Goal: Task Accomplishment & Management: Manage account settings

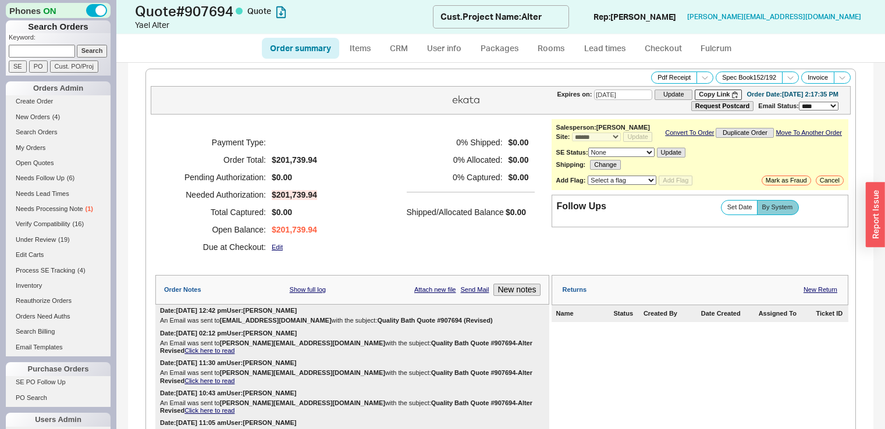
select select "*"
select select "3"
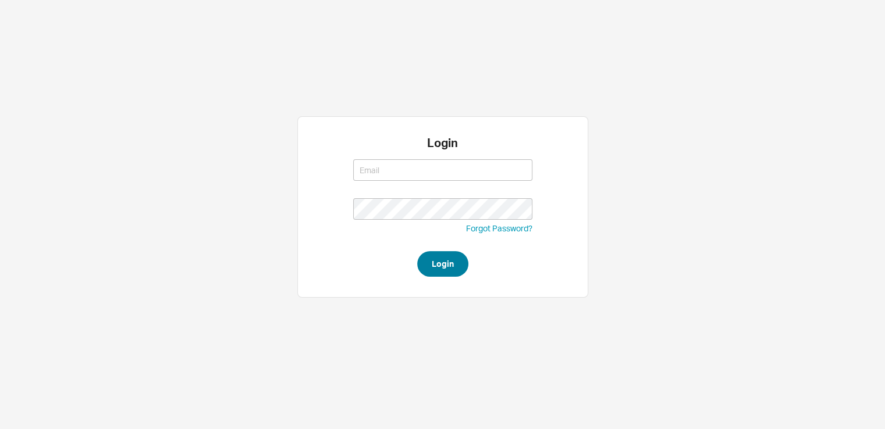
type input "saram@qualitybath.com"
click at [456, 261] on button "Login" at bounding box center [442, 264] width 51 height 26
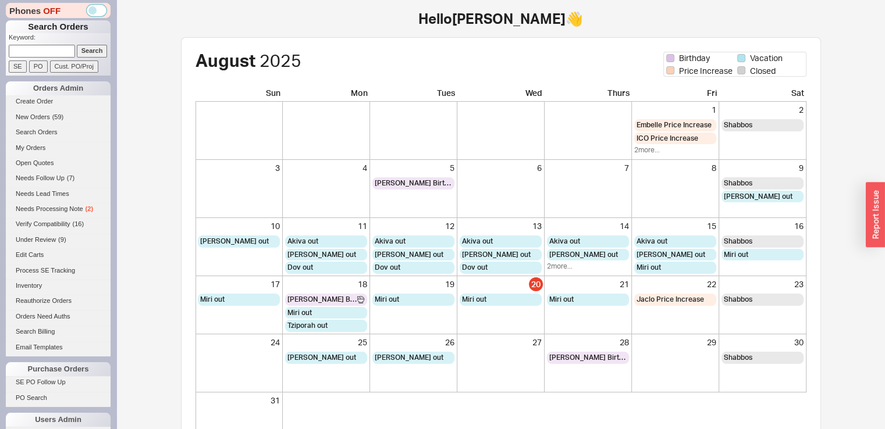
click at [48, 51] on input at bounding box center [42, 51] width 66 height 12
click at [77, 45] on input "Search" at bounding box center [92, 51] width 31 height 12
type input "803255\"
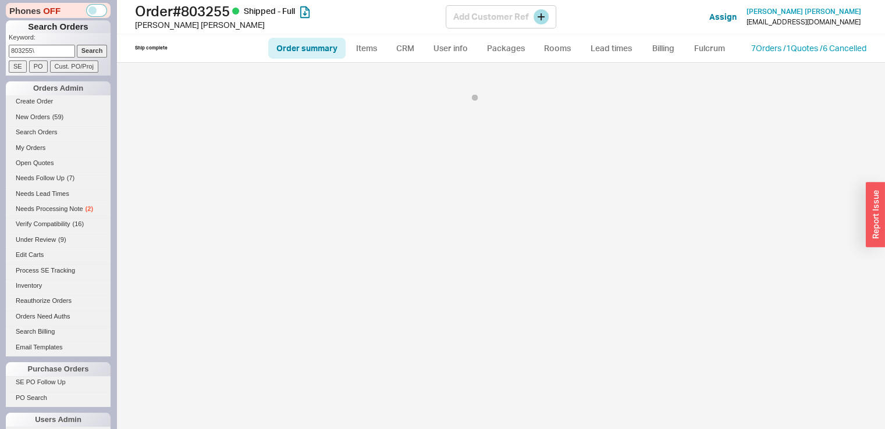
select select "LOW"
select select "3"
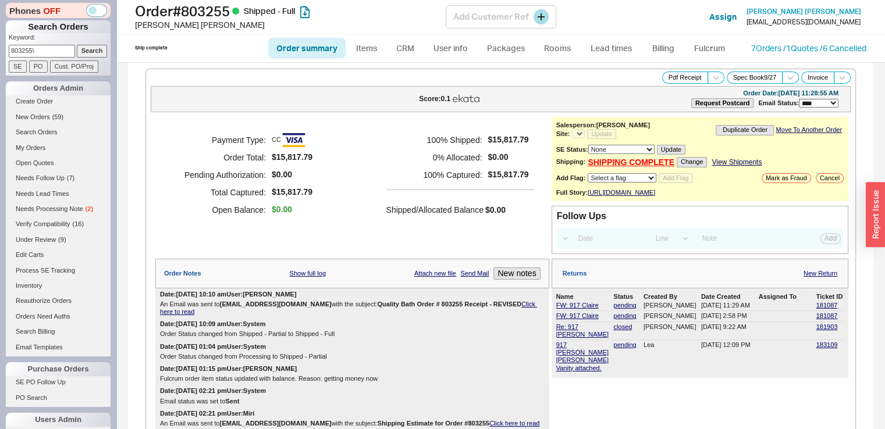
select select "*"
type input "803255\"
click at [805, 278] on link "New Return" at bounding box center [821, 274] width 34 height 8
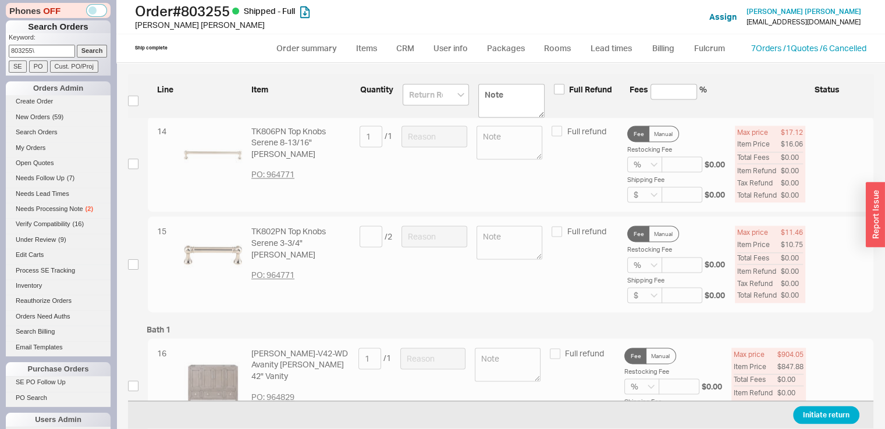
scroll to position [1609, 0]
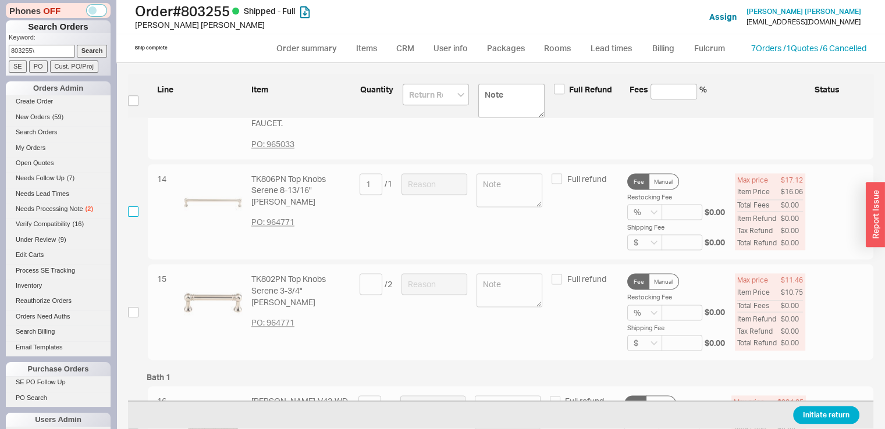
click at [134, 217] on input "checkbox" at bounding box center [133, 212] width 10 height 10
checkbox input "true"
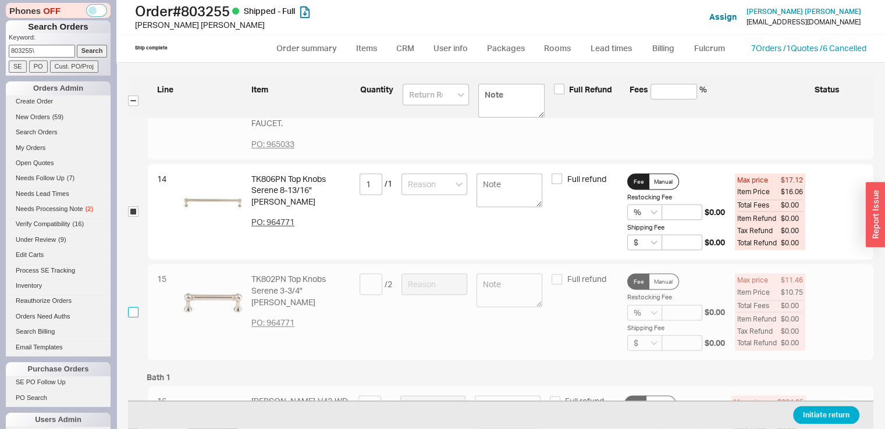
click at [133, 318] on input "checkbox" at bounding box center [133, 312] width 10 height 10
checkbox input "true"
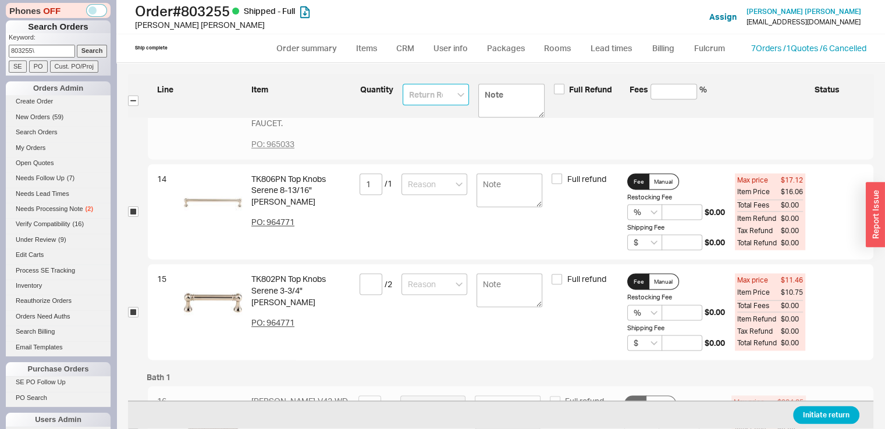
click at [428, 89] on input at bounding box center [436, 95] width 66 height 22
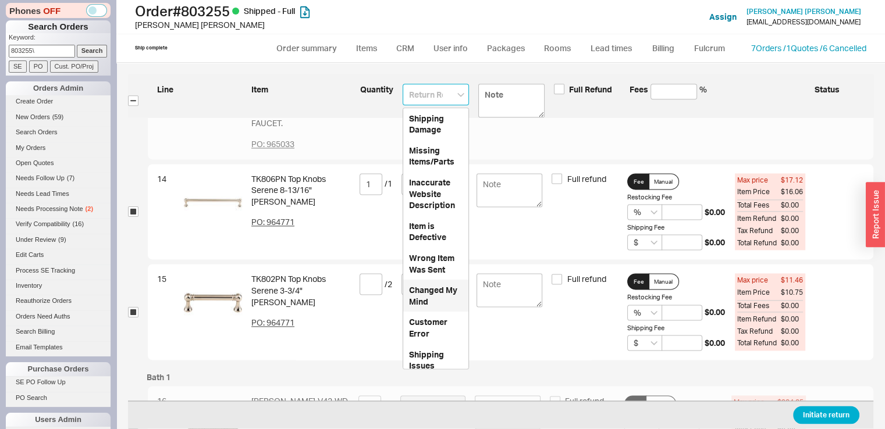
click at [424, 305] on div "Changed My Mind" at bounding box center [435, 296] width 65 height 32
type input "Changed My Mind"
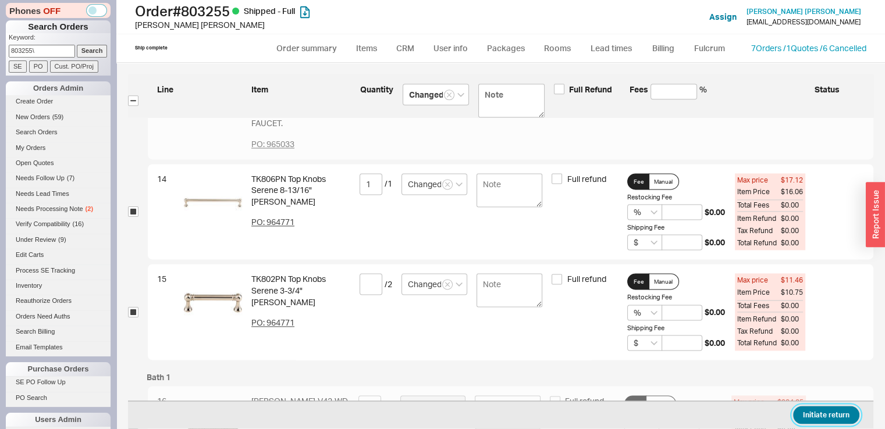
click at [810, 417] on button "Initiate return" at bounding box center [826, 416] width 66 height 18
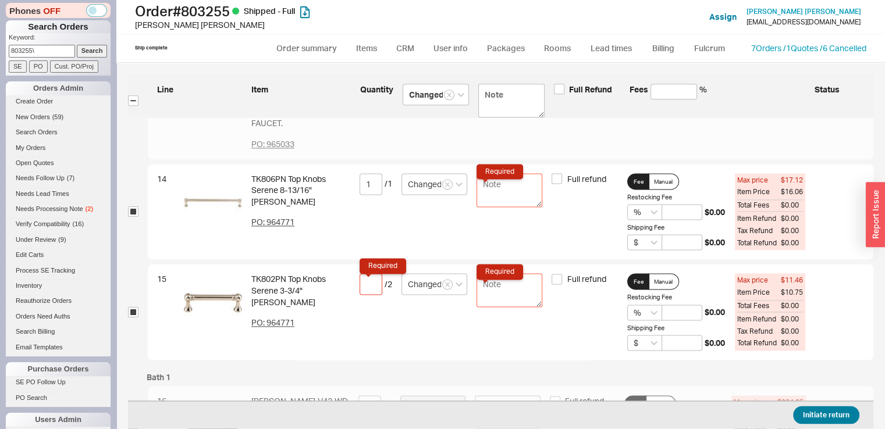
scroll to position [1557, 0]
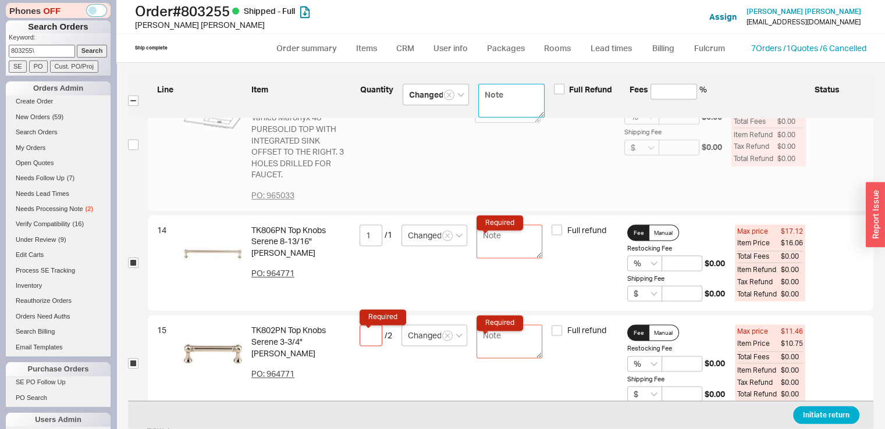
click at [514, 94] on textarea at bounding box center [511, 101] width 66 height 34
type textarea "s"
type textarea "sh"
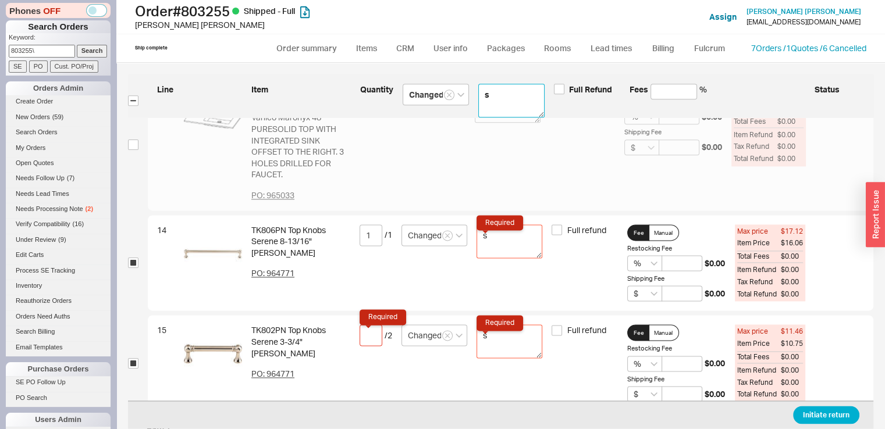
type textarea "sh"
type textarea "she"
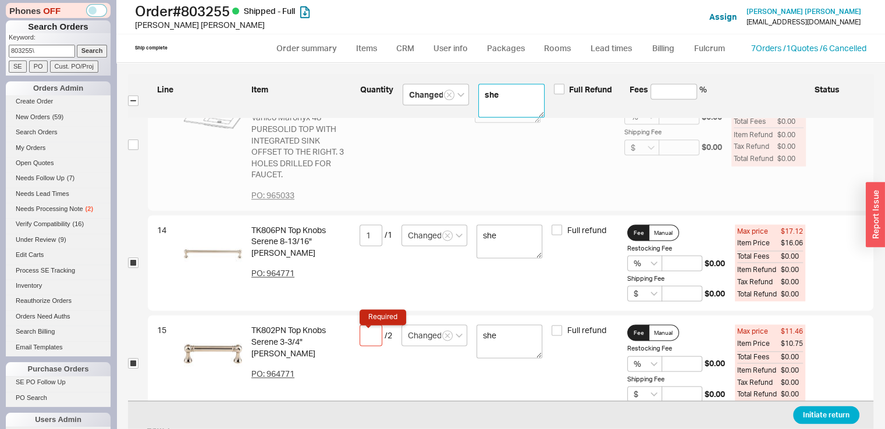
type textarea "she d"
type textarea "she doe"
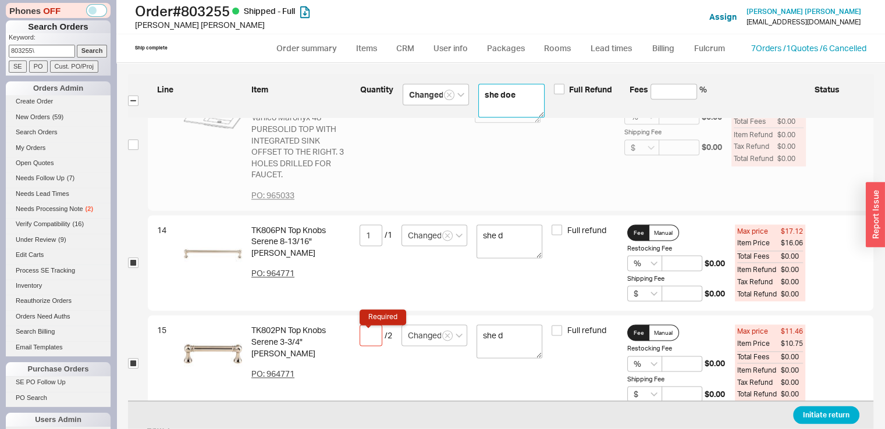
type textarea "she doe"
type textarea "she does"
type textarea "she doesn"
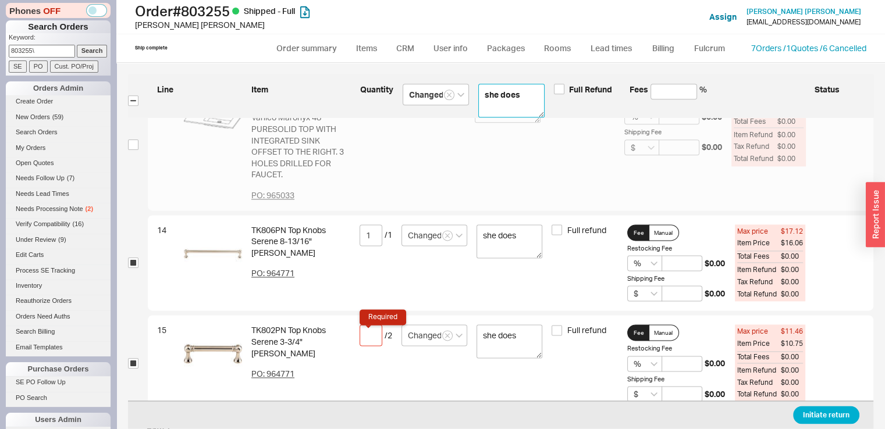
type textarea "she doesn"
type textarea "she doesnt"
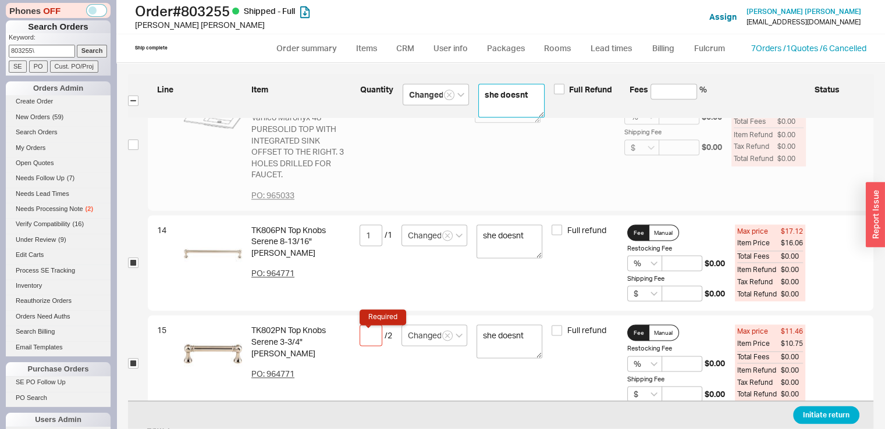
type textarea "she doesnt n"
type textarea "she doesnt ne"
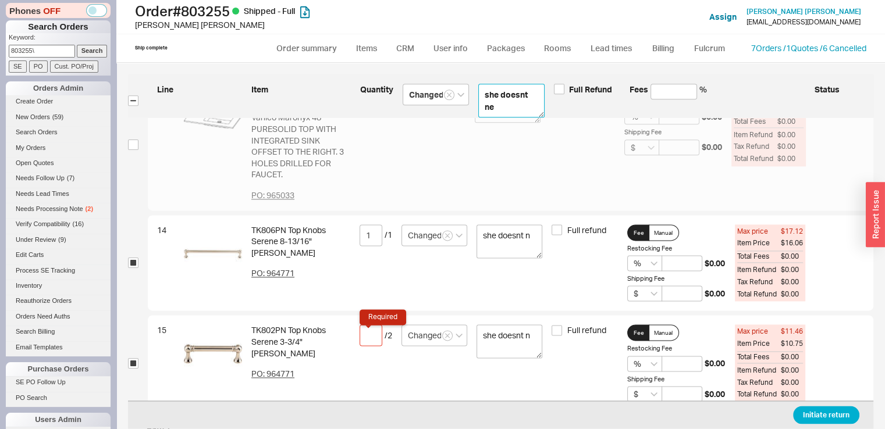
type textarea "she doesnt ne"
type textarea "she doesnt nee"
type textarea "she doesnt need"
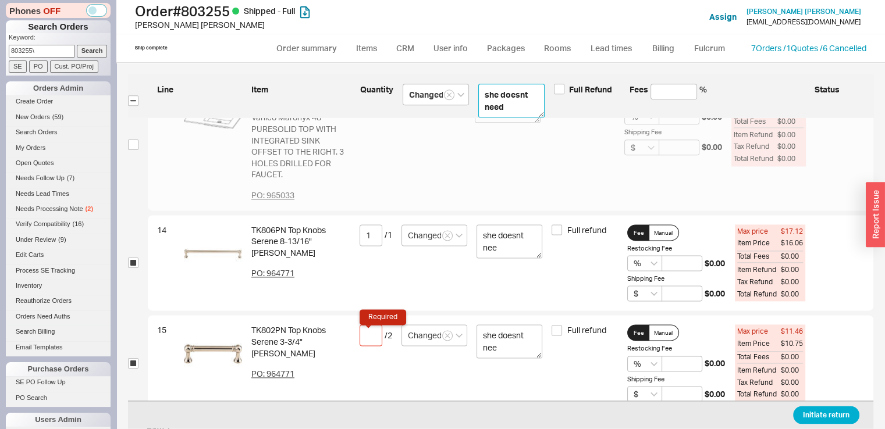
type textarea "she doesnt need"
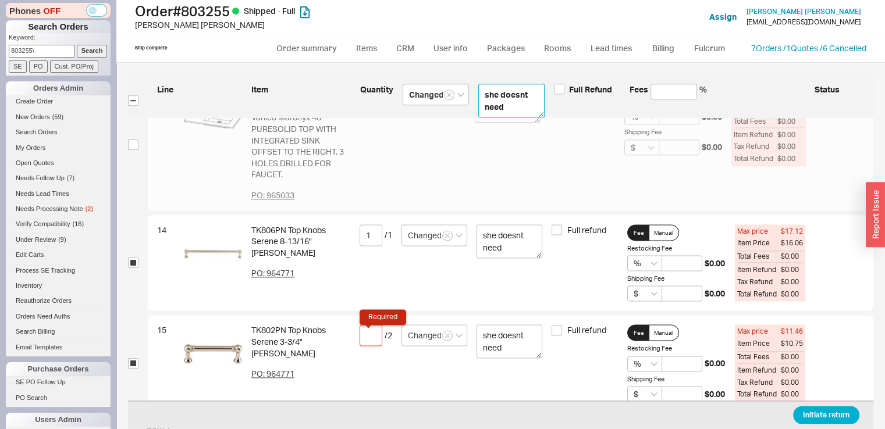
type textarea "she doesnt need t"
type textarea "she doesnt need th"
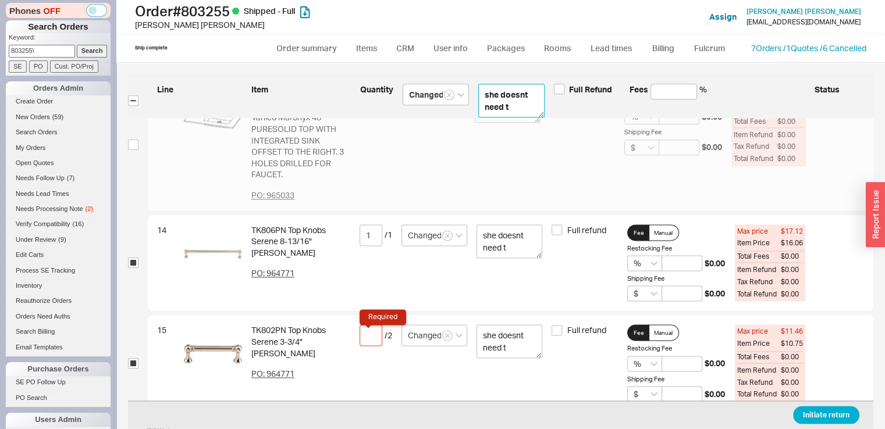
type textarea "she doesnt need th"
type textarea "she doesnt need the"
type textarea "she doesnt need them"
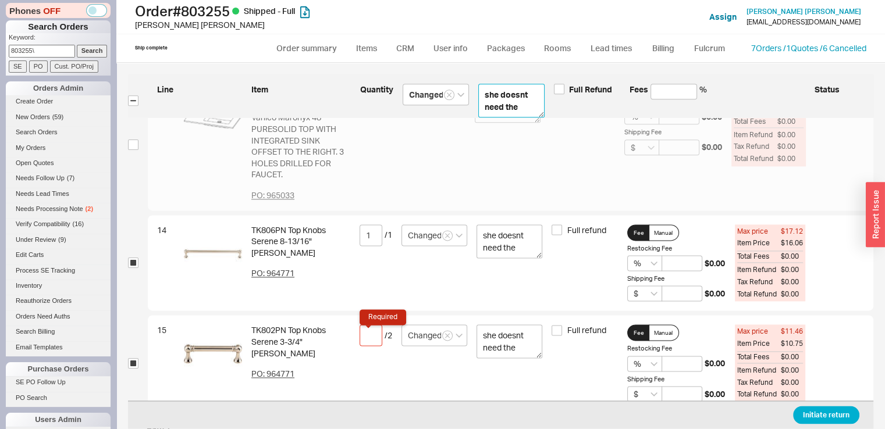
type textarea "she doesnt need them"
click at [817, 410] on button "Initiate return" at bounding box center [826, 416] width 66 height 18
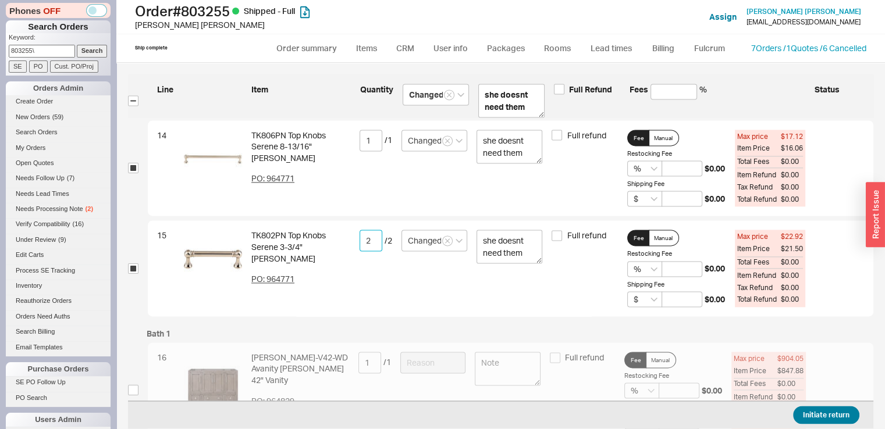
type input "2"
click at [803, 413] on button "Initiate return" at bounding box center [826, 416] width 66 height 18
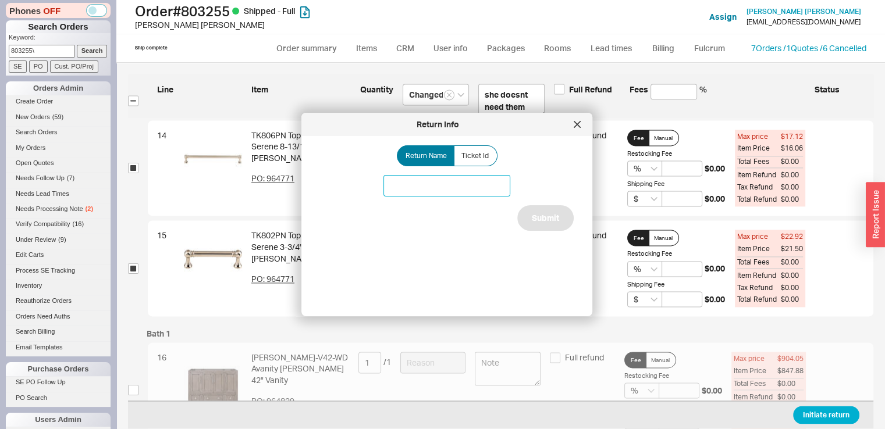
click at [436, 191] on input at bounding box center [447, 186] width 127 height 22
type input "Top Knobs pulls return"
click at [535, 218] on button "Submit" at bounding box center [545, 218] width 56 height 26
select select "*"
select select "LOW"
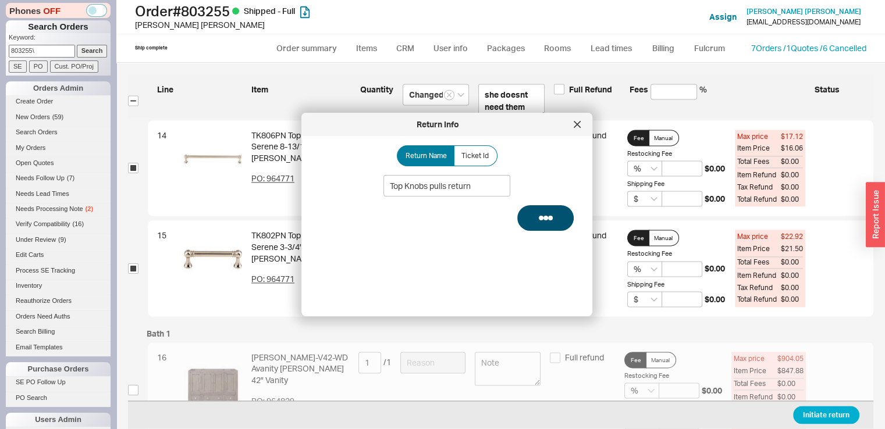
select select "3"
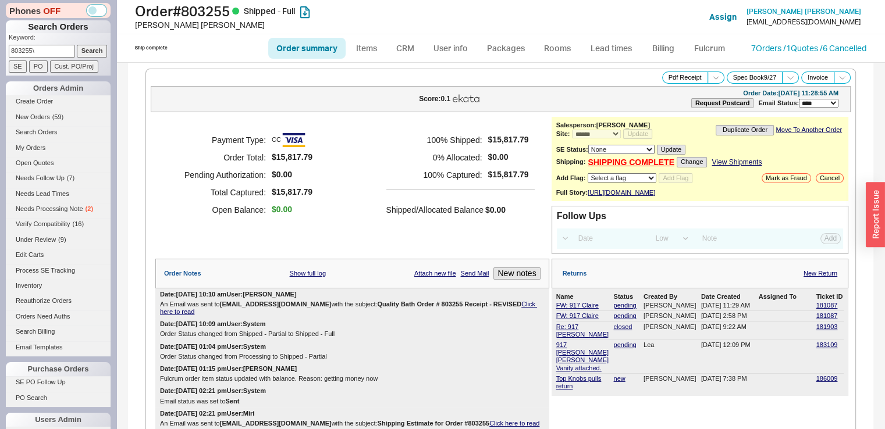
drag, startPoint x: 48, startPoint y: 55, endPoint x: 0, endPoint y: 59, distance: 48.5
click at [0, 59] on div "Phones OFF Search Orders Keyword: 803255\ Search SE PO Cust. PO/Proj Orders Adm…" at bounding box center [58, 214] width 116 height 429
type input "929892"
click at [77, 45] on input "Search" at bounding box center [92, 51] width 31 height 12
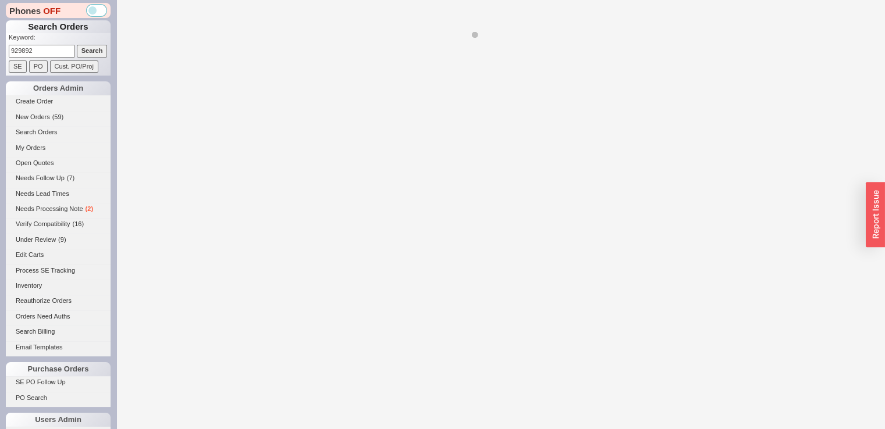
select select "*"
select select "LOW"
select select "3"
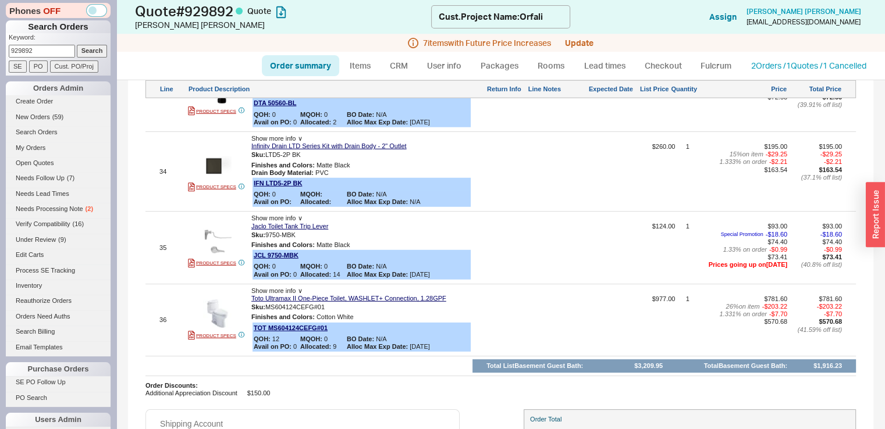
scroll to position [3382, 0]
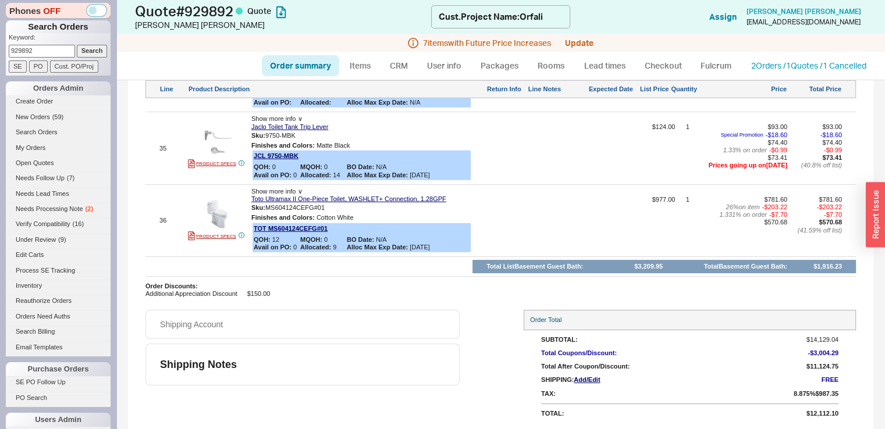
click at [325, 73] on link "Order summary" at bounding box center [300, 65] width 77 height 21
select select "*"
select select "LOW"
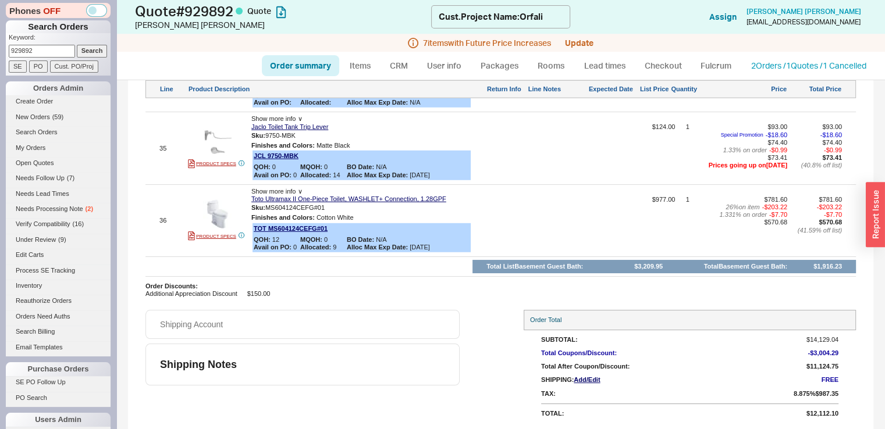
select select "3"
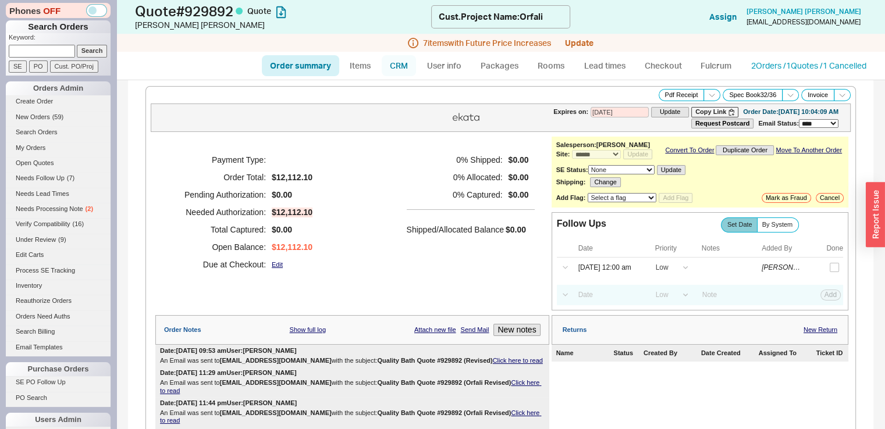
click at [400, 65] on link "CRM" at bounding box center [399, 65] width 34 height 21
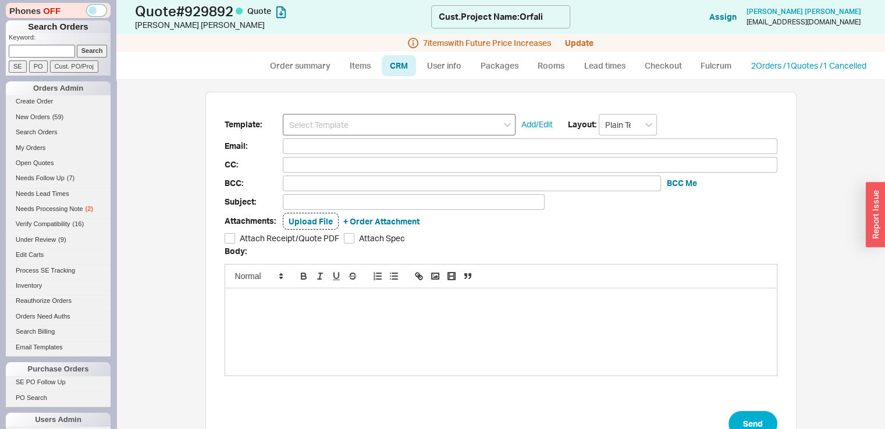
scroll to position [340, 751]
click at [385, 122] on input at bounding box center [399, 125] width 233 height 22
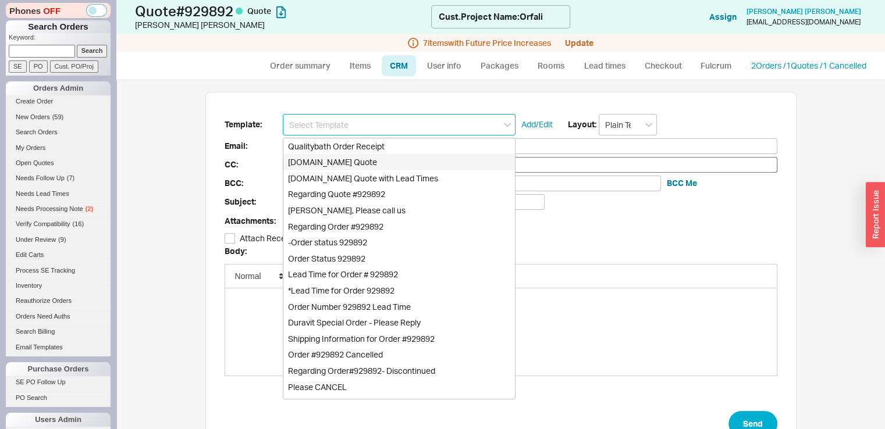
click at [384, 156] on div "[DOMAIN_NAME] Quote" at bounding box center [399, 162] width 232 height 16
type input "Receipt"
type input "dsignny@gmail.com"
type input "Quality Bath Quote #929892"
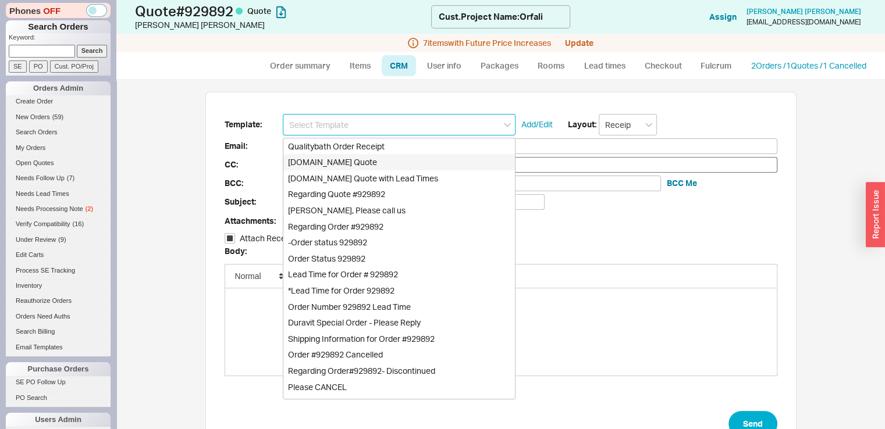
checkbox input "true"
type input "[DOMAIN_NAME] Quote"
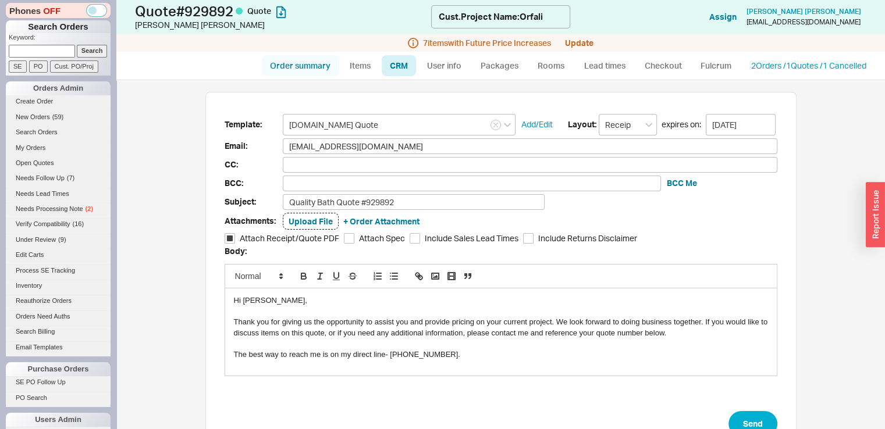
drag, startPoint x: 294, startPoint y: 68, endPoint x: 301, endPoint y: 70, distance: 7.9
click at [294, 68] on link "Order summary" at bounding box center [300, 65] width 77 height 21
select select "*"
select select "LOW"
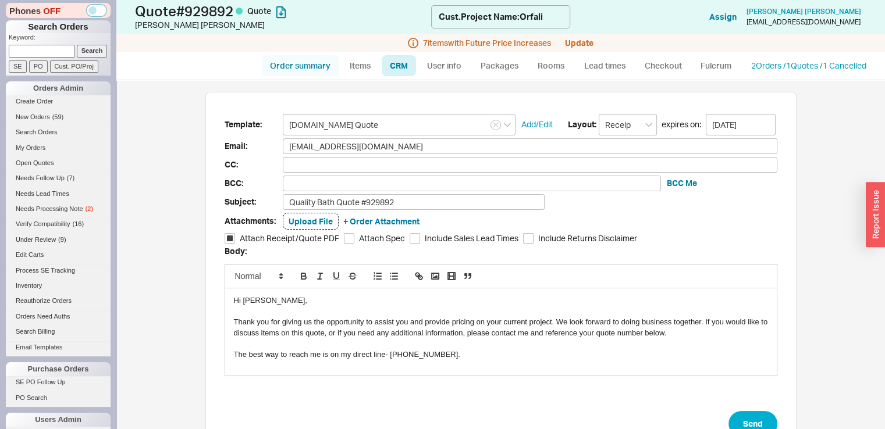
select select "LOW"
select select "3"
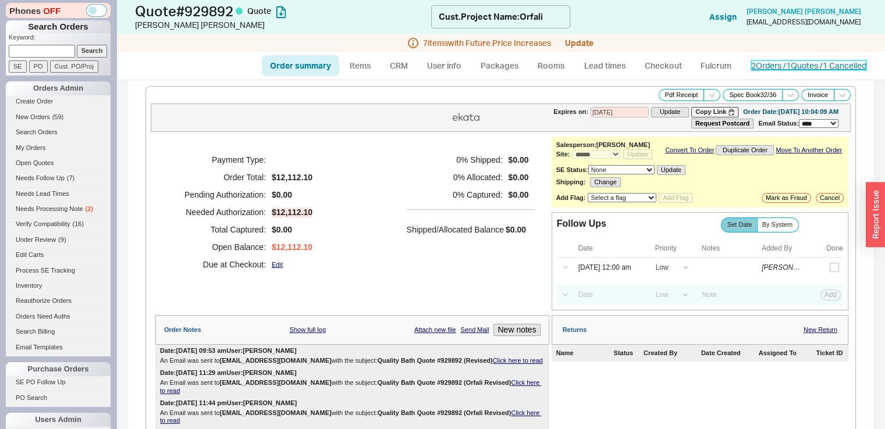
click at [782, 68] on link "2 Orders / 1 Quotes / 1 Cancelled" at bounding box center [808, 66] width 115 height 10
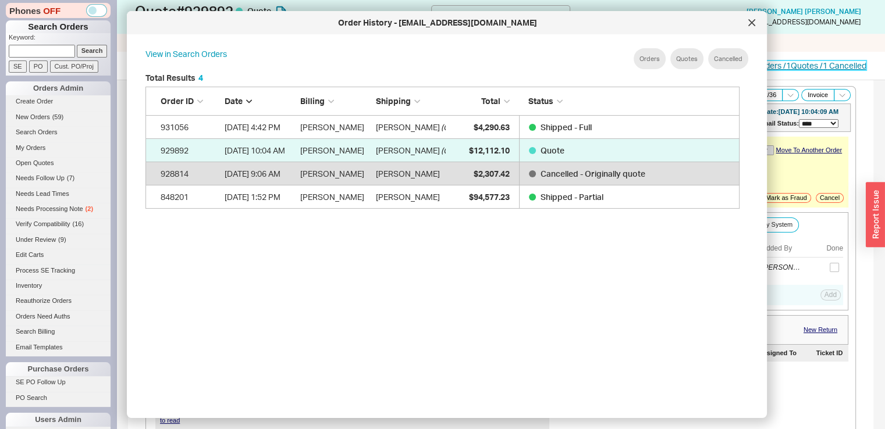
scroll to position [347, 604]
click at [750, 23] on icon at bounding box center [751, 22] width 7 height 7
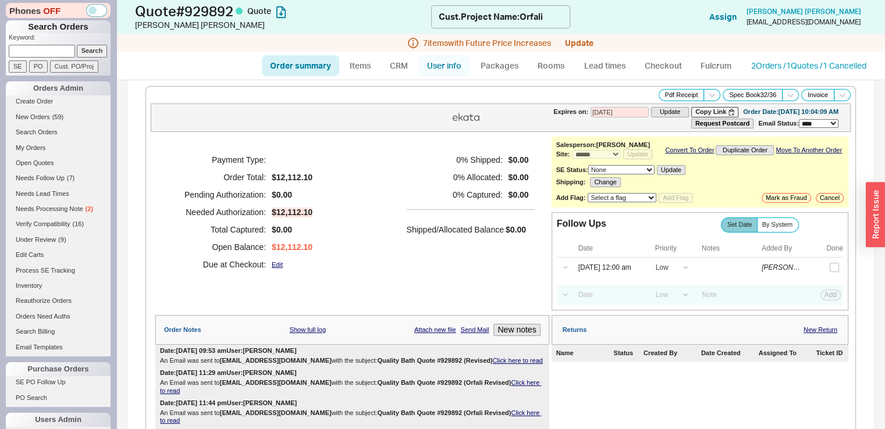
click at [452, 66] on link "User info" at bounding box center [444, 65] width 52 height 21
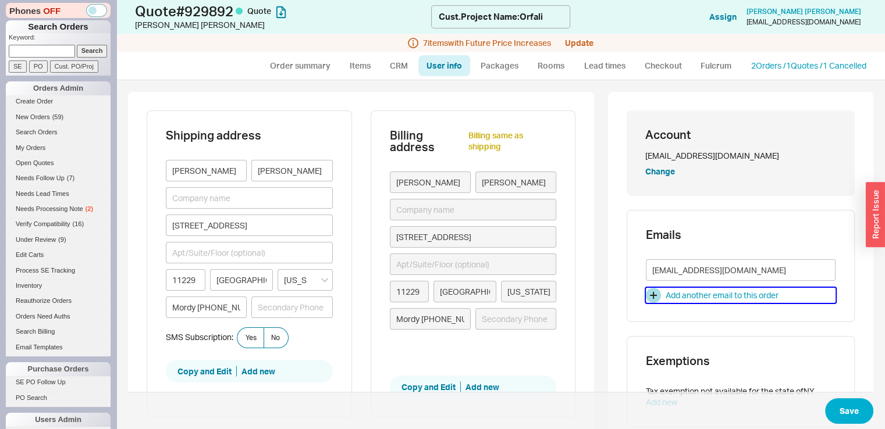
click at [717, 292] on div "Add another email to this order" at bounding box center [722, 296] width 113 height 12
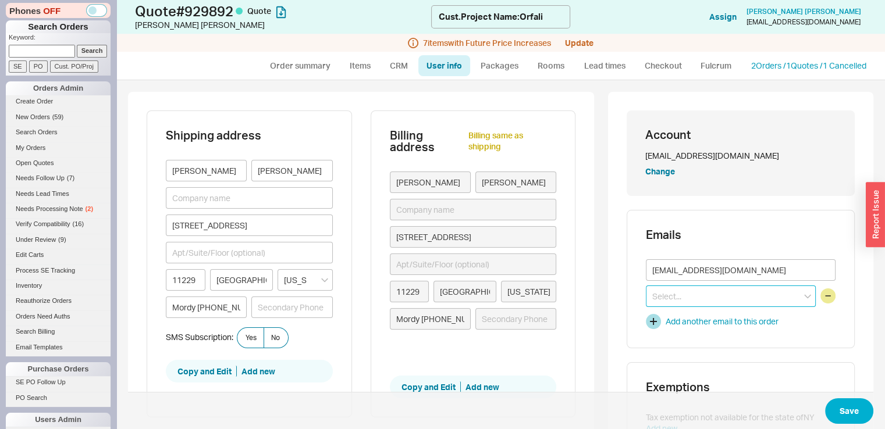
click at [705, 299] on input at bounding box center [731, 297] width 170 height 22
paste input "corfali@merkuryinnovations.com"
type input "corfali@merkuryinnovations.com"
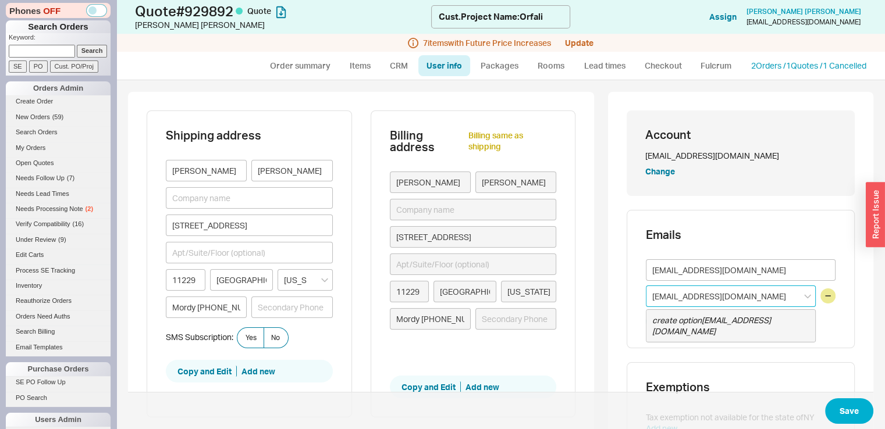
click at [721, 317] on div "create option corfali@merkuryinnovations.com" at bounding box center [731, 326] width 169 height 32
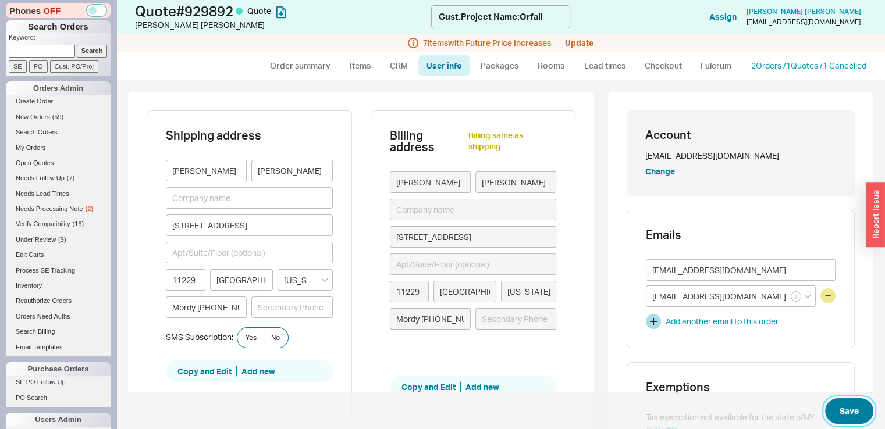
click at [833, 413] on button "Save" at bounding box center [849, 412] width 48 height 26
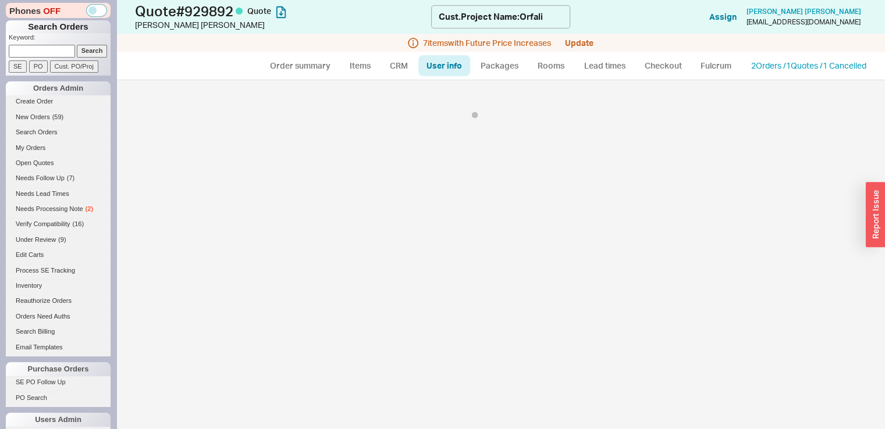
select select "*"
select select "LOW"
select select "3"
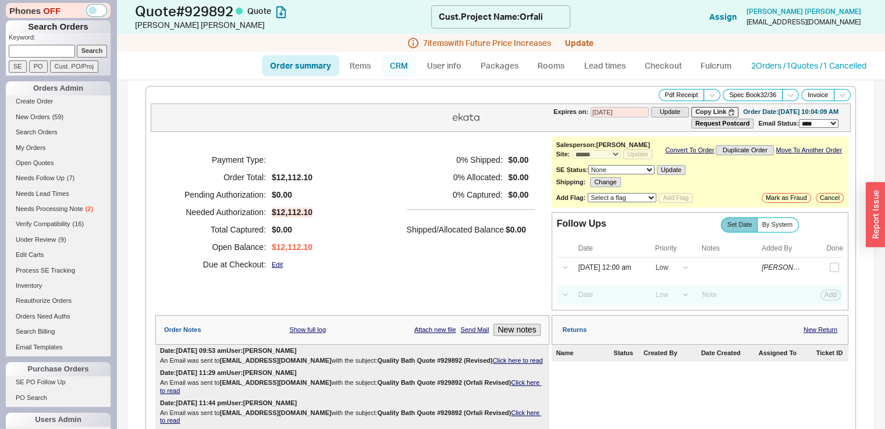
click at [403, 65] on link "CRM" at bounding box center [399, 65] width 34 height 21
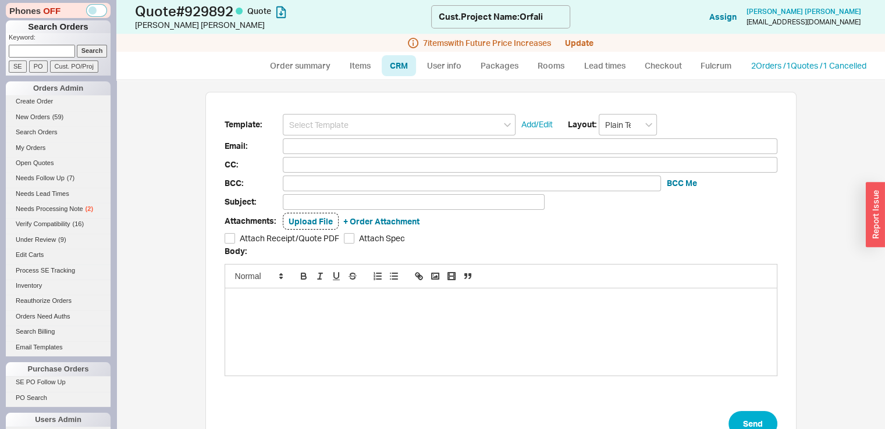
scroll to position [196, 582]
click at [389, 122] on input at bounding box center [399, 125] width 233 height 22
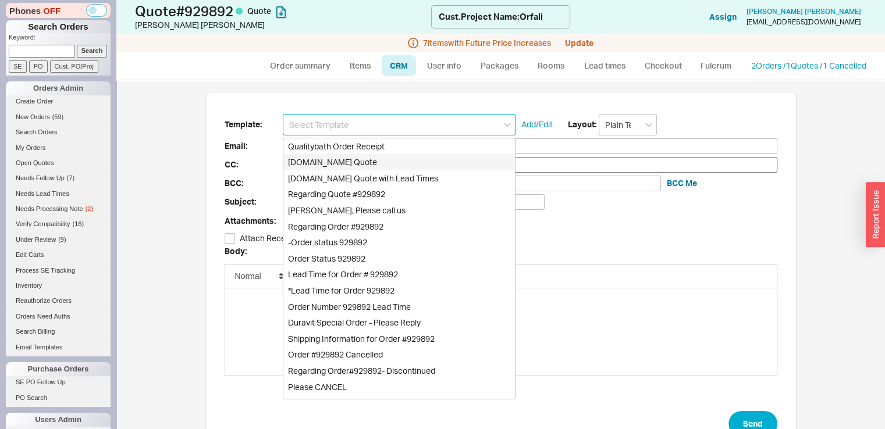
click at [384, 156] on div "[DOMAIN_NAME] Quote" at bounding box center [399, 162] width 232 height 16
type input "Receipt"
type input "dsignny@gmail.com"
type input "corfali@merkuryinnovations.com"
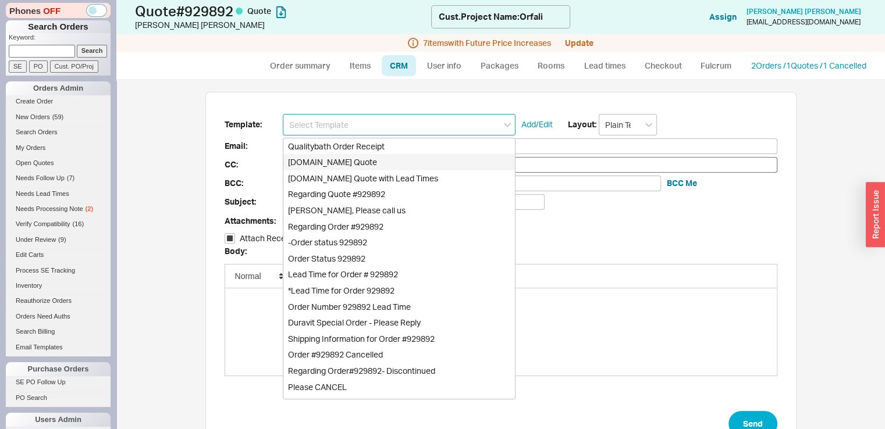
type input "corfali@merkuryinnovations.com"
type input "Quality Bath Quote #929892"
checkbox input "true"
type input "[DOMAIN_NAME] Quote"
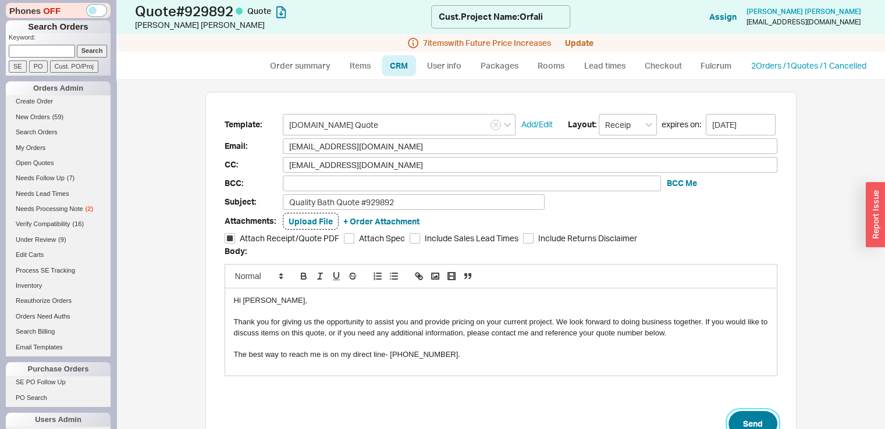
click at [739, 417] on button "Send" at bounding box center [753, 424] width 49 height 26
select select "*"
select select "LOW"
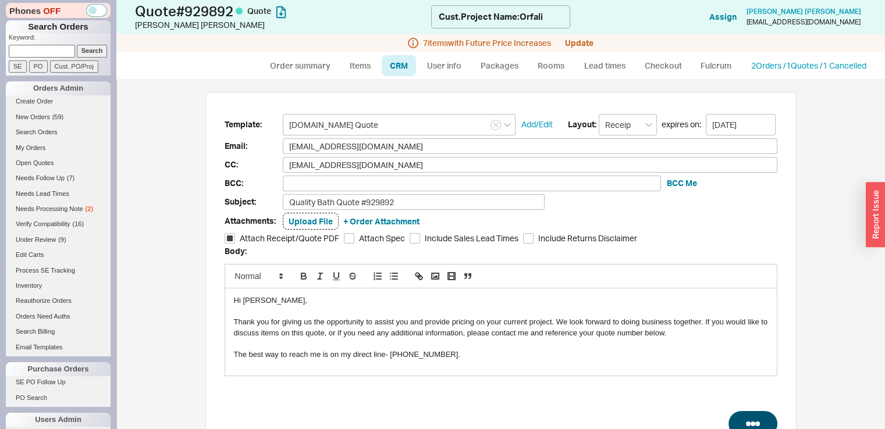
select select "3"
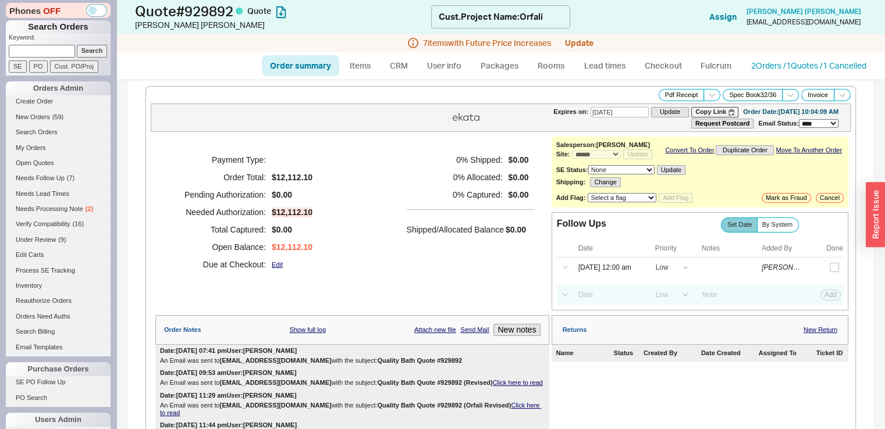
type input "[DATE]"
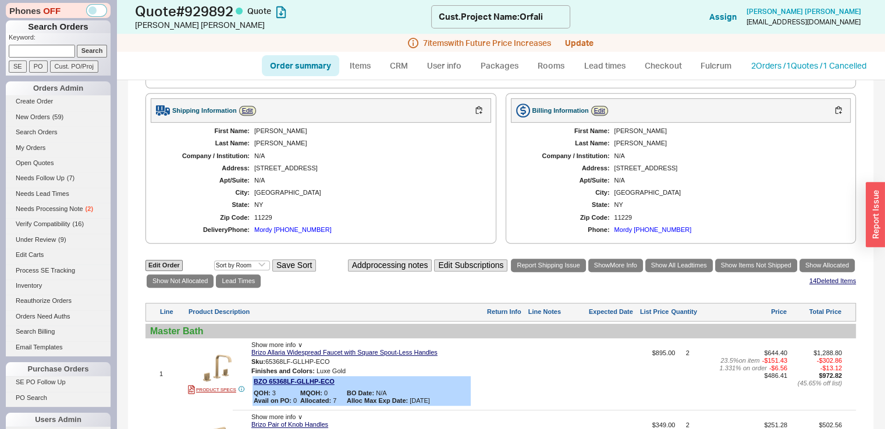
scroll to position [572, 0]
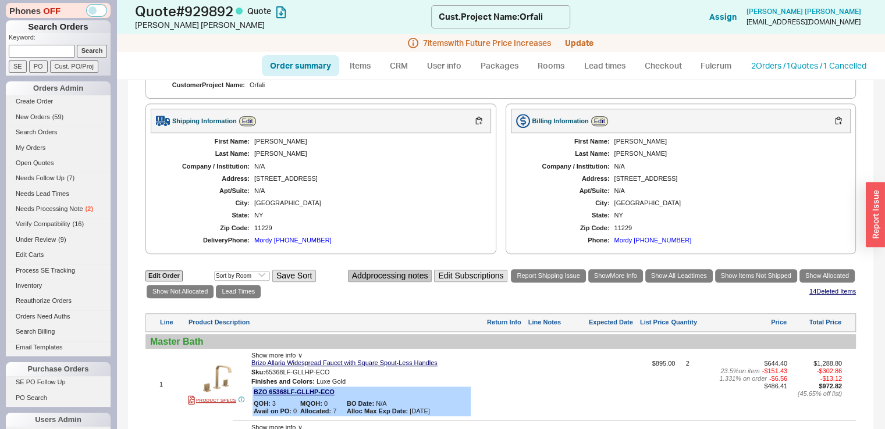
click at [398, 270] on button "Add processing notes" at bounding box center [390, 276] width 84 height 12
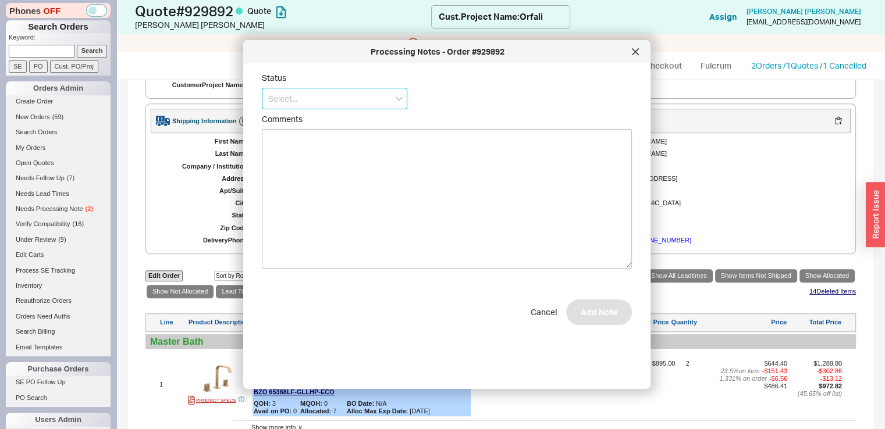
click at [362, 90] on input at bounding box center [334, 99] width 145 height 22
click at [348, 140] on div "Ship Complete" at bounding box center [334, 143] width 144 height 21
type input "Ship Complete"
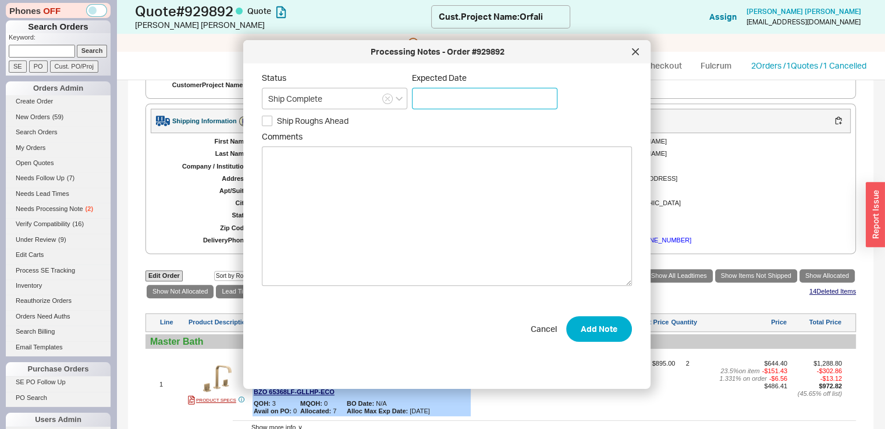
click at [450, 99] on input at bounding box center [484, 99] width 145 height 22
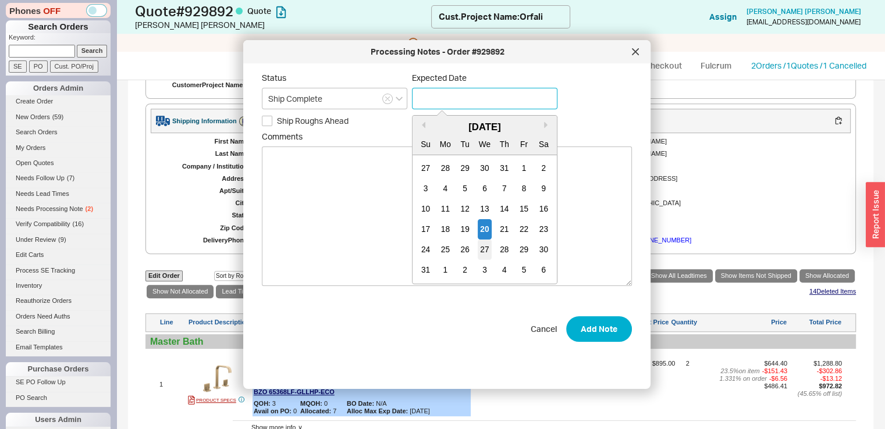
click at [480, 251] on div "27" at bounding box center [485, 250] width 14 height 20
type input "08/27/2025"
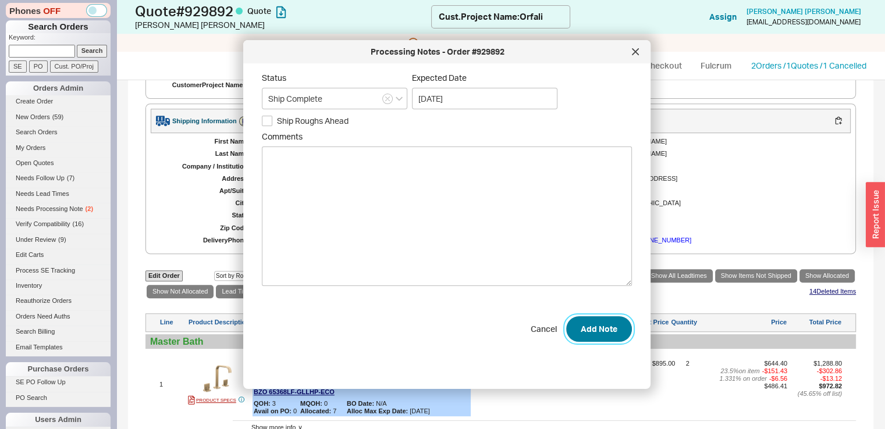
click at [582, 334] on button "Add Note" at bounding box center [599, 330] width 66 height 26
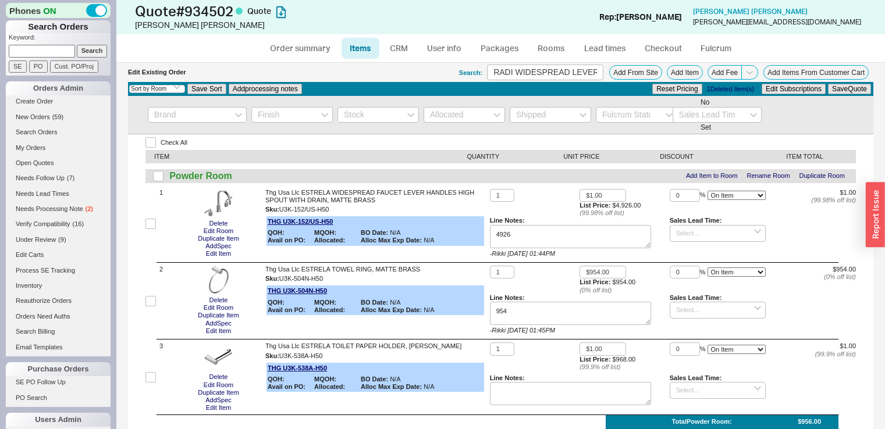
select select "3"
select select "ON_CHECKOUT_AGGREGATED"
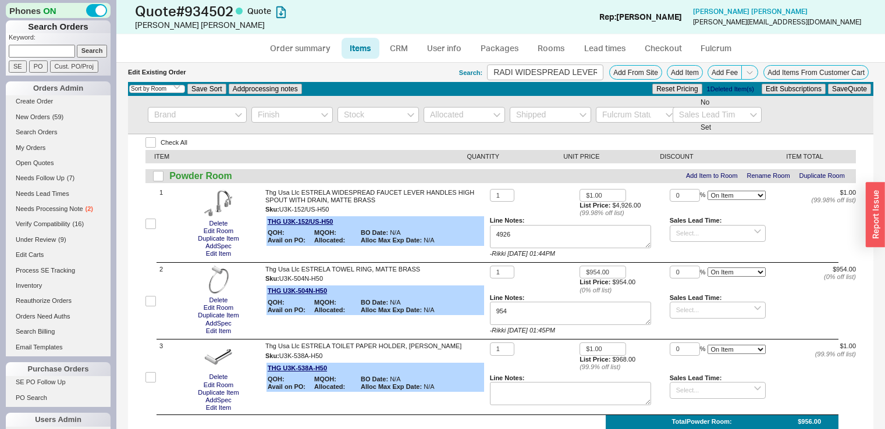
select select "ON_CHECKOUT_AGGREGATED"
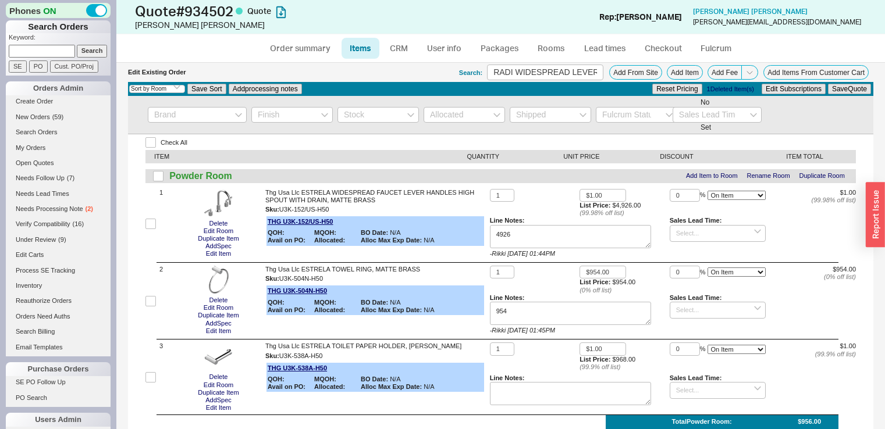
select select "ON_CHECKOUT_AGGREGATED"
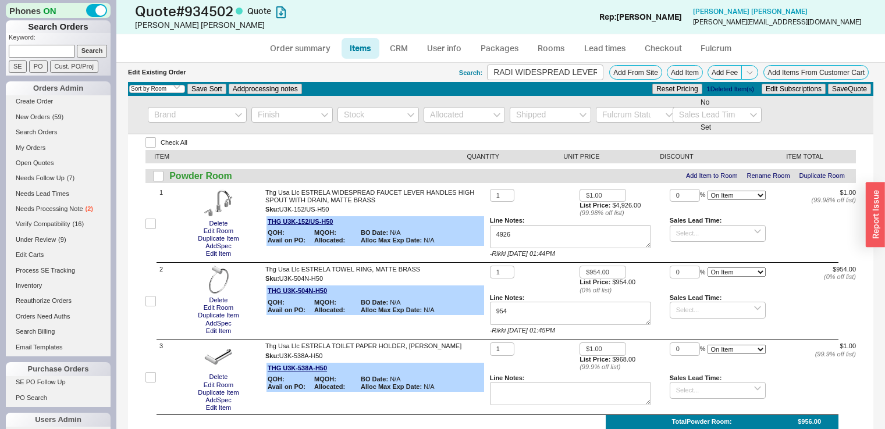
select select "ON_CHECKOUT_AGGREGATED"
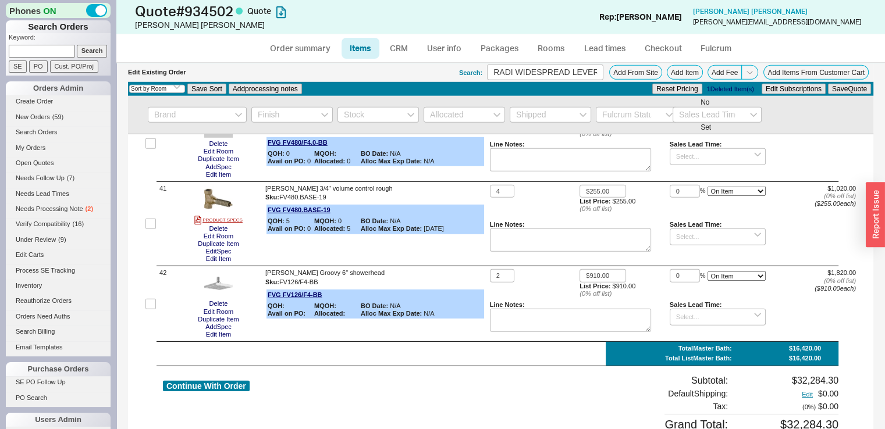
scroll to position [3520, 0]
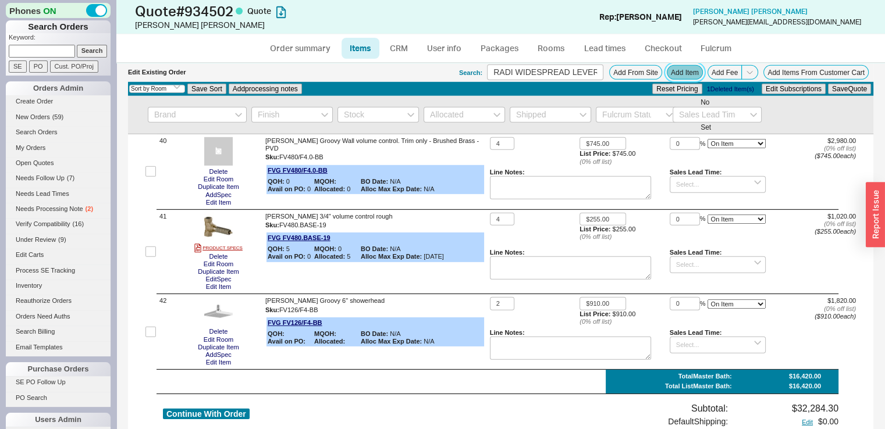
click at [676, 76] on button "Add Item" at bounding box center [685, 72] width 36 height 15
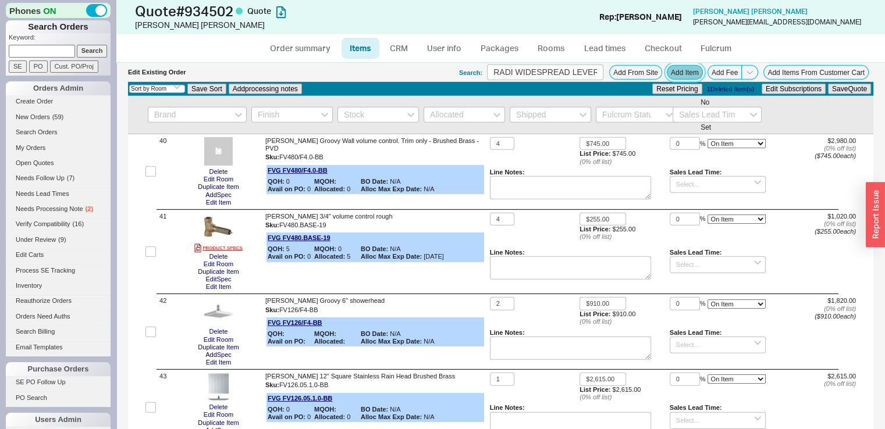
click at [672, 65] on button "Add Item" at bounding box center [685, 72] width 36 height 15
click at [514, 72] on input "RADI WIDESPREAD LEVER" at bounding box center [545, 73] width 116 height 16
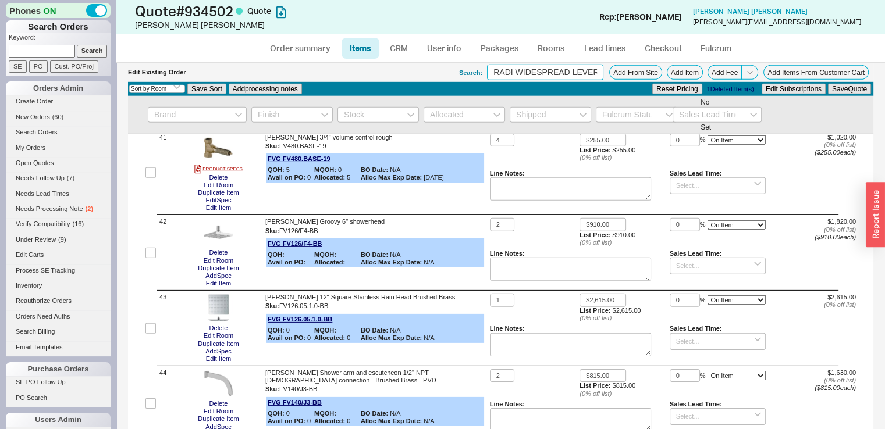
scroll to position [3562, 0]
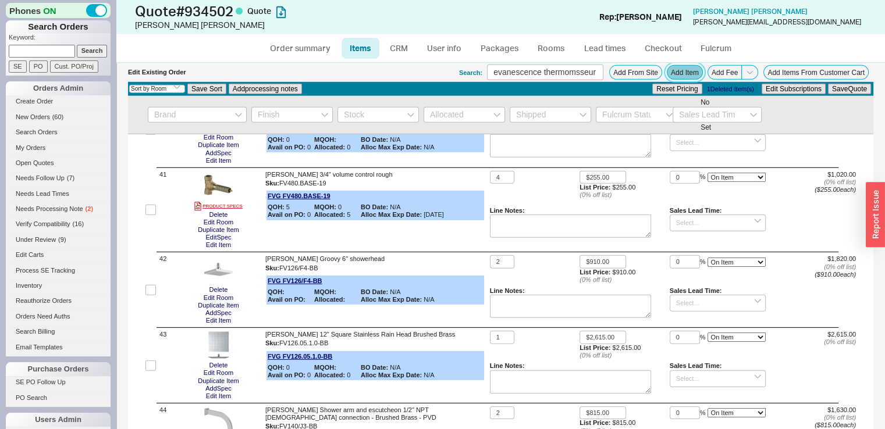
click at [684, 69] on button "Add Item" at bounding box center [685, 72] width 36 height 15
click at [591, 68] on input "evanescence thermomsseur" at bounding box center [545, 73] width 116 height 16
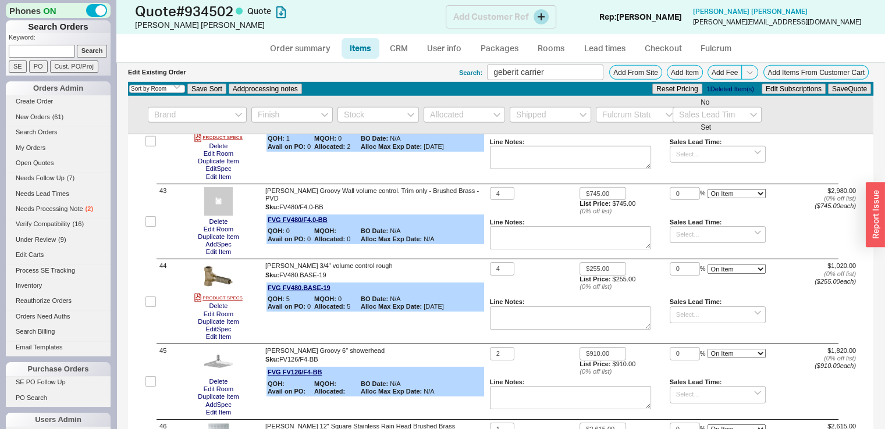
scroll to position [3829, 0]
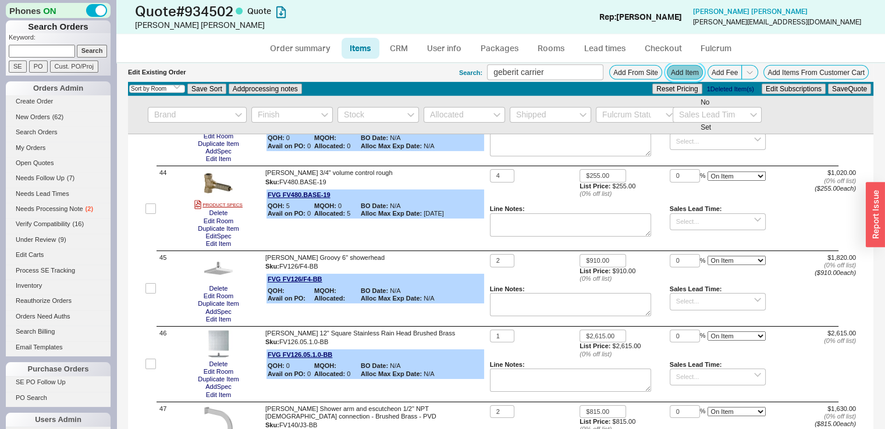
click at [684, 76] on button "Add Item" at bounding box center [685, 72] width 36 height 15
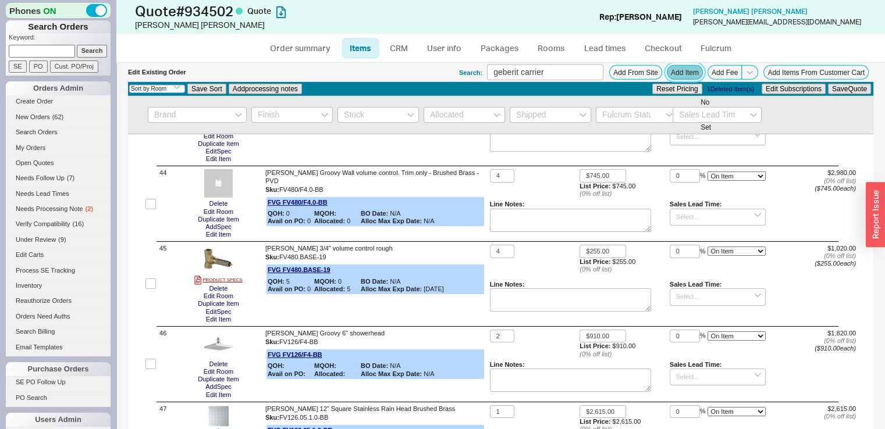
scroll to position [3904, 0]
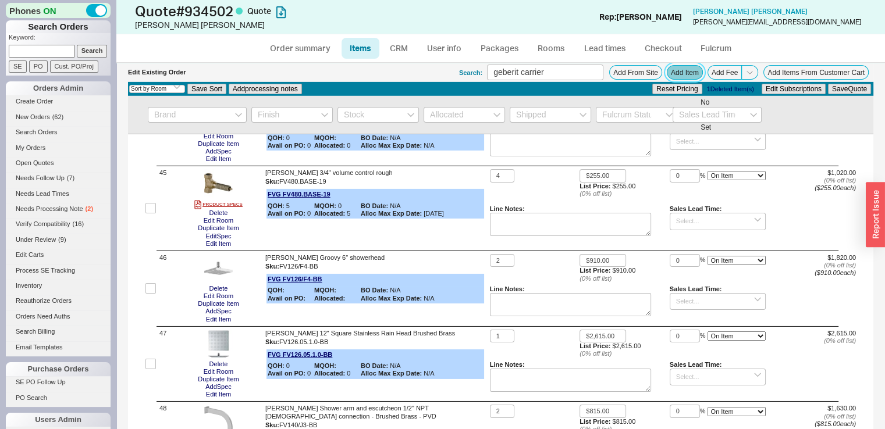
click at [686, 72] on button "Add Item" at bounding box center [685, 72] width 36 height 15
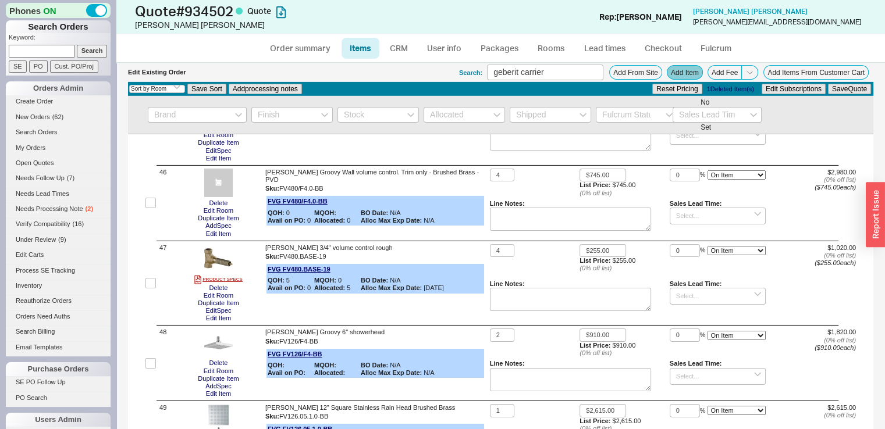
scroll to position [4057, 0]
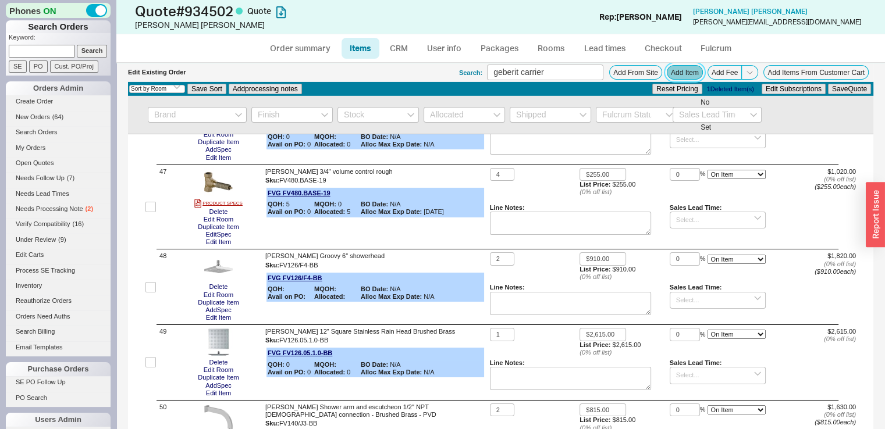
click at [672, 70] on button "Add Item" at bounding box center [685, 72] width 36 height 15
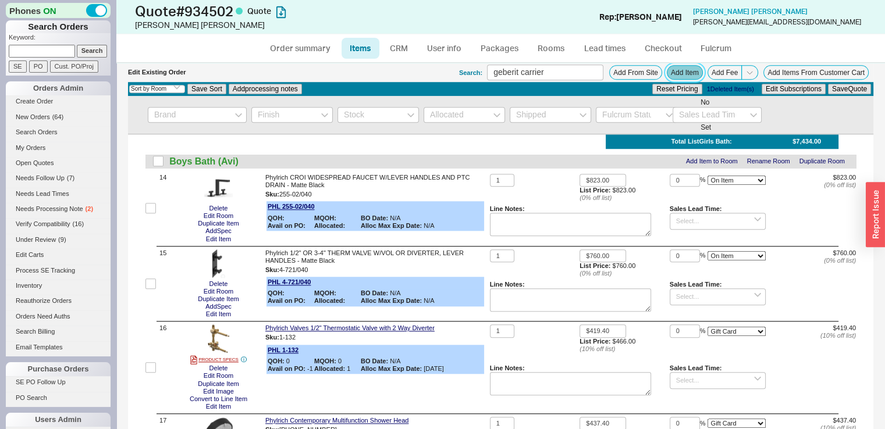
scroll to position [1199, 0]
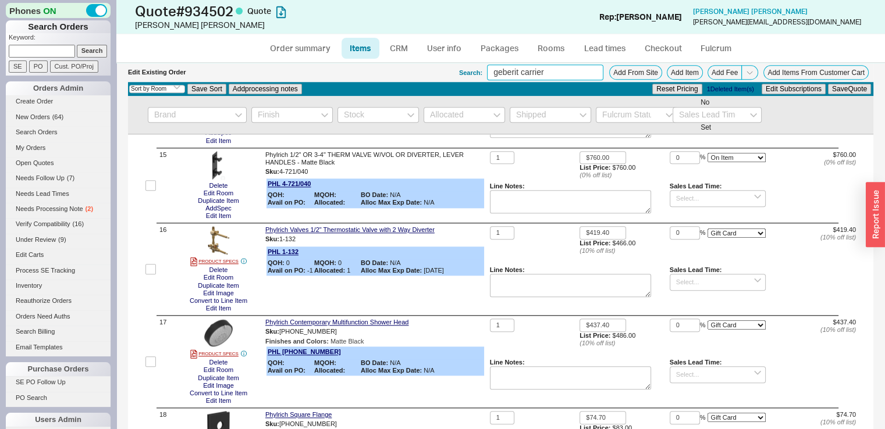
click at [516, 66] on input "geberit carrier" at bounding box center [545, 73] width 116 height 16
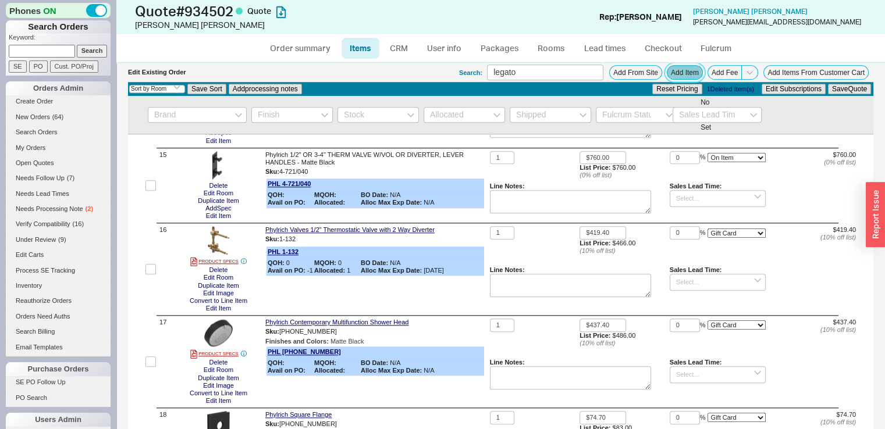
click at [682, 66] on button "Add Item" at bounding box center [685, 72] width 36 height 15
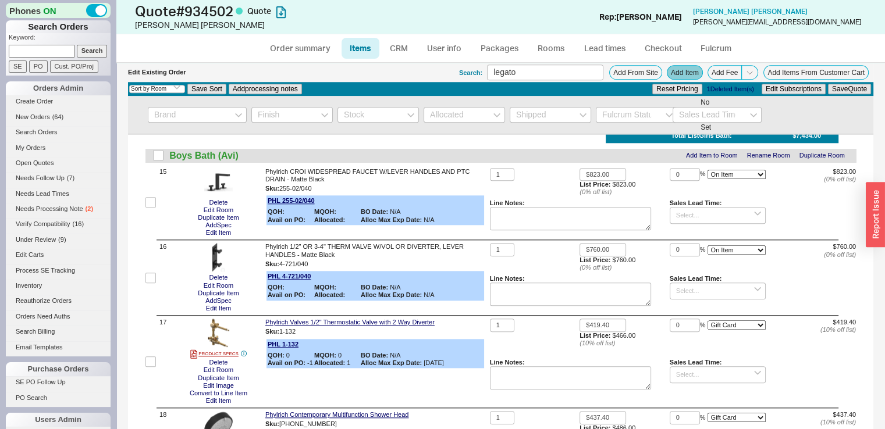
scroll to position [1292, 0]
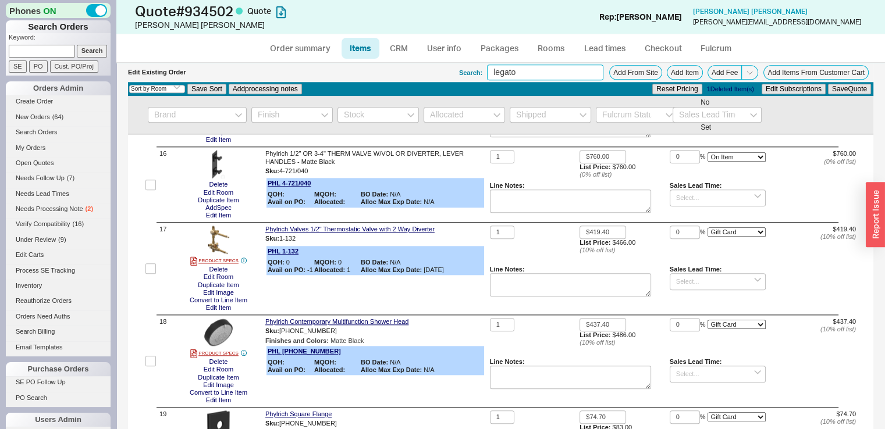
click at [545, 73] on input "legato" at bounding box center [545, 73] width 116 height 16
click at [544, 74] on input "legato" at bounding box center [545, 73] width 116 height 16
click at [544, 75] on input "legato" at bounding box center [545, 73] width 116 height 16
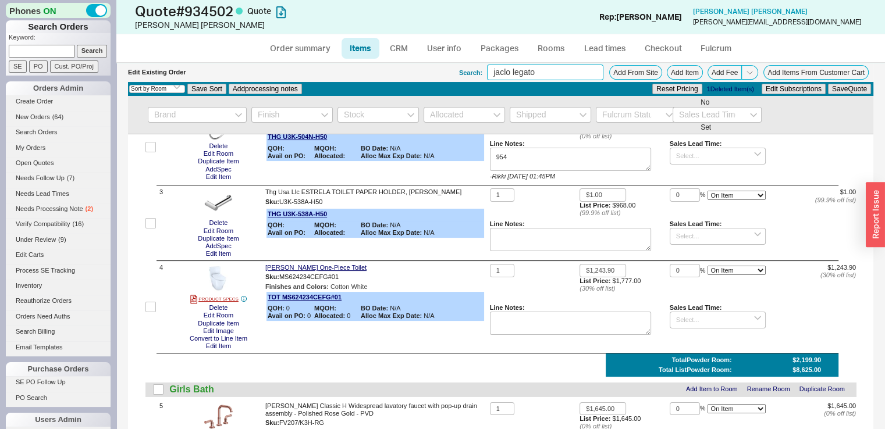
scroll to position [185, 0]
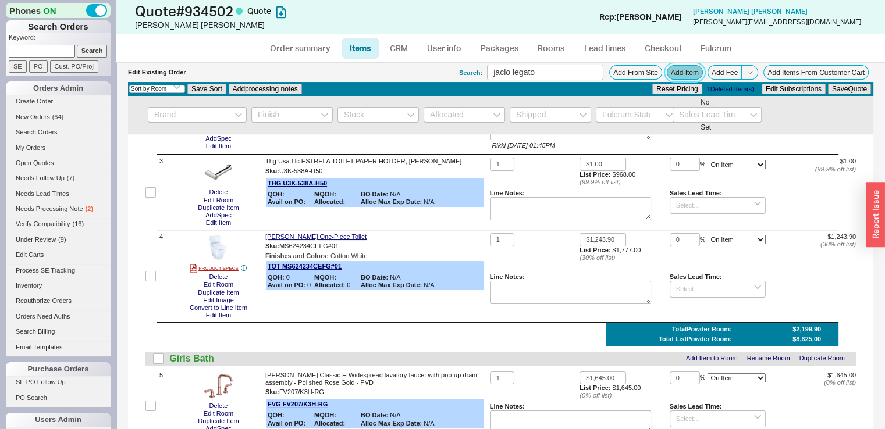
click at [672, 77] on button "Add Item" at bounding box center [685, 72] width 36 height 15
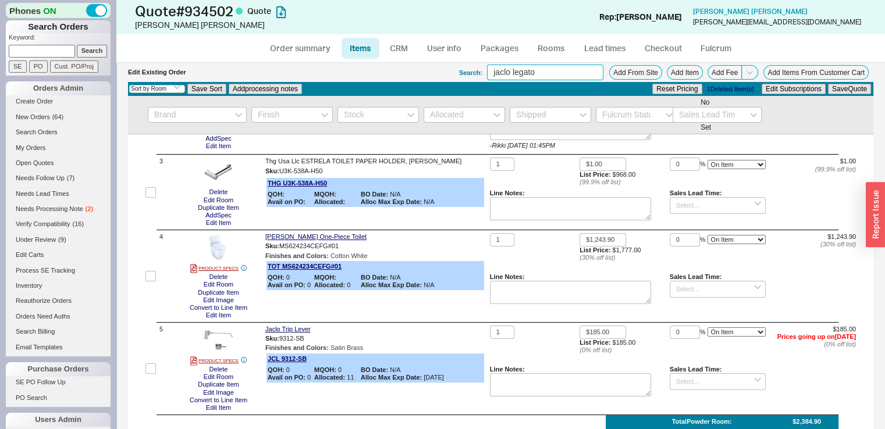
click at [530, 73] on input "jaclo legato" at bounding box center [545, 73] width 116 height 16
click at [520, 73] on input "jaclo legato" at bounding box center [545, 73] width 116 height 16
type input "jaclo quarter turn angle toilet supply"
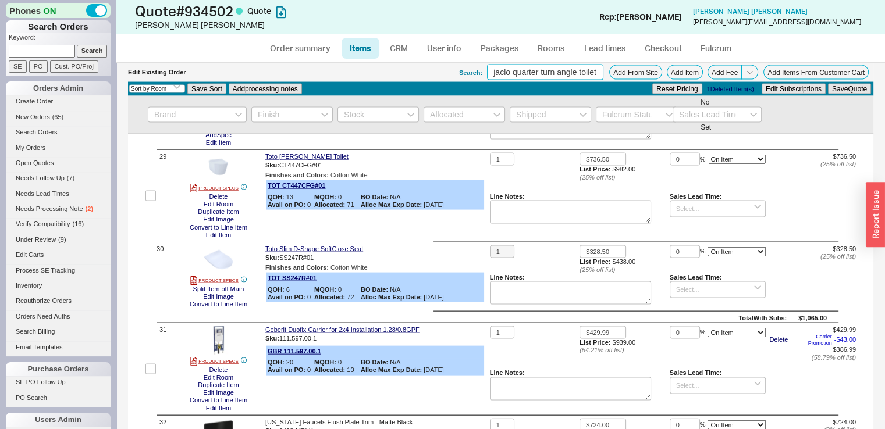
scroll to position [2448, 0]
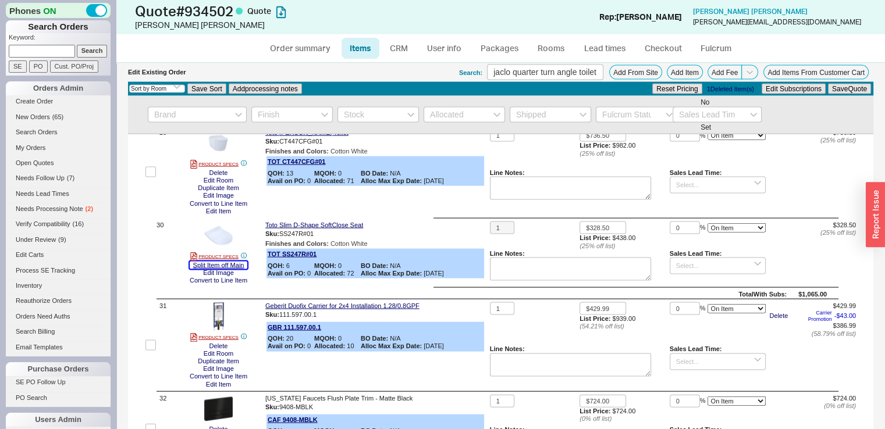
click at [229, 269] on button "Split Item off Main" at bounding box center [219, 266] width 58 height 8
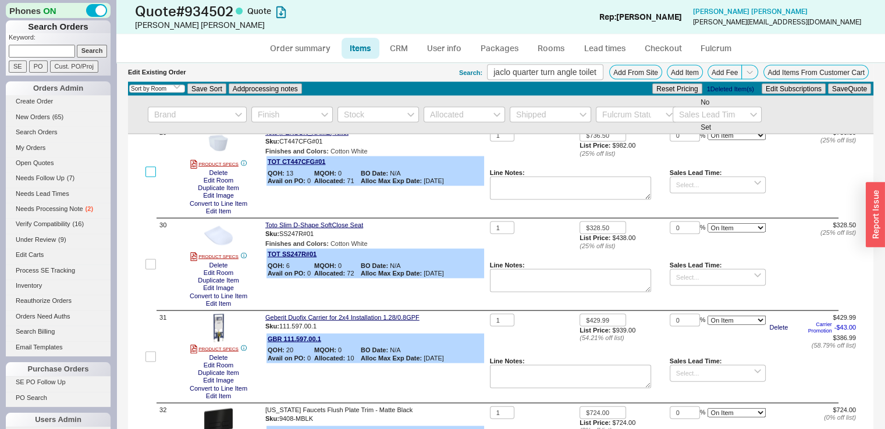
click at [150, 178] on input "checkbox" at bounding box center [150, 172] width 10 height 10
checkbox input "true"
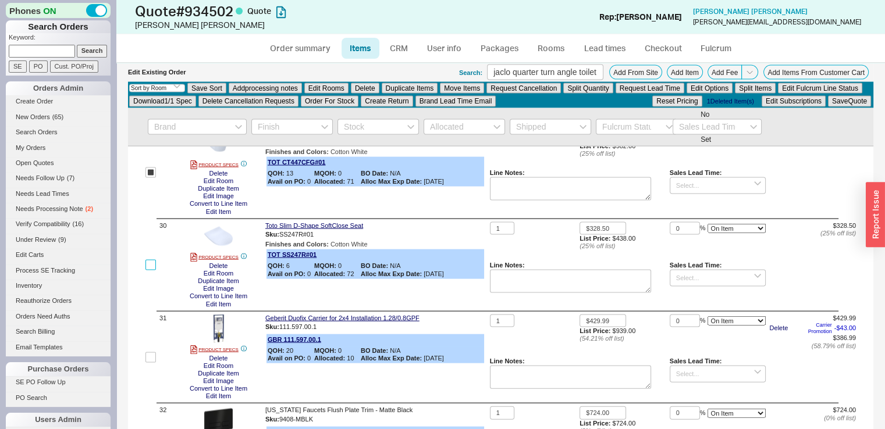
click at [151, 271] on input "checkbox" at bounding box center [150, 265] width 10 height 10
checkbox input "true"
click at [148, 363] on input "checkbox" at bounding box center [150, 358] width 10 height 10
checkbox input "true"
click at [396, 83] on button "Duplicate Items" at bounding box center [410, 88] width 56 height 10
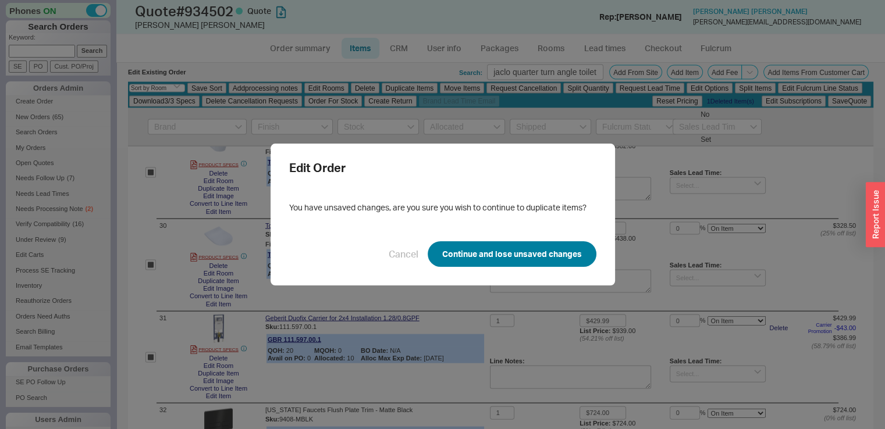
click at [471, 243] on button "Continue and lose unsaved changes" at bounding box center [512, 255] width 169 height 26
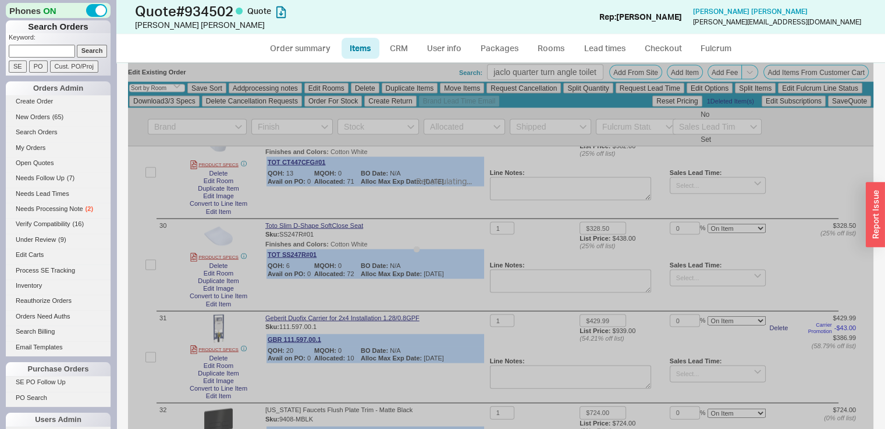
checkbox input "false"
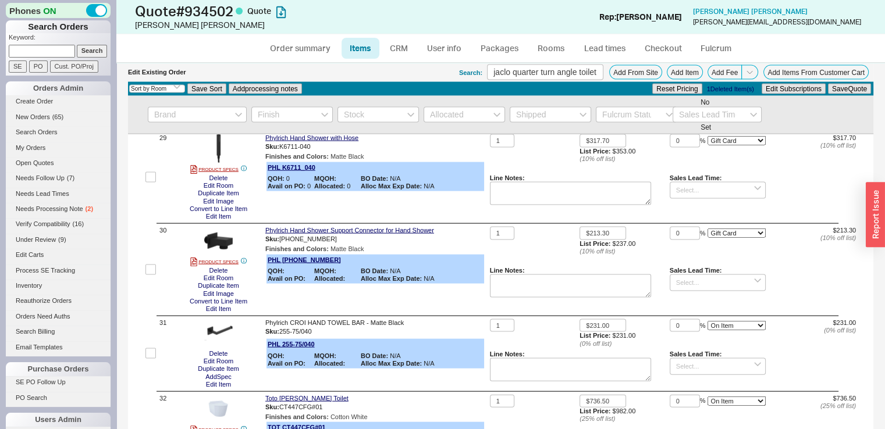
scroll to position [2727, 0]
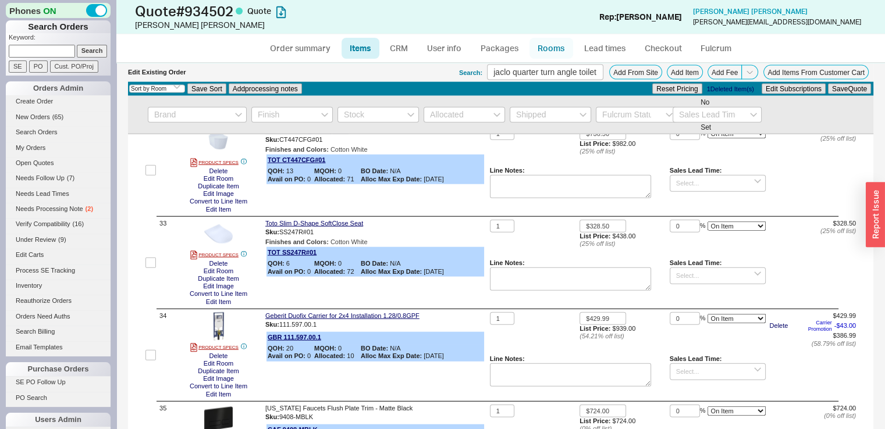
click at [555, 49] on link "Rooms" at bounding box center [552, 48] width 44 height 21
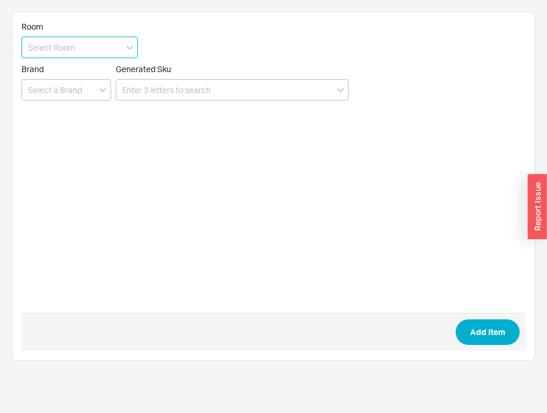
click at [70, 49] on input at bounding box center [80, 48] width 116 height 22
click at [76, 76] on div "Master Bath" at bounding box center [79, 71] width 115 height 21
type input "Master Bath"
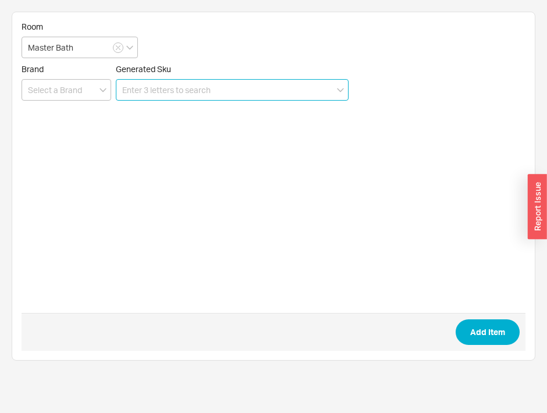
click at [142, 80] on input at bounding box center [232, 90] width 233 height 22
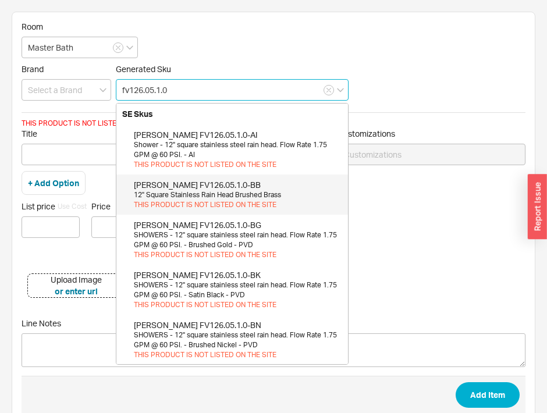
click at [230, 187] on div "[PERSON_NAME] FV126.05.1.0-BB" at bounding box center [238, 185] width 208 height 12
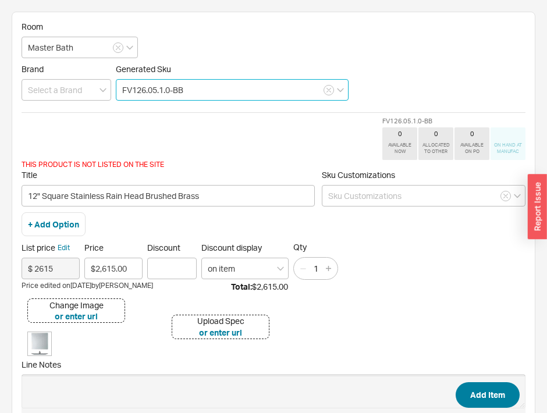
type input "FV126.05.1.0-BB"
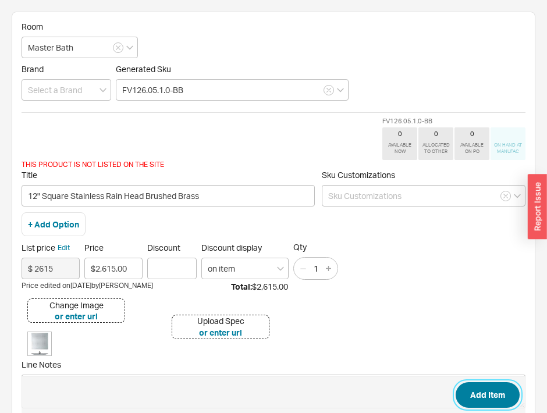
click at [484, 391] on button "Add Item" at bounding box center [488, 395] width 64 height 26
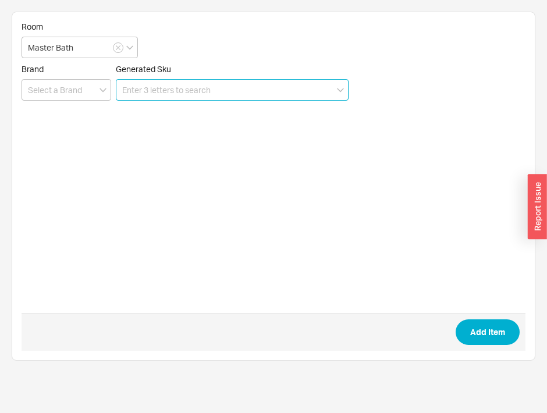
paste input "FV140/J3"
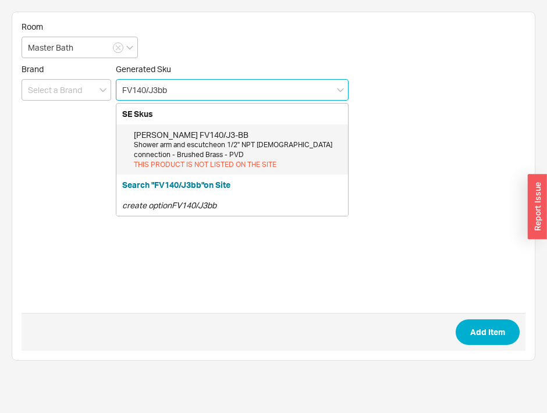
click at [281, 152] on div "Shower arm and escutcheon 1/2" NPT [DEMOGRAPHIC_DATA] connection - Brushed Bras…" at bounding box center [238, 150] width 208 height 20
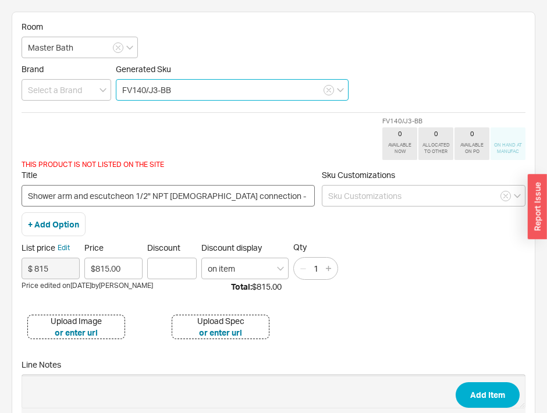
type input "FV140/J3-BB"
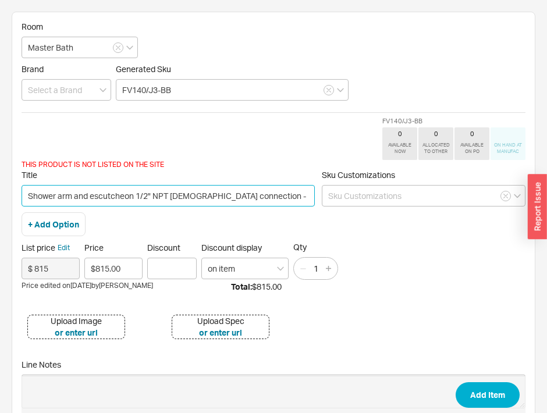
click at [190, 197] on input "Shower arm and escutcheon 1/2" NPT [DEMOGRAPHIC_DATA] connection - Brushed Bras…" at bounding box center [168, 196] width 293 height 22
type input "Shower arm and escutcheon 1/2" NPT [DEMOGRAPHIC_DATA] connection - Brushed Bras…"
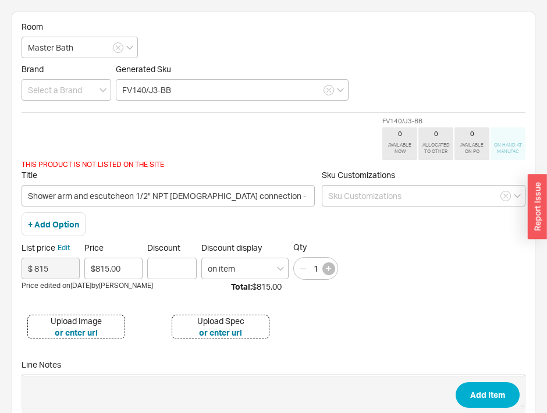
click at [328, 266] on icon "button" at bounding box center [328, 268] width 5 height 5
type input "2"
click at [80, 318] on div "Upload Image" at bounding box center [76, 321] width 51 height 12
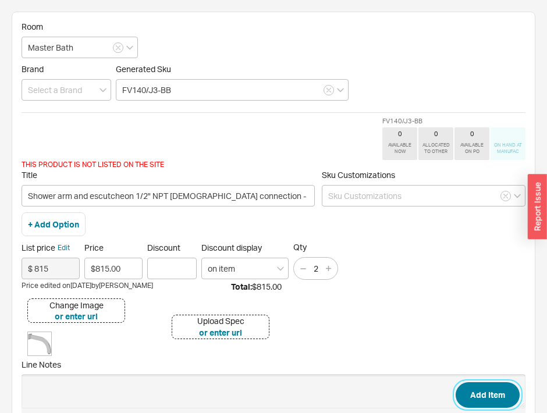
click at [490, 395] on button "Add Item" at bounding box center [488, 395] width 64 height 26
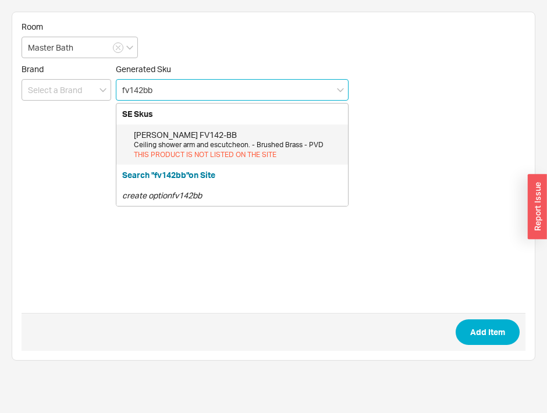
click at [271, 134] on div "Franz Viegener FV142-BB" at bounding box center [238, 135] width 208 height 12
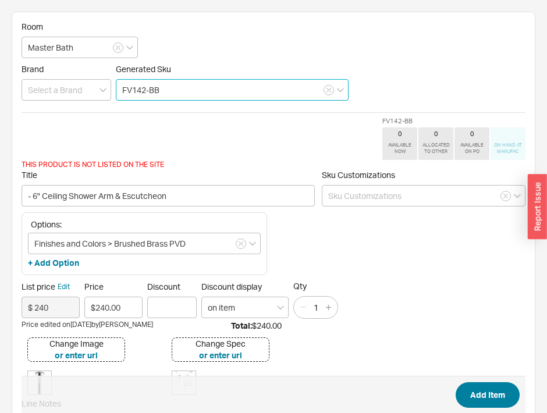
type input "FV142-BB"
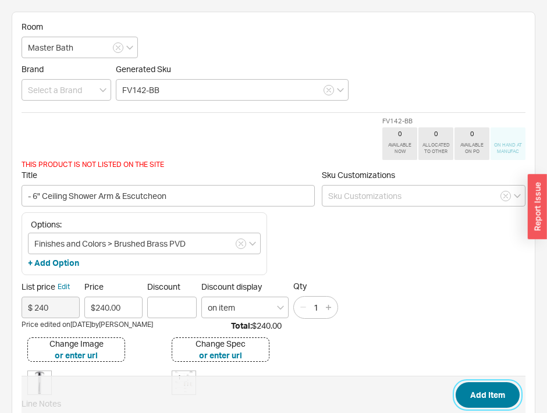
click at [487, 397] on button "Add Item" at bounding box center [488, 395] width 64 height 26
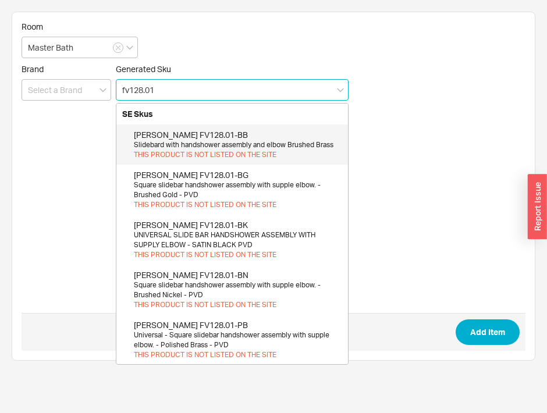
click at [203, 135] on div "Franz Viegener FV128.01-BB" at bounding box center [238, 135] width 208 height 12
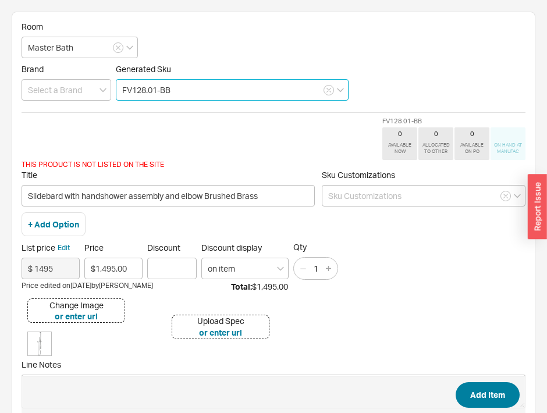
type input "FV128.01-BB"
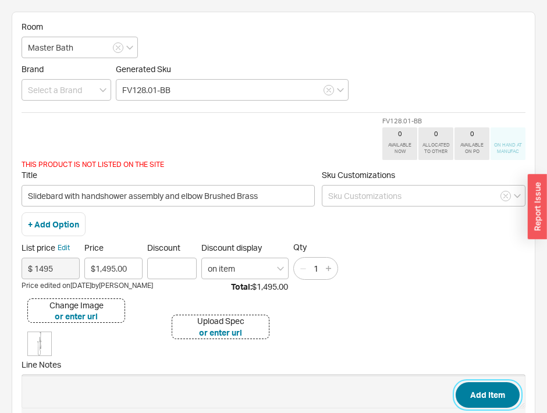
click at [498, 399] on button "Add Item" at bounding box center [488, 395] width 64 height 26
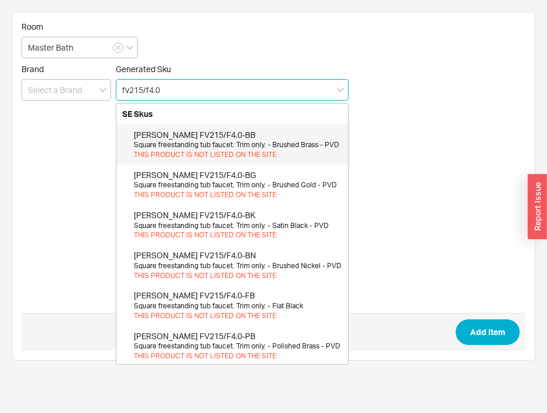
click at [230, 144] on div "Square freestanding tub faucet. Trim only. - Brushed Brass - PVD" at bounding box center [238, 145] width 208 height 10
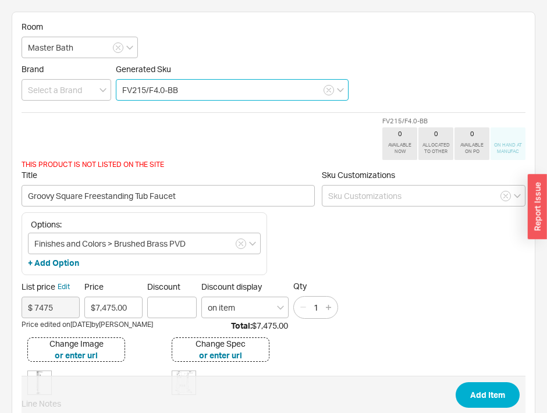
type input "FV215/F4.0-BB"
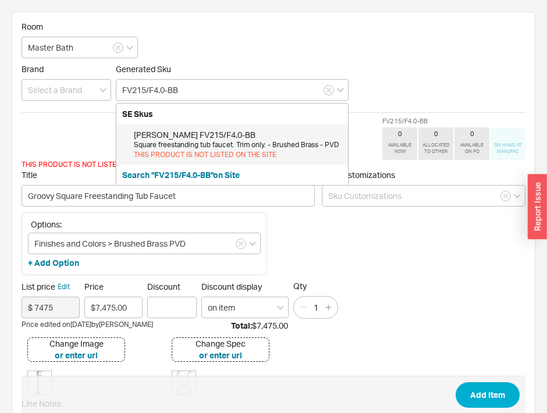
click at [68, 344] on div "Change Image" at bounding box center [76, 344] width 54 height 12
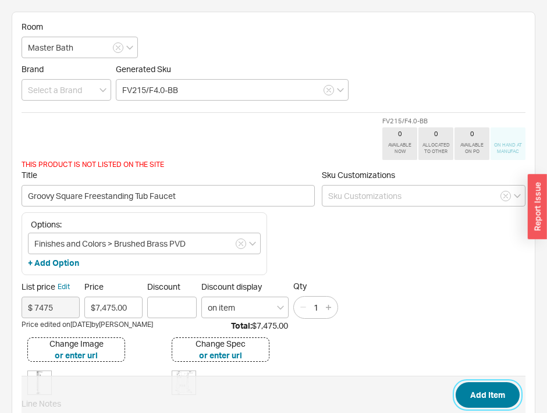
click at [485, 393] on button "Add Item" at bounding box center [488, 395] width 64 height 26
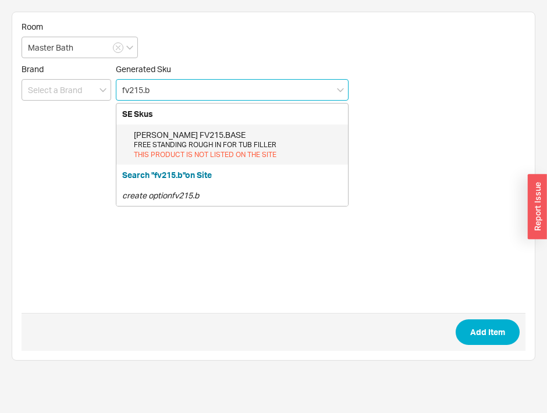
click at [207, 137] on div "Franz Viegener FV215.BASE" at bounding box center [238, 135] width 208 height 12
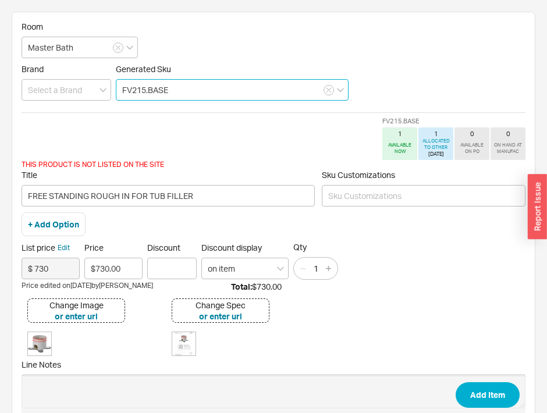
type input "FV215.BASE"
click at [464, 378] on span "Add Item" at bounding box center [274, 395] width 504 height 38
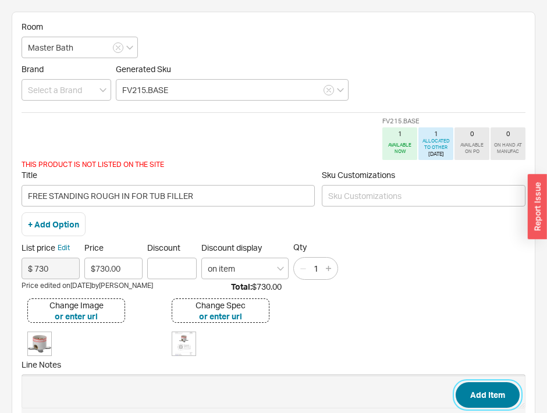
click at [479, 388] on button "Add Item" at bounding box center [488, 395] width 64 height 26
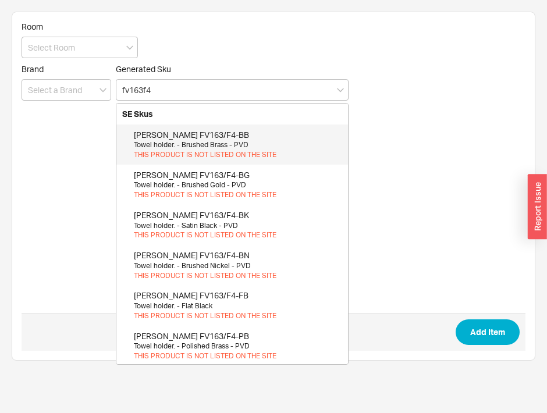
click at [223, 148] on div "Towel holder. - Brushed Brass - PVD" at bounding box center [238, 145] width 208 height 10
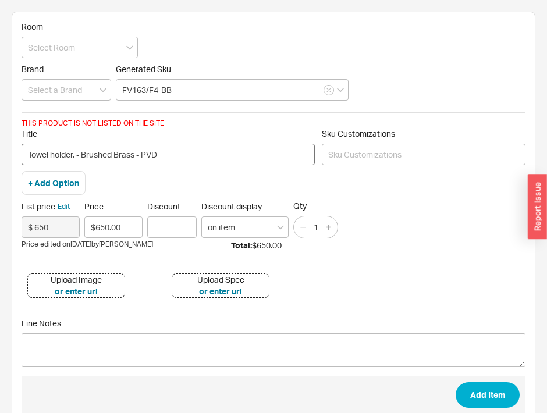
type input "FV163/F4-BB"
click at [28, 157] on input "Towel holder. - Brushed Brass - PVD" at bounding box center [168, 155] width 293 height 22
type input "Groovy Towel holder. - Brushed Brass - PVD"
click at [84, 276] on div "Upload Image" at bounding box center [76, 280] width 51 height 12
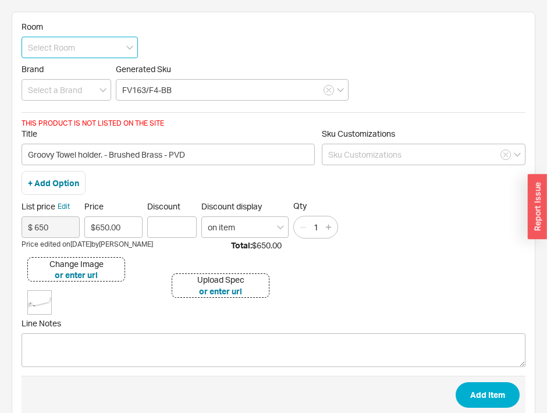
click at [92, 48] on input at bounding box center [80, 48] width 116 height 22
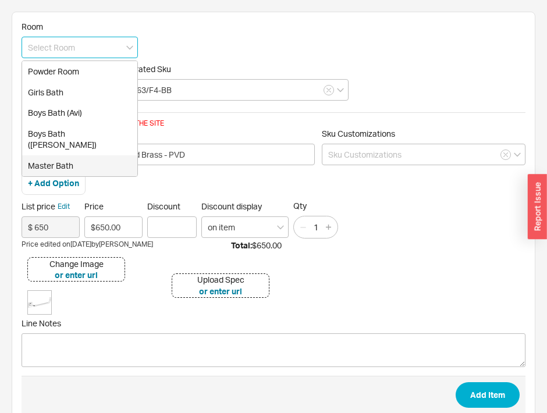
click at [90, 155] on div "Master Bath" at bounding box center [79, 165] width 115 height 21
type input "Master Bath"
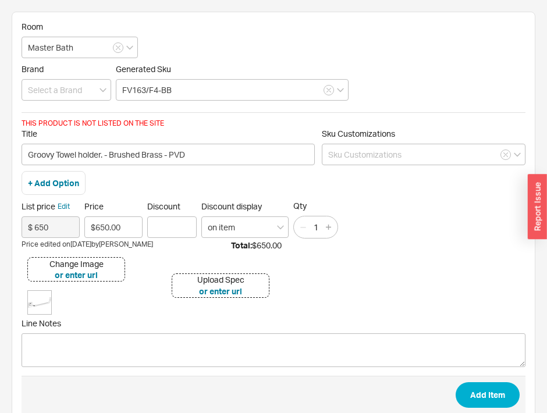
click at [488, 411] on span "Add Item" at bounding box center [274, 395] width 504 height 38
click at [484, 391] on button "Add Item" at bounding box center [488, 395] width 64 height 26
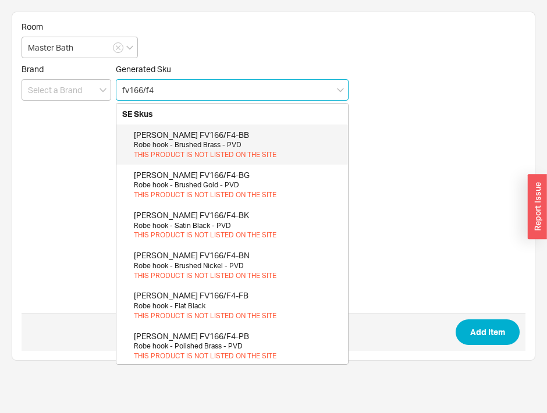
click at [164, 151] on div "THIS PRODUCT IS NOT LISTED ON THE SITE" at bounding box center [238, 155] width 208 height 10
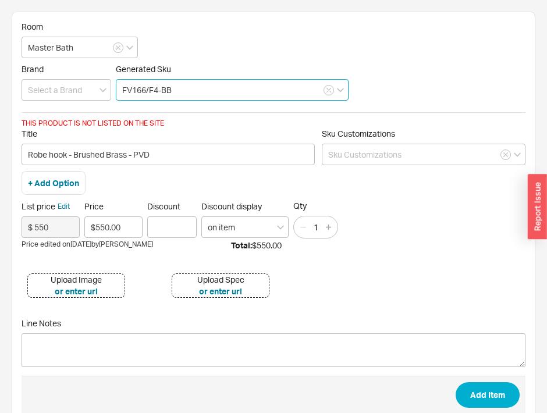
type input "FV166/F4-BB"
click at [98, 278] on div "Upload Image" at bounding box center [76, 280] width 51 height 12
click at [331, 228] on button "button" at bounding box center [328, 227] width 13 height 13
type input "2"
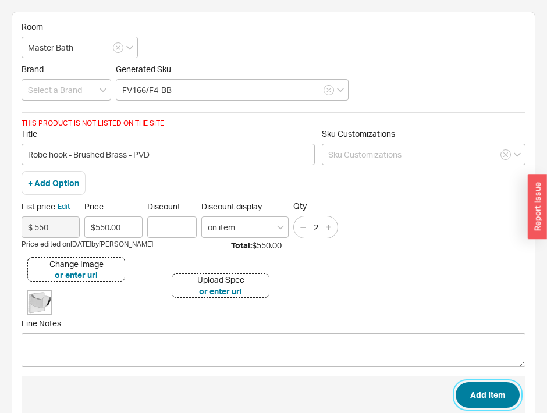
drag, startPoint x: 475, startPoint y: 395, endPoint x: 469, endPoint y: 399, distance: 7.1
click at [471, 399] on button "Add Item" at bounding box center [488, 395] width 64 height 26
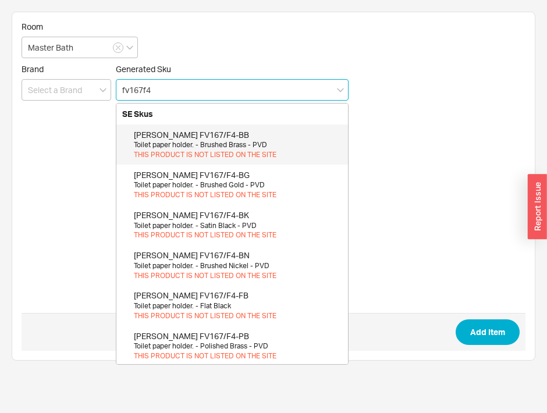
click at [189, 153] on div "THIS PRODUCT IS NOT LISTED ON THE SITE" at bounding box center [238, 155] width 208 height 10
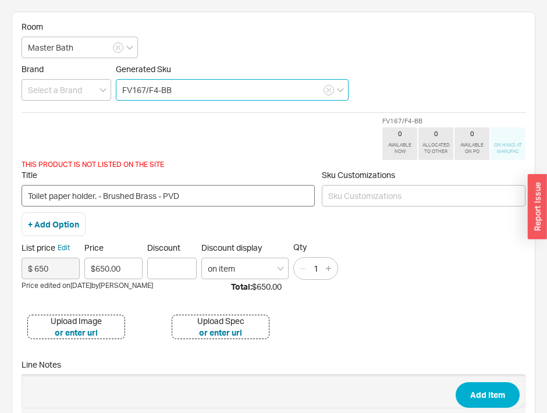
type input "FV167/F4-BB"
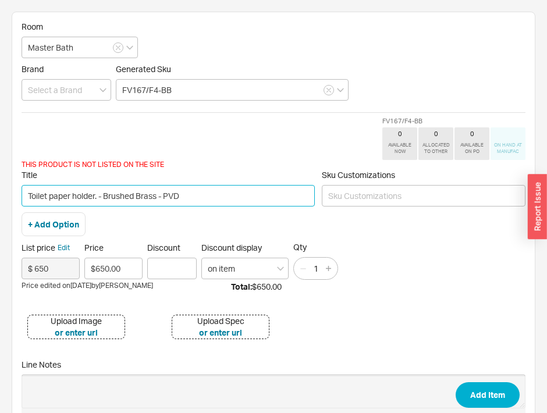
click at [23, 197] on input "Toilet paper holder. - Brushed Brass - PVD" at bounding box center [168, 196] width 293 height 22
type input "Groovy Toilet paper holder. - Brushed Brass - PVD"
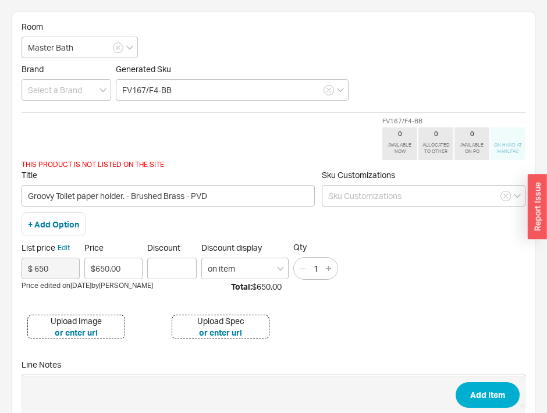
click at [98, 316] on div "Upload Image" at bounding box center [76, 321] width 51 height 12
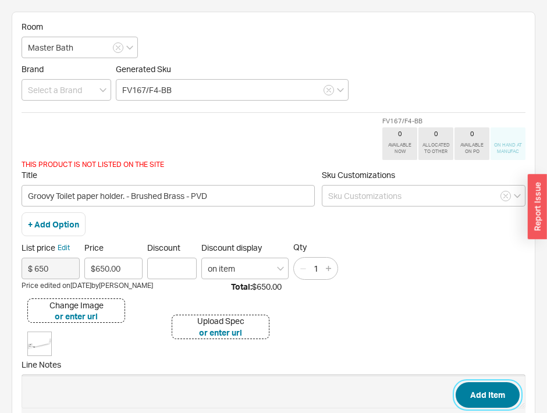
click at [480, 396] on button "Add Item" at bounding box center [488, 395] width 64 height 26
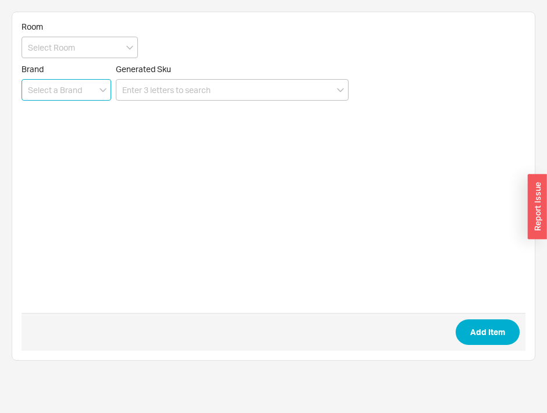
click at [90, 97] on input at bounding box center [67, 90] width 90 height 22
click at [62, 137] on div "[US_STATE] Faucets" at bounding box center [66, 135] width 88 height 21
type input "[US_STATE] Faucets"
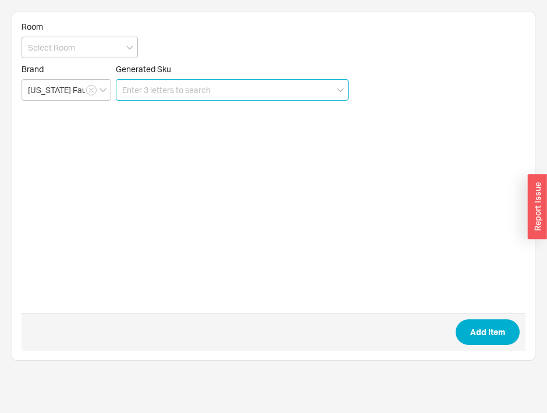
click at [151, 86] on input at bounding box center [232, 90] width 233 height 22
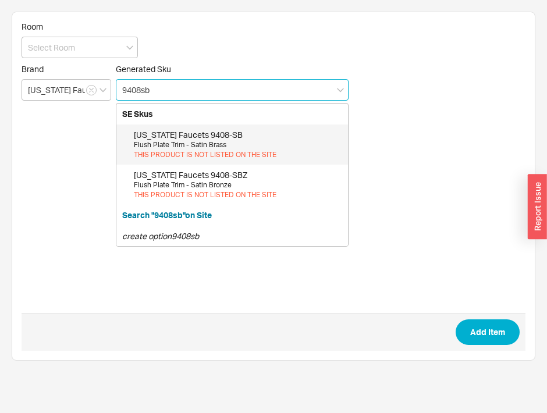
click at [196, 142] on div "Flush Plate Trim - Satin Brass" at bounding box center [238, 145] width 208 height 10
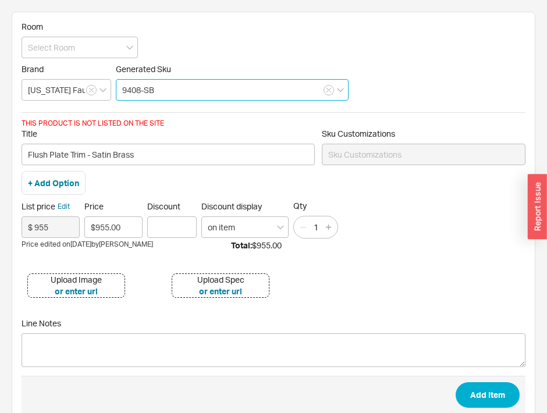
type input "9408-SB"
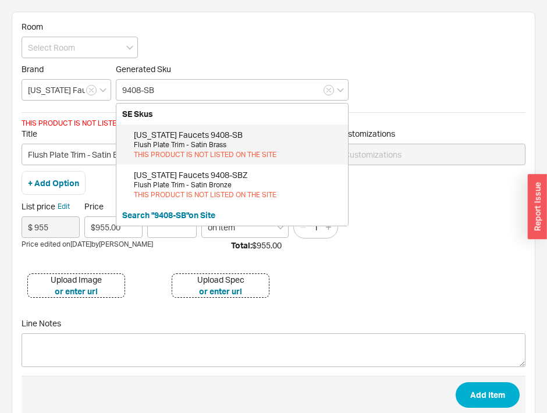
click at [98, 276] on div "Upload Image" at bounding box center [76, 280] width 51 height 12
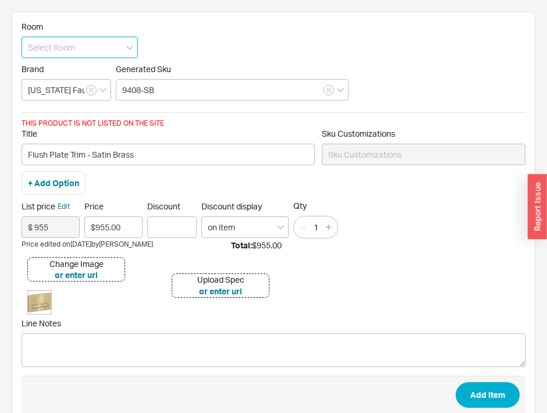
click at [52, 47] on input at bounding box center [80, 48] width 116 height 22
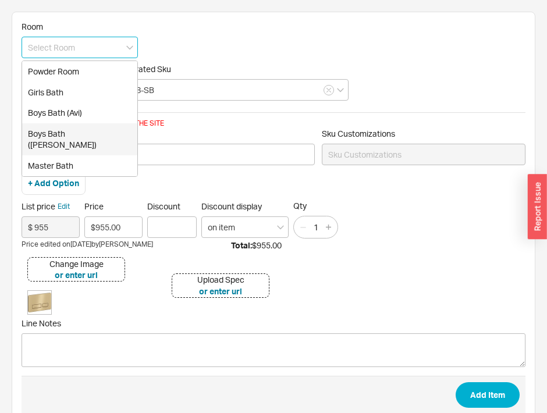
click at [54, 127] on div "Boys Bath ([PERSON_NAME])" at bounding box center [79, 139] width 115 height 32
type input "Boys Bath ([PERSON_NAME])"
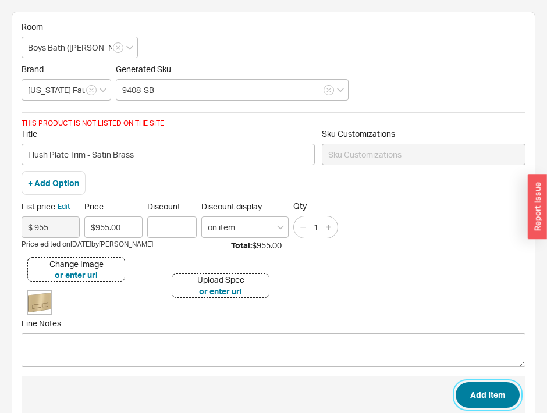
click at [478, 402] on button "Add Item" at bounding box center [488, 395] width 64 height 26
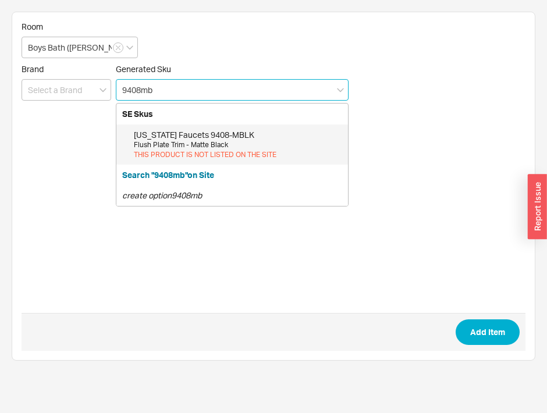
click at [240, 139] on div "California Faucets 9408-MBLK" at bounding box center [238, 135] width 208 height 12
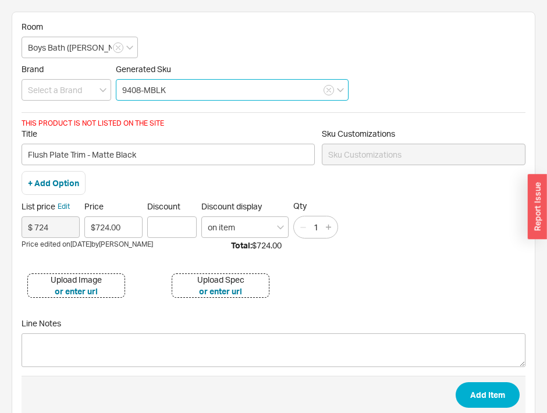
type input "9408-MBLK"
click at [82, 275] on div "Upload Image" at bounding box center [76, 280] width 51 height 12
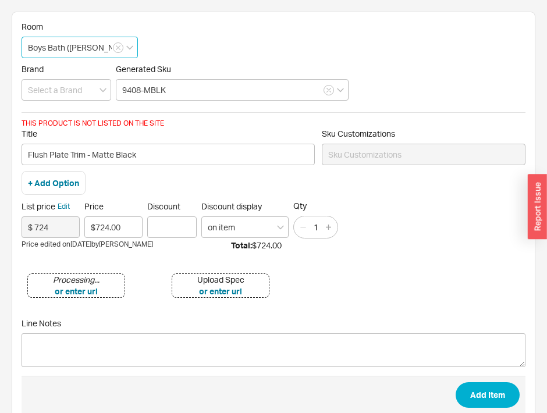
click at [85, 47] on input "Boys Bath ([PERSON_NAME])" at bounding box center [80, 48] width 116 height 22
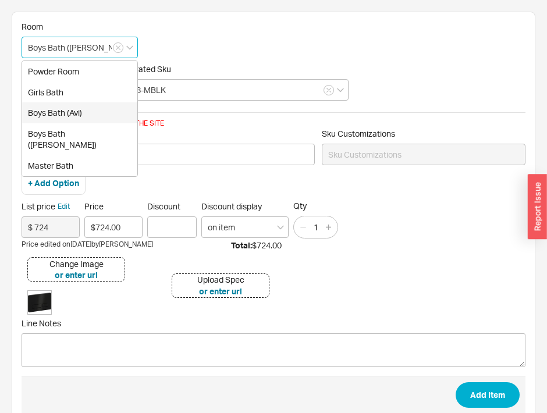
click at [79, 115] on div "Boys Bath (Avi)" at bounding box center [79, 112] width 115 height 21
type input "Boys Bath (Avi)"
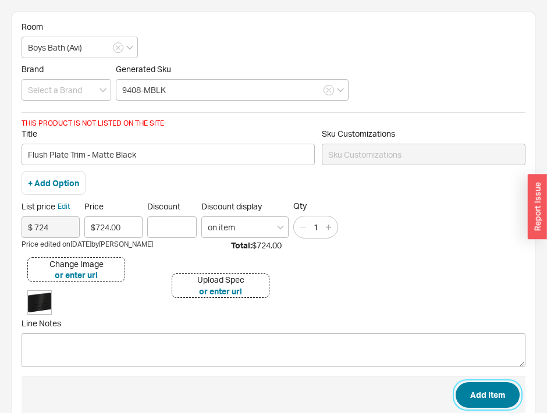
click at [475, 388] on button "Add Item" at bounding box center [488, 395] width 64 height 26
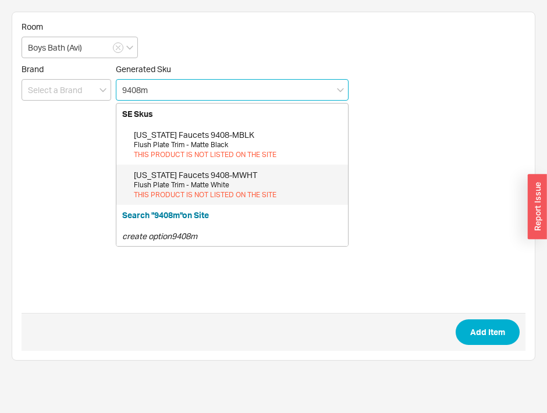
click at [182, 193] on div "THIS PRODUCT IS NOT LISTED ON THE SITE" at bounding box center [238, 195] width 208 height 10
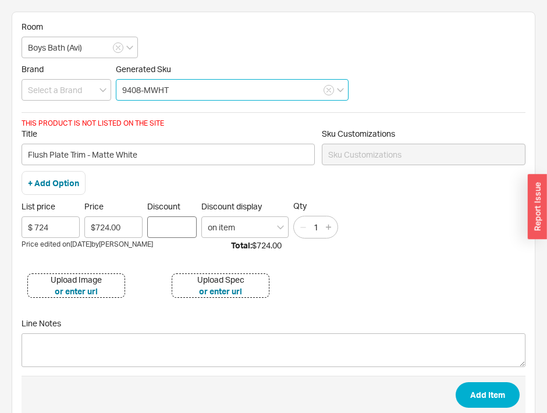
type input "9408-MWHT"
click at [152, 232] on input "Discount" at bounding box center [171, 227] width 49 height 22
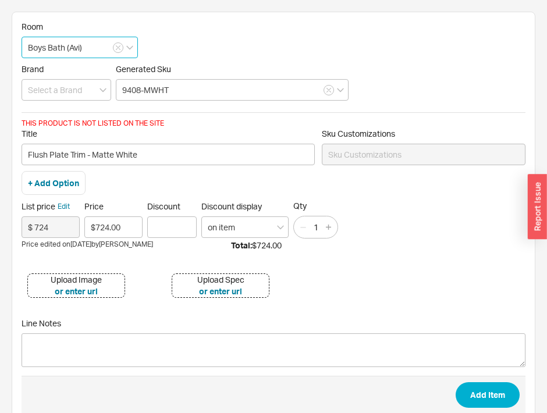
click at [98, 54] on input "Boys Bath (Avi)" at bounding box center [80, 48] width 116 height 22
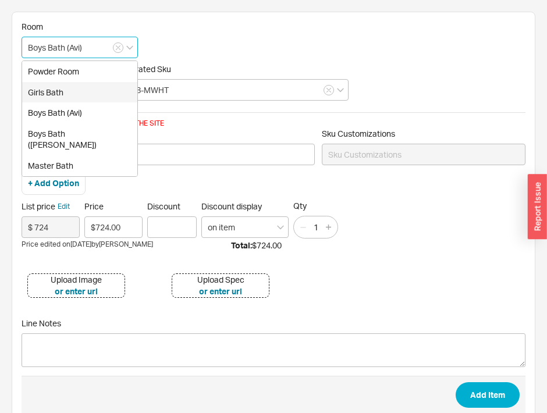
click at [85, 86] on div "Girls Bath" at bounding box center [79, 92] width 115 height 21
type input "Girls Bath"
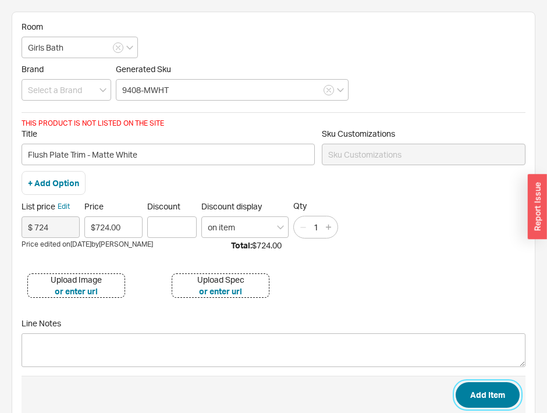
click at [480, 392] on button "Add Item" at bounding box center [488, 395] width 64 height 26
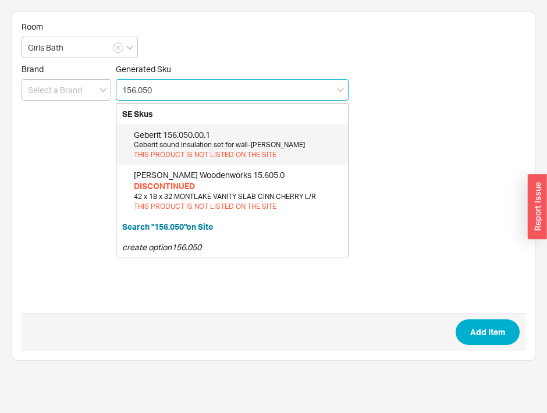
click at [247, 147] on div "Geberit sound insulation set for wall-[PERSON_NAME]" at bounding box center [238, 145] width 208 height 10
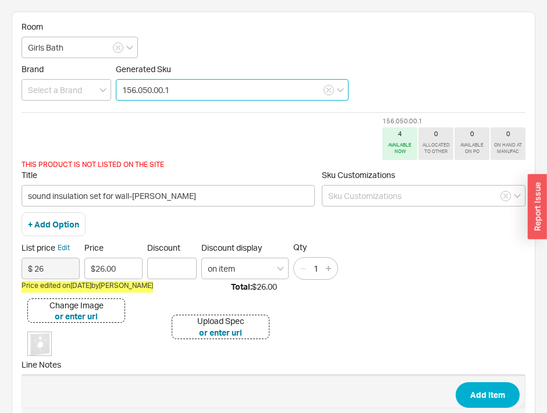
type input "156.050.00.1"
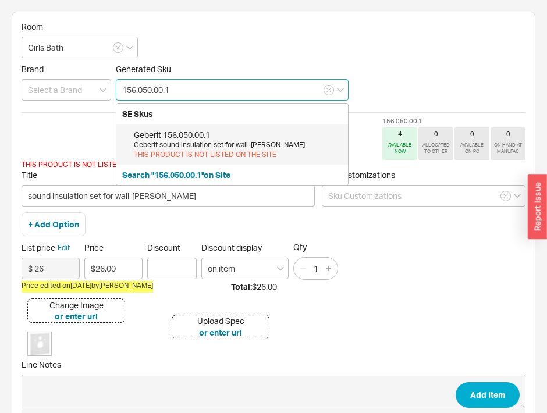
click at [221, 141] on div "Geberit sound insulation set for wall-[PERSON_NAME]" at bounding box center [238, 145] width 208 height 10
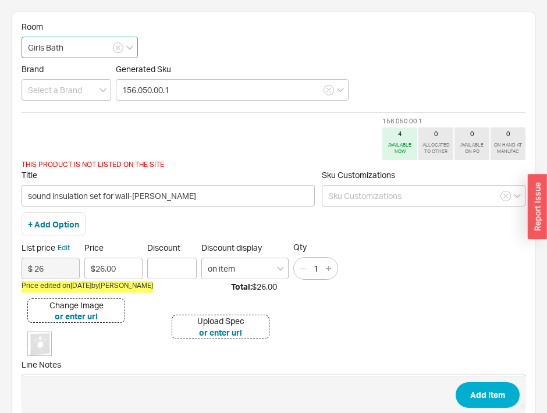
click at [97, 48] on input "Girls Bath" at bounding box center [80, 48] width 116 height 22
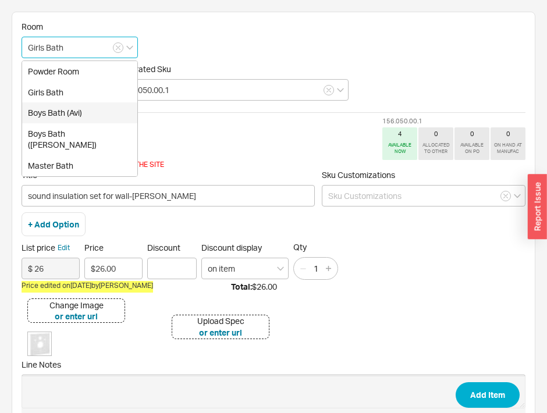
click at [90, 120] on div "Boys Bath (Avi)" at bounding box center [79, 112] width 115 height 21
type input "Boys Bath (Avi)"
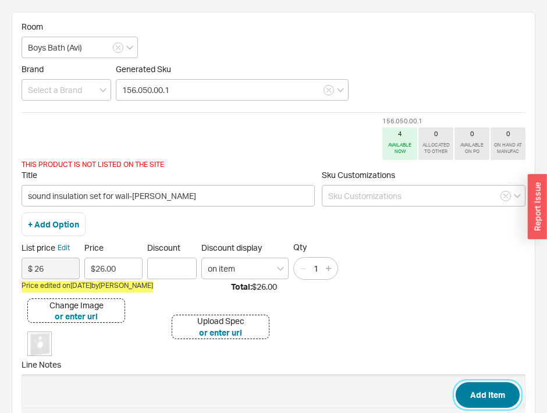
click at [494, 398] on button "Add Item" at bounding box center [488, 395] width 64 height 26
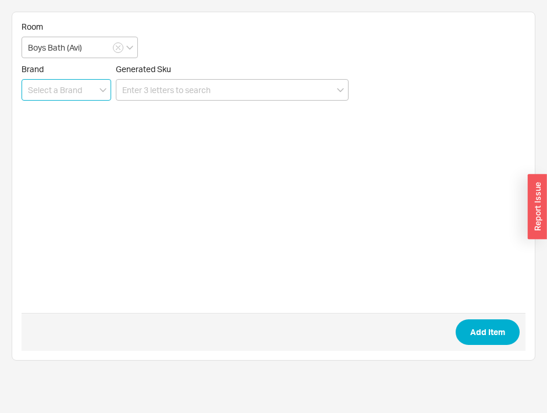
click at [52, 90] on input at bounding box center [67, 90] width 90 height 22
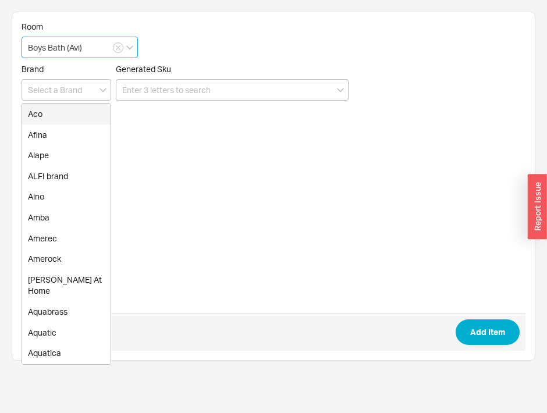
click at [70, 50] on input "Boys Bath (Avi)" at bounding box center [80, 48] width 116 height 22
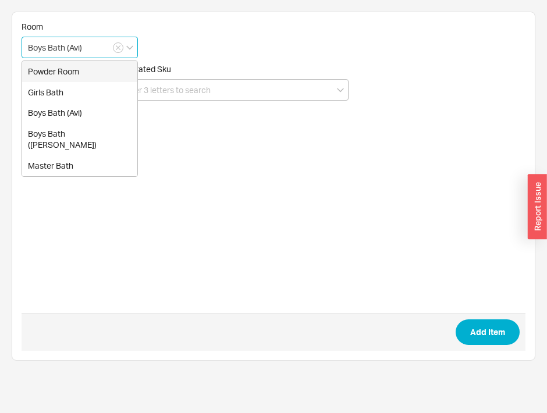
click at [88, 67] on div "Powder Room" at bounding box center [79, 71] width 115 height 21
type input "Powder Room"
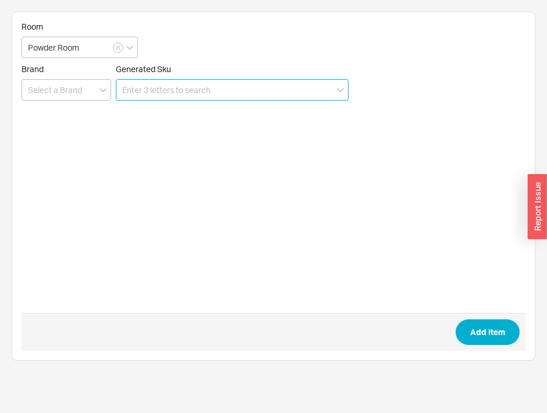
click at [136, 86] on input at bounding box center [232, 90] width 233 height 22
paste input "MS624234CEFG#01"
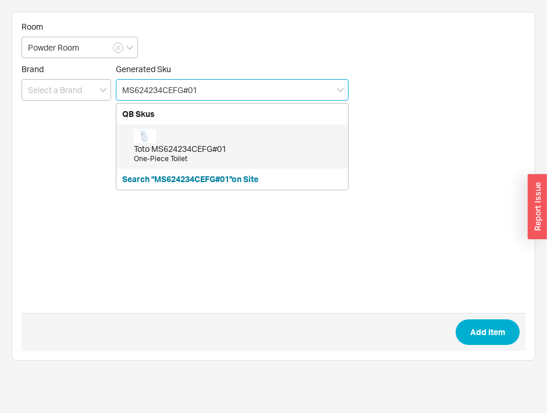
click at [154, 140] on img at bounding box center [145, 136] width 22 height 14
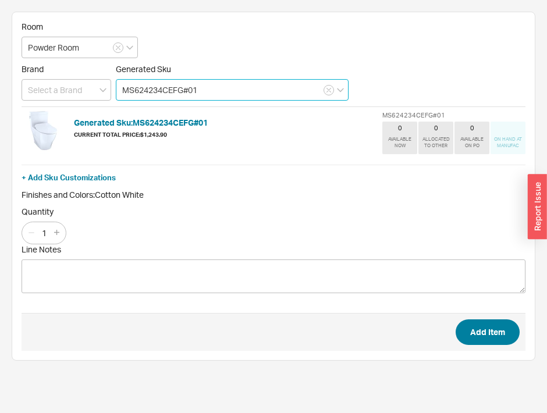
type input "MS624234CEFG#01"
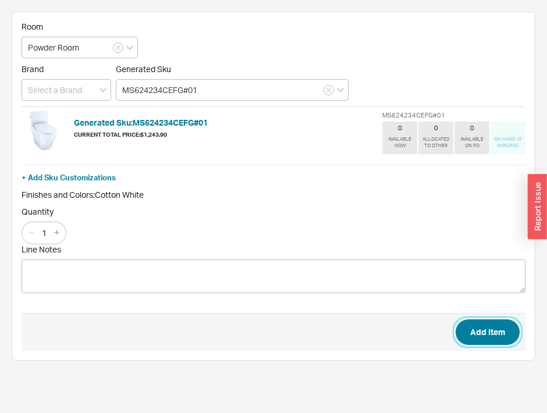
click at [485, 342] on button "Add Item" at bounding box center [488, 333] width 64 height 26
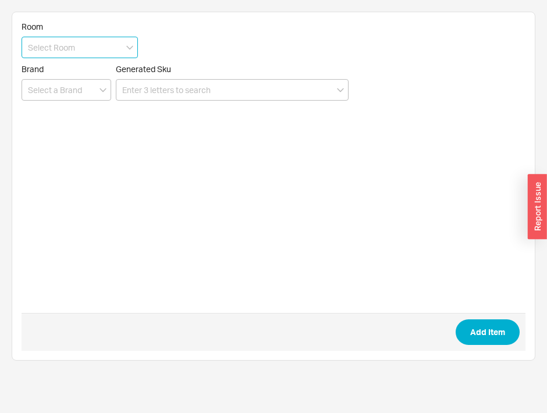
click at [102, 46] on input at bounding box center [80, 48] width 116 height 22
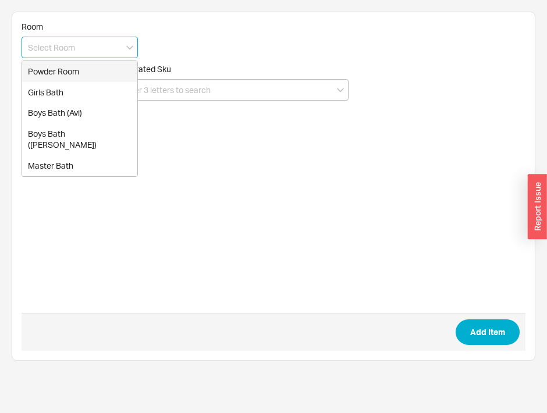
click at [100, 66] on div "Powder Room" at bounding box center [79, 71] width 115 height 21
type input "Powder Room"
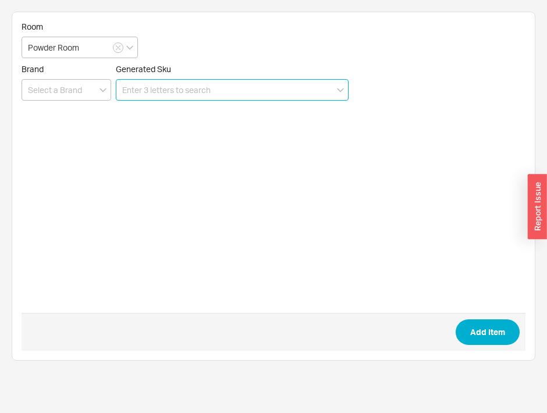
click at [151, 95] on input at bounding box center [232, 90] width 233 height 22
paste input "9312"
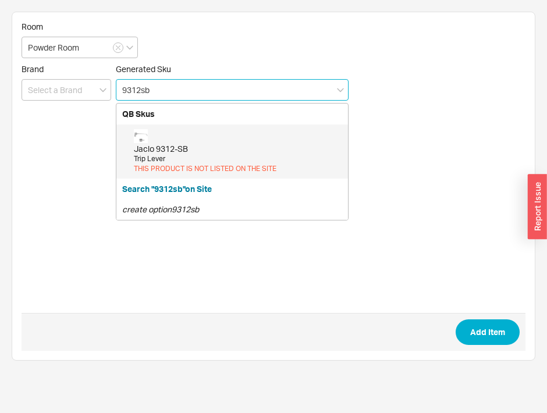
click at [164, 139] on div "Jaclo 9312-SB Trip Lever THIS PRODUCT IS NOT LISTED ON THE SITE" at bounding box center [238, 151] width 208 height 45
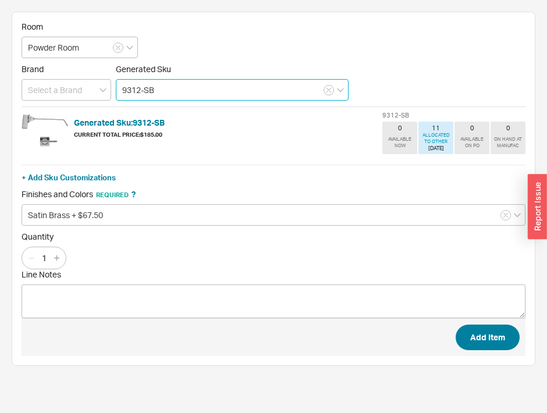
type input "9312-SB"
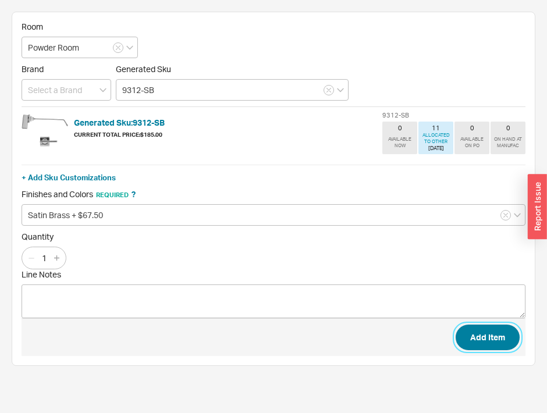
click at [468, 340] on button "Add Item" at bounding box center [488, 338] width 64 height 26
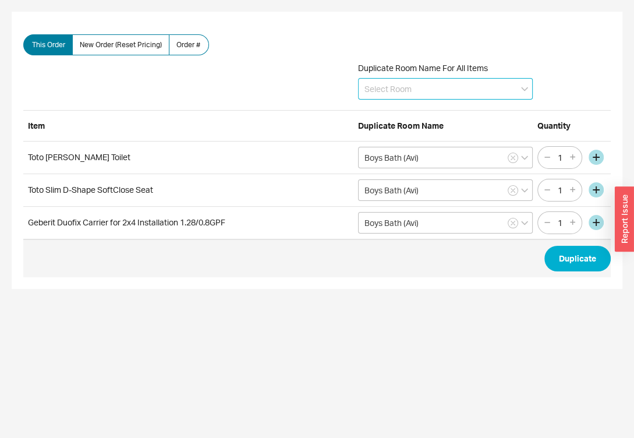
click at [488, 94] on input at bounding box center [445, 89] width 175 height 22
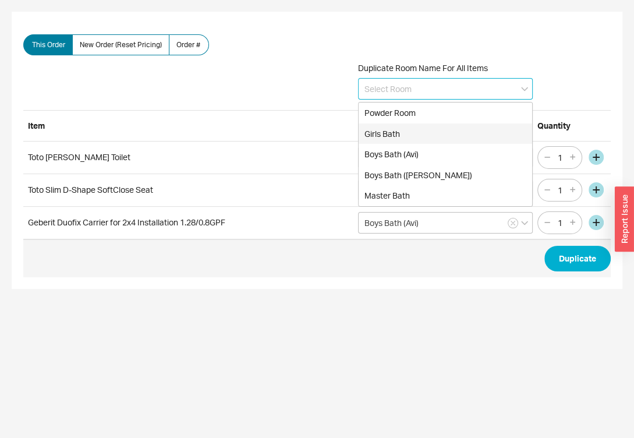
click at [459, 132] on div "Girls Bath" at bounding box center [444, 133] width 173 height 21
type input "Girls Bath"
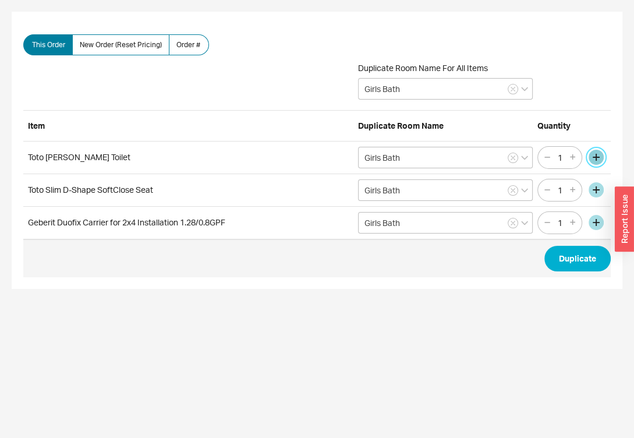
click at [599, 154] on button "button" at bounding box center [595, 157] width 15 height 15
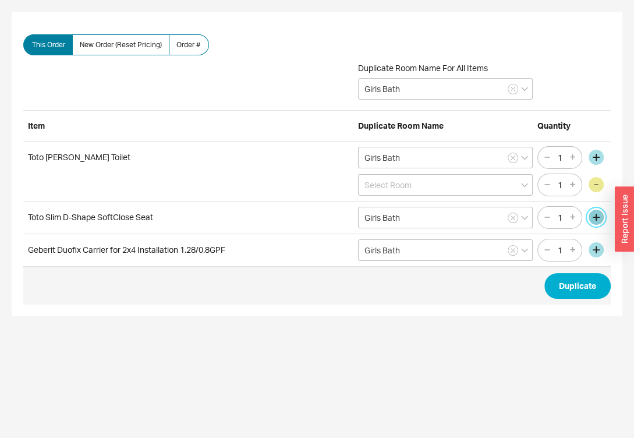
click at [601, 214] on button "button" at bounding box center [595, 217] width 15 height 15
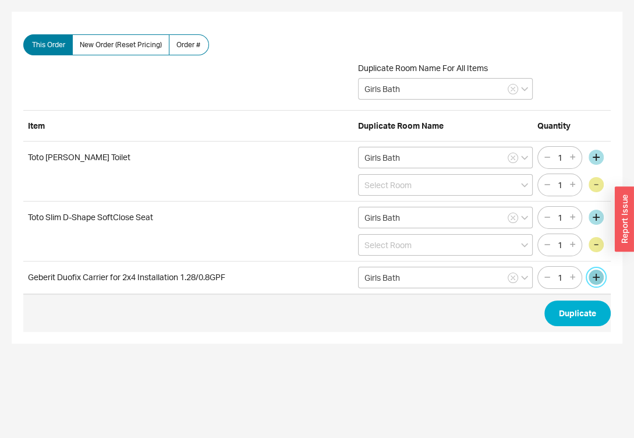
click at [596, 276] on button "button" at bounding box center [595, 276] width 15 height 15
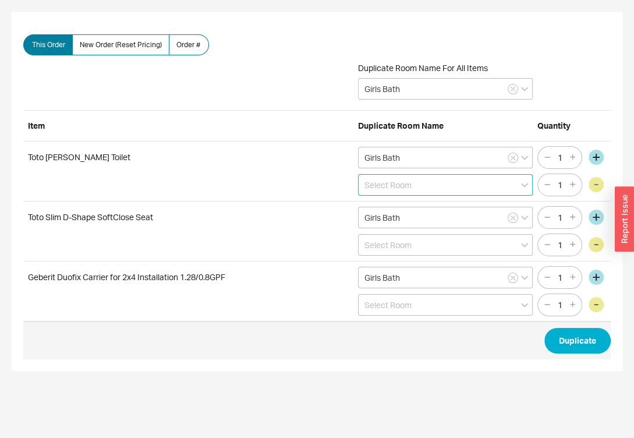
click at [462, 184] on input at bounding box center [445, 185] width 175 height 22
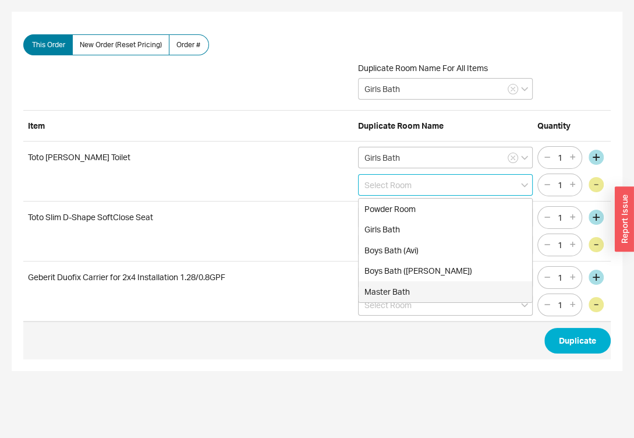
click at [420, 290] on div "Master Bath" at bounding box center [444, 291] width 173 height 21
type input "Master Bath"
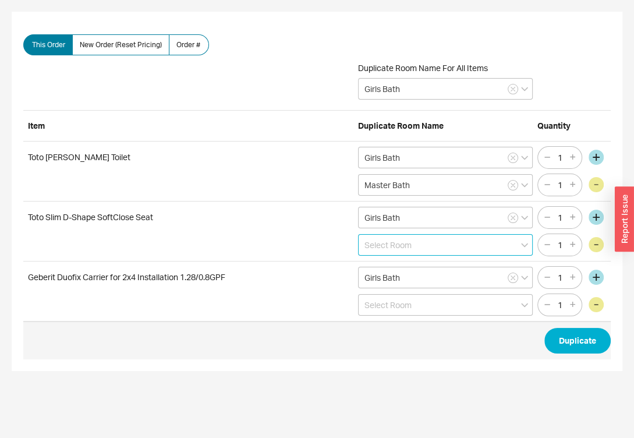
click at [419, 240] on input at bounding box center [445, 245] width 175 height 22
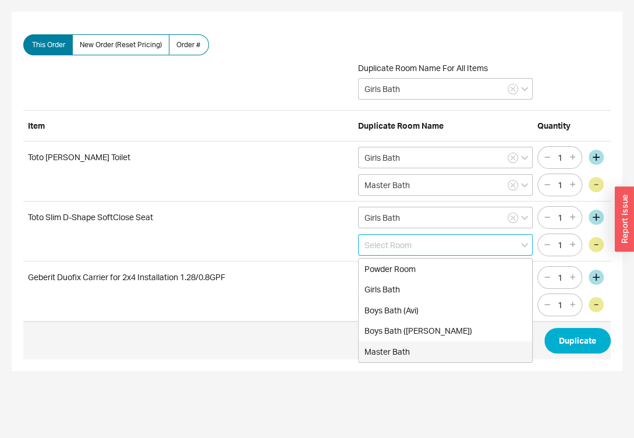
drag, startPoint x: 399, startPoint y: 353, endPoint x: 383, endPoint y: 346, distance: 17.0
click at [383, 346] on div "Master Bath" at bounding box center [444, 351] width 173 height 21
type input "Master Bath"
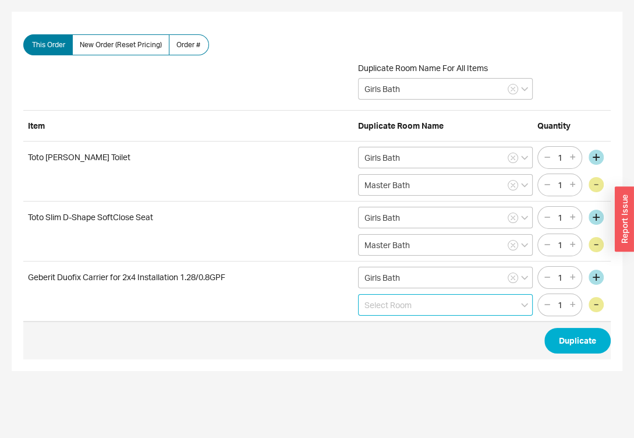
click at [388, 300] on input at bounding box center [445, 305] width 175 height 22
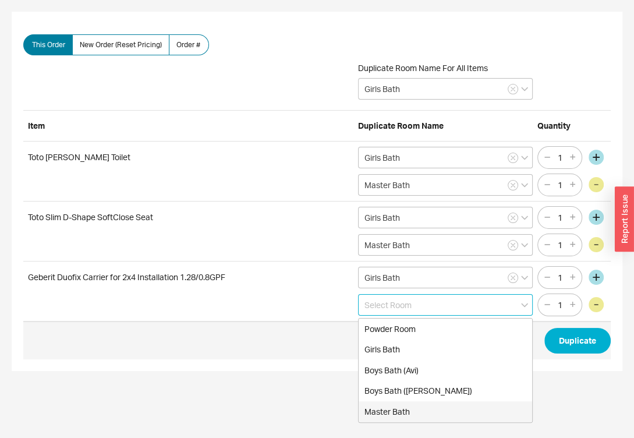
click at [396, 415] on div "Master Bath" at bounding box center [444, 411] width 173 height 21
type input "Master Bath"
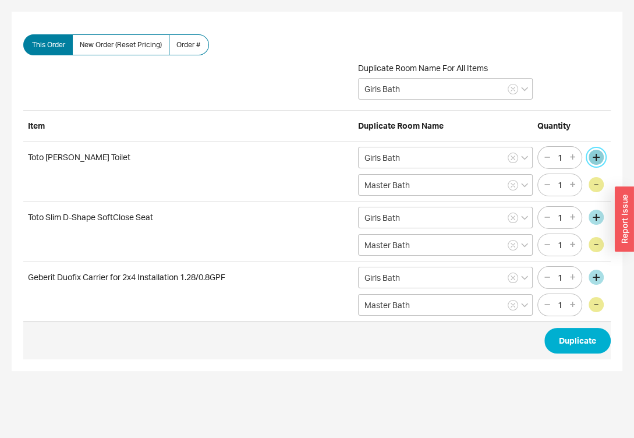
click at [594, 160] on button "button" at bounding box center [595, 157] width 15 height 15
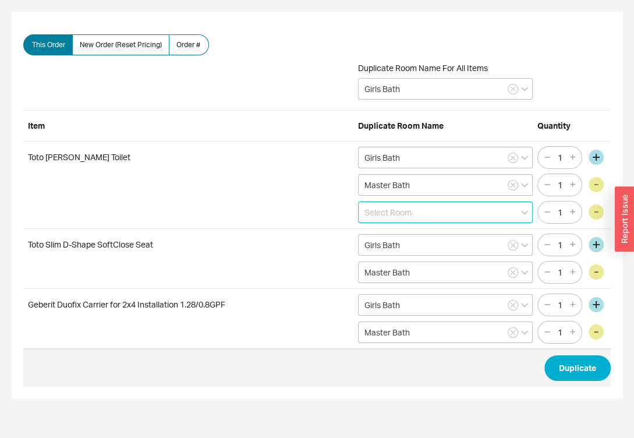
click at [436, 205] on input at bounding box center [445, 212] width 175 height 22
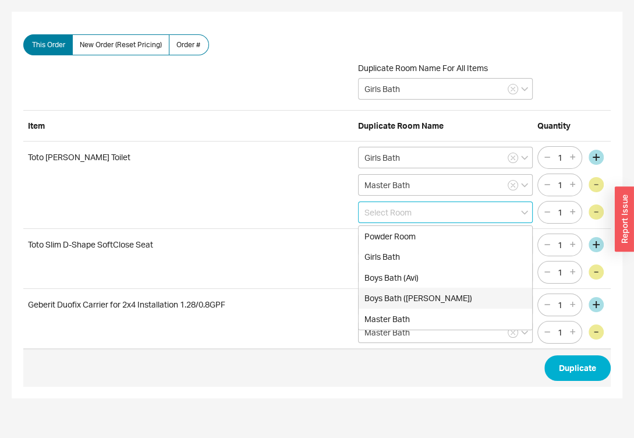
click at [412, 296] on div "Boys Bath ([PERSON_NAME])" at bounding box center [444, 297] width 173 height 21
type input "Boys Bath ([PERSON_NAME])"
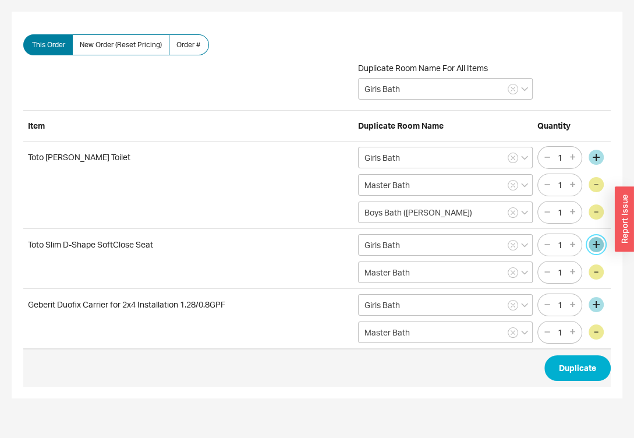
click at [594, 242] on button "button" at bounding box center [595, 244] width 15 height 15
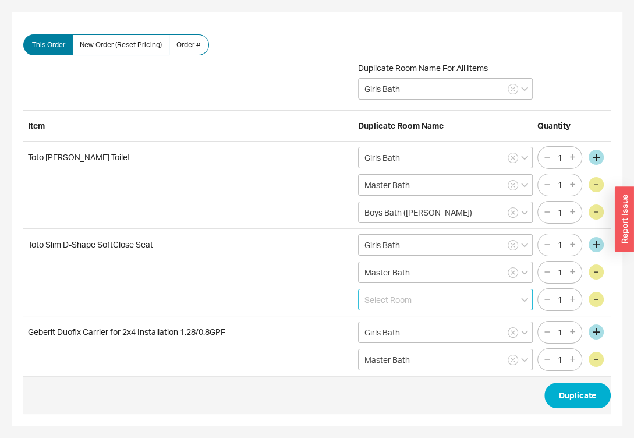
click at [440, 301] on input at bounding box center [445, 300] width 175 height 22
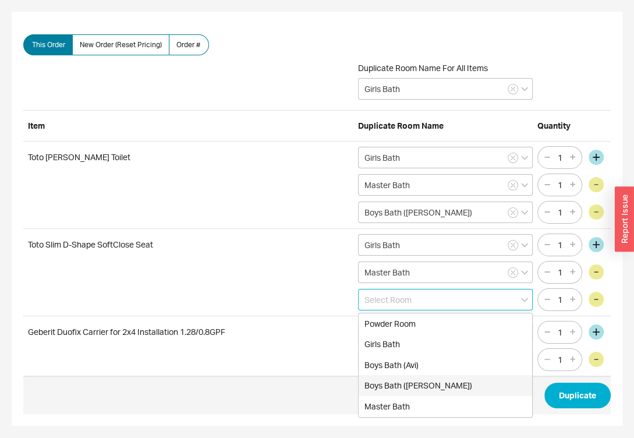
click at [423, 375] on div "Boys Bath ([PERSON_NAME])" at bounding box center [444, 385] width 173 height 21
type input "Boys Bath ([PERSON_NAME])"
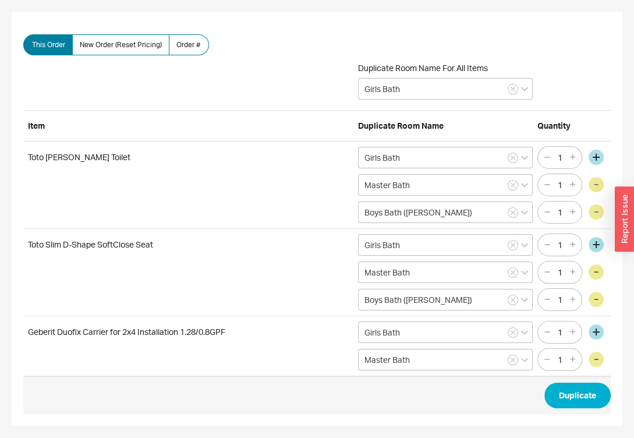
click at [591, 336] on div "Geberit Duofix Carrier for 2x4 Installation 1.28/0.8GPF Girls Bath 1 Master Bat…" at bounding box center [316, 346] width 587 height 60
click at [594, 334] on button "button" at bounding box center [595, 331] width 15 height 15
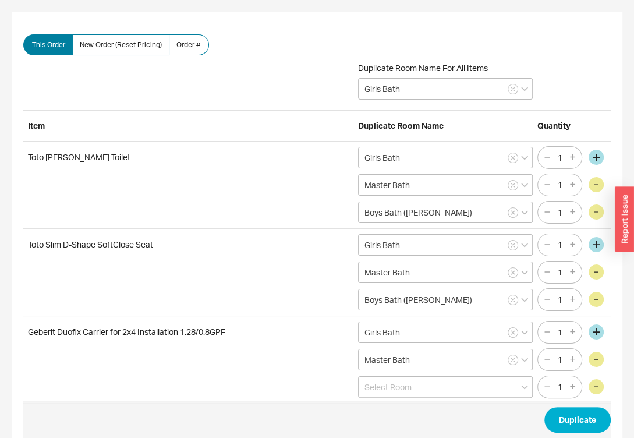
click at [452, 396] on div "Geberit Duofix Carrier for 2x4 Installation 1.28/0.8GPF Girls Bath 1 Master Bat…" at bounding box center [316, 359] width 587 height 87
click at [456, 388] on input at bounding box center [445, 387] width 175 height 22
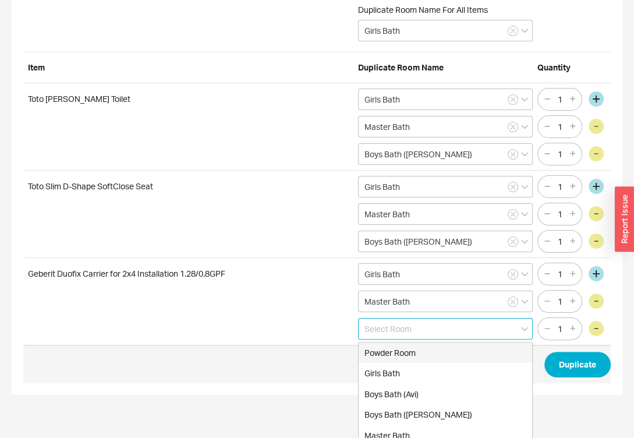
scroll to position [63, 0]
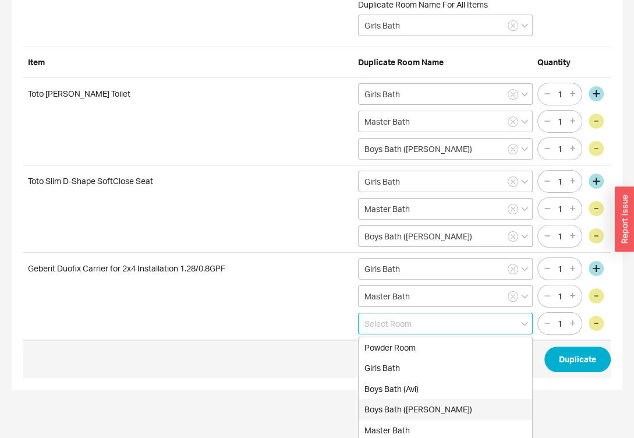
click at [442, 402] on div "Boys Bath ([PERSON_NAME])" at bounding box center [444, 409] width 173 height 21
type input "Boys Bath ([PERSON_NAME])"
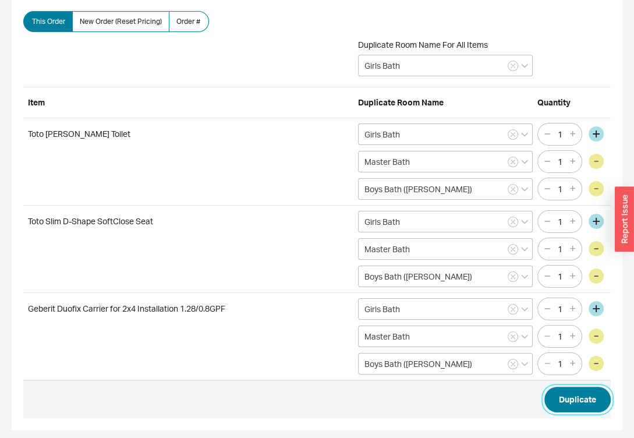
click at [574, 395] on button "Duplicate" at bounding box center [577, 399] width 66 height 26
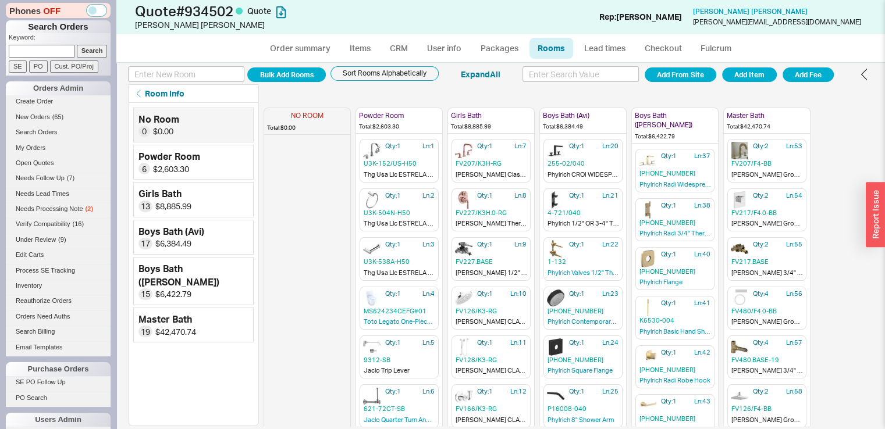
click at [874, 132] on div "Bulk Add Rooms Sort Rooms Alphabetically Expand All Add From Site Add Item Add …" at bounding box center [500, 246] width 769 height 361
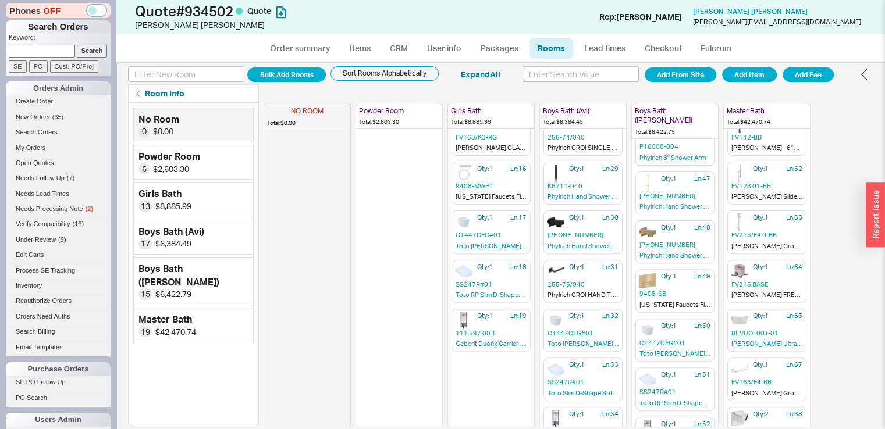
scroll to position [396, 0]
drag, startPoint x: 512, startPoint y: 198, endPoint x: 526, endPoint y: 356, distance: 158.3
click at [526, 356] on div "NO ROOM Total: $0.00 Powder Room Total: $2,603.30 Qty: 1 Ln: 1 U3K-152/US-H50 T…" at bounding box center [569, 265] width 610 height 324
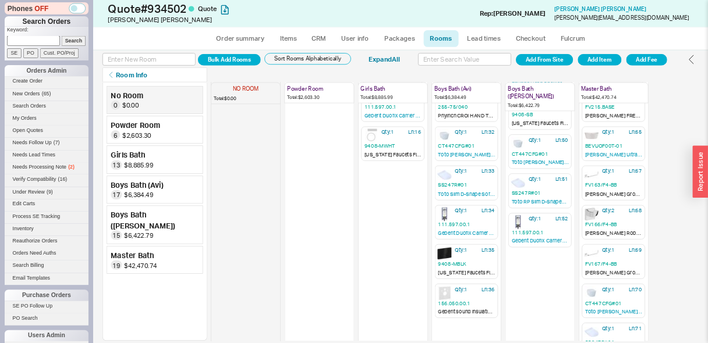
scroll to position [598, 0]
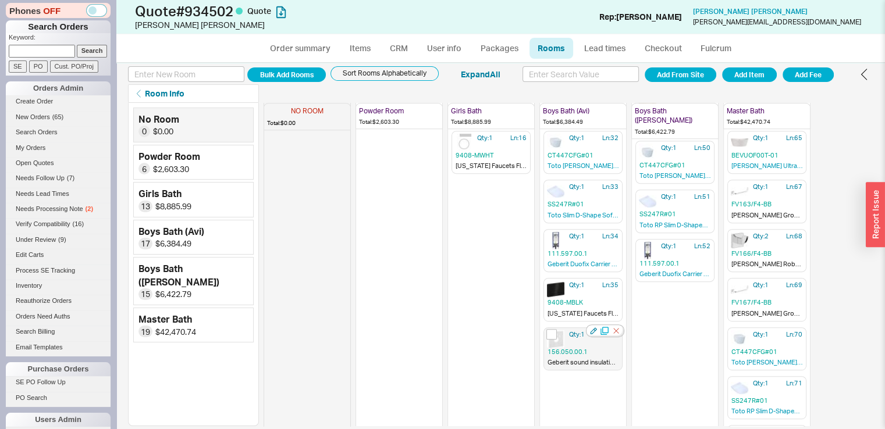
click at [607, 327] on icon "button" at bounding box center [605, 331] width 8 height 8
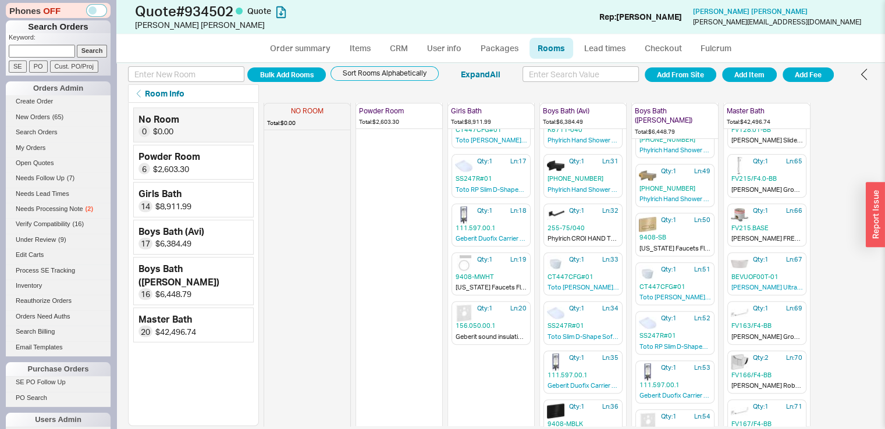
scroll to position [480, 0]
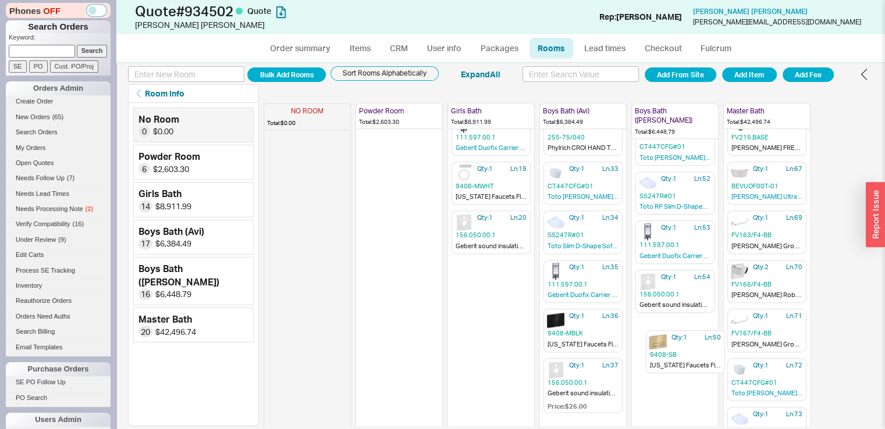
drag, startPoint x: 659, startPoint y: 211, endPoint x: 670, endPoint y: 348, distance: 137.8
click at [670, 348] on div "NO ROOM Total: $0.00 Powder Room Total: $2,603.30 Qty: 1 Ln: 1 U3K-152/US-H50 T…" at bounding box center [569, 265] width 610 height 324
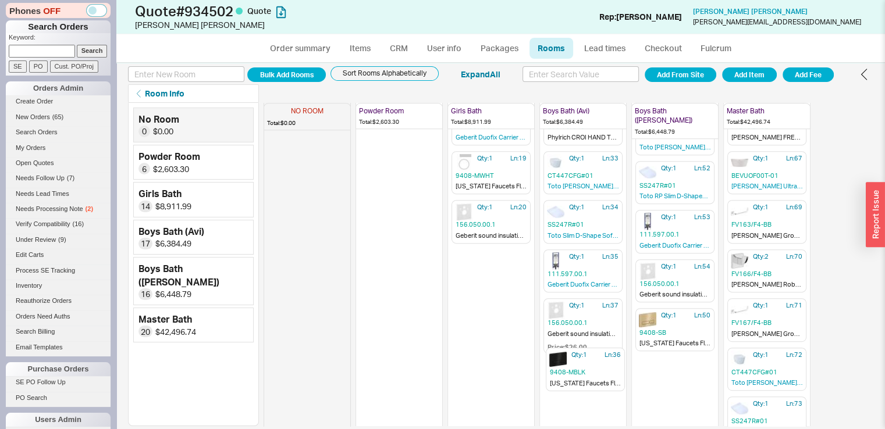
scroll to position [610, 0]
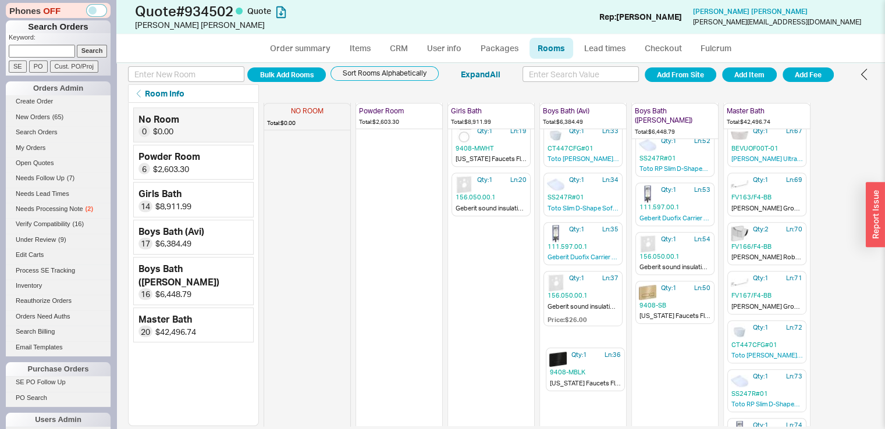
drag, startPoint x: 567, startPoint y: 299, endPoint x: 569, endPoint y: 353, distance: 54.2
click at [569, 353] on div "NO ROOM Total: $0.00 Powder Room Total: $2,603.30 Qty: 1 Ln: 1 U3K-152/US-H50 T…" at bounding box center [569, 265] width 610 height 324
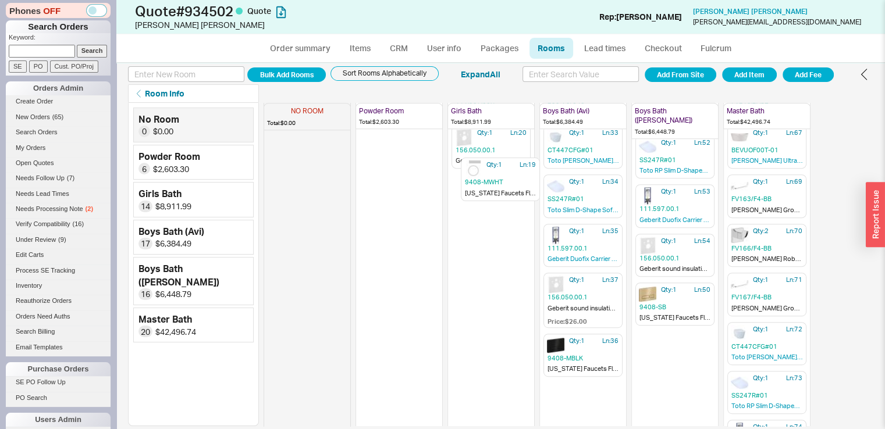
scroll to position [602, 0]
drag, startPoint x: 503, startPoint y: 140, endPoint x: 512, endPoint y: 194, distance: 54.9
click at [512, 194] on div "NO ROOM Total: $0.00 Powder Room Total: $2,603.30 Qty: 1 Ln: 1 U3K-152/US-H50 T…" at bounding box center [569, 265] width 610 height 324
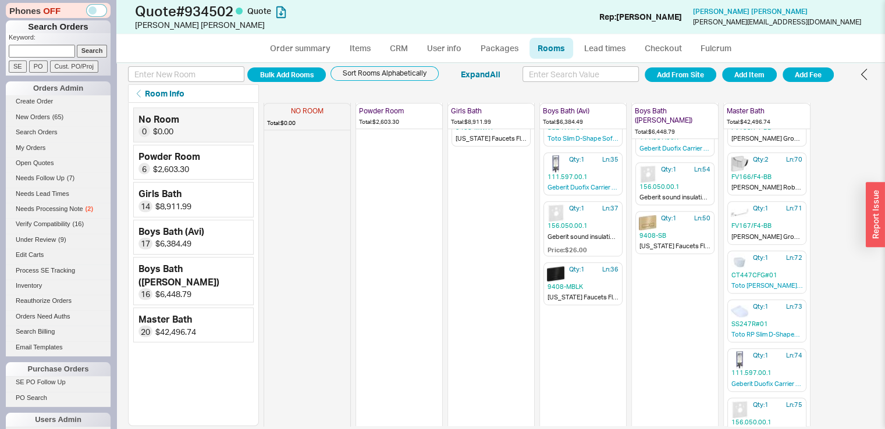
scroll to position [685, 0]
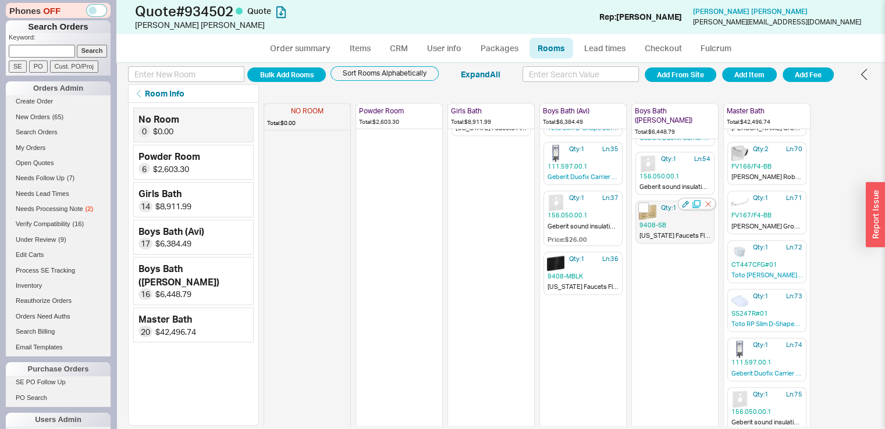
click at [698, 200] on icon "button" at bounding box center [697, 204] width 8 height 8
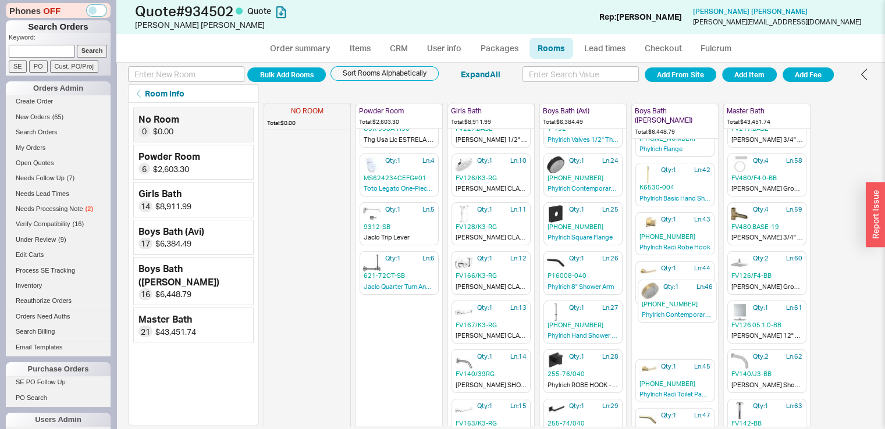
scroll to position [134, 0]
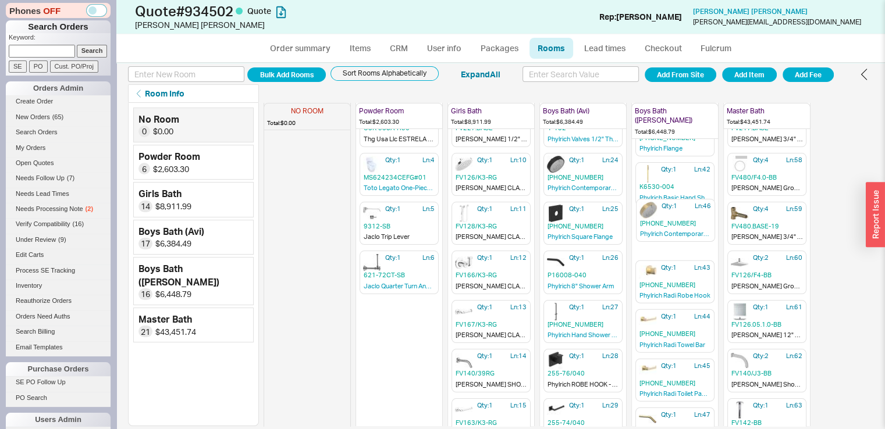
drag, startPoint x: 668, startPoint y: 364, endPoint x: 668, endPoint y: 215, distance: 149.6
click at [668, 215] on div "NO ROOM Total: $0.00 Powder Room Total: $2,603.30 Qty: 1 Ln: 1 U3K-152/US-H50 T…" at bounding box center [537, 131] width 547 height 324
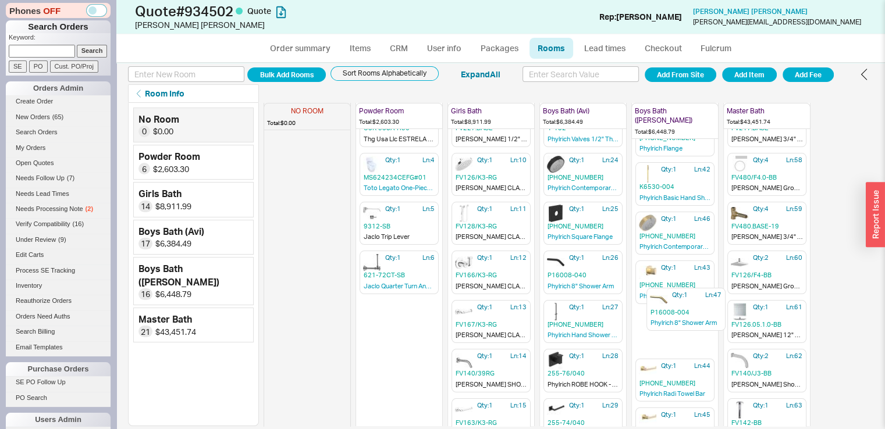
scroll to position [135, 0]
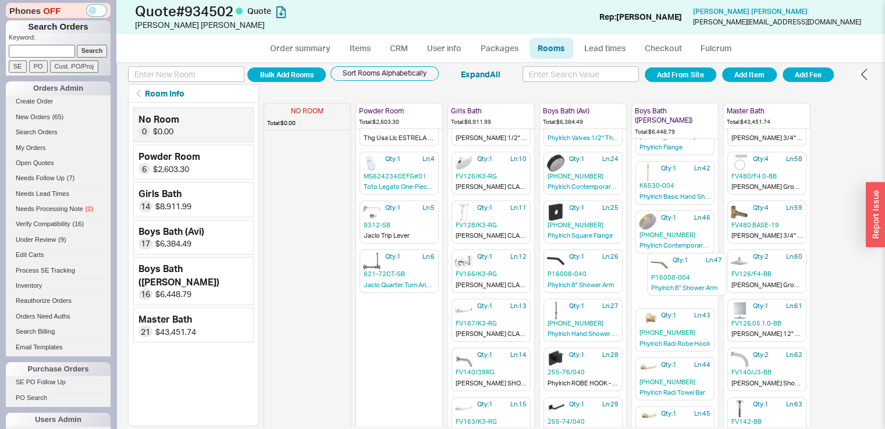
drag, startPoint x: 662, startPoint y: 410, endPoint x: 674, endPoint y: 265, distance: 146.0
click at [674, 265] on div "NO ROOM Total: $0.00 Powder Room Total: $2,603.30 Qty: 1 Ln: 1 U3K-152/US-H50 T…" at bounding box center [537, 130] width 547 height 324
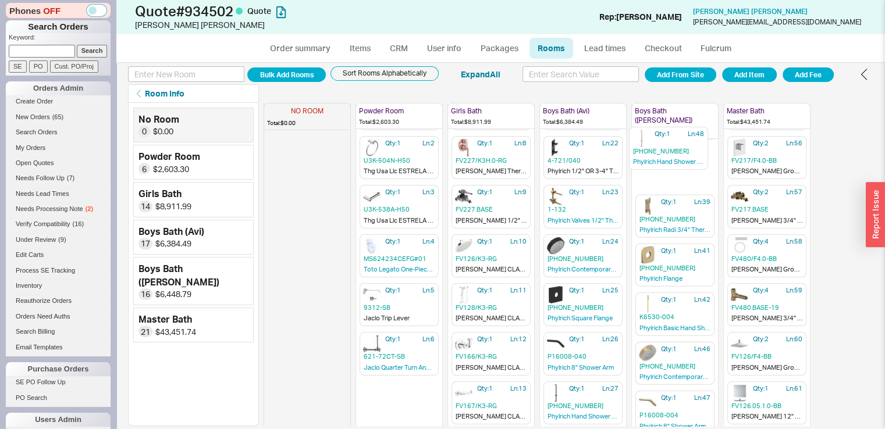
scroll to position [49, 0]
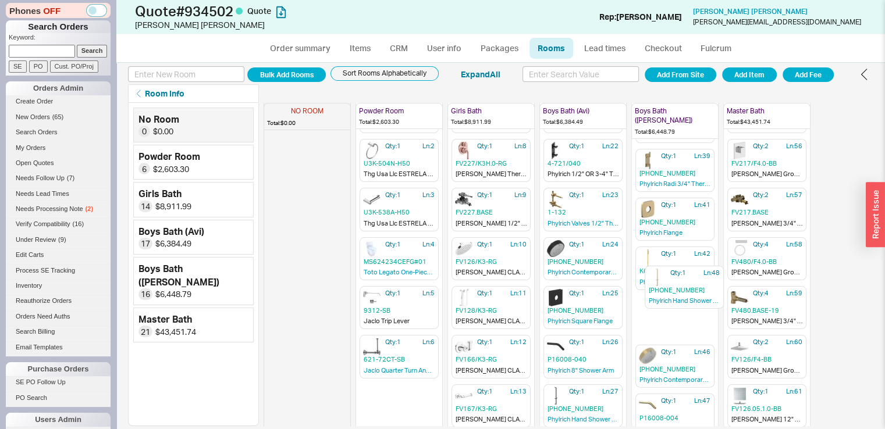
drag, startPoint x: 656, startPoint y: 291, endPoint x: 666, endPoint y: 280, distance: 14.5
click at [666, 280] on div "NO ROOM Total: $0.00 Powder Room Total: $2,603.30 Qty: 1 Ln: 1 U3K-152/US-H50 T…" at bounding box center [537, 216] width 547 height 324
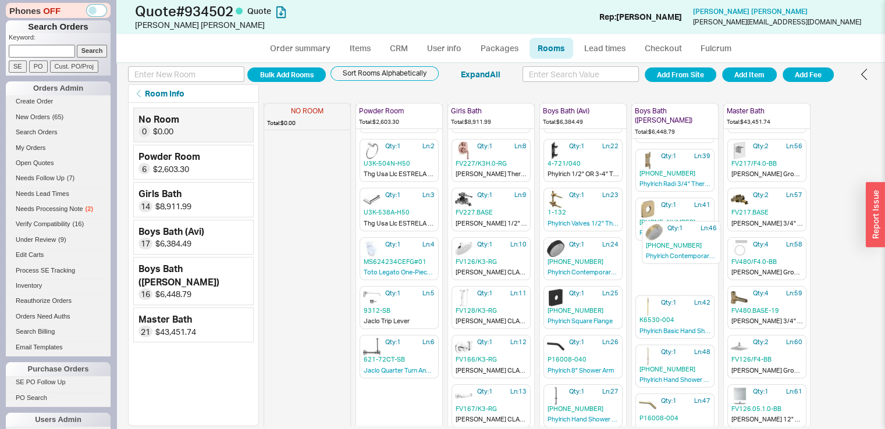
drag, startPoint x: 645, startPoint y: 349, endPoint x: 651, endPoint y: 235, distance: 114.8
click at [652, 233] on div "NO ROOM Total: $0.00 Powder Room Total: $2,603.30 Qty: 1 Ln: 1 U3K-152/US-H50 T…" at bounding box center [537, 216] width 547 height 324
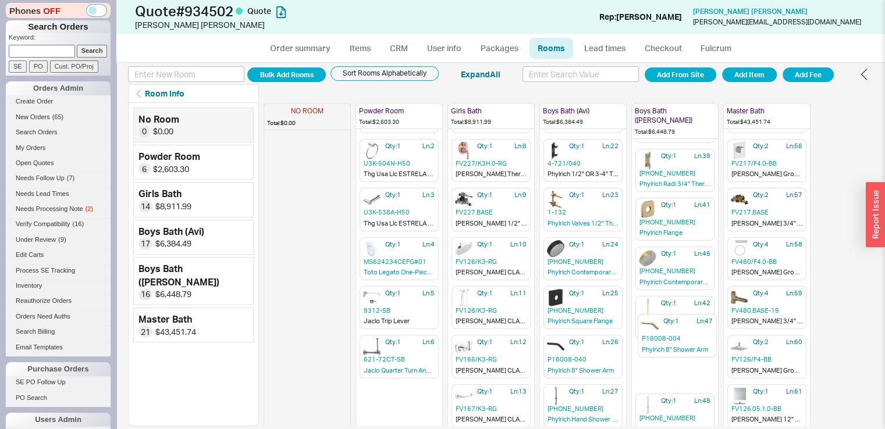
scroll to position [51, 0]
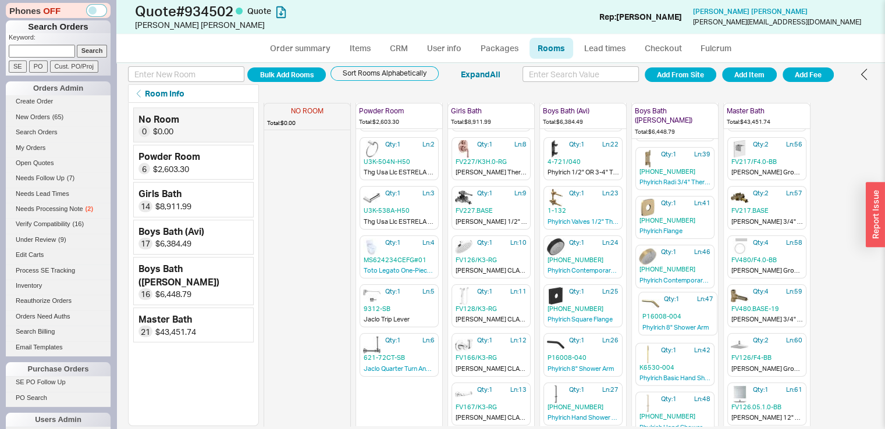
drag, startPoint x: 651, startPoint y: 396, endPoint x: 654, endPoint y: 299, distance: 97.2
click at [654, 299] on div "NO ROOM Total: $0.00 Powder Room Total: $2,603.30 Qty: 1 Ln: 1 U3K-152/US-H50 T…" at bounding box center [537, 214] width 547 height 324
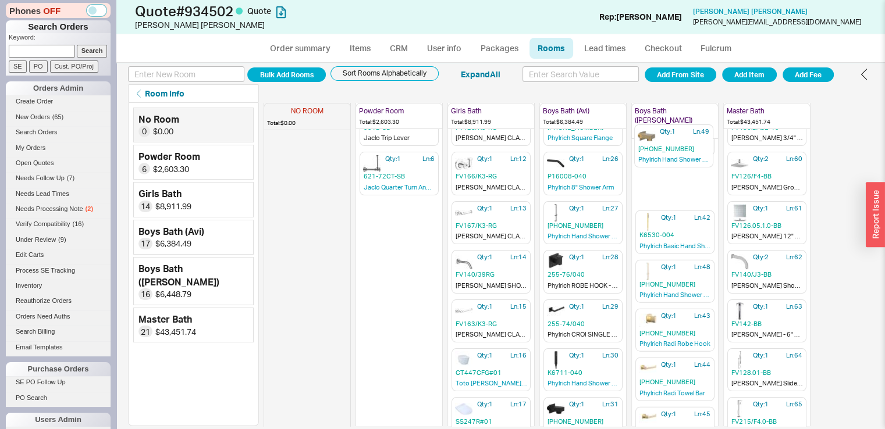
scroll to position [219, 0]
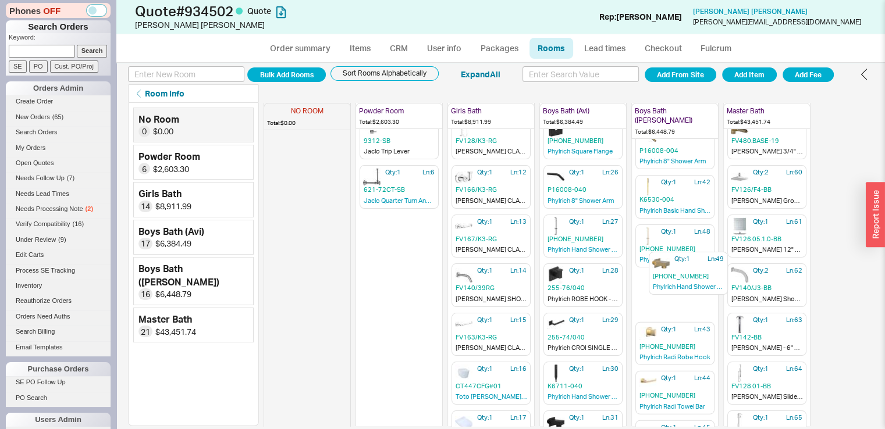
drag, startPoint x: 670, startPoint y: 315, endPoint x: 683, endPoint y: 258, distance: 57.8
click at [683, 258] on div "NO ROOM Total: $0.00 Powder Room Total: $2,603.30 Qty: 1 Ln: 1 U3K-152/US-H50 T…" at bounding box center [569, 265] width 610 height 324
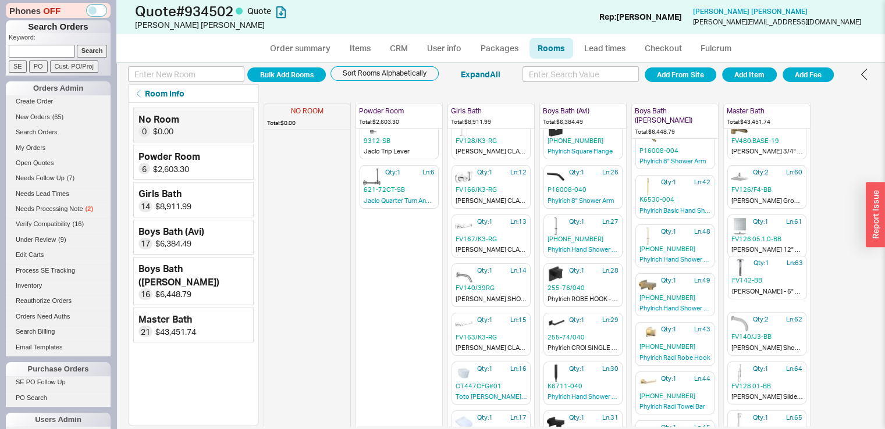
drag, startPoint x: 754, startPoint y: 334, endPoint x: 754, endPoint y: 279, distance: 54.7
click at [754, 279] on div "NO ROOM Total: $0.00 Powder Room Total: $2,603.30 Qty: 1 Ln: 1 U3K-152/US-H50 T…" at bounding box center [569, 265] width 610 height 324
drag, startPoint x: 754, startPoint y: 340, endPoint x: 759, endPoint y: 315, distance: 25.5
click at [759, 315] on div "NO ROOM Total: $0.00 Powder Room Total: $2,603.30 Qty: 1 Ln: 1 U3K-152/US-H50 T…" at bounding box center [569, 265] width 610 height 324
drag, startPoint x: 754, startPoint y: 182, endPoint x: 759, endPoint y: 282, distance: 99.6
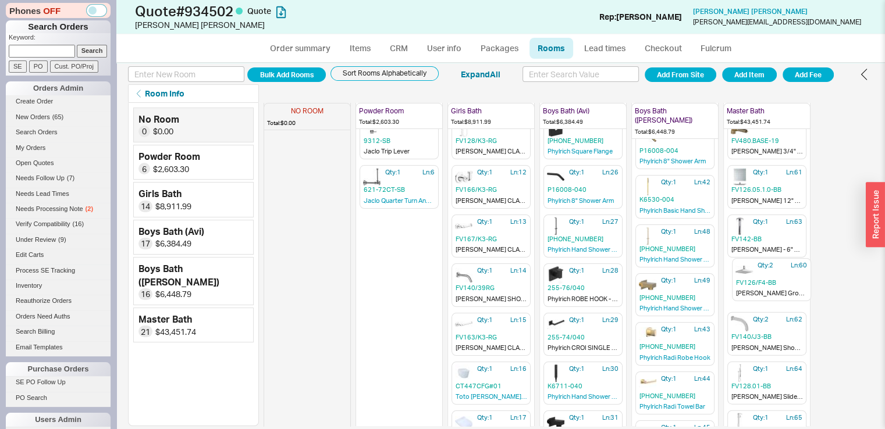
click at [759, 282] on div "NO ROOM Total: $0.00 Powder Room Total: $2,603.30 Qty: 1 Ln: 1 U3K-152/US-H50 T…" at bounding box center [569, 265] width 610 height 324
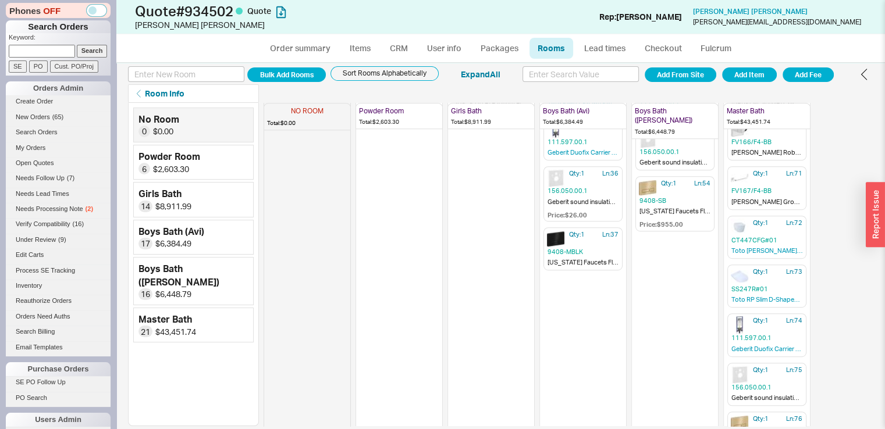
scroll to position [733, 0]
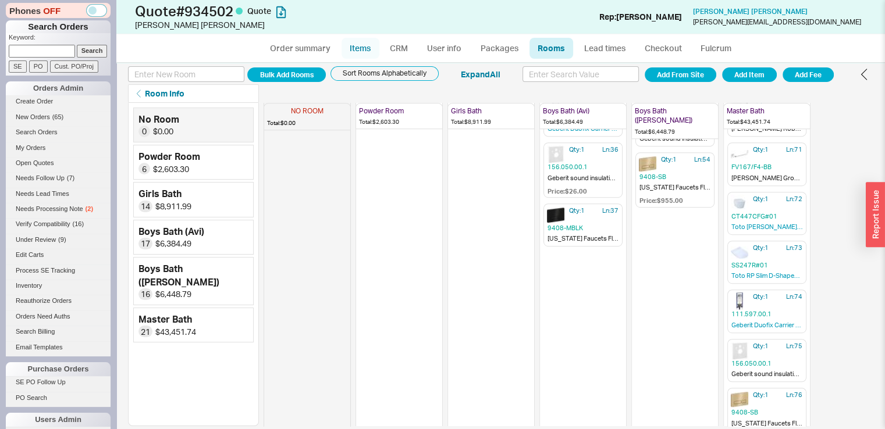
click at [365, 53] on link "Items" at bounding box center [361, 48] width 38 height 21
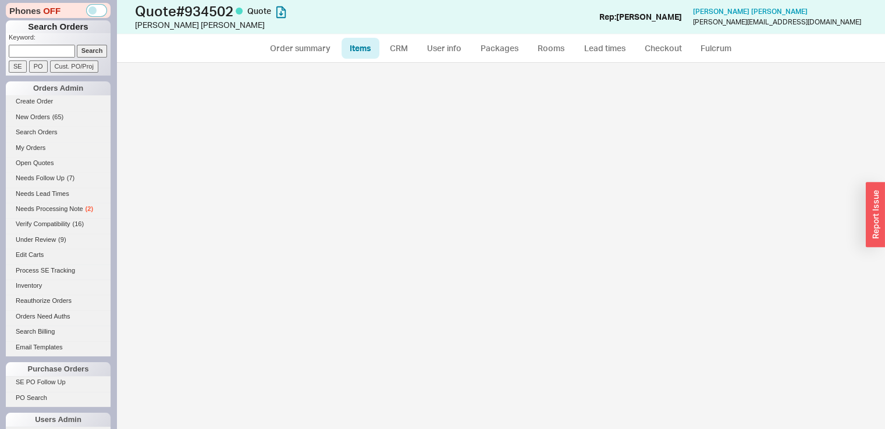
select select "3"
select select "ON_CHECKOUT_AGGREGATED"
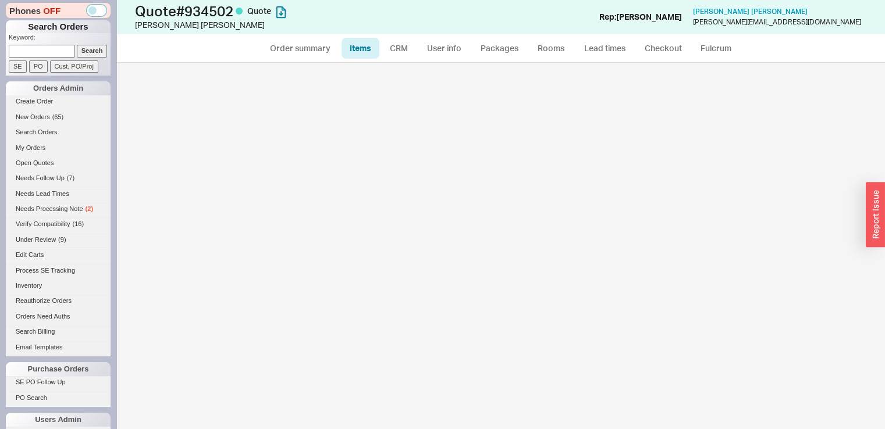
select select "ON_CHECKOUT_AGGREGATED"
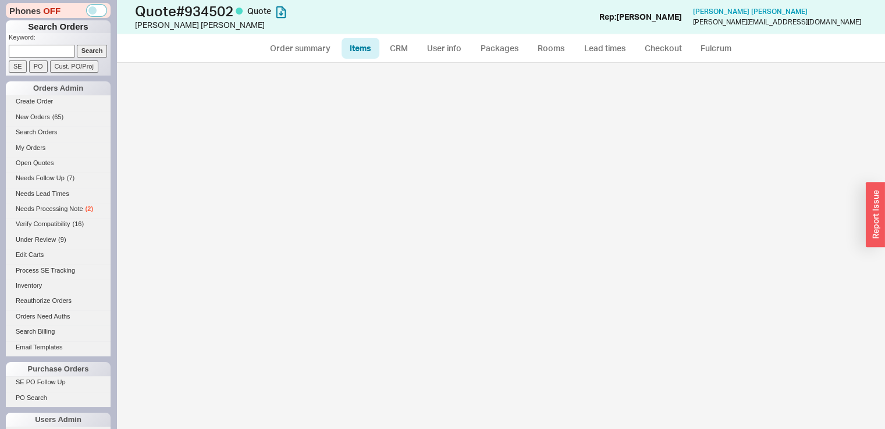
select select "ON_CHECKOUT_AGGREGATED"
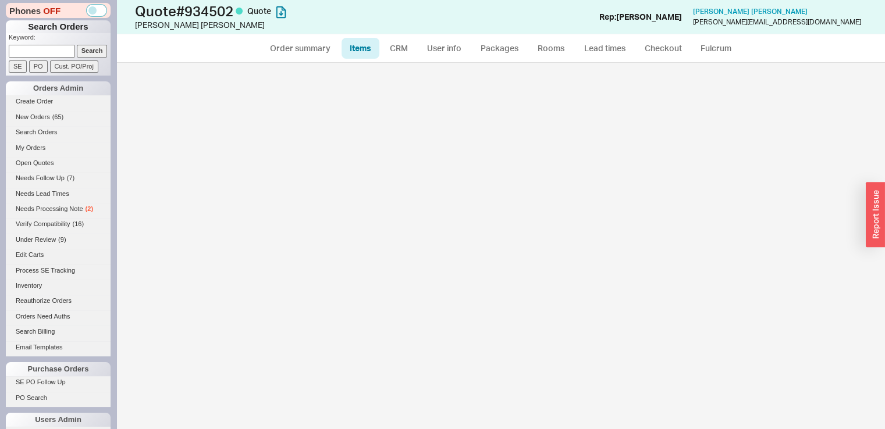
select select "ON_CHECKOUT_AGGREGATED"
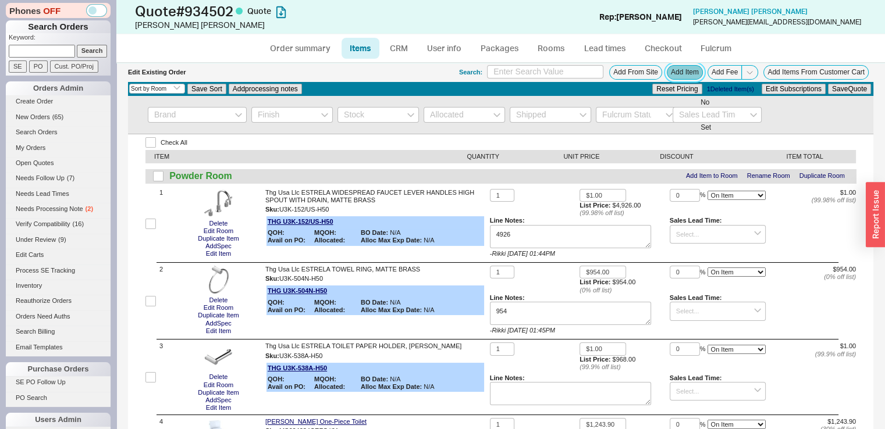
click at [689, 69] on button "Add Item" at bounding box center [685, 72] width 36 height 15
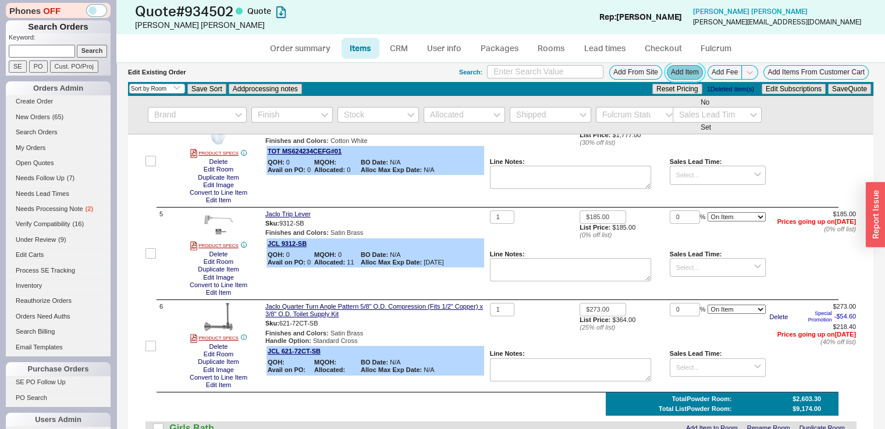
scroll to position [248, 0]
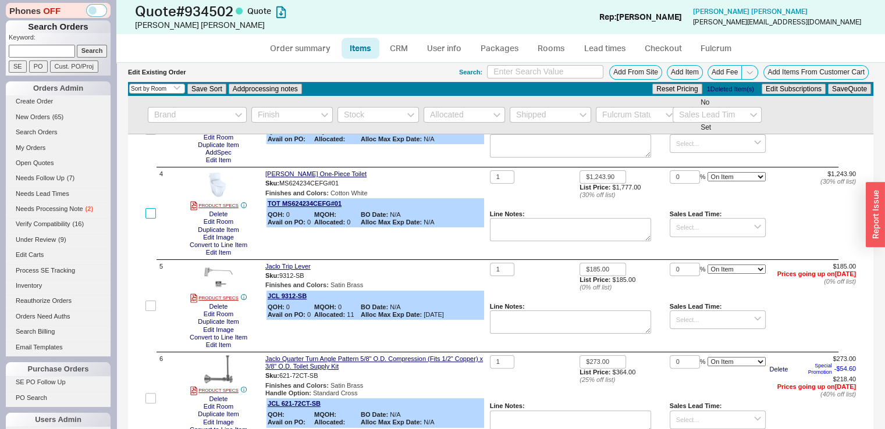
click at [149, 214] on input "checkbox" at bounding box center [150, 213] width 10 height 10
checkbox input "true"
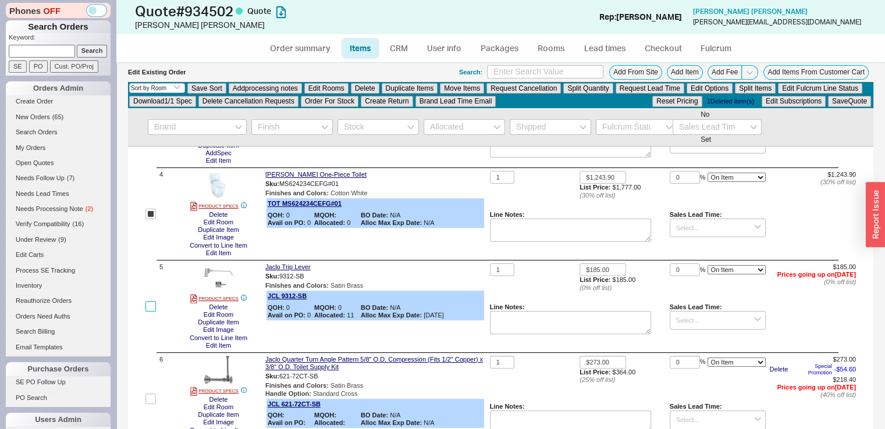
click at [152, 304] on input "checkbox" at bounding box center [150, 306] width 10 height 10
checkbox input "true"
click at [151, 403] on input "checkbox" at bounding box center [150, 399] width 10 height 10
checkbox input "true"
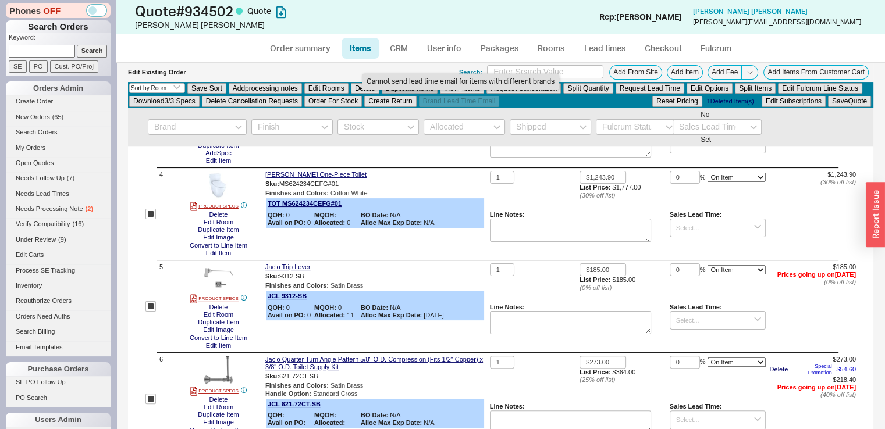
click at [427, 91] on button "Duplicate Items" at bounding box center [410, 88] width 56 height 10
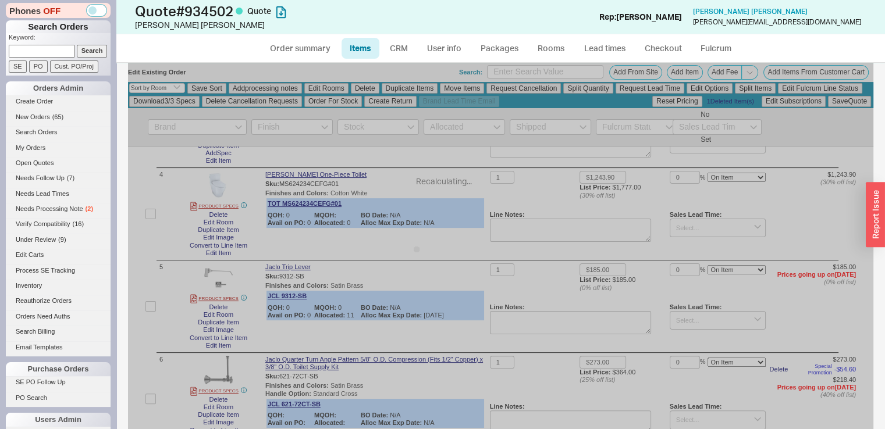
checkbox input "false"
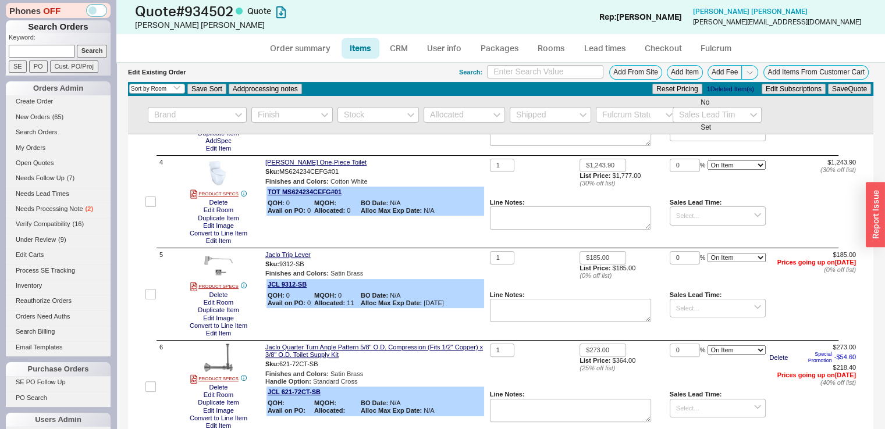
scroll to position [248, 0]
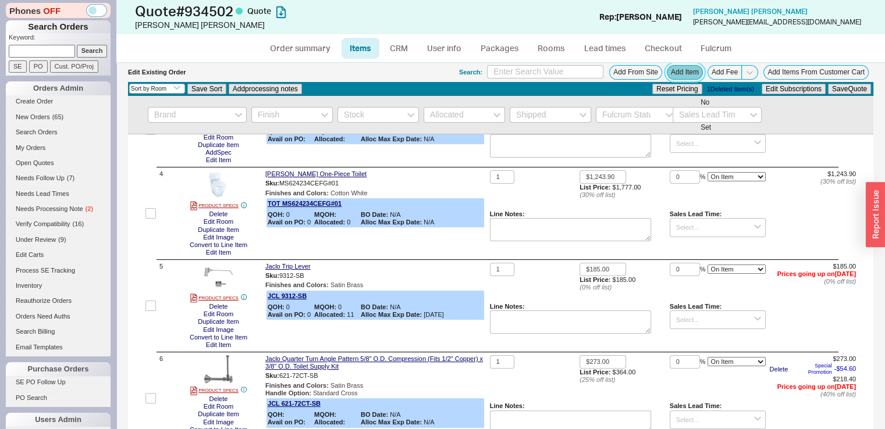
click at [680, 69] on button "Add Item" at bounding box center [685, 72] width 36 height 15
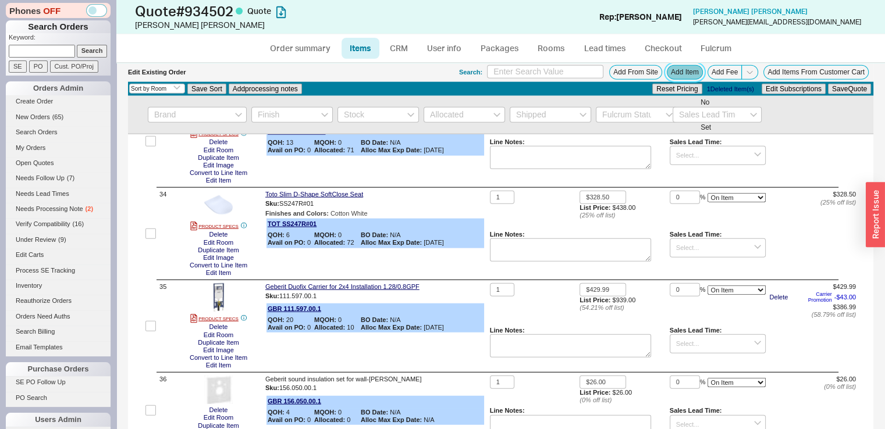
scroll to position [2807, 0]
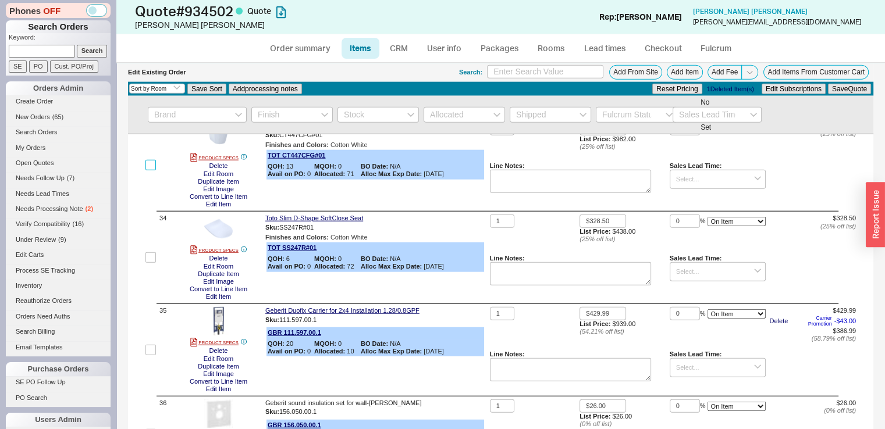
click at [152, 171] on input "checkbox" at bounding box center [150, 165] width 10 height 10
checkbox input "true"
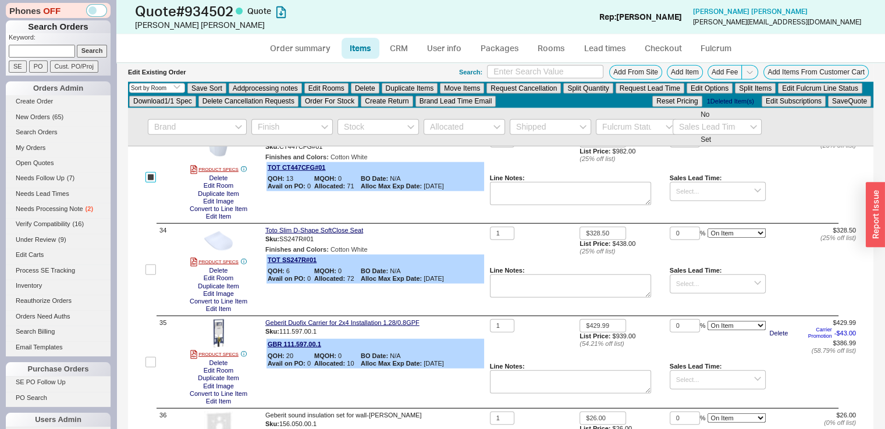
scroll to position [2819, 0]
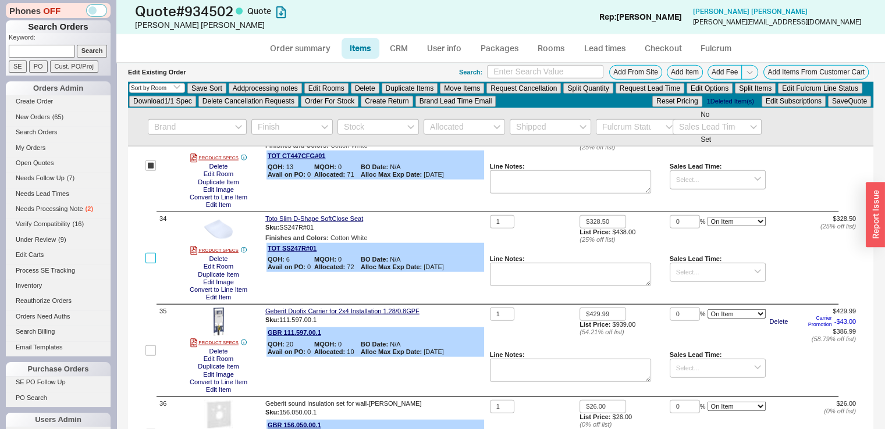
click at [152, 264] on input "checkbox" at bounding box center [150, 258] width 10 height 10
checkbox input "true"
click at [158, 360] on div "35" at bounding box center [155, 351] width 21 height 86
click at [154, 361] on label at bounding box center [150, 351] width 10 height 86
click at [154, 356] on input "checkbox" at bounding box center [150, 351] width 10 height 10
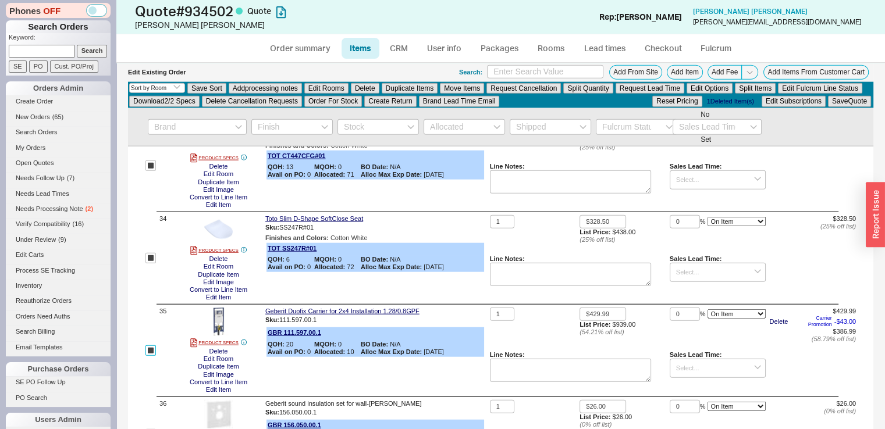
checkbox input "true"
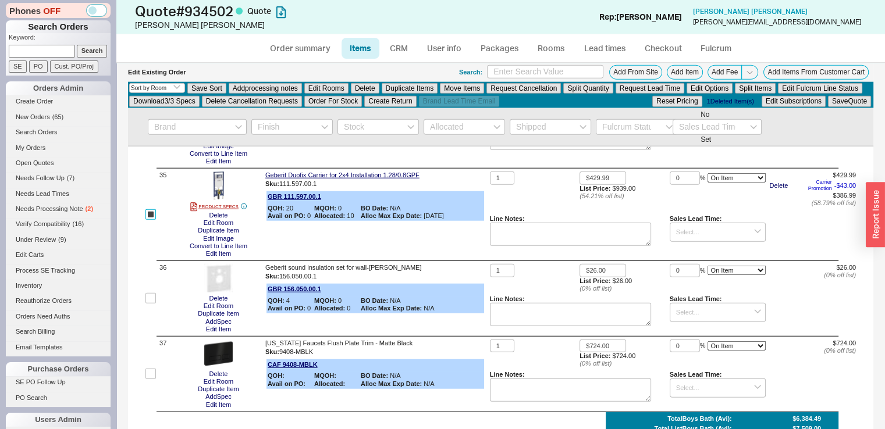
scroll to position [2959, 0]
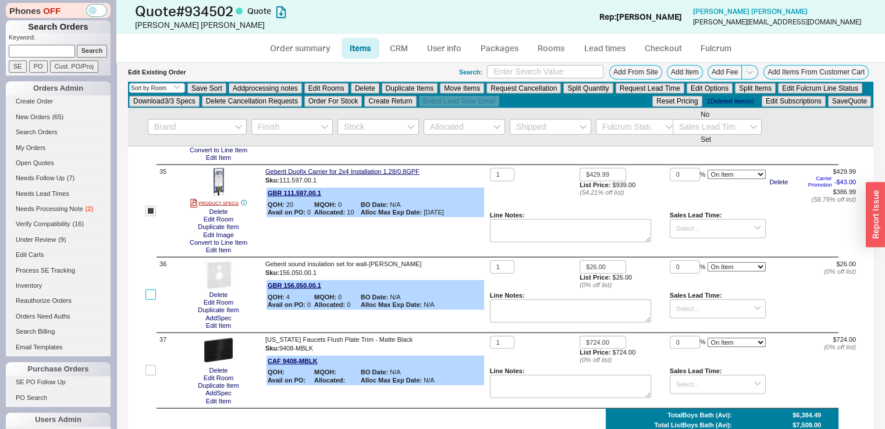
click at [154, 300] on input "checkbox" at bounding box center [150, 295] width 10 height 10
checkbox input "true"
click at [154, 376] on input "checkbox" at bounding box center [150, 370] width 10 height 10
checkbox input "true"
click at [393, 84] on button "Duplicate Items" at bounding box center [410, 88] width 56 height 10
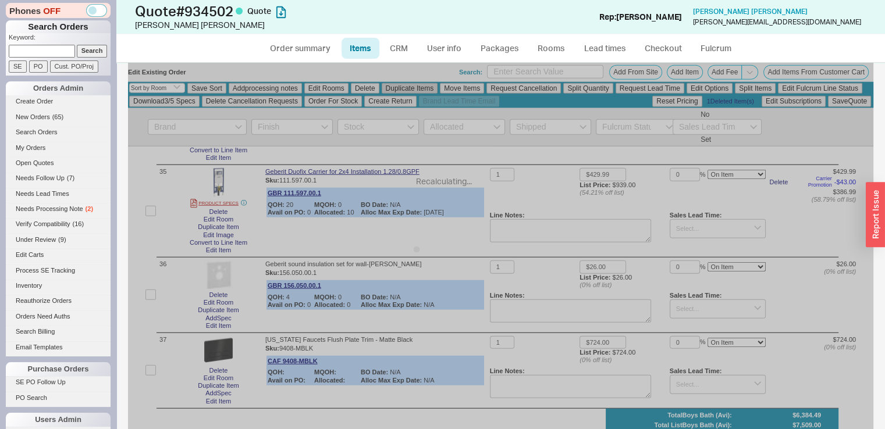
checkbox input "false"
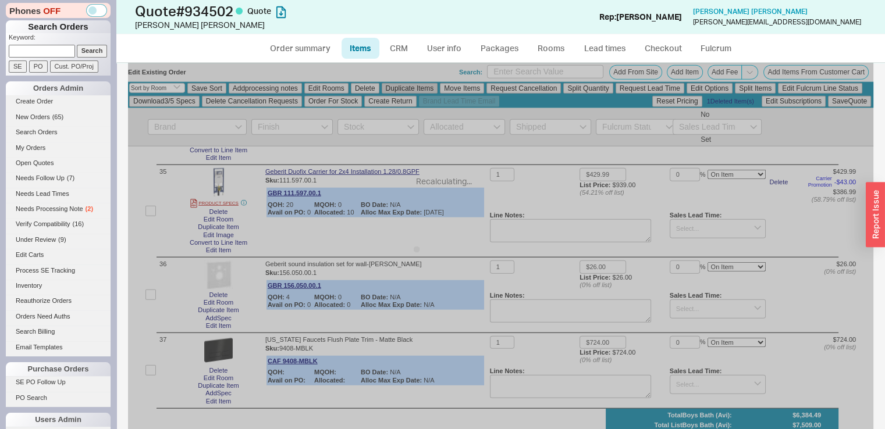
checkbox input "false"
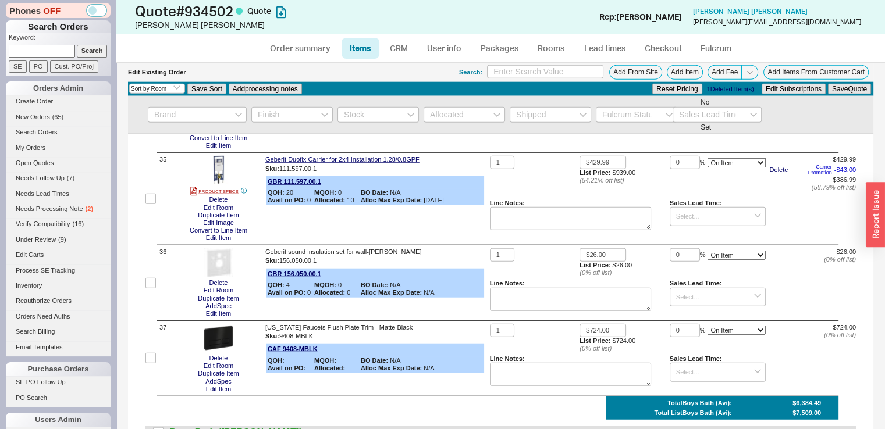
scroll to position [2947, 0]
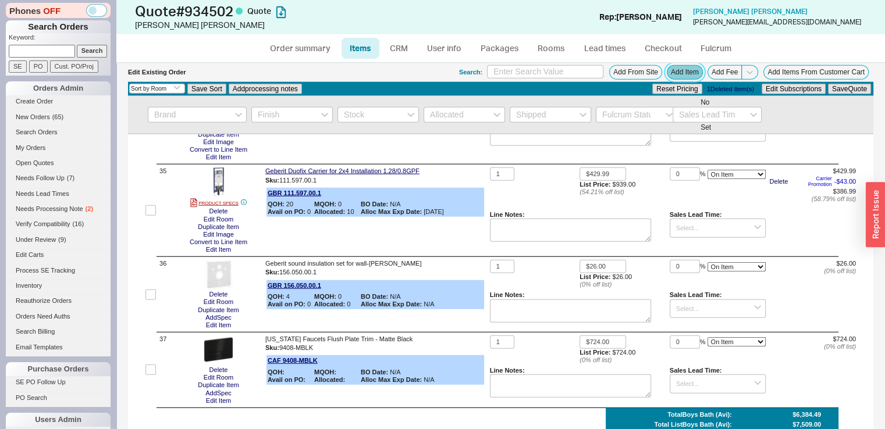
click at [687, 70] on button "Add Item" at bounding box center [685, 72] width 36 height 15
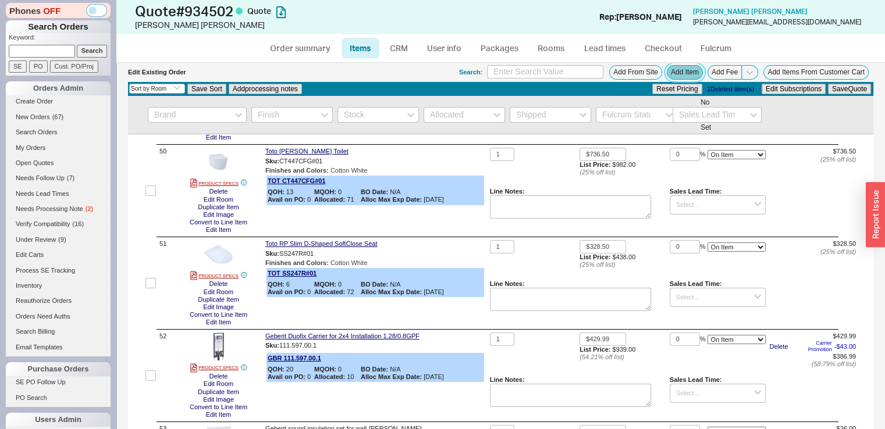
scroll to position [4390, 0]
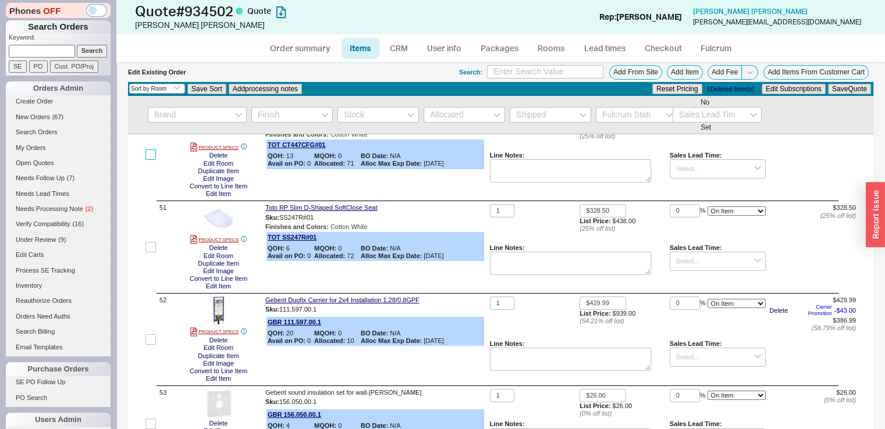
click at [151, 160] on input "checkbox" at bounding box center [150, 155] width 10 height 10
checkbox input "true"
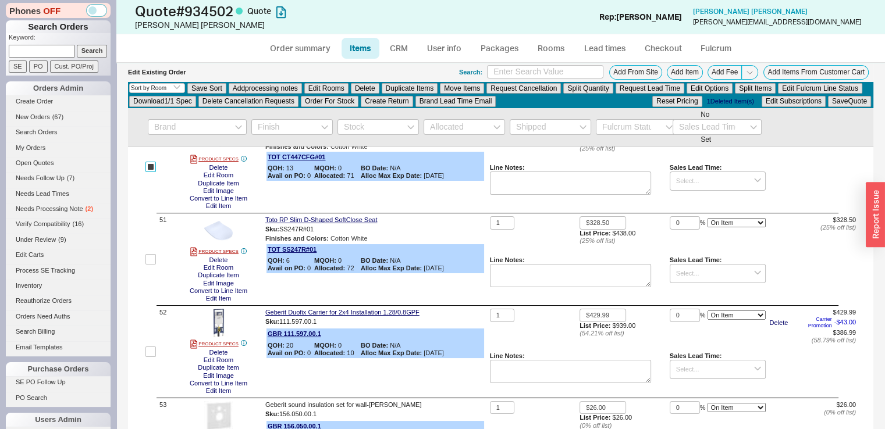
scroll to position [4402, 0]
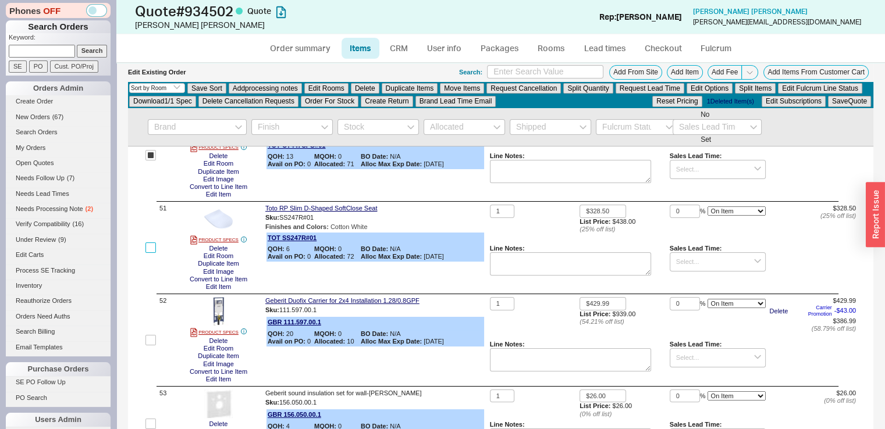
click at [149, 253] on input "checkbox" at bounding box center [150, 248] width 10 height 10
checkbox input "true"
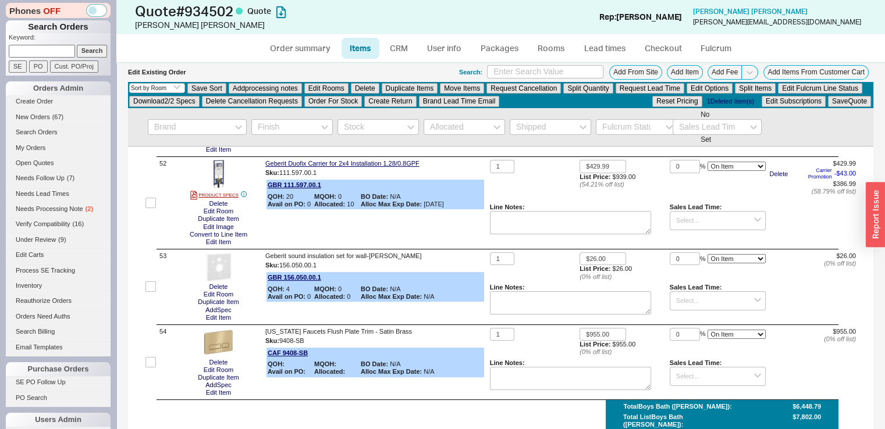
scroll to position [4542, 0]
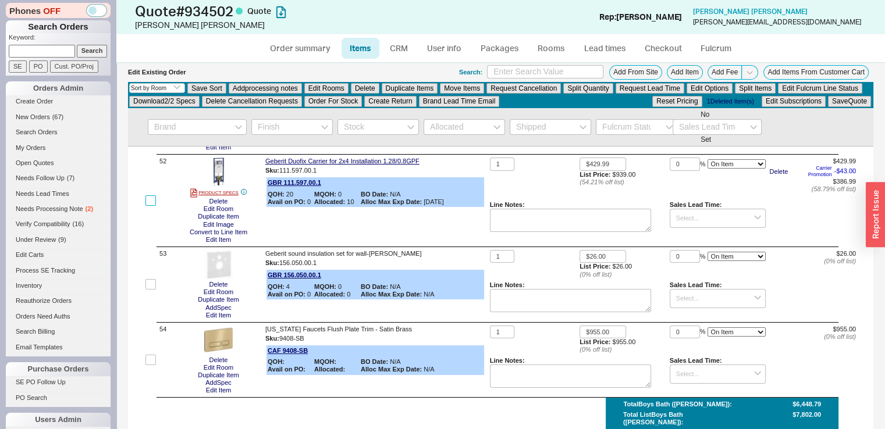
click at [150, 206] on input "checkbox" at bounding box center [150, 201] width 10 height 10
checkbox input "true"
click at [150, 290] on input "checkbox" at bounding box center [150, 284] width 10 height 10
checkbox input "true"
click at [150, 365] on input "checkbox" at bounding box center [150, 360] width 10 height 10
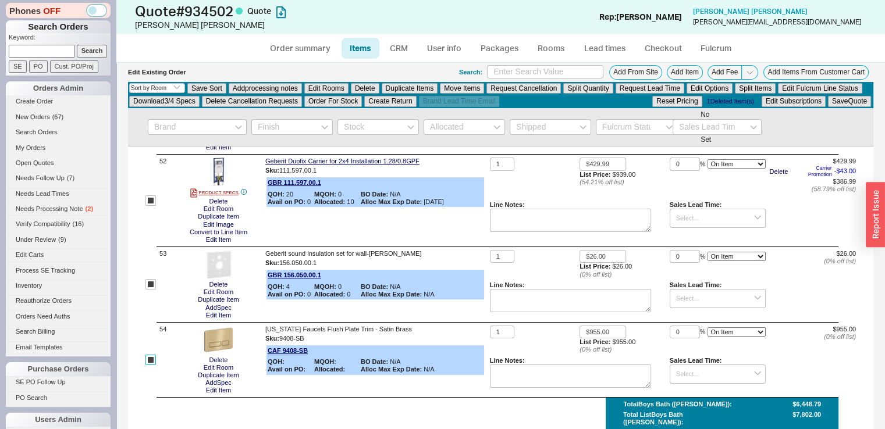
checkbox input "true"
click at [396, 87] on button "Duplicate Items" at bounding box center [410, 88] width 56 height 10
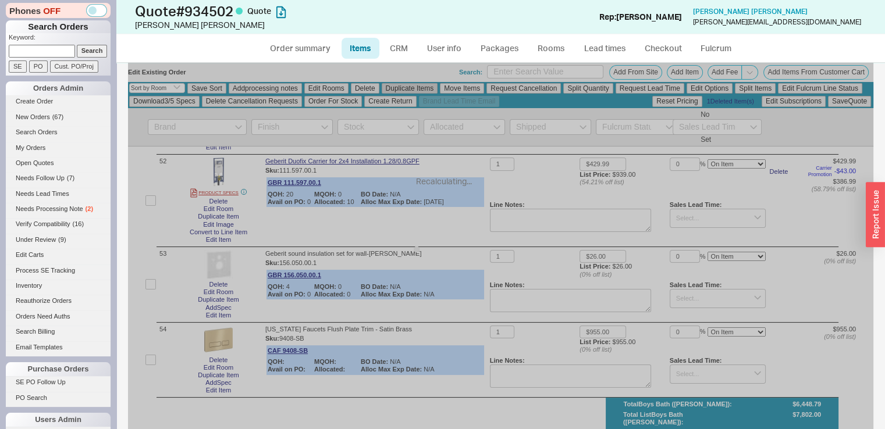
checkbox input "false"
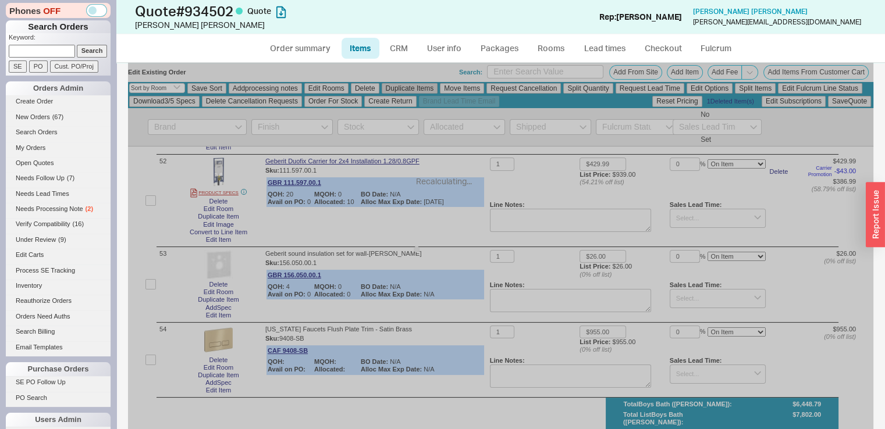
checkbox input "false"
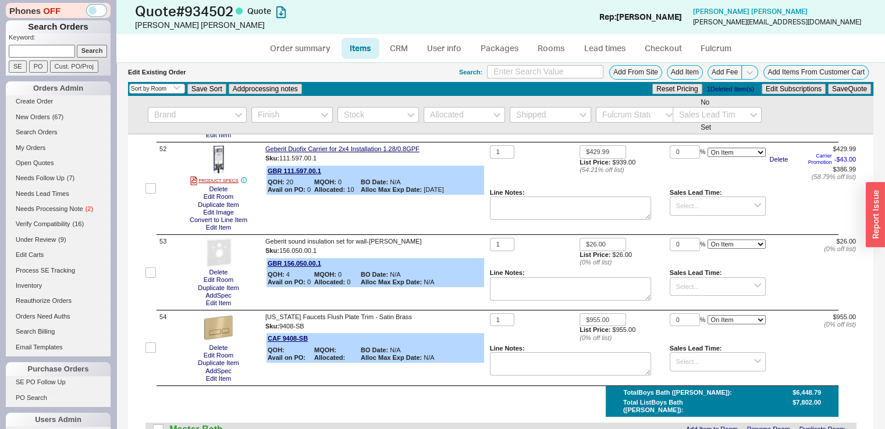
scroll to position [4530, 0]
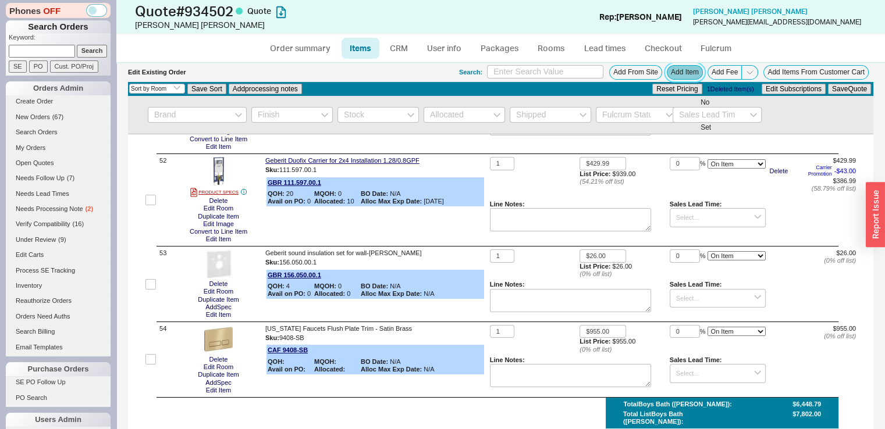
click at [673, 70] on button "Add Item" at bounding box center [685, 72] width 36 height 15
click at [149, 113] on input "checkbox" at bounding box center [150, 107] width 10 height 10
checkbox input "true"
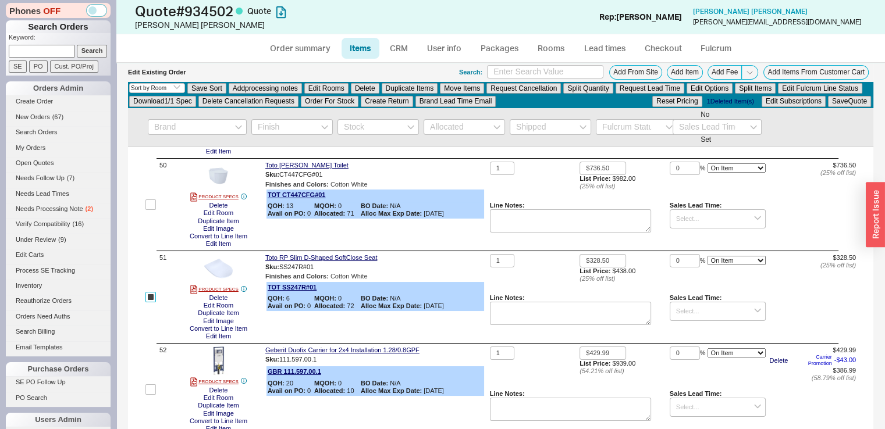
scroll to position [4356, 0]
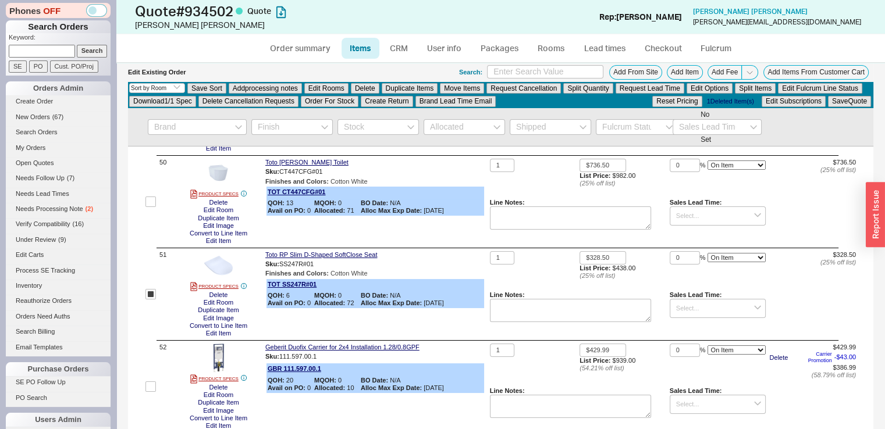
click at [155, 222] on label at bounding box center [150, 202] width 10 height 86
click at [155, 207] on input "checkbox" at bounding box center [150, 202] width 10 height 10
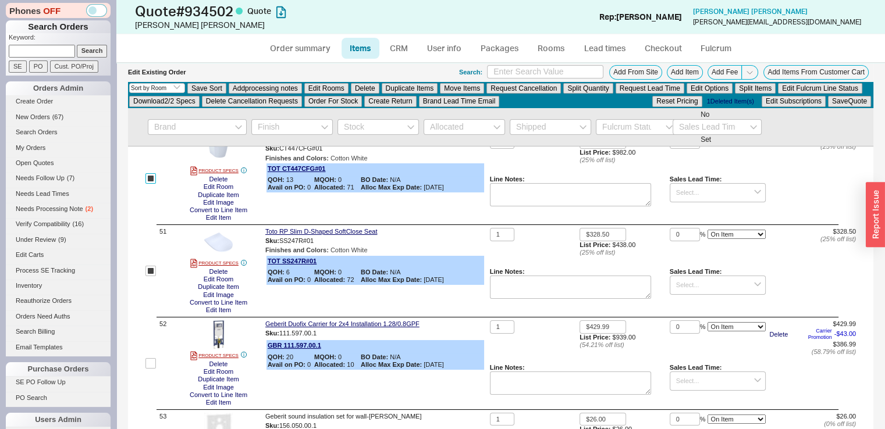
scroll to position [4425, 0]
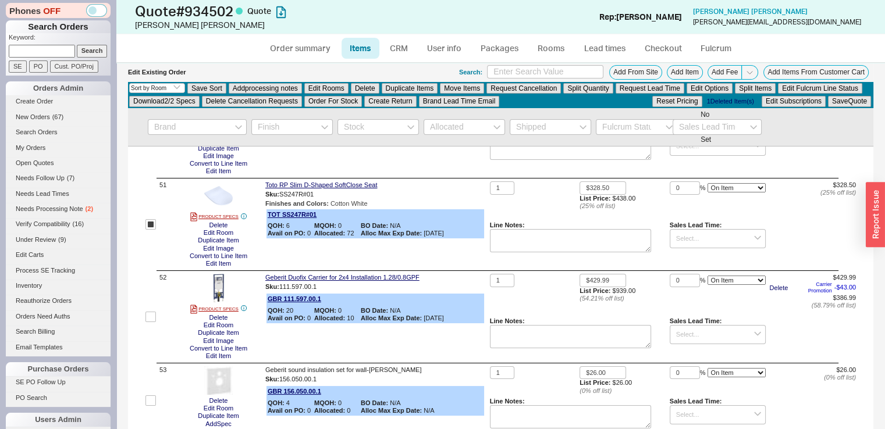
click at [828, 96] on button "Save Quote" at bounding box center [849, 101] width 43 height 10
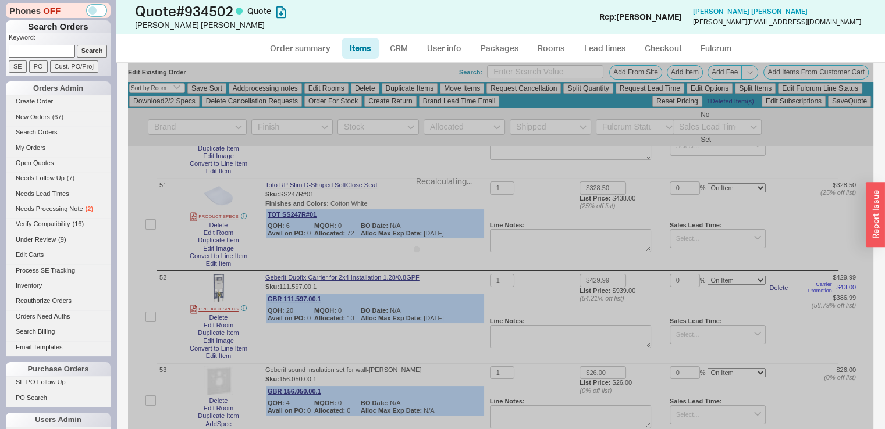
click at [154, 137] on input "checkbox" at bounding box center [150, 132] width 10 height 10
checkbox input "true"
checkbox input "false"
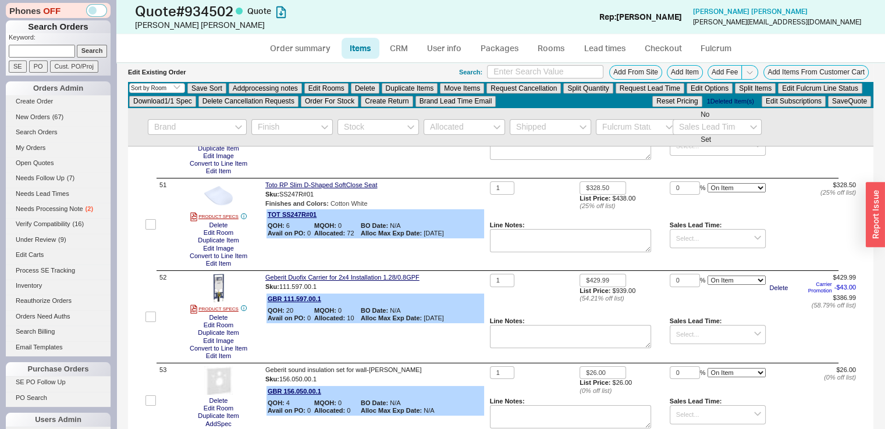
click at [154, 137] on input "checkbox" at bounding box center [150, 132] width 10 height 10
checkbox input "false"
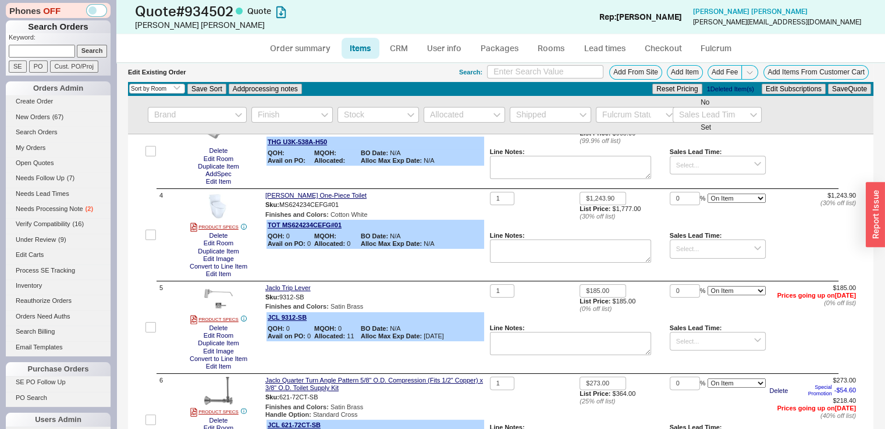
scroll to position [255, 0]
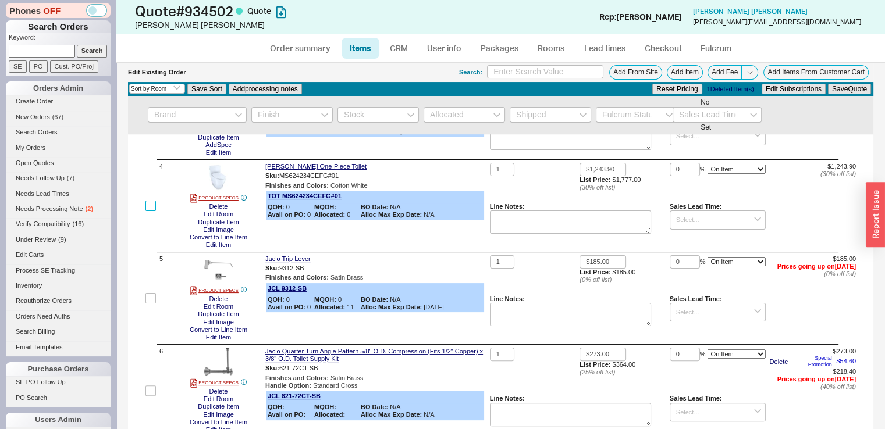
click at [153, 204] on input "checkbox" at bounding box center [150, 206] width 10 height 10
checkbox input "true"
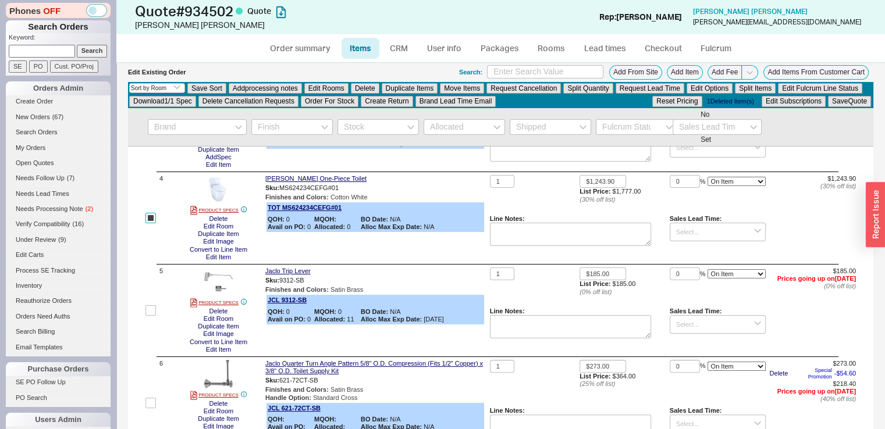
scroll to position [267, 0]
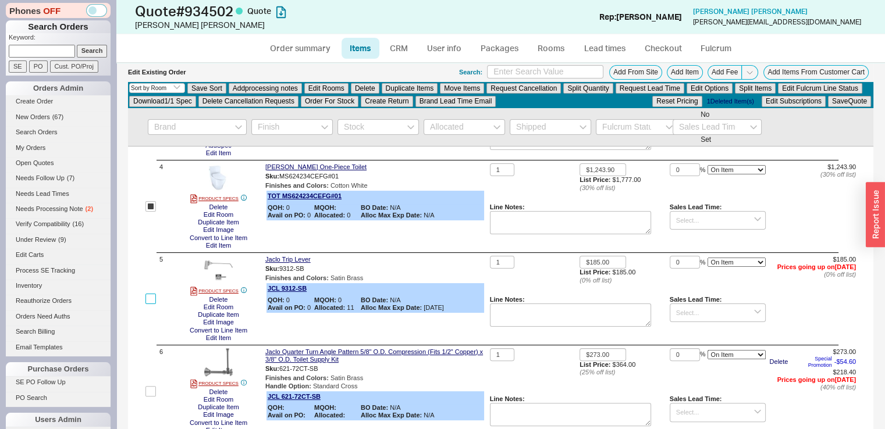
click at [148, 301] on input "checkbox" at bounding box center [150, 299] width 10 height 10
checkbox input "false"
click at [151, 390] on input "checkbox" at bounding box center [150, 391] width 10 height 10
checkbox input "true"
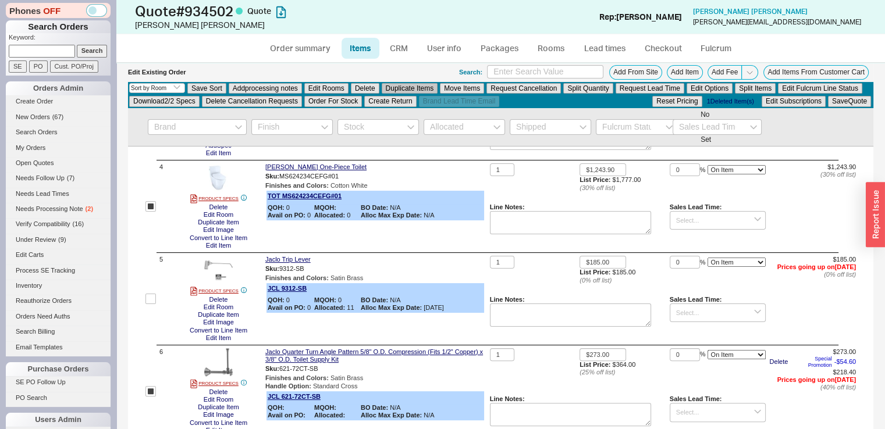
click at [389, 84] on button "Duplicate Items" at bounding box center [410, 88] width 56 height 10
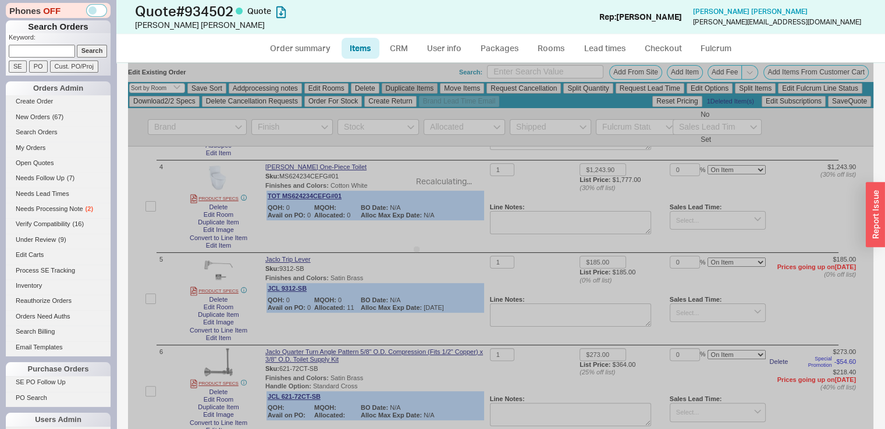
checkbox input "false"
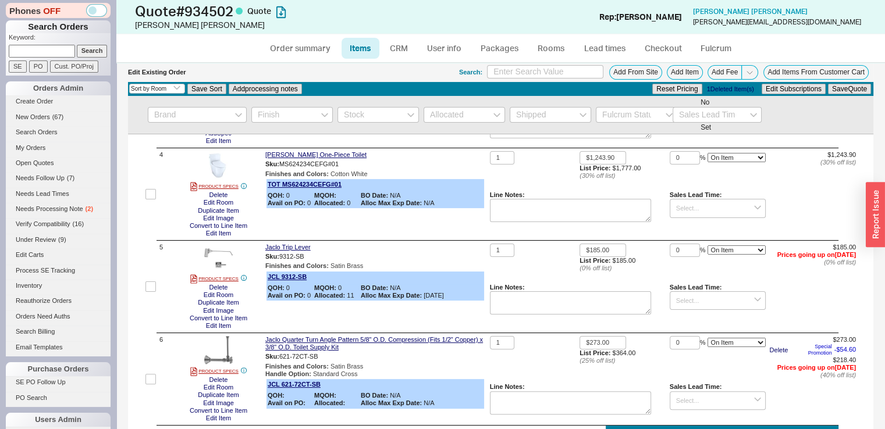
scroll to position [255, 0]
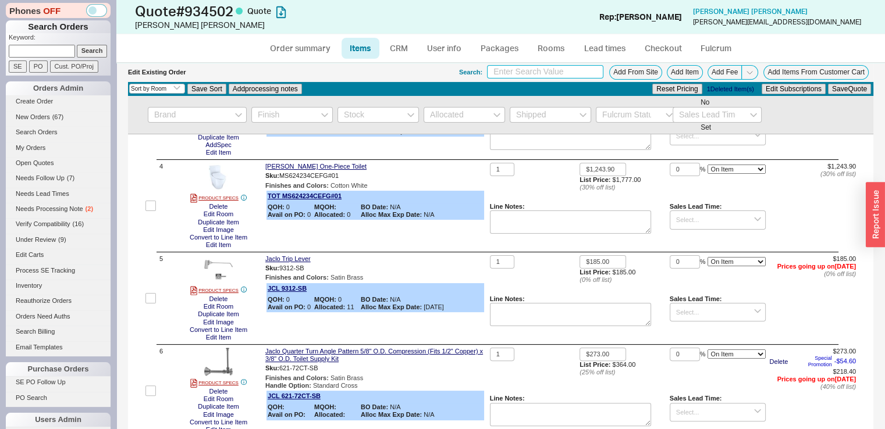
click at [574, 68] on input at bounding box center [545, 71] width 116 height 13
click at [669, 70] on button "Add Item" at bounding box center [685, 72] width 36 height 15
type input "mountain disposer"
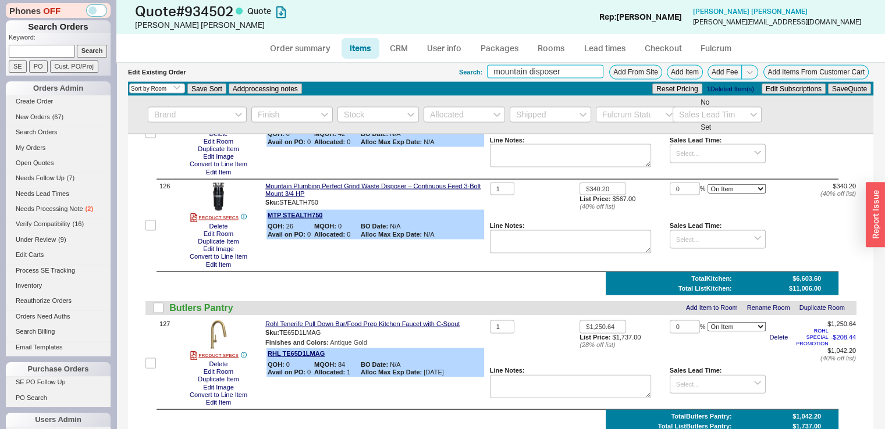
scroll to position [11333, 0]
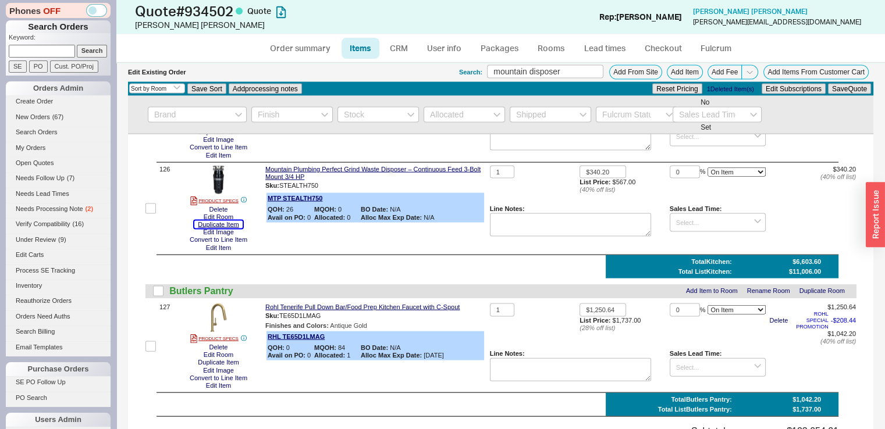
click at [233, 229] on button "Duplicate Item" at bounding box center [218, 225] width 48 height 8
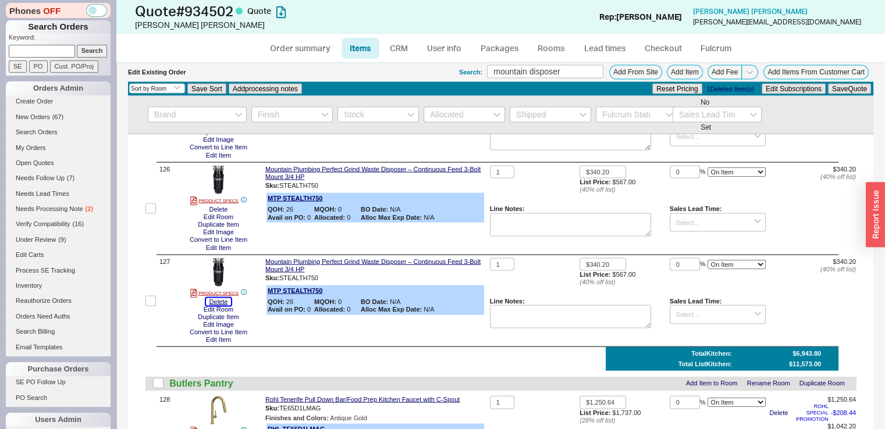
click at [226, 306] on button "Delete" at bounding box center [219, 303] width 26 height 8
click at [222, 314] on button "Edit Room" at bounding box center [218, 310] width 37 height 8
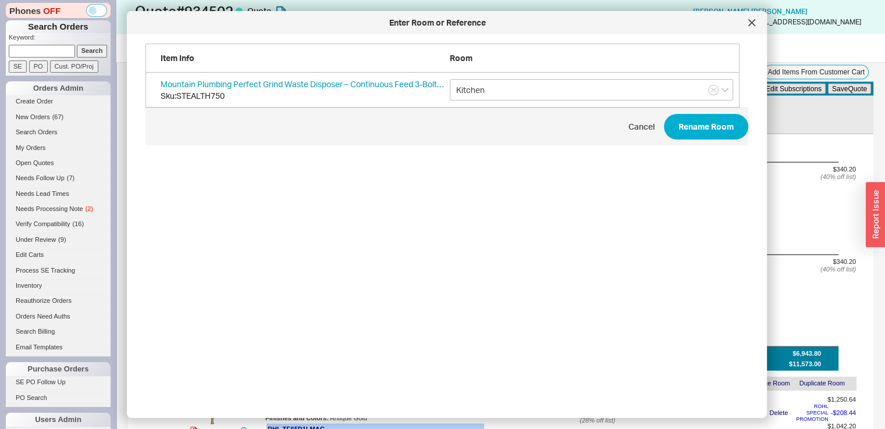
click at [222, 373] on div "Item info Room Mountain Plumbing Perfect Grind Waste Disposer – Continuous Feed…" at bounding box center [456, 222] width 622 height 356
click at [516, 89] on input "Kitchen" at bounding box center [591, 90] width 283 height 22
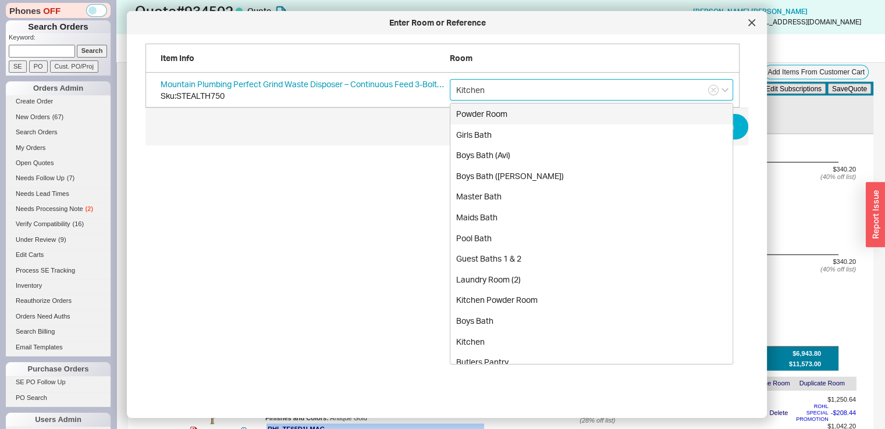
click at [516, 89] on input "Kitchen" at bounding box center [591, 90] width 283 height 22
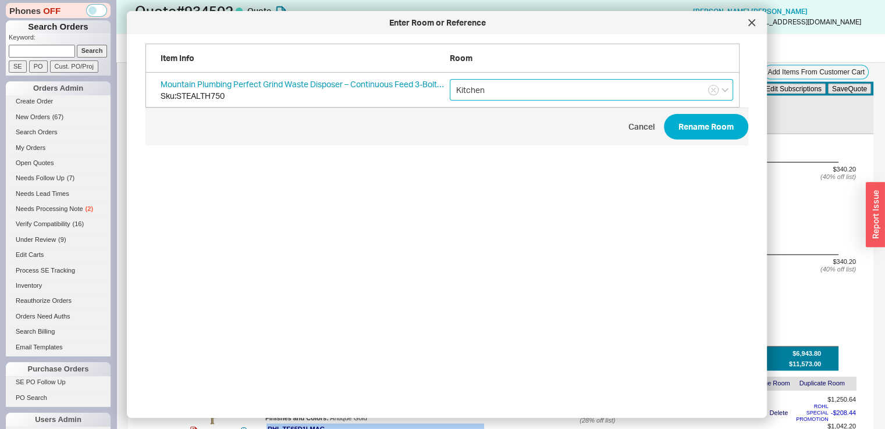
click at [516, 93] on input "Kitchen" at bounding box center [591, 90] width 283 height 22
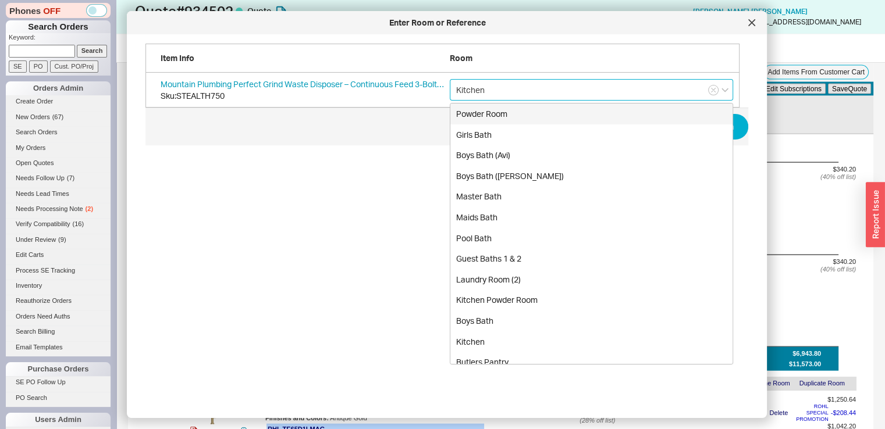
click at [516, 93] on input "Kitchen" at bounding box center [591, 90] width 283 height 22
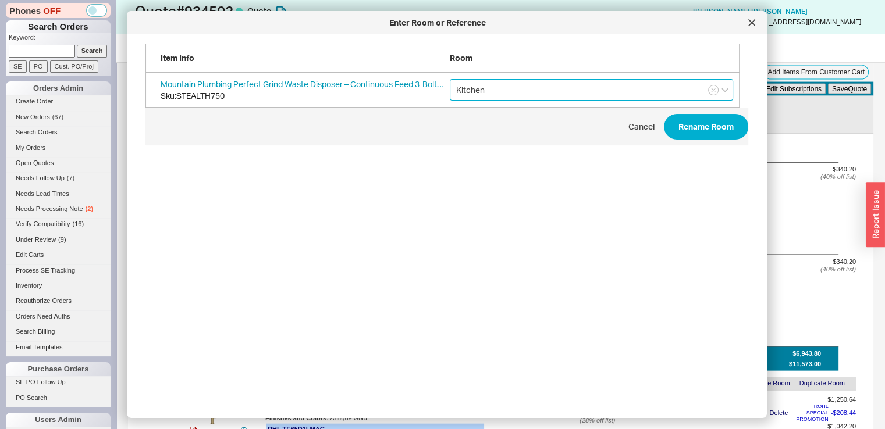
click at [516, 93] on input "Kitchen" at bounding box center [591, 90] width 283 height 22
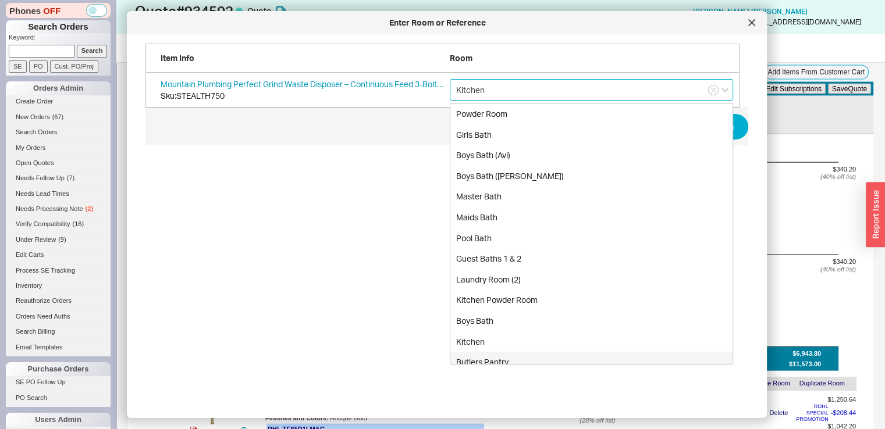
click at [520, 353] on div "Butlers Pantry" at bounding box center [591, 362] width 282 height 21
type input "Butlers Pantry"
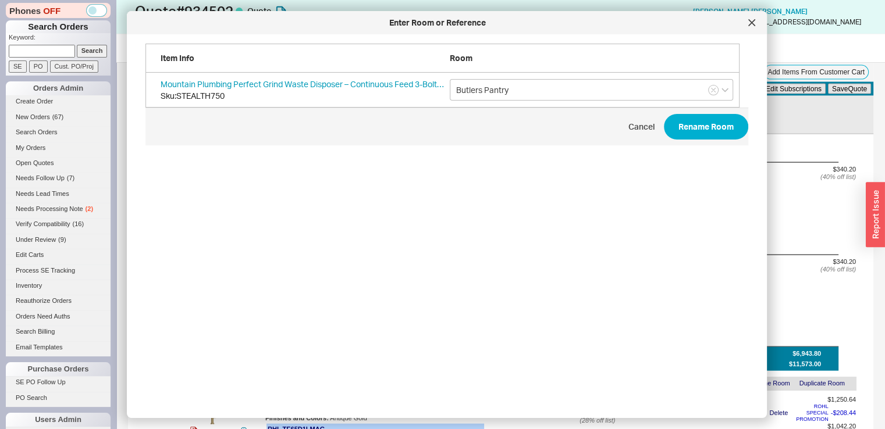
click at [520, 353] on div "Item info Room Mountain Plumbing Perfect Grind Waste Disposer – Continuous Feed…" at bounding box center [456, 222] width 622 height 356
click at [698, 131] on button "Rename Room" at bounding box center [706, 127] width 84 height 26
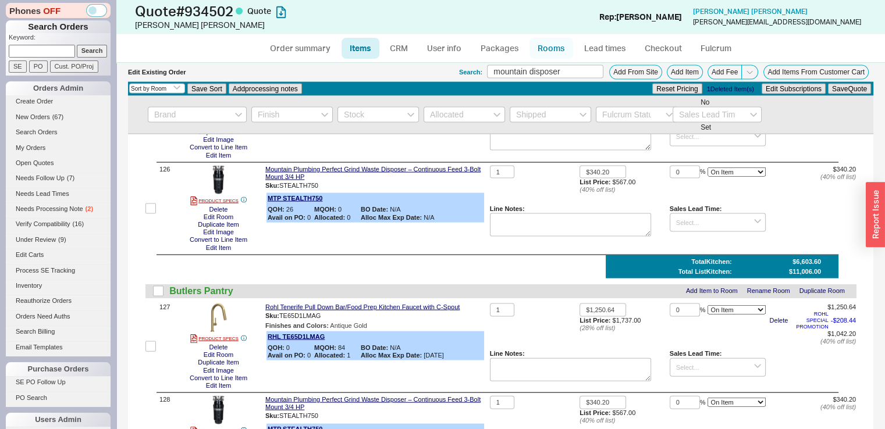
click at [568, 50] on link "Rooms" at bounding box center [552, 48] width 44 height 21
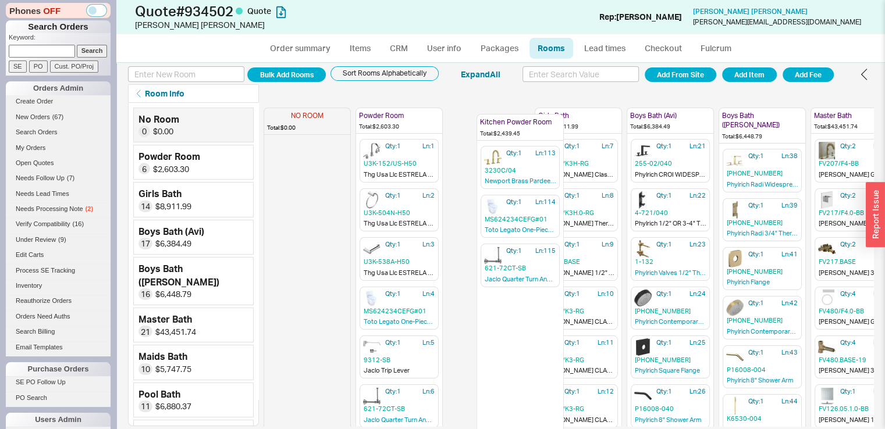
drag, startPoint x: 643, startPoint y: 131, endPoint x: 500, endPoint y: 137, distance: 143.3
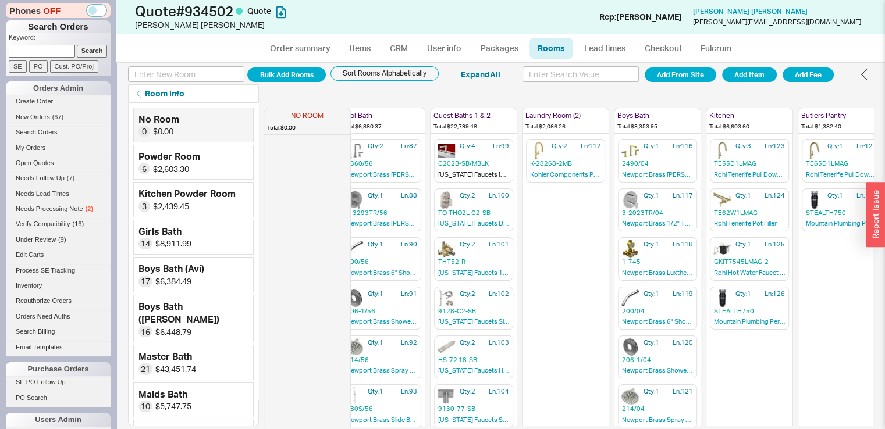
scroll to position [0, 684]
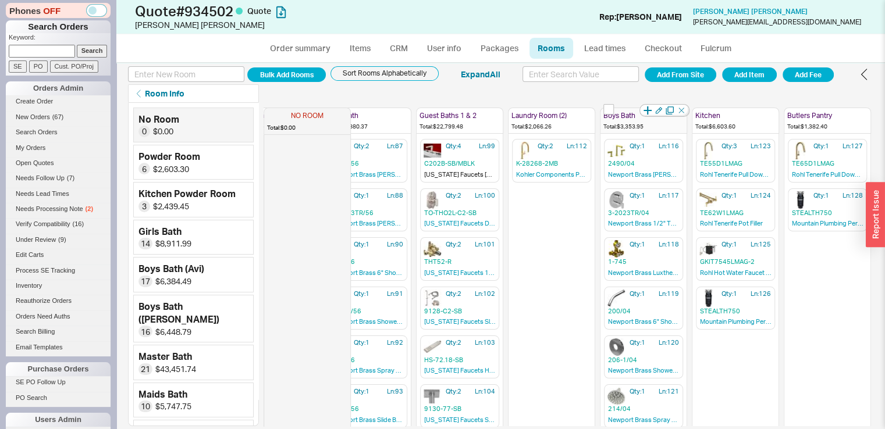
click at [645, 133] on div "Boys Bath Total: $3,353.95" at bounding box center [643, 121] width 87 height 27
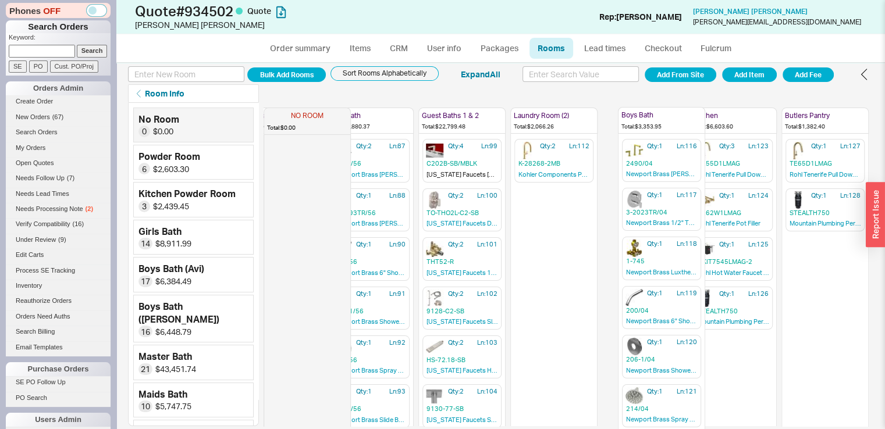
scroll to position [0, 681]
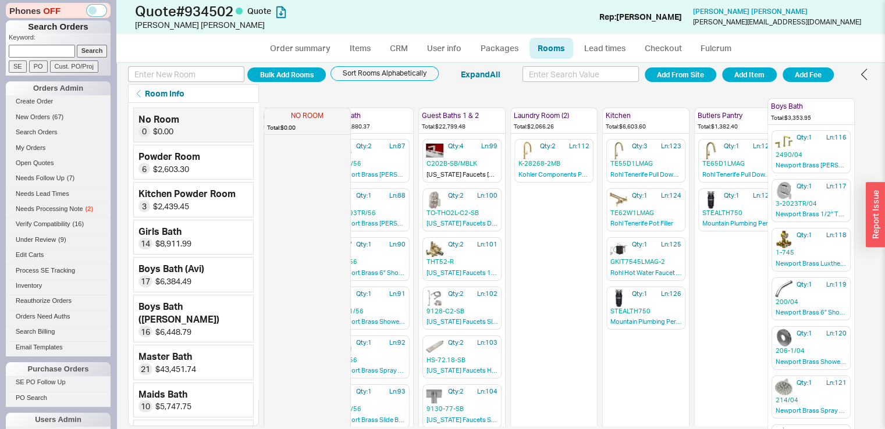
drag, startPoint x: 645, startPoint y: 133, endPoint x: 825, endPoint y: 124, distance: 180.0
click at [825, 124] on div "NO ROOM Total: $0.00 Powder Room Total: $2,603.30 Qty: 1 Ln: 1 U3K-152/US-H50 T…" at bounding box center [232, 265] width 1283 height 324
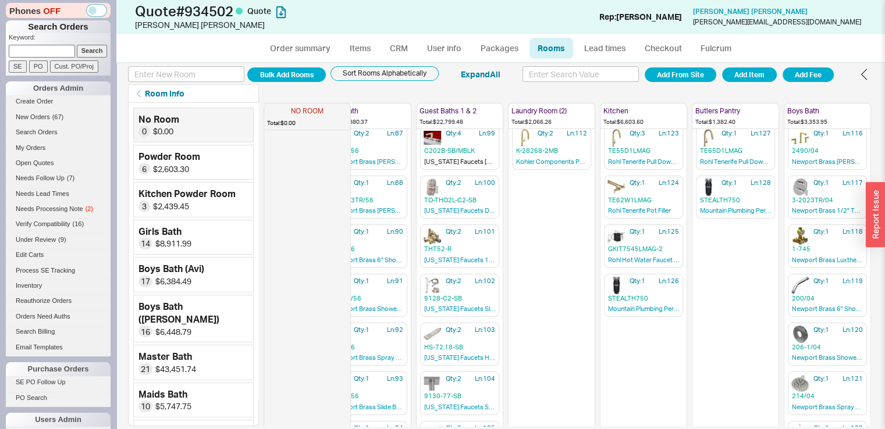
scroll to position [41, 681]
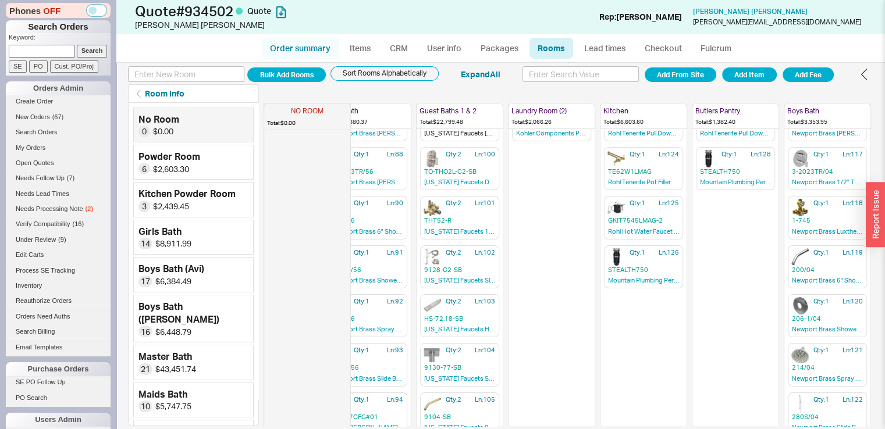
click at [305, 50] on link "Order summary" at bounding box center [300, 48] width 77 height 21
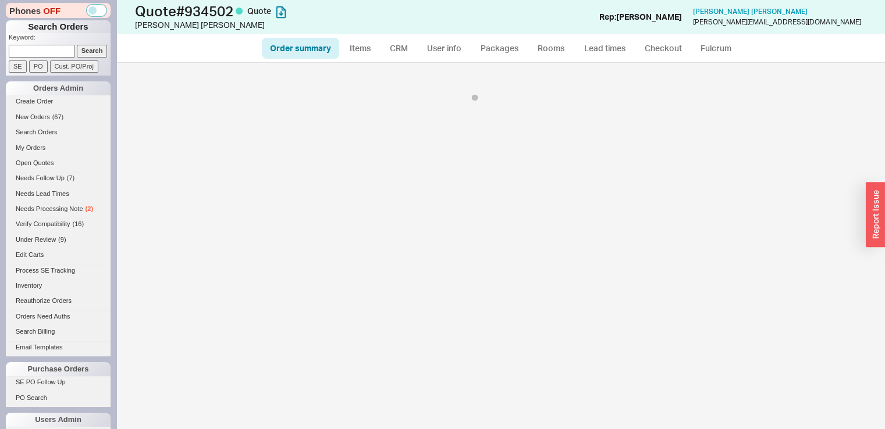
select select "*"
select select "3"
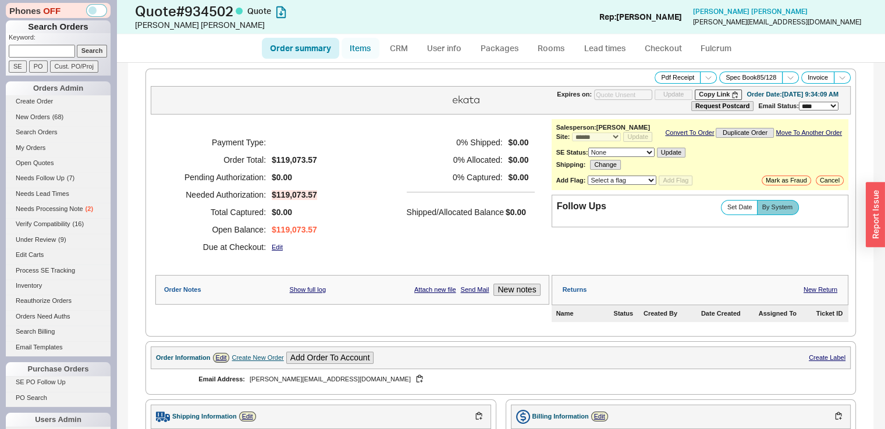
select select "*"
click at [360, 48] on link "Items" at bounding box center [361, 48] width 38 height 21
select select "3"
select select "ON_CHECKOUT_AGGREGATED"
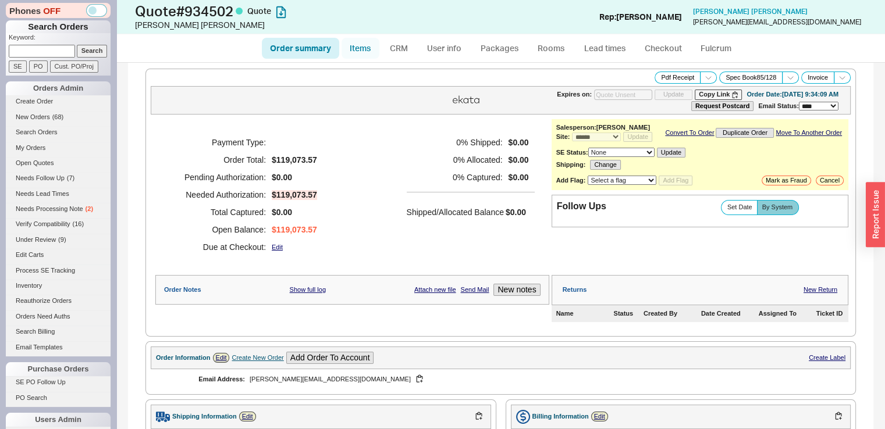
select select "ON_CHECKOUT_AGGREGATED"
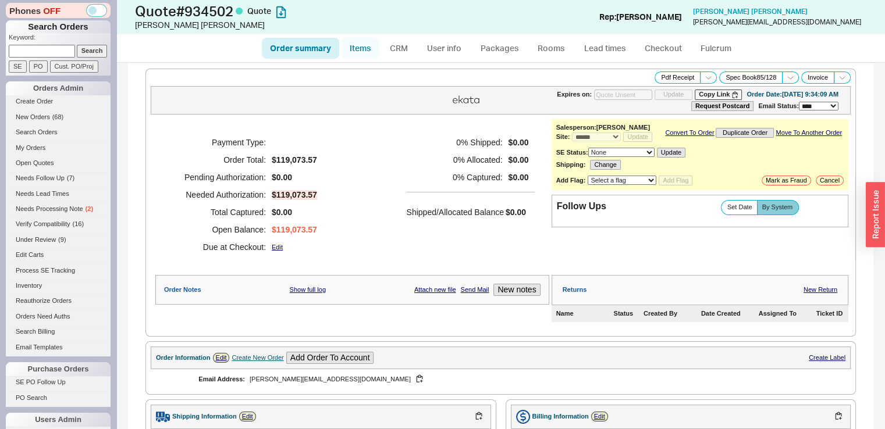
select select "ON_CHECKOUT_AGGREGATED"
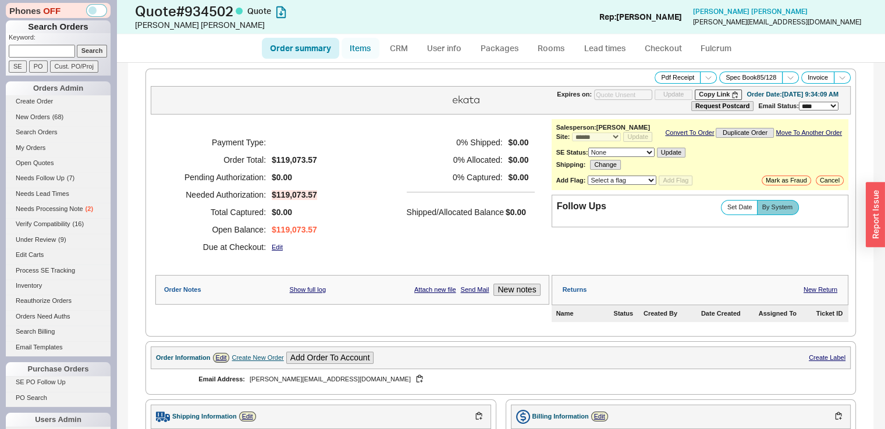
select select "ON_CHECKOUT_AGGREGATED"
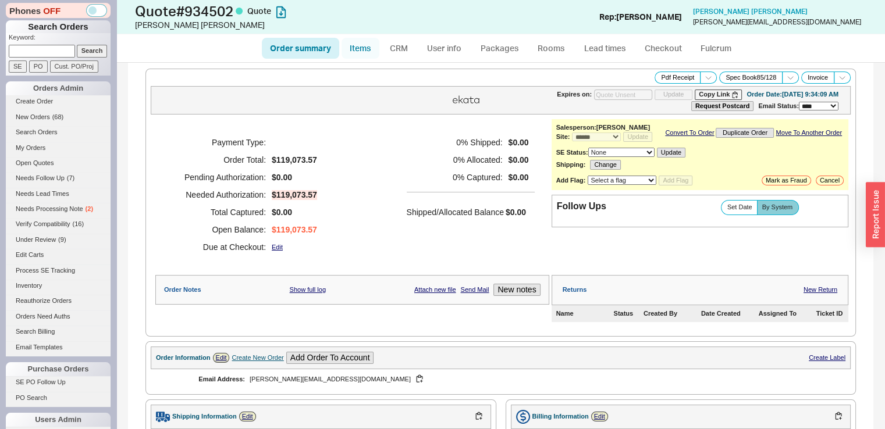
select select "ON_CHECKOUT_AGGREGATED"
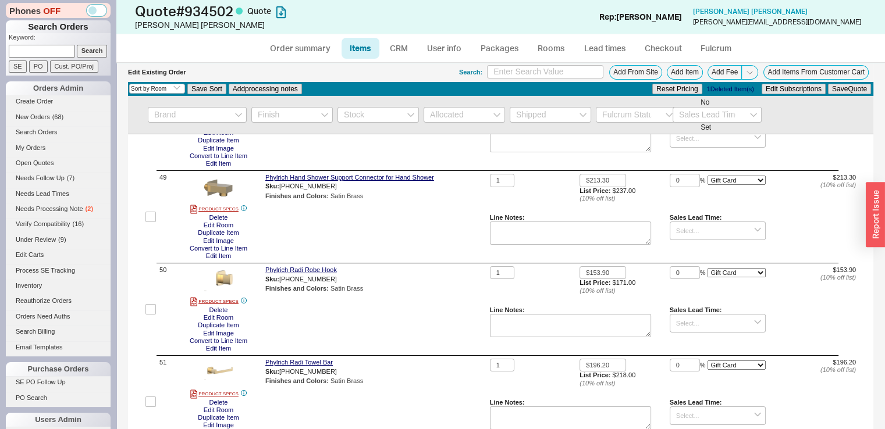
scroll to position [11733, 0]
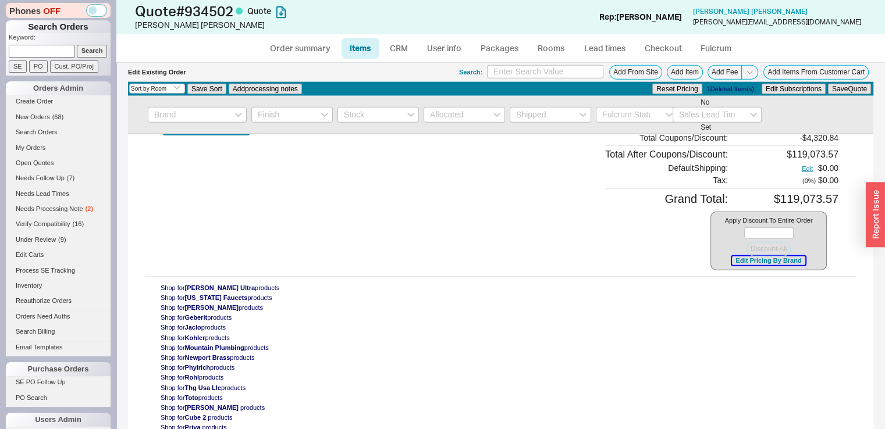
click at [750, 265] on button "Edit Pricing By Brand" at bounding box center [768, 261] width 73 height 9
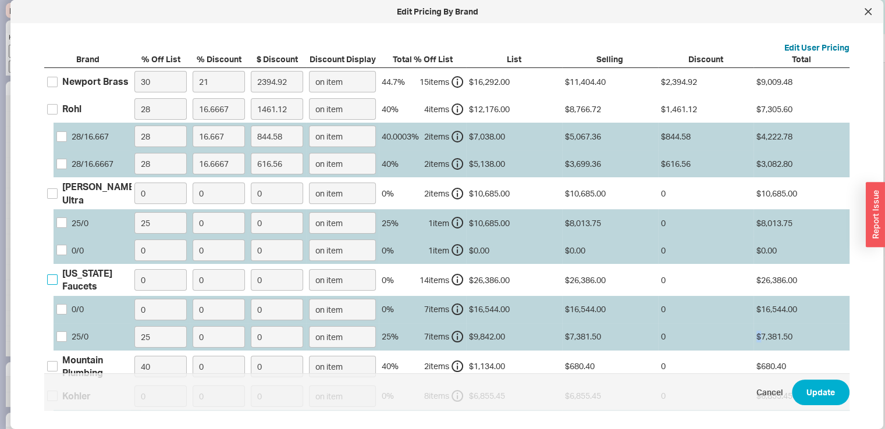
click at [51, 278] on input "California Faucets" at bounding box center [52, 280] width 10 height 10
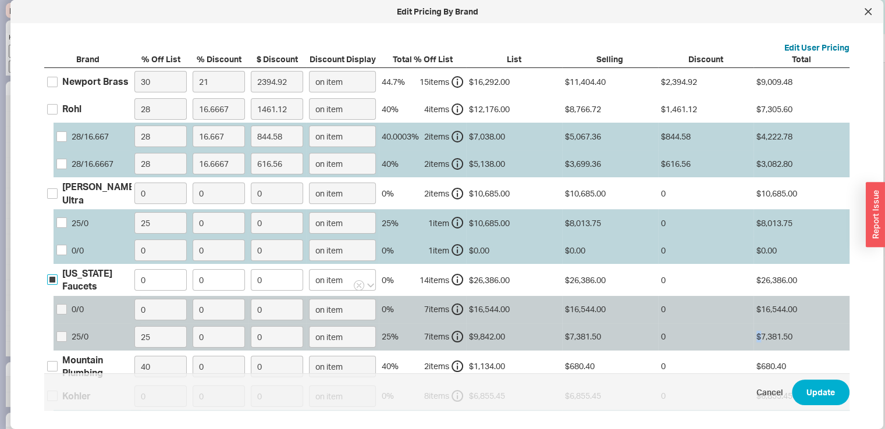
click at [51, 278] on input "California Faucets" at bounding box center [52, 280] width 10 height 10
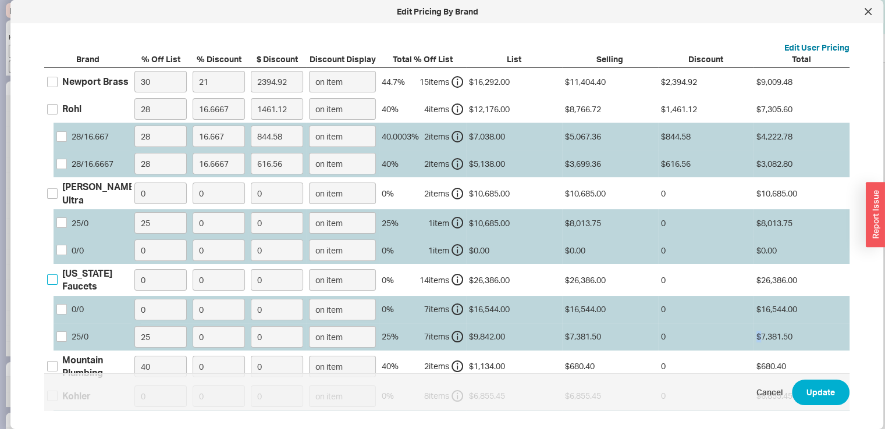
click at [48, 275] on input "California Faucets" at bounding box center [52, 280] width 10 height 10
checkbox input "true"
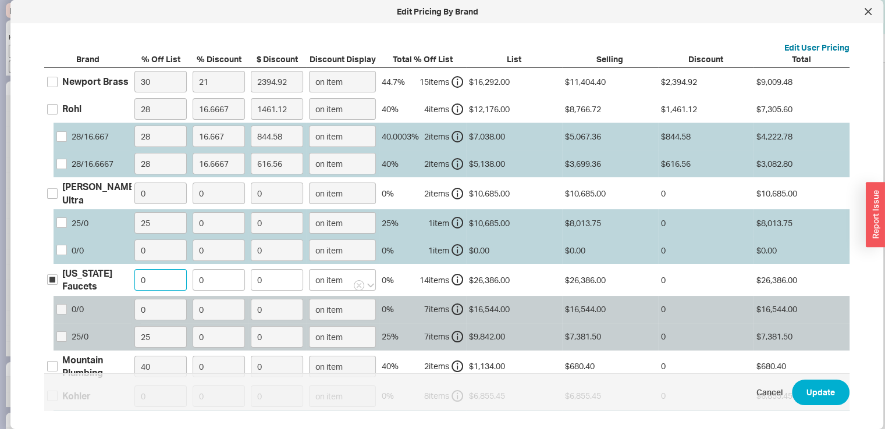
click at [137, 271] on input "0" at bounding box center [160, 280] width 52 height 22
type input "25"
click at [216, 275] on input "0" at bounding box center [219, 280] width 52 height 22
drag, startPoint x: 194, startPoint y: 275, endPoint x: 187, endPoint y: 275, distance: 7.6
click at [0, 0] on div "California Faucets 25 0 0 on item 25 % 14 item s $26,386.00 $19,789.50 0 $19,78…" at bounding box center [0, 0] width 0 height 0
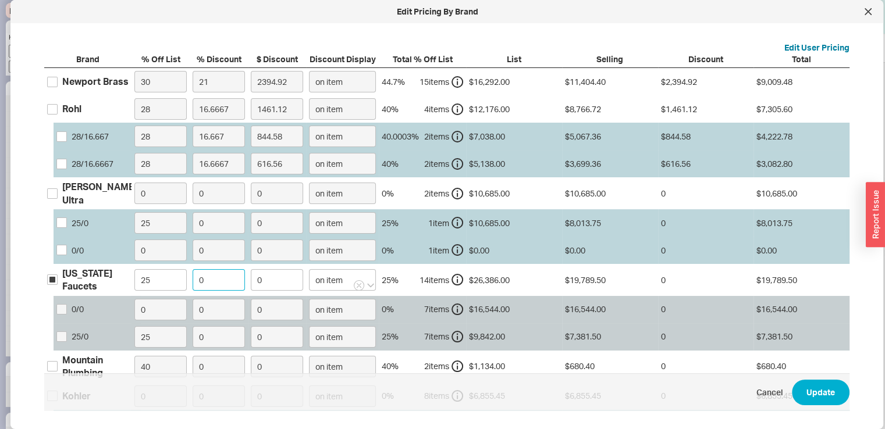
type input "1"
type input "197.89"
type input "0"
type input "2"
type input "395.79"
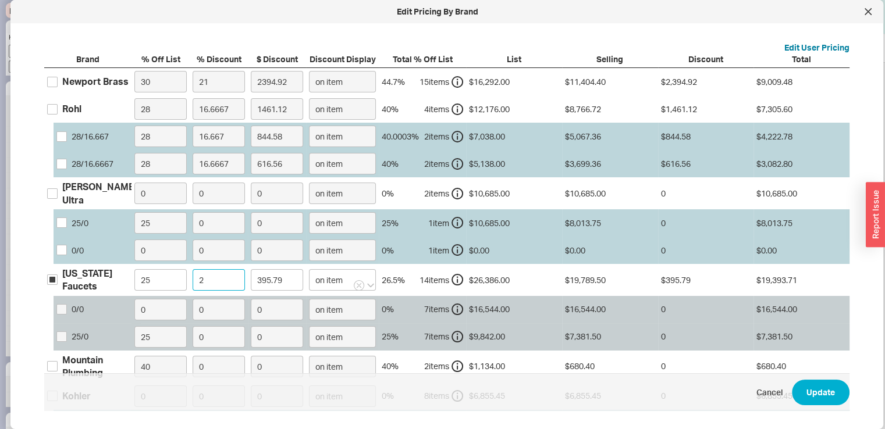
type input "20"
type input "3957.9"
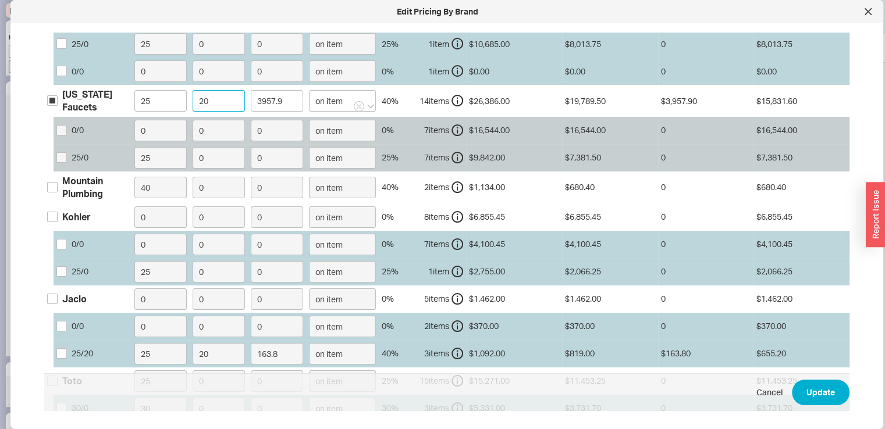
scroll to position [198, 0]
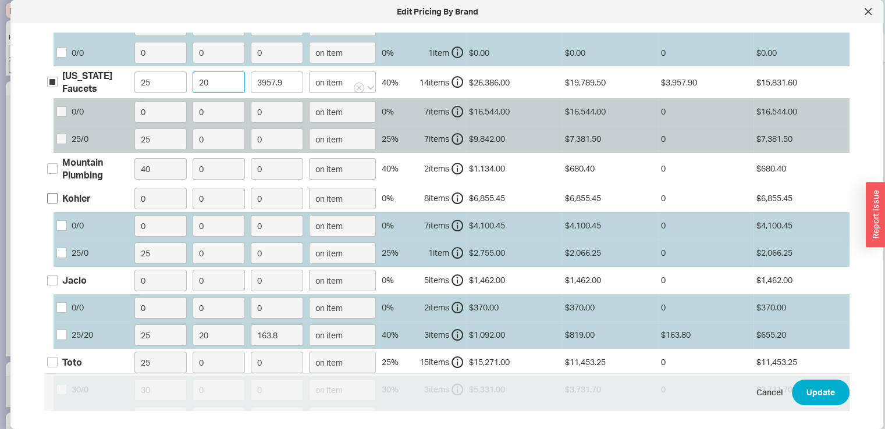
type input "20"
click at [52, 193] on input "Kohler" at bounding box center [52, 198] width 10 height 10
checkbox input "true"
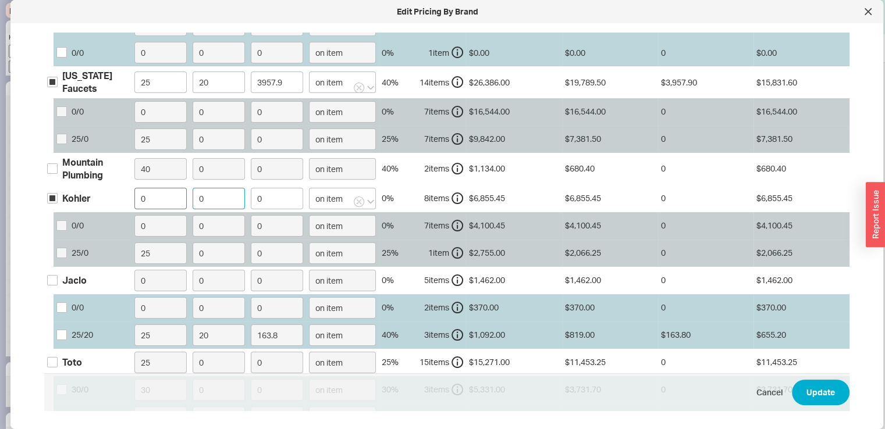
drag, startPoint x: 211, startPoint y: 195, endPoint x: 186, endPoint y: 192, distance: 25.8
click at [0, 0] on div "Kohler 0 0 0 on item 0 % 8 item s $6,855.45 $6,855.45 0 $6,855.45 0 / 0 0 0 0 o…" at bounding box center [0, 0] width 0 height 0
type input "3"
type input "205.66"
type input "30"
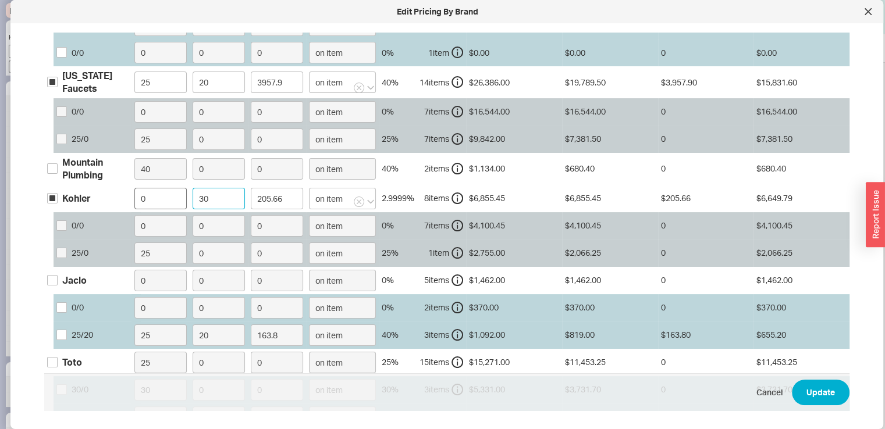
type input "2056.63"
type input "30"
click at [53, 275] on input "Jaclo" at bounding box center [52, 280] width 10 height 10
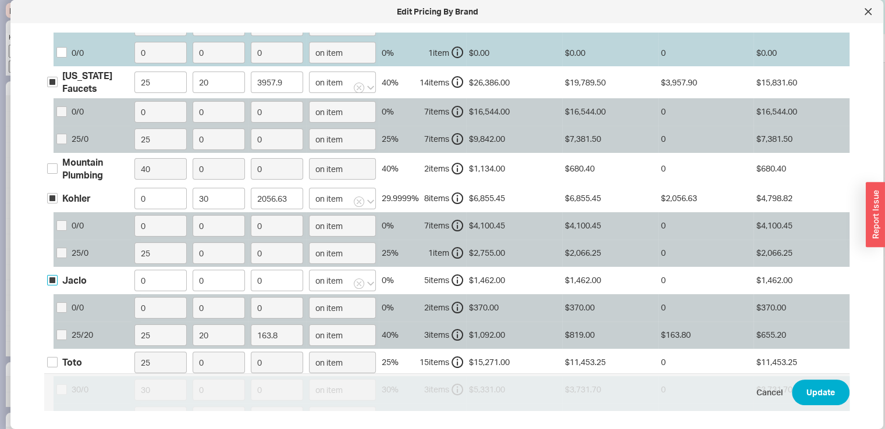
click at [53, 275] on input "Jaclo" at bounding box center [52, 280] width 10 height 10
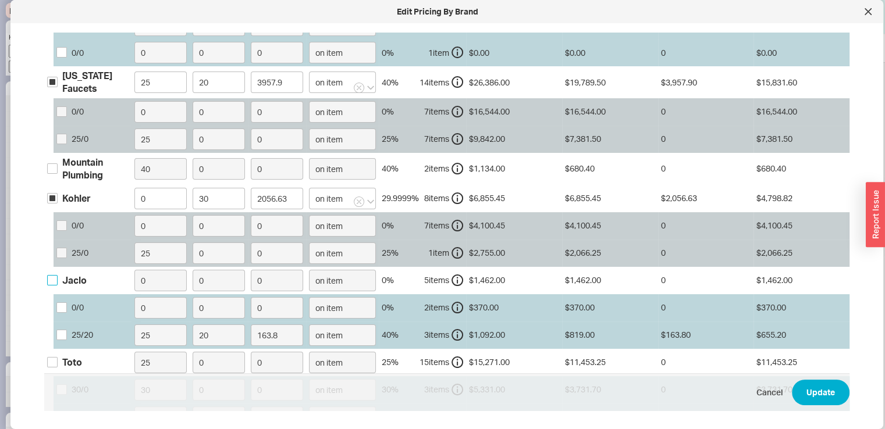
click at [52, 275] on input "Jaclo" at bounding box center [52, 280] width 10 height 10
checkbox input "true"
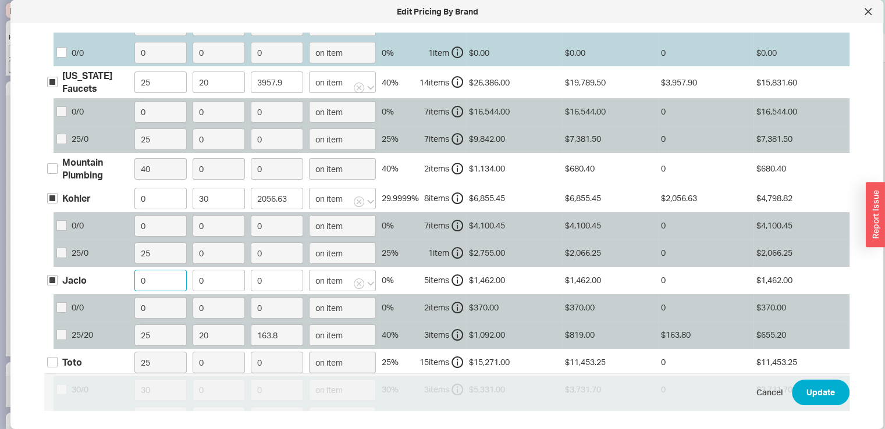
drag, startPoint x: 148, startPoint y: 275, endPoint x: 128, endPoint y: 275, distance: 20.4
click at [0, 0] on div "Jaclo 0 0 0 on item 0 % 5 item s $1,462.00 $1,462.00 0 $1,462.00 0 / 0 0 0 0 on…" at bounding box center [0, 0] width 0 height 0
type input "25"
click at [214, 274] on input "0" at bounding box center [219, 281] width 52 height 22
click at [0, 0] on div "Jaclo 25 0 0 on item 25 % 5 item s $1,462.00 $1,096.50 0 $1,096.50 0 / 0 0 0 0 …" at bounding box center [0, 0] width 0 height 0
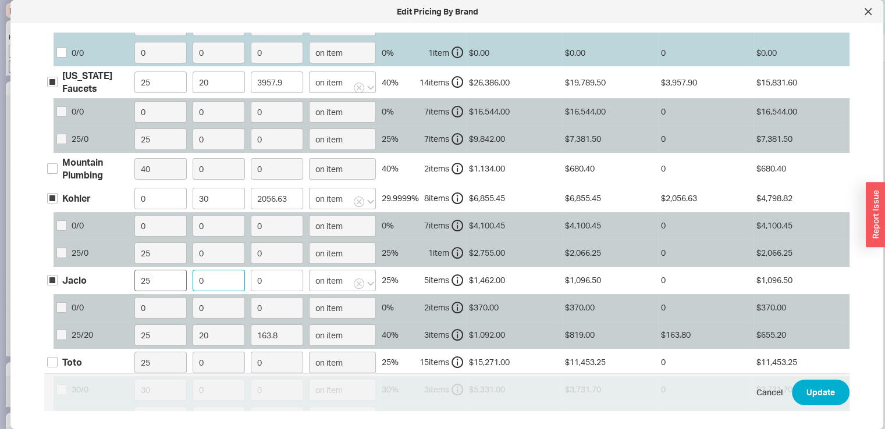
type input "2"
type input "21.93"
type input "20"
type input "219.3"
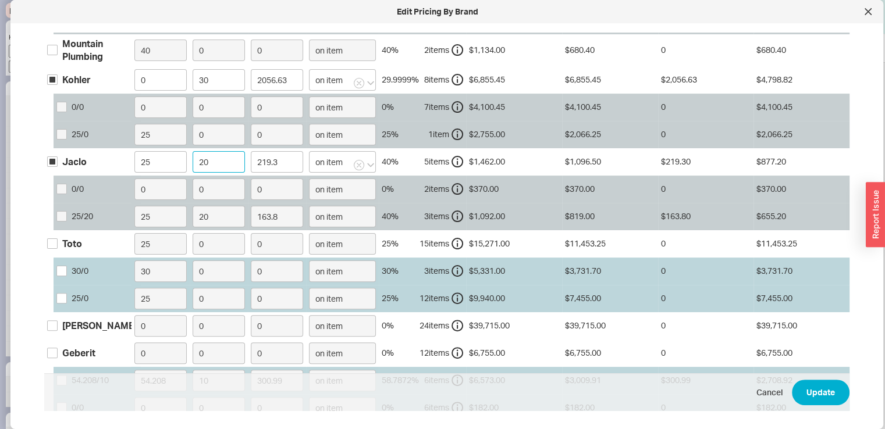
scroll to position [318, 0]
type input "20"
click at [63, 265] on input "30 / 0" at bounding box center [61, 270] width 10 height 10
checkbox input "false"
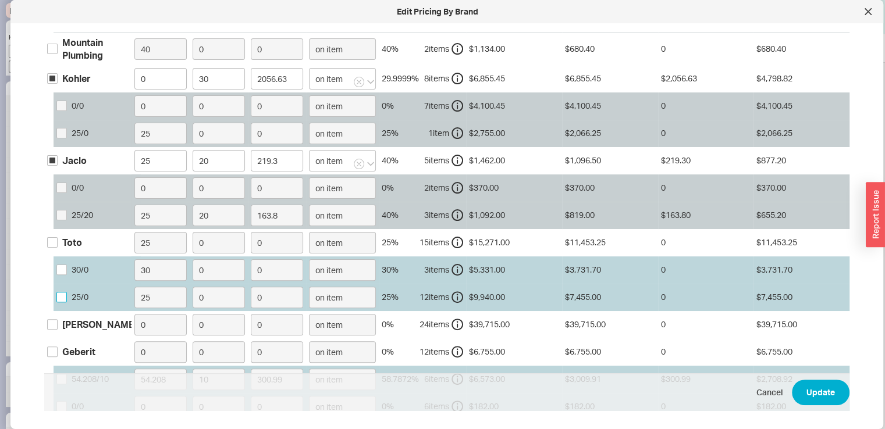
click at [61, 292] on input "25 / 0" at bounding box center [61, 297] width 10 height 10
checkbox input "true"
click at [214, 290] on input "0" at bounding box center [219, 298] width 52 height 22
click at [191, 289] on label "0" at bounding box center [219, 297] width 58 height 27
click at [193, 289] on input "0" at bounding box center [219, 298] width 52 height 22
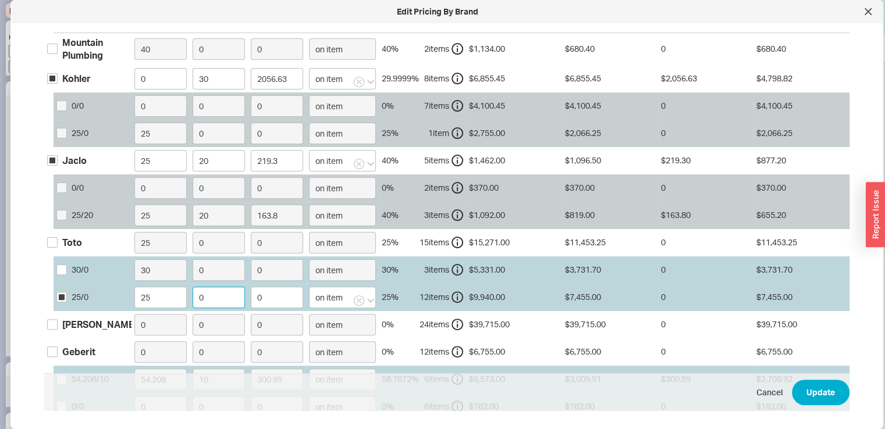
type input "2"
type input "149.1"
type input "20"
type input "1491"
type input "20"
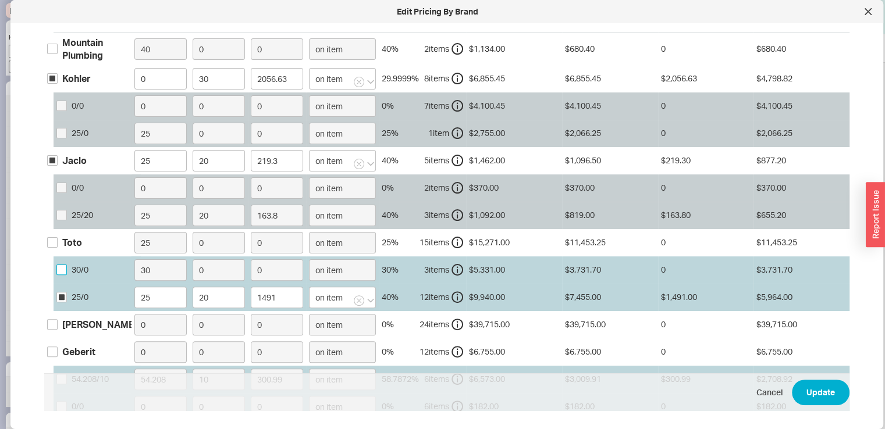
click at [58, 265] on input "30 / 0" at bounding box center [61, 270] width 10 height 10
click at [59, 265] on input "30 / 0" at bounding box center [61, 270] width 10 height 10
click at [63, 265] on input "30 / 0" at bounding box center [61, 270] width 10 height 10
checkbox input "true"
click at [217, 260] on input "0" at bounding box center [219, 271] width 52 height 22
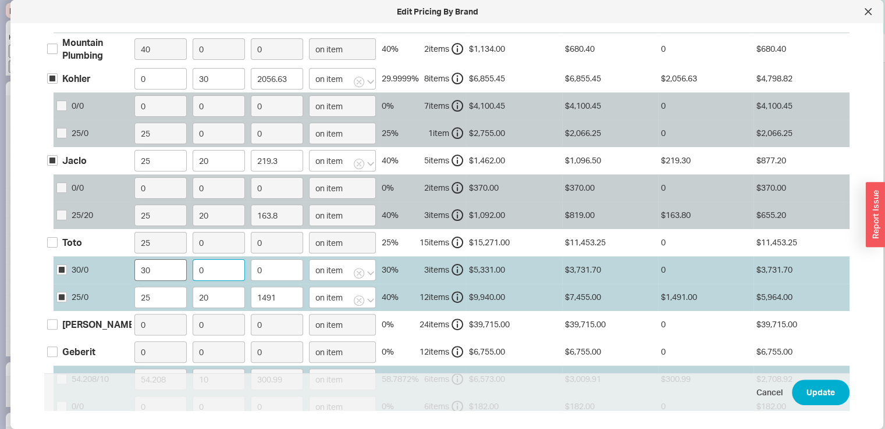
drag, startPoint x: 217, startPoint y: 258, endPoint x: 179, endPoint y: 260, distance: 37.9
click at [0, 0] on div "30 / 0 30 0 0 on item 30 % 3 item s $5,331.00 $3,731.70 0 $3,731.70" at bounding box center [0, 0] width 0 height 0
type input "1"
type input "37.32"
type input "14"
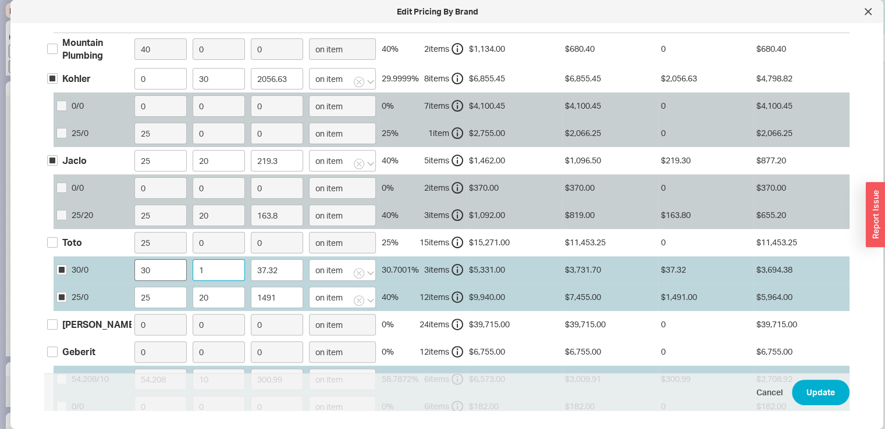
type input "522.44"
type input "14"
click at [53, 320] on input "Franz Viegener" at bounding box center [52, 325] width 10 height 10
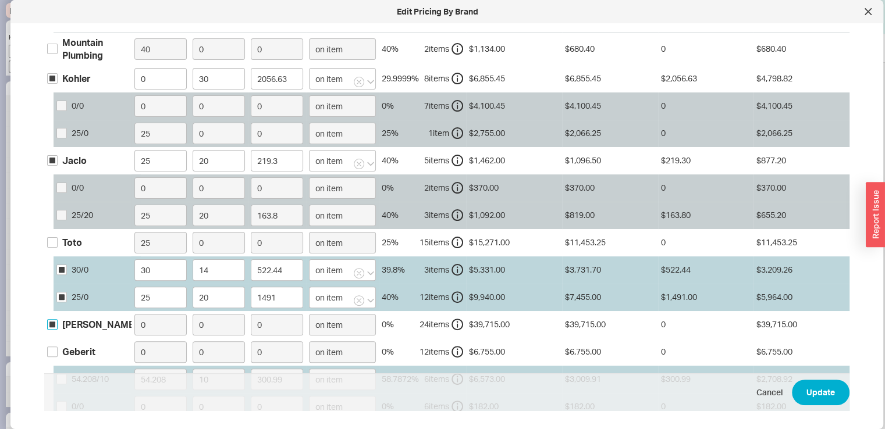
checkbox input "true"
click at [215, 317] on input "0" at bounding box center [219, 325] width 52 height 22
click at [200, 316] on input "0" at bounding box center [219, 325] width 52 height 22
type input "3"
type input "1191.45"
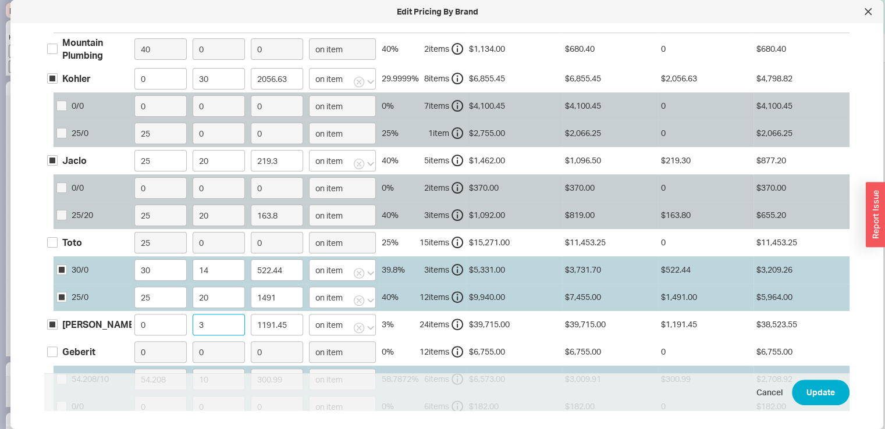
type input "30"
type input "11914.5"
type input "3"
type input "1191.45"
type input "35"
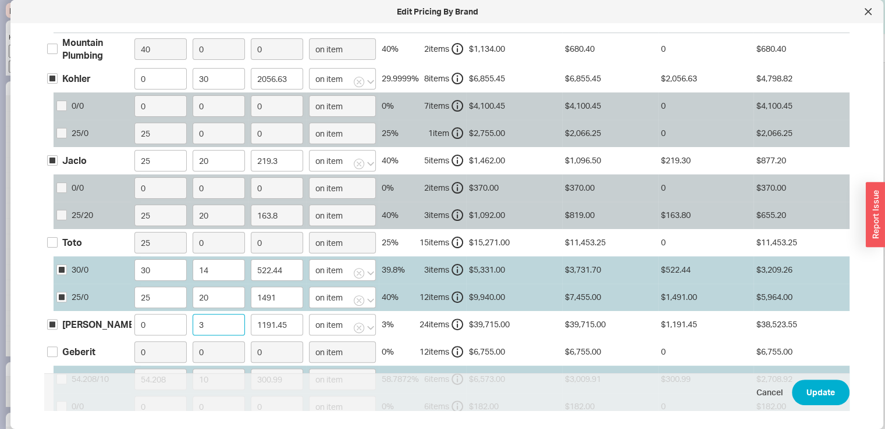
type input "13900.25"
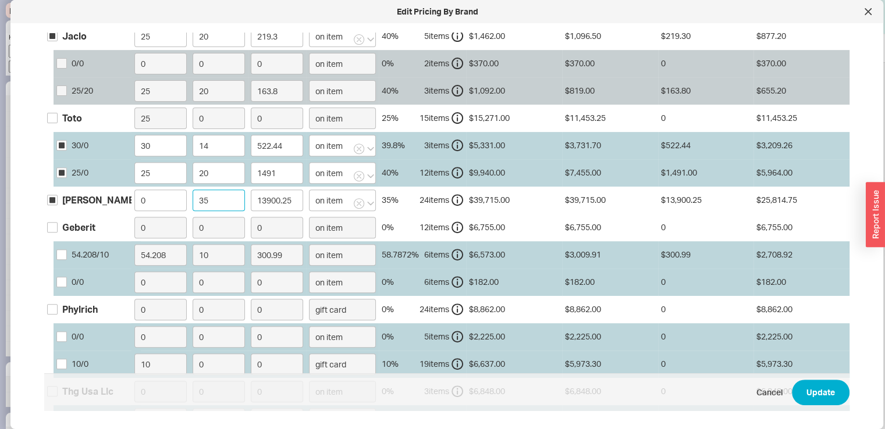
scroll to position [447, 0]
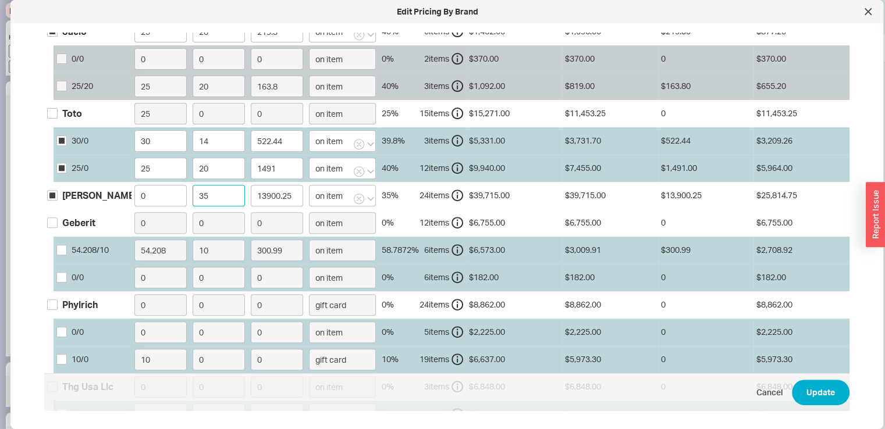
type input "35"
click at [67, 272] on label "0 / 0" at bounding box center [69, 278] width 27 height 12
click at [67, 272] on input "0 / 0" at bounding box center [61, 277] width 10 height 10
click at [67, 272] on label "0 / 0" at bounding box center [69, 278] width 27 height 12
click at [67, 272] on input "0 / 0" at bounding box center [61, 277] width 10 height 10
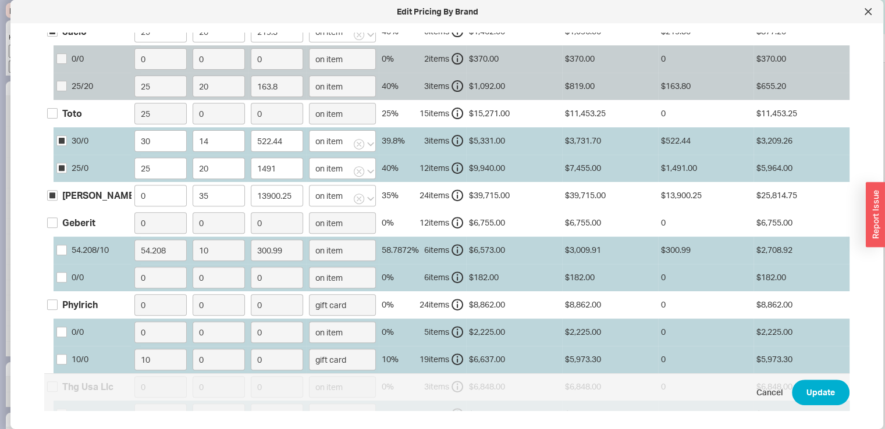
click at [67, 272] on label "0 / 0" at bounding box center [69, 278] width 27 height 12
click at [67, 272] on input "0 / 0" at bounding box center [61, 277] width 10 height 10
checkbox input "true"
click at [211, 273] on input "0" at bounding box center [219, 278] width 52 height 22
drag, startPoint x: 211, startPoint y: 273, endPoint x: 186, endPoint y: 271, distance: 25.1
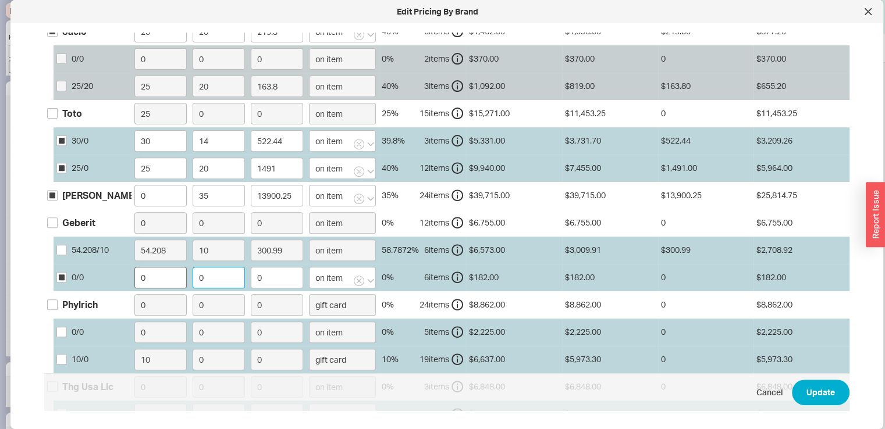
click at [0, 0] on div "0 / 0 0 0 0 on item 0 % 6 item s $182.00 $182.00 0 $182.00" at bounding box center [0, 0] width 0 height 0
type input "3"
type input "5.46"
type input "30"
type input "54.6"
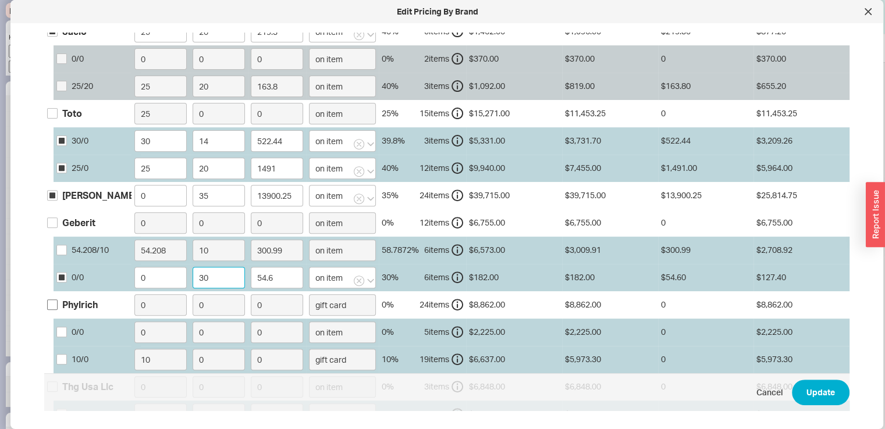
type input "30"
click at [49, 301] on input "Phylrich" at bounding box center [52, 305] width 10 height 10
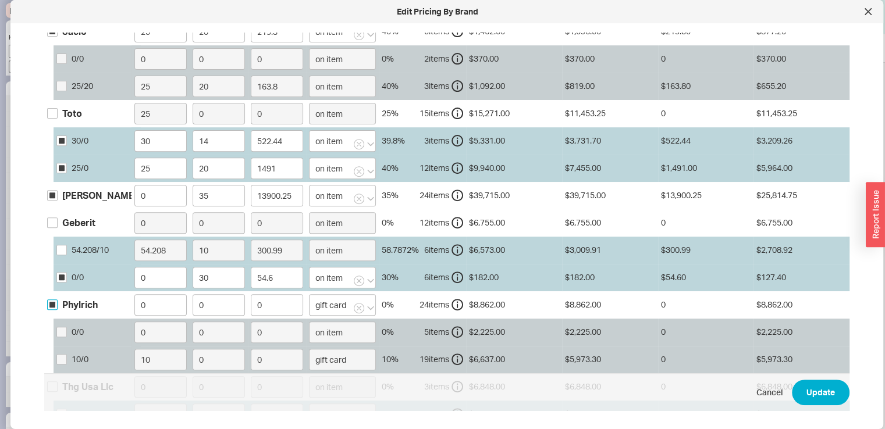
click at [49, 301] on input "Phylrich" at bounding box center [52, 305] width 10 height 10
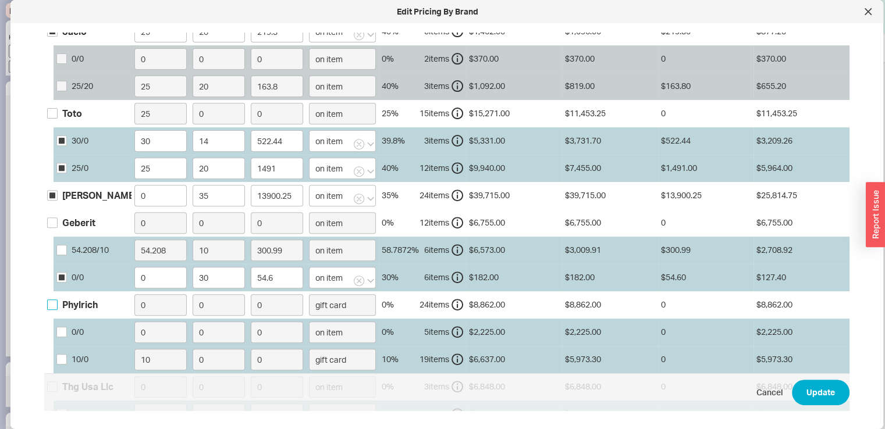
click at [49, 301] on input "Phylrich" at bounding box center [52, 305] width 10 height 10
checkbox input "true"
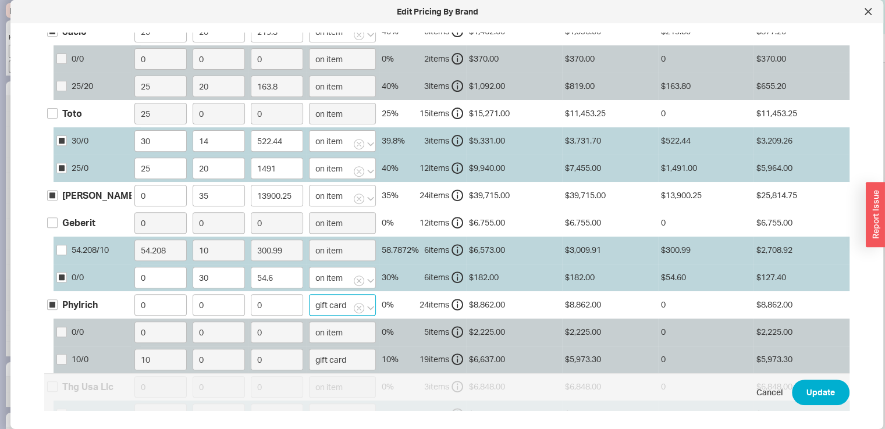
click at [348, 308] on input "gift card" at bounding box center [342, 305] width 67 height 22
click at [348, 319] on div "on item" at bounding box center [346, 329] width 72 height 21
type input "on item"
click at [211, 300] on input "0" at bounding box center [219, 305] width 52 height 22
click at [190, 300] on label "0" at bounding box center [219, 305] width 58 height 27
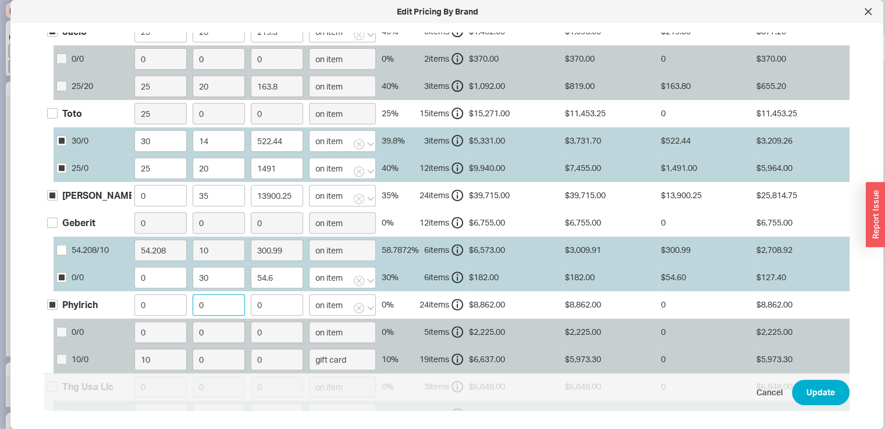
type input "3"
type input "265.86"
type input "356"
type input "31548.72"
type input "35"
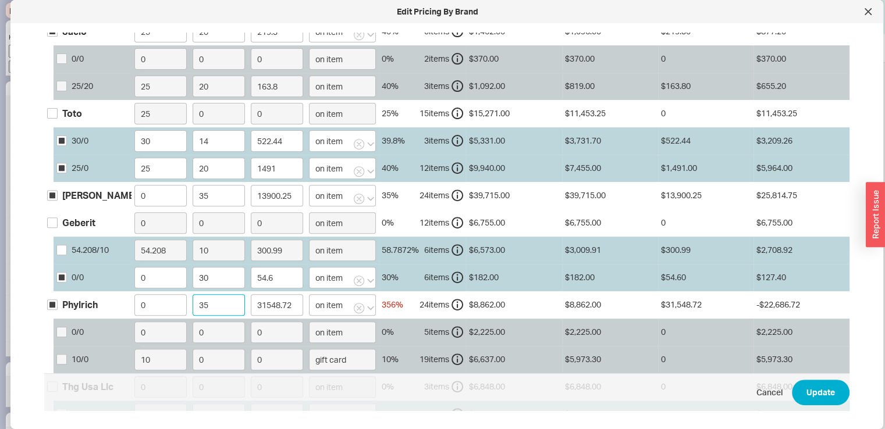
type input "3101.7"
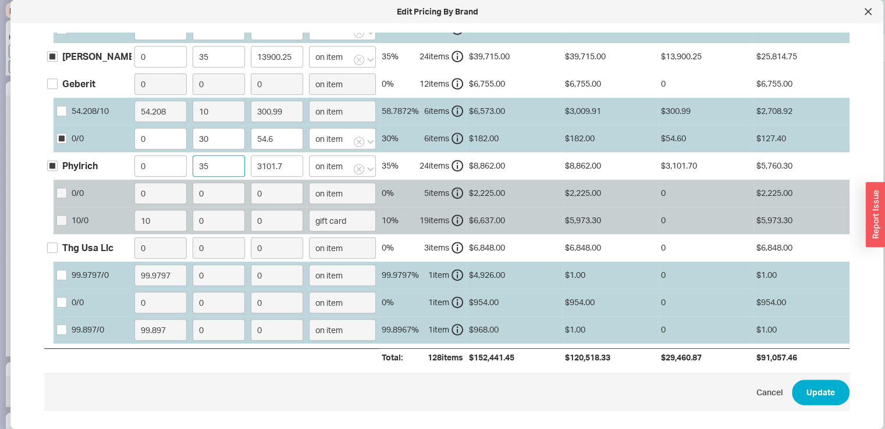
scroll to position [609, 0]
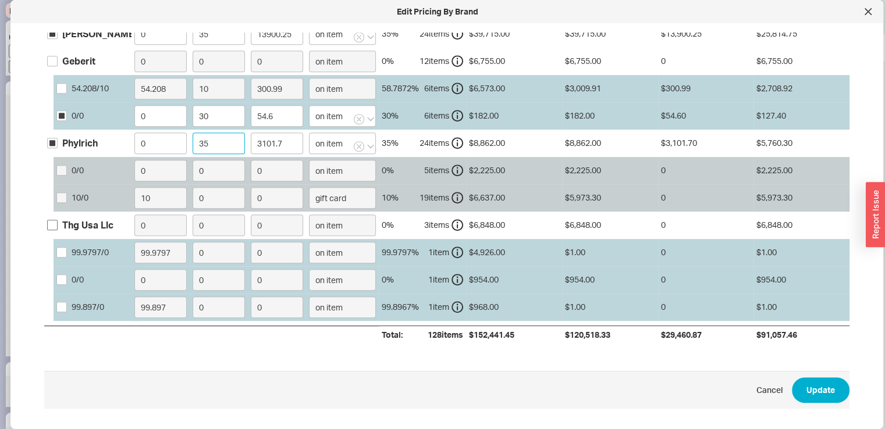
type input "35"
click at [53, 220] on input "Thg Usa Llc" at bounding box center [52, 225] width 10 height 10
checkbox input "true"
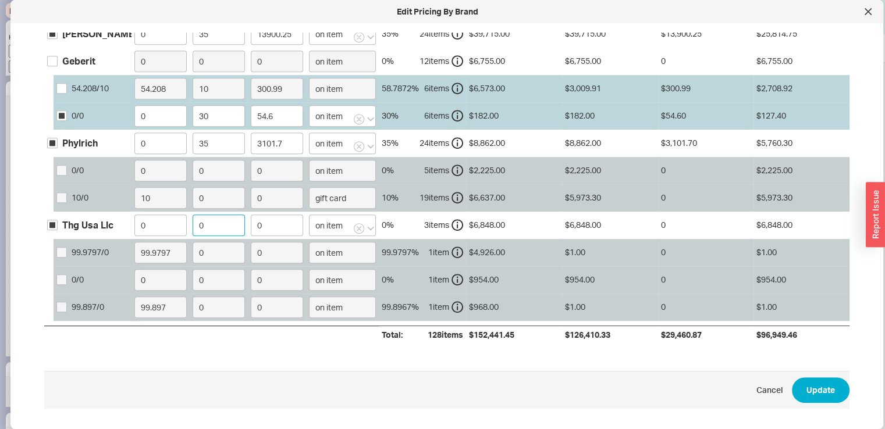
click at [214, 217] on input "0" at bounding box center [219, 226] width 52 height 22
drag, startPoint x: 214, startPoint y: 217, endPoint x: 192, endPoint y: 216, distance: 22.1
click at [193, 216] on input "0" at bounding box center [219, 226] width 52 height 22
type input "3"
type input "205.44"
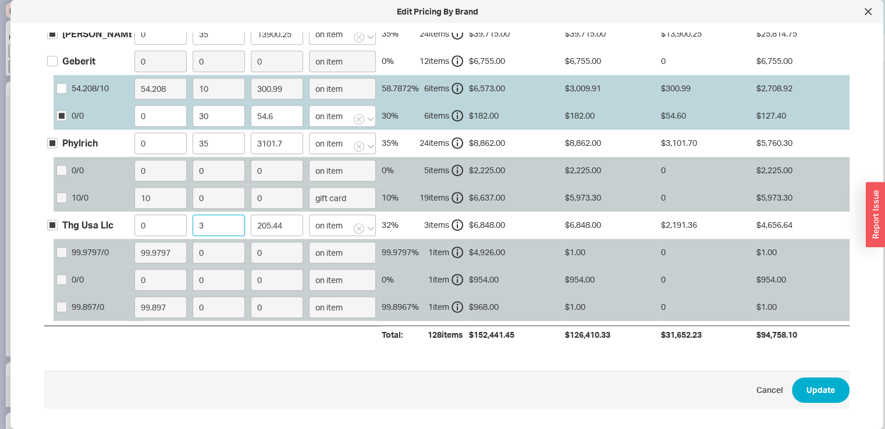
type input "32"
type input "2191.36"
type input "32"
click at [817, 383] on button "Update" at bounding box center [821, 391] width 58 height 26
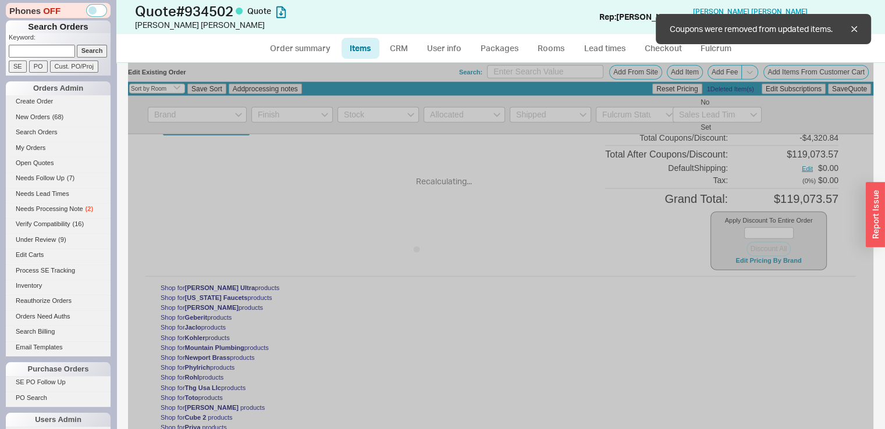
type input "$4,926.00"
type input "32"
type input "$968.00"
type input "32"
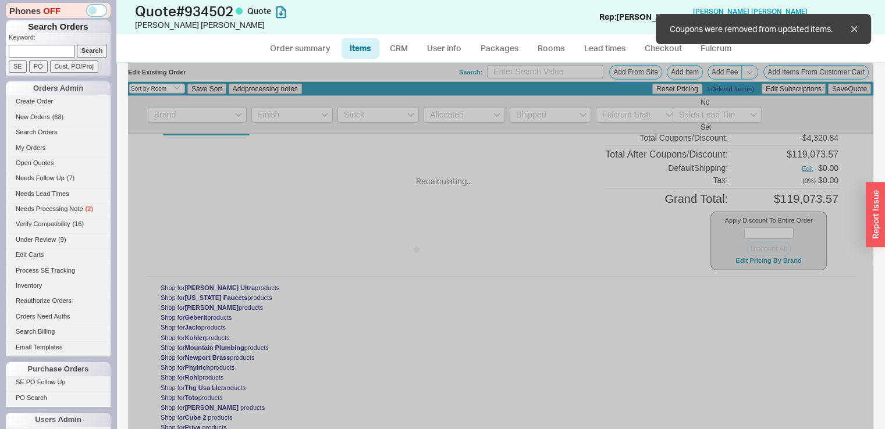
type input "14"
type input "$138.75"
type input "20"
type input "14"
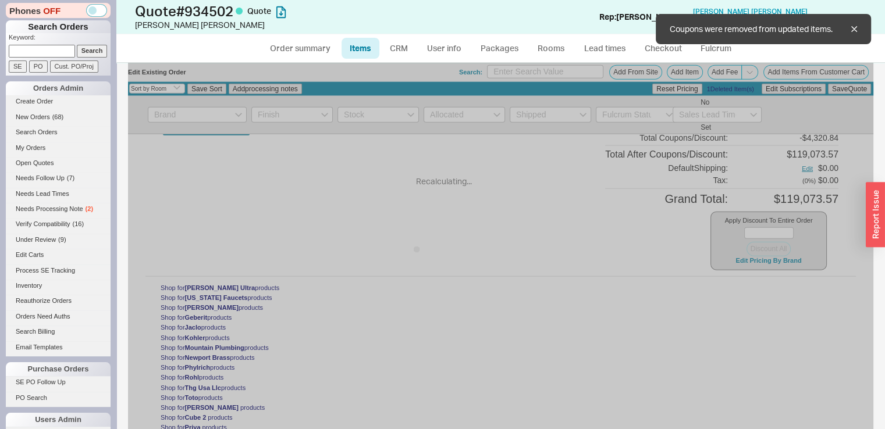
type input "20"
type input "35"
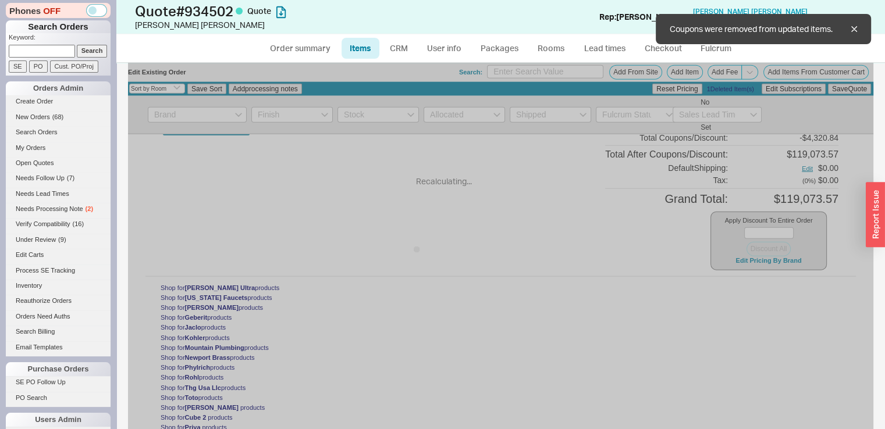
type input "35"
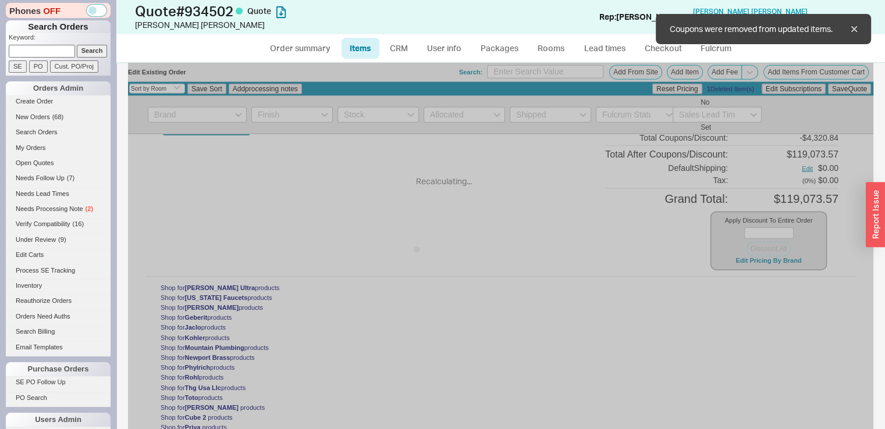
type input "20"
type input "30"
type input "$543.00"
type input "20"
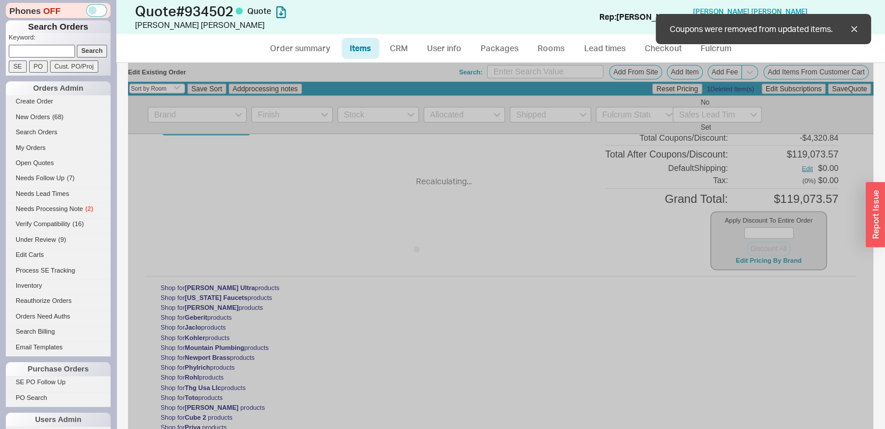
type input "35"
type input "$466.00"
type input "35"
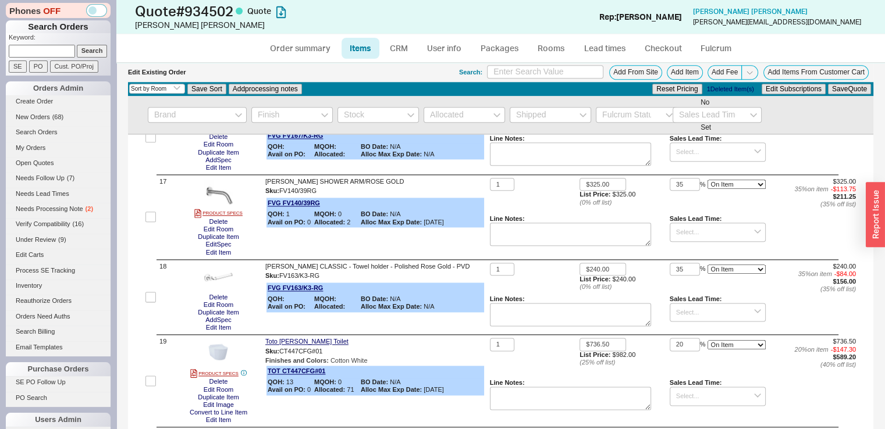
scroll to position [1454, 0]
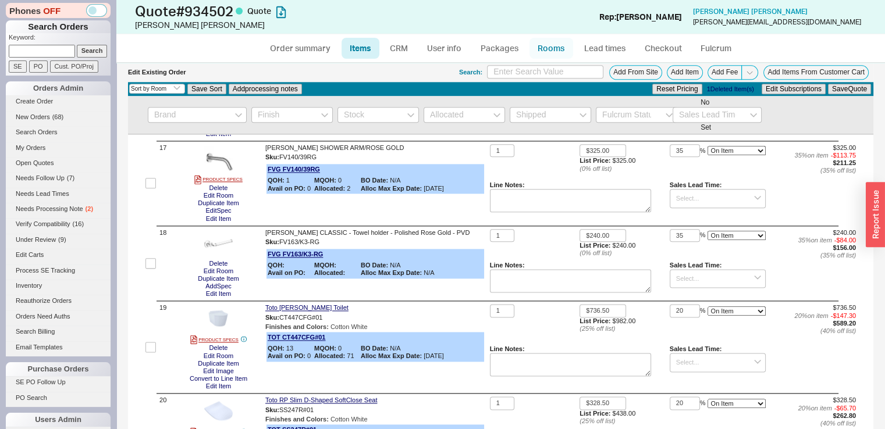
click at [555, 45] on link "Rooms" at bounding box center [552, 48] width 44 height 21
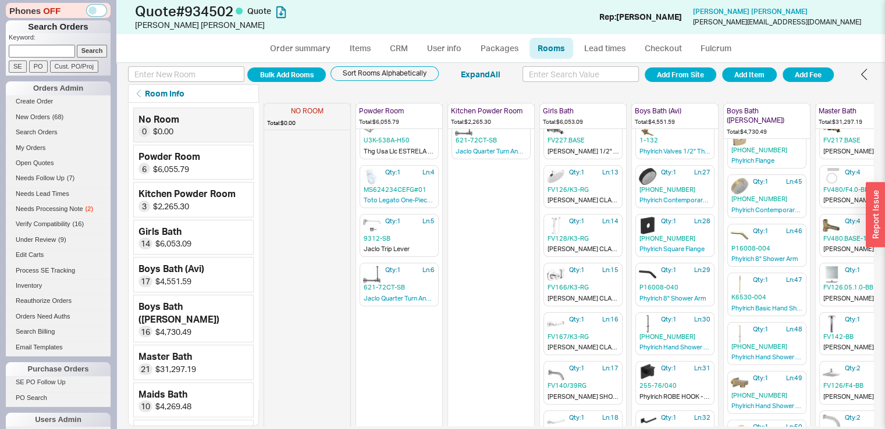
scroll to position [115, 0]
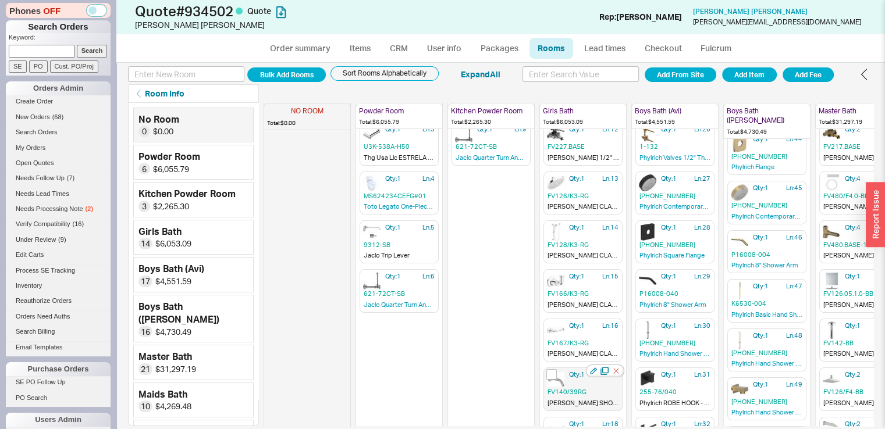
click at [560, 392] on span "FV140/39RG" at bounding box center [583, 392] width 71 height 9
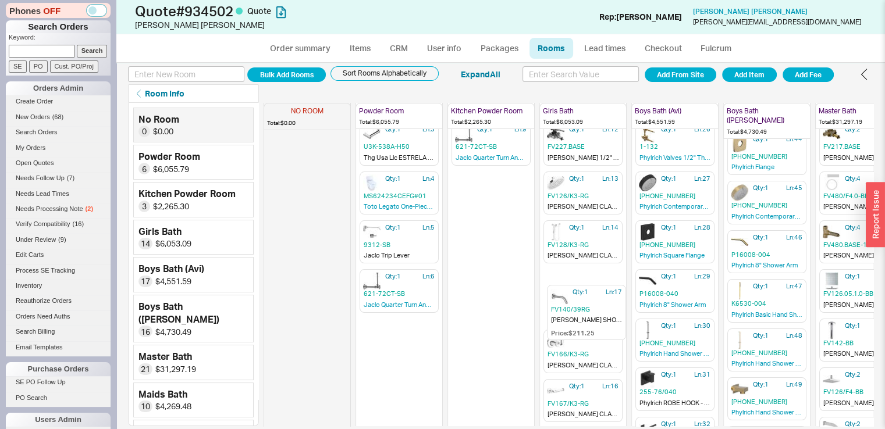
scroll to position [117, 0]
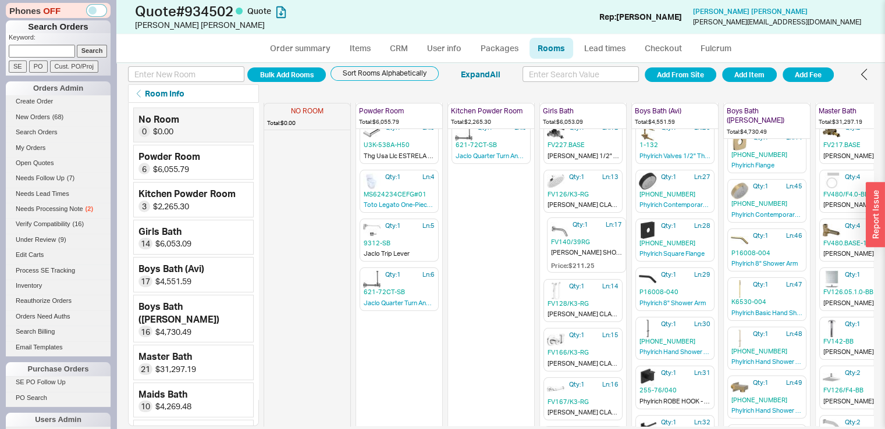
drag, startPoint x: 560, startPoint y: 390, endPoint x: 563, endPoint y: 240, distance: 149.6
click at [593, 331] on icon "button" at bounding box center [593, 332] width 7 height 7
click at [684, 366] on icon "button" at bounding box center [686, 369] width 6 height 6
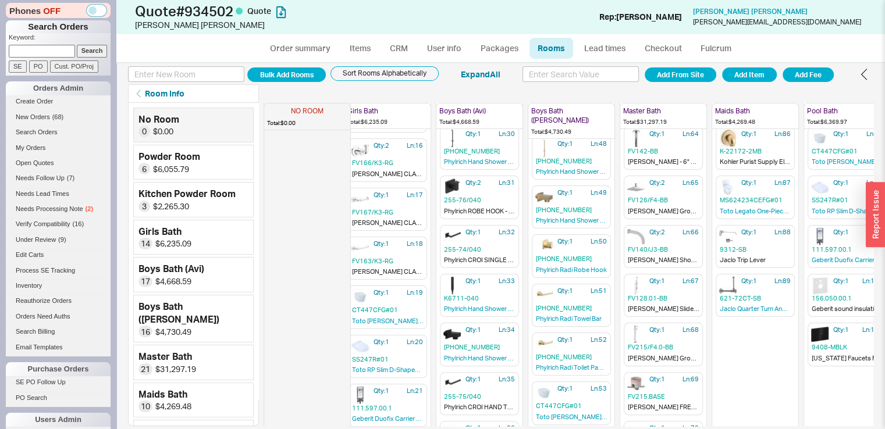
scroll to position [321, 196]
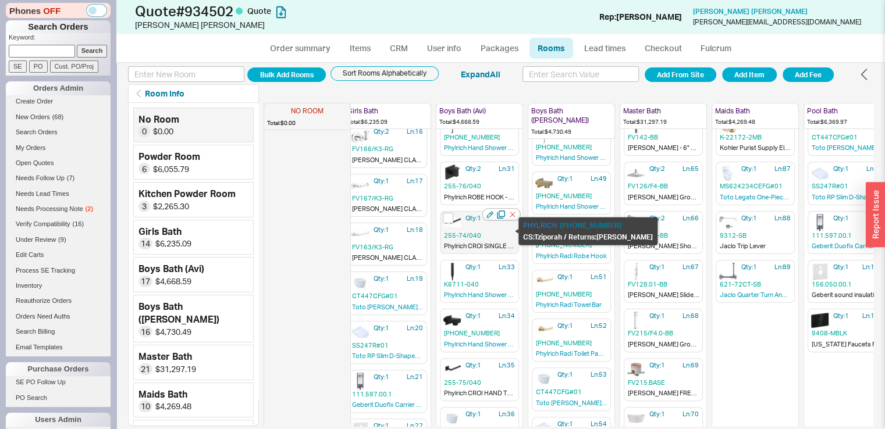
click at [468, 225] on div "Qty: 1 Ln: 32 255-74/040 Phylrich CROI SINGLE POST PAPER HOLDER - Matte Black" at bounding box center [479, 232] width 79 height 43
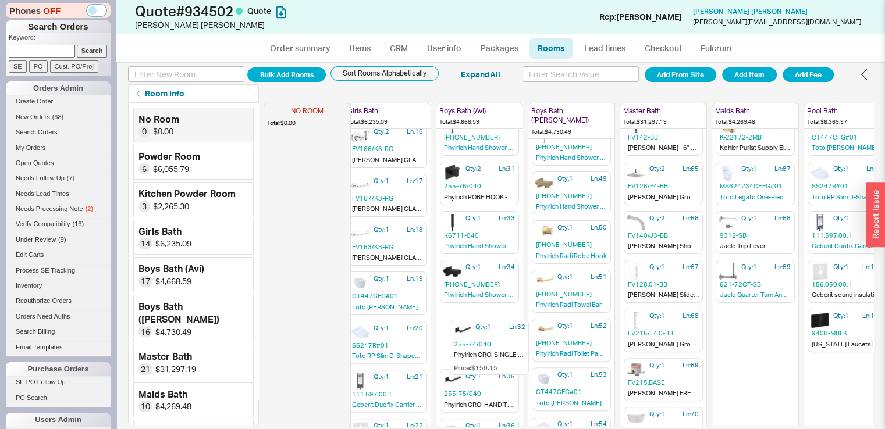
drag, startPoint x: 468, startPoint y: 225, endPoint x: 480, endPoint y: 343, distance: 119.3
click at [480, 343] on div "NO ROOM Total: $0.00 Powder Room Total: $6,055.79 Qty: 1 Ln: 1 U3K-152/US-H50 T…" at bounding box center [569, 265] width 610 height 324
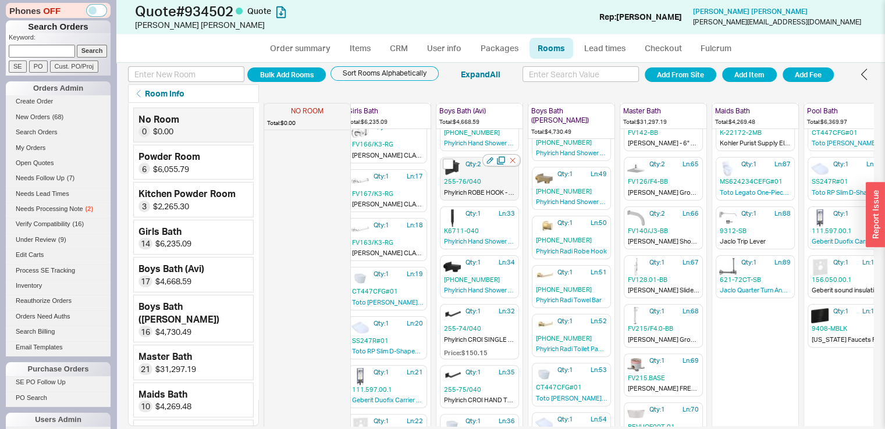
click at [460, 159] on div "Qty: 2 Ln: 31 255-76/040 Phylrich ROBE HOOK - Matte Black" at bounding box center [479, 178] width 79 height 43
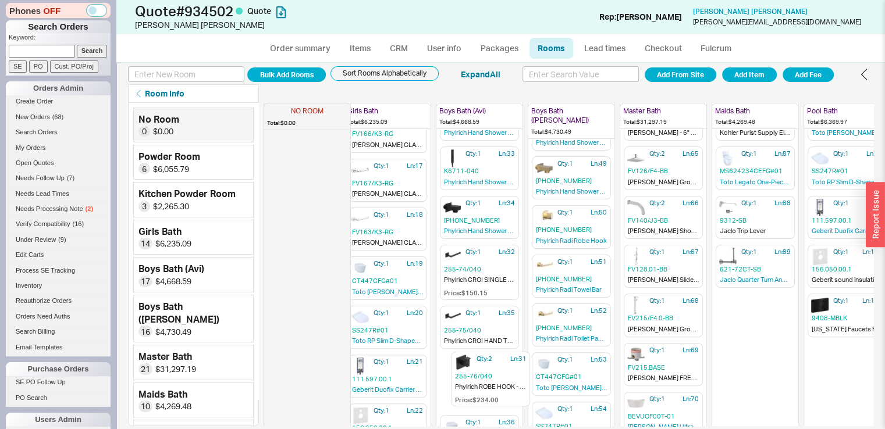
drag, startPoint x: 460, startPoint y: 160, endPoint x: 472, endPoint y: 363, distance: 202.9
click at [472, 363] on div "NO ROOM Total: $0.00 Powder Room Total: $6,055.79 Qty: 1 Ln: 1 U3K-152/US-H50 T…" at bounding box center [569, 265] width 610 height 324
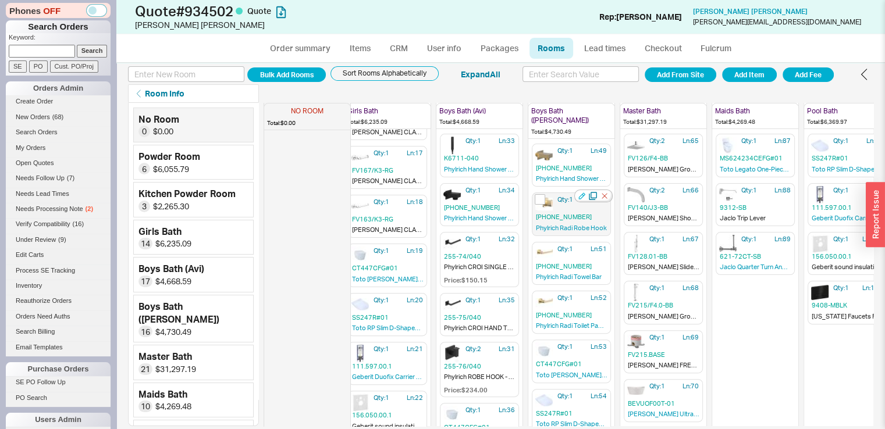
click at [580, 193] on icon "button" at bounding box center [581, 196] width 7 height 7
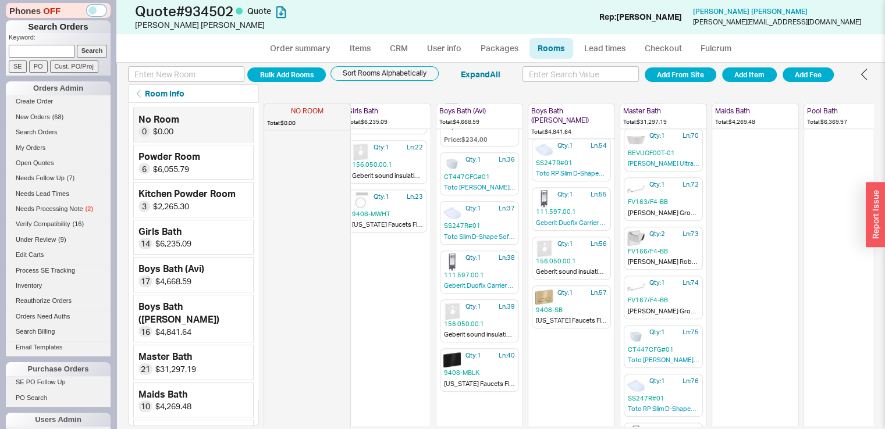
scroll to position [598, 196]
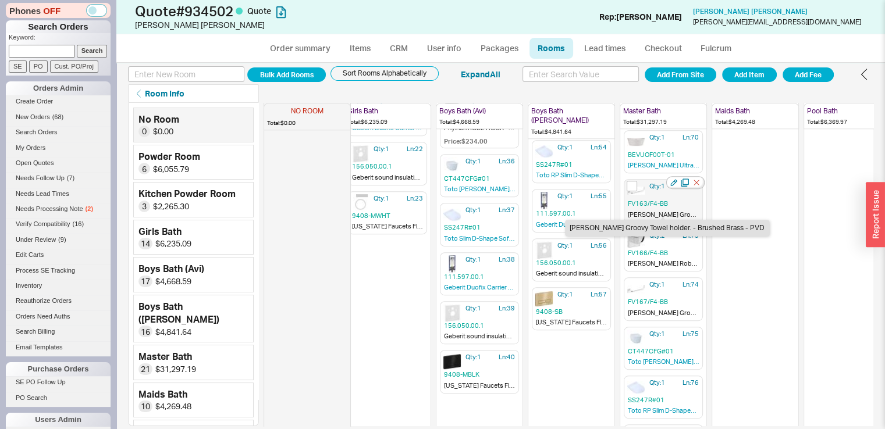
click at [668, 212] on span "Franz Viegener Groovy Towel holder. - Brushed Brass - PVD" at bounding box center [663, 216] width 71 height 10
click at [672, 179] on icon "button" at bounding box center [673, 182] width 7 height 7
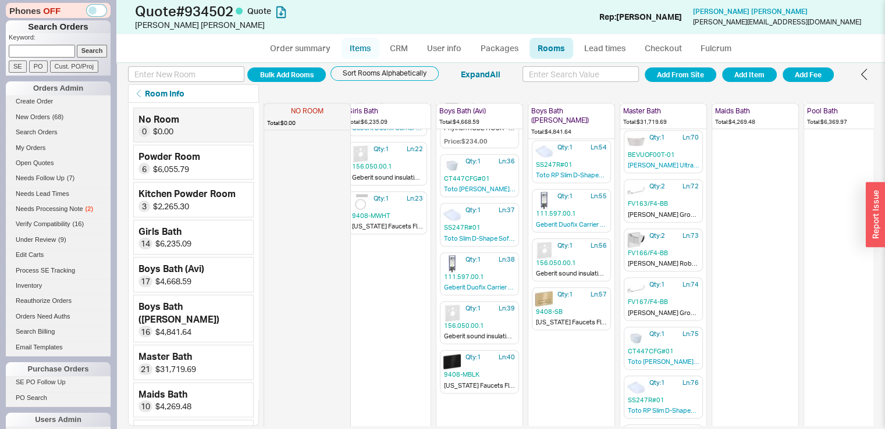
click at [372, 43] on link "Items" at bounding box center [361, 48] width 38 height 21
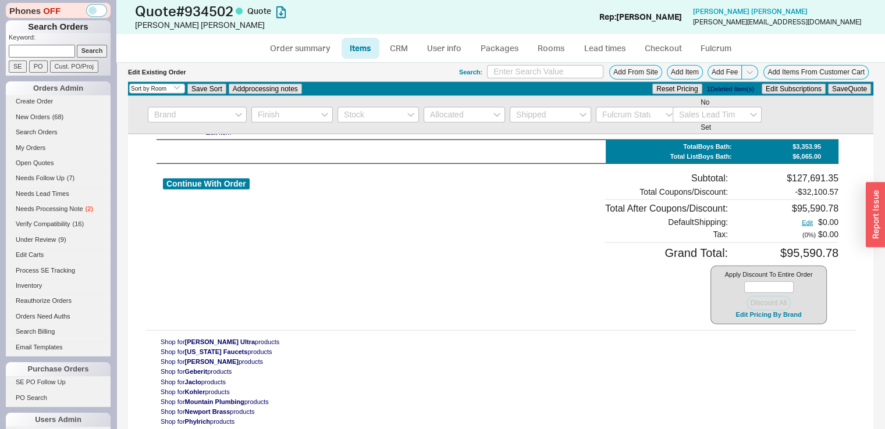
scroll to position [11815, 0]
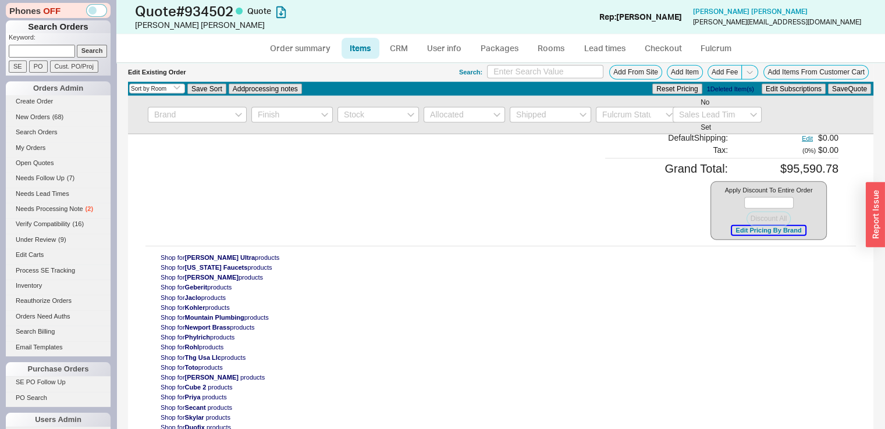
click at [743, 235] on button "Edit Pricing By Brand" at bounding box center [768, 230] width 73 height 9
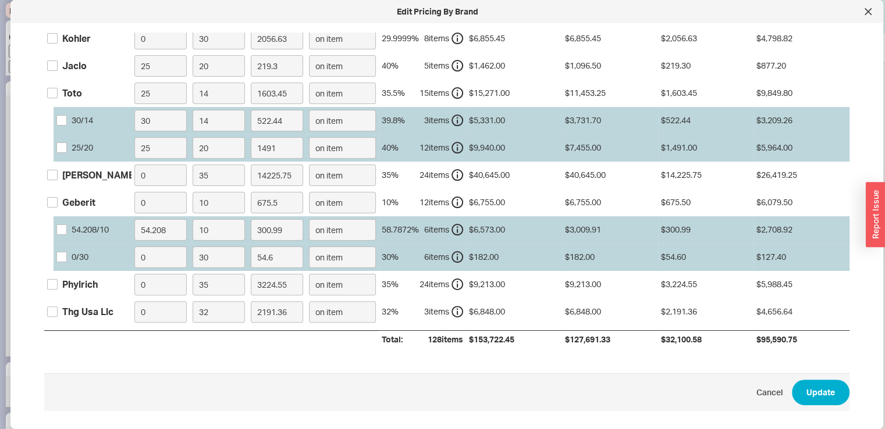
scroll to position [311, 0]
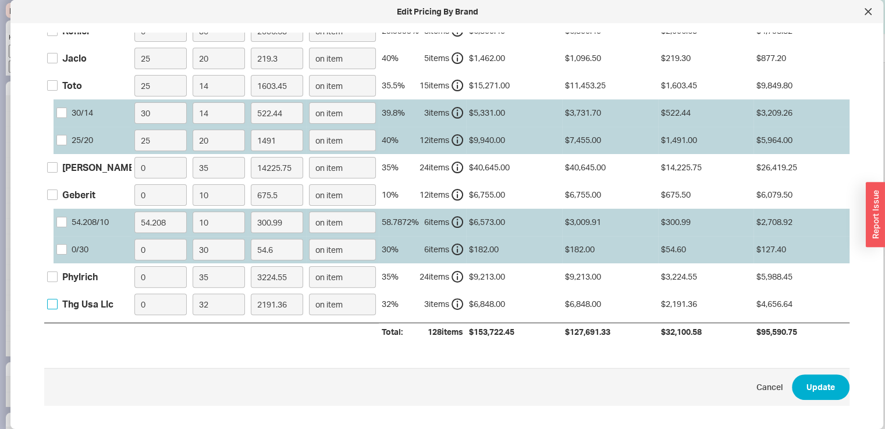
click at [54, 299] on input "Thg Usa Llc" at bounding box center [52, 304] width 10 height 10
drag, startPoint x: 221, startPoint y: 301, endPoint x: 201, endPoint y: 301, distance: 19.8
click at [201, 301] on input "32" at bounding box center [219, 305] width 52 height 22
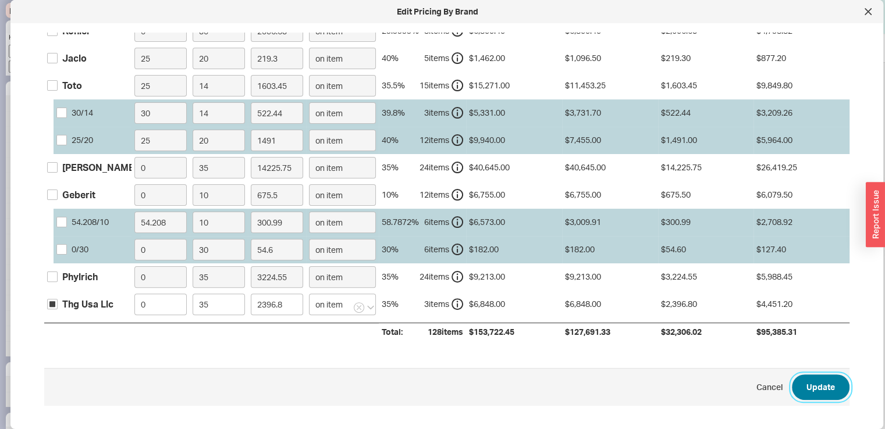
click at [808, 384] on button "Update" at bounding box center [821, 388] width 58 height 26
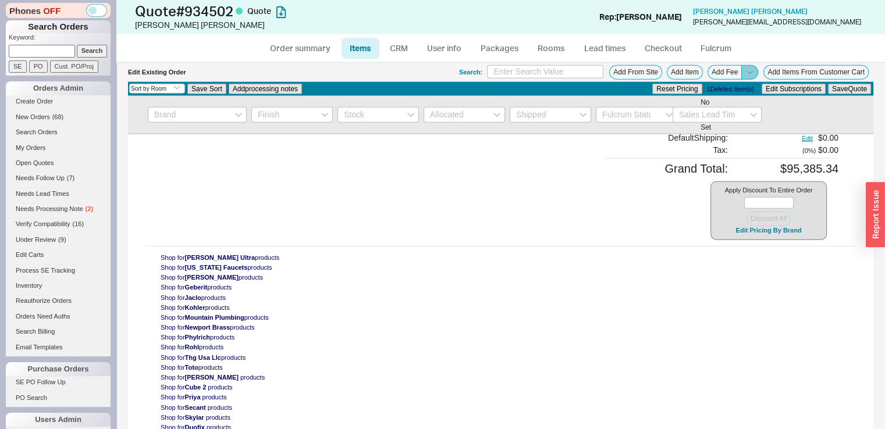
click at [741, 69] on span at bounding box center [749, 72] width 17 height 15
click at [741, 70] on span at bounding box center [749, 72] width 17 height 15
click at [727, 80] on button "Add Order Discount" at bounding box center [710, 85] width 79 height 11
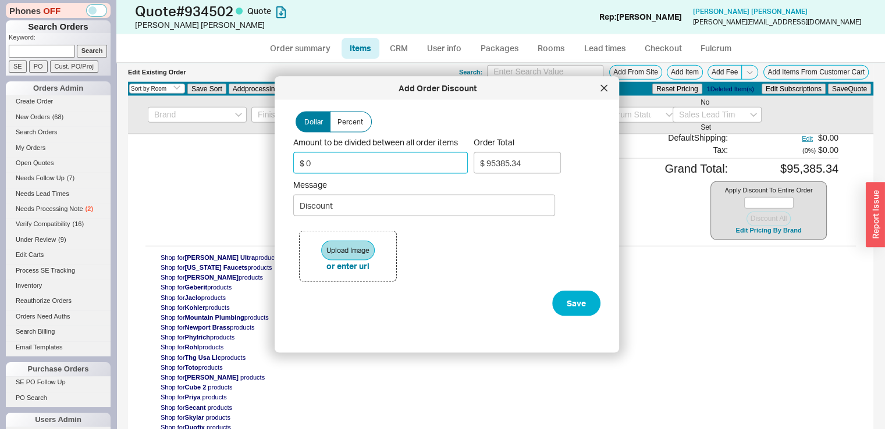
click at [333, 160] on input "$ 0" at bounding box center [380, 163] width 175 height 22
drag, startPoint x: 312, startPoint y: 160, endPoint x: 299, endPoint y: 161, distance: 12.8
click at [299, 161] on input "$ 0" at bounding box center [380, 163] width 175 height 22
click at [301, 198] on input "Discount" at bounding box center [424, 206] width 262 height 22
click at [300, 198] on input "Discount" at bounding box center [424, 206] width 262 height 22
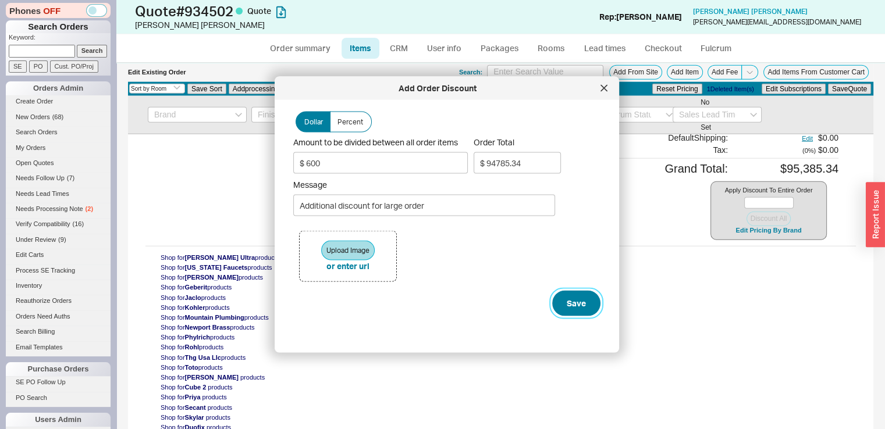
click at [563, 312] on button "Save" at bounding box center [576, 304] width 48 height 26
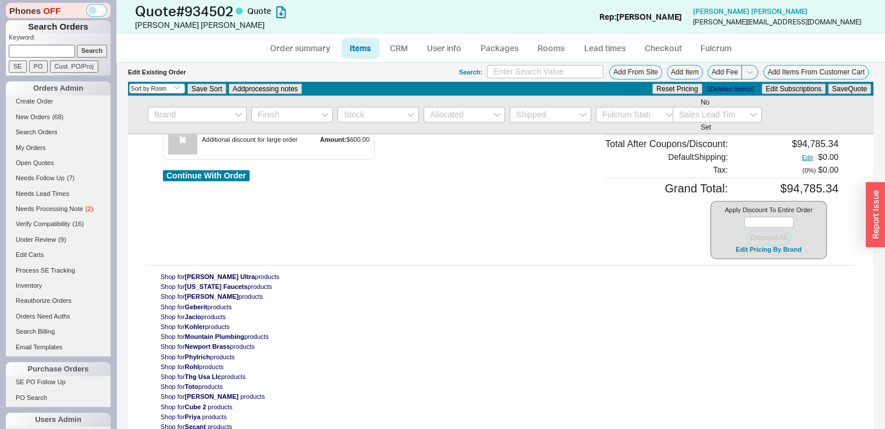
scroll to position [11607, 0]
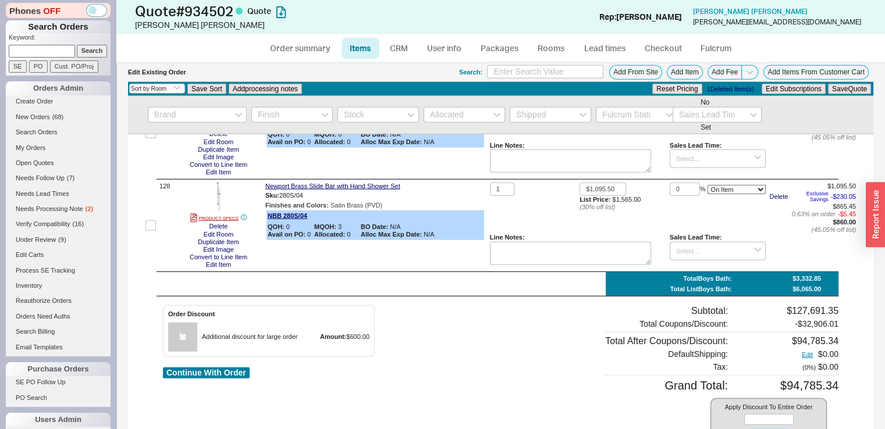
scroll to position [11891, 0]
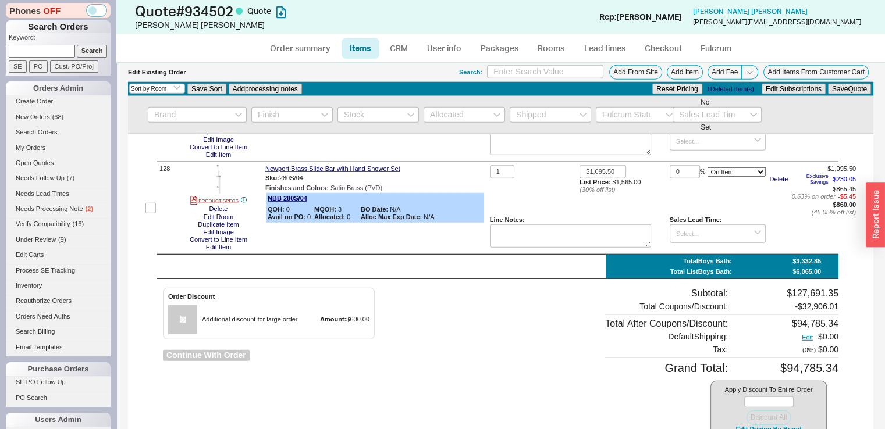
click at [243, 361] on button "Continue With Order" at bounding box center [206, 355] width 87 height 11
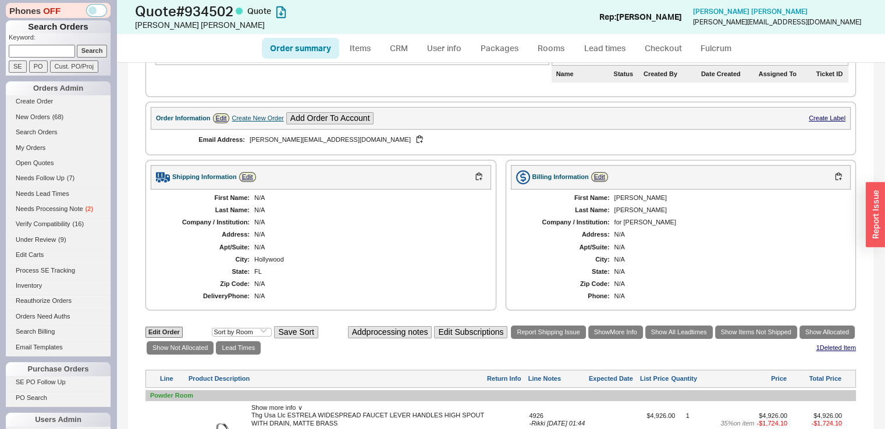
scroll to position [226, 0]
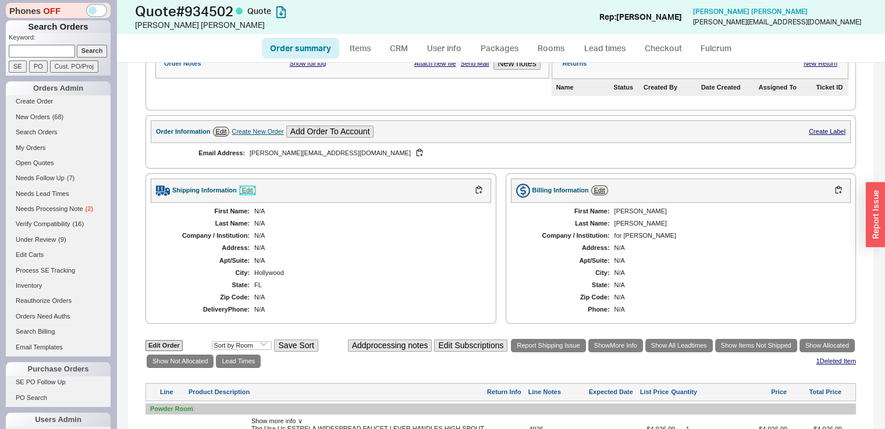
click at [249, 196] on link "Edit" at bounding box center [247, 191] width 17 height 10
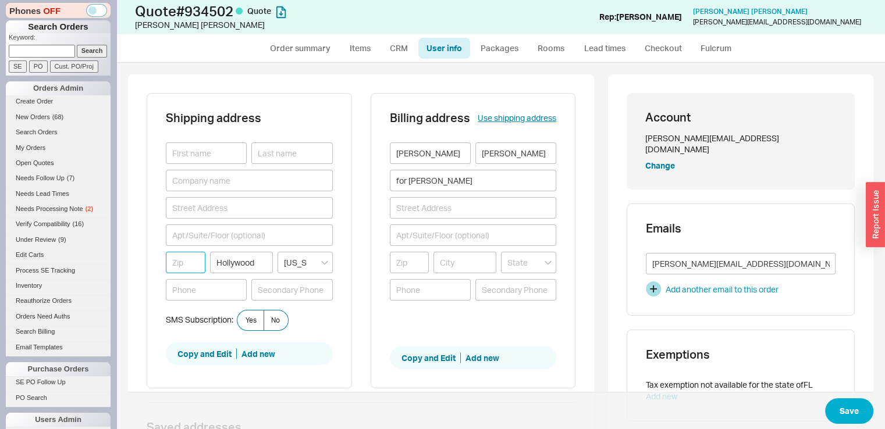
click at [191, 252] on input at bounding box center [186, 263] width 40 height 22
click at [211, 157] on input at bounding box center [206, 154] width 81 height 22
click at [833, 404] on button "Save" at bounding box center [849, 412] width 48 height 26
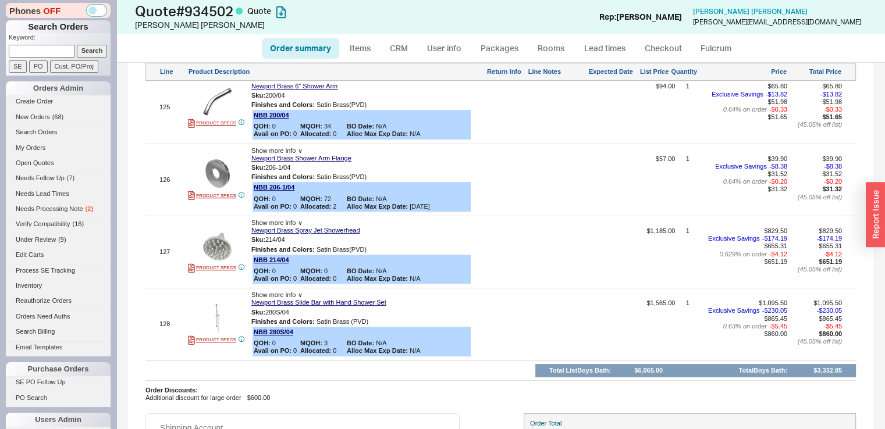
scroll to position [9685, 0]
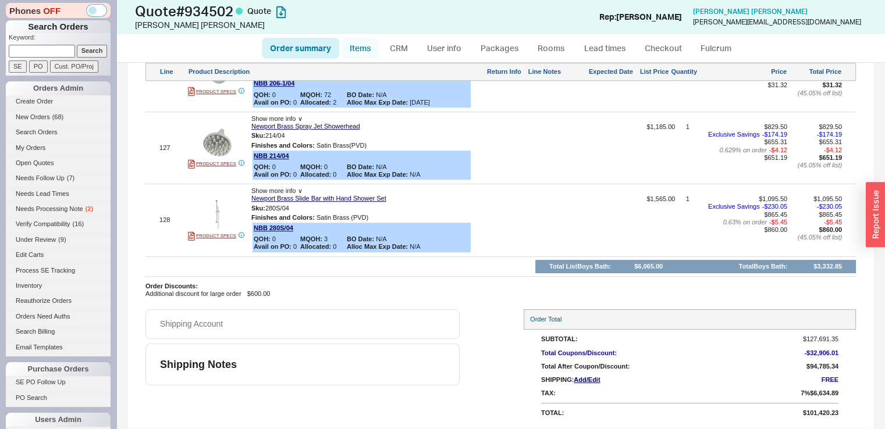
click at [358, 49] on link "Items" at bounding box center [361, 48] width 38 height 21
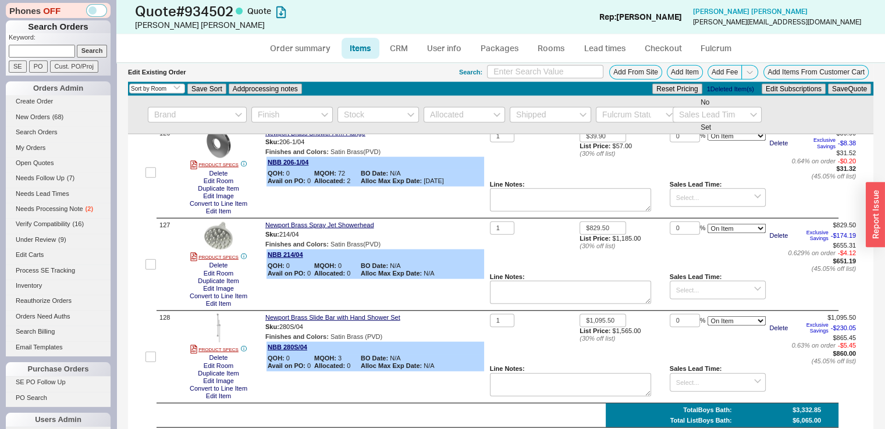
scroll to position [11949, 0]
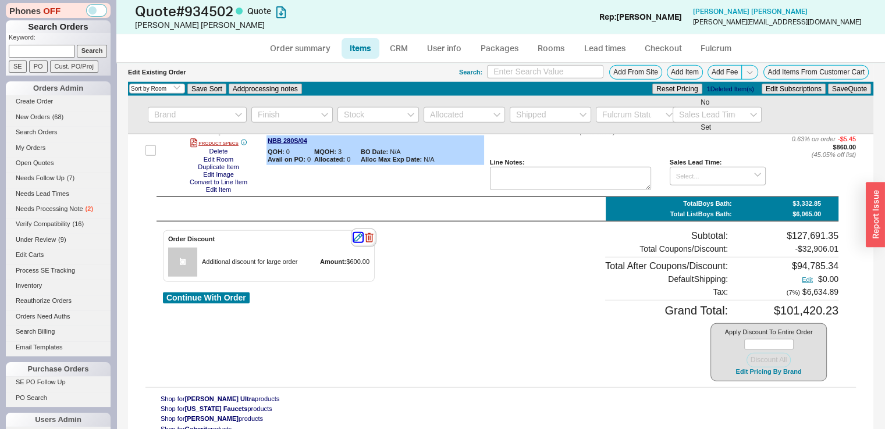
click at [360, 242] on icon "button" at bounding box center [358, 237] width 9 height 9
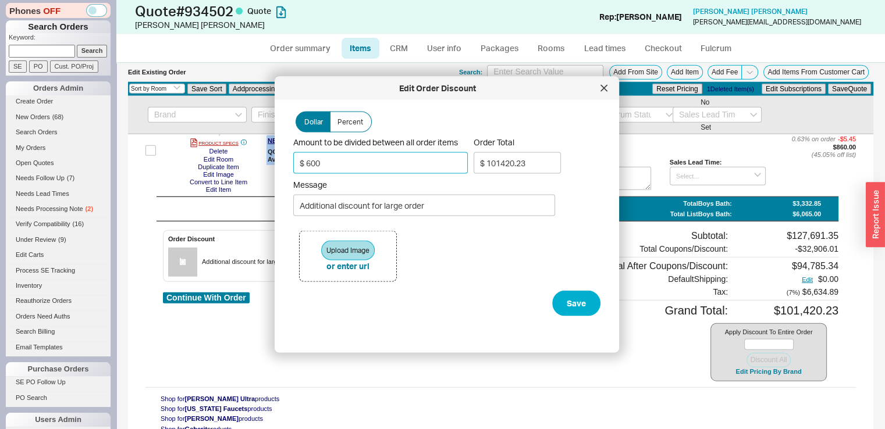
drag, startPoint x: 403, startPoint y: 159, endPoint x: 303, endPoint y: 154, distance: 100.2
click at [303, 154] on input "$ 600" at bounding box center [380, 163] width 175 height 22
click at [571, 299] on button "Save" at bounding box center [576, 304] width 48 height 26
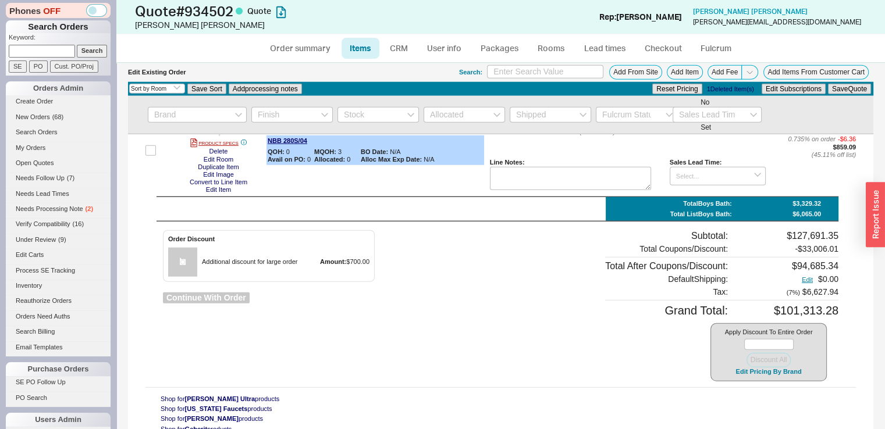
click at [225, 304] on button "Continue With Order" at bounding box center [206, 298] width 87 height 11
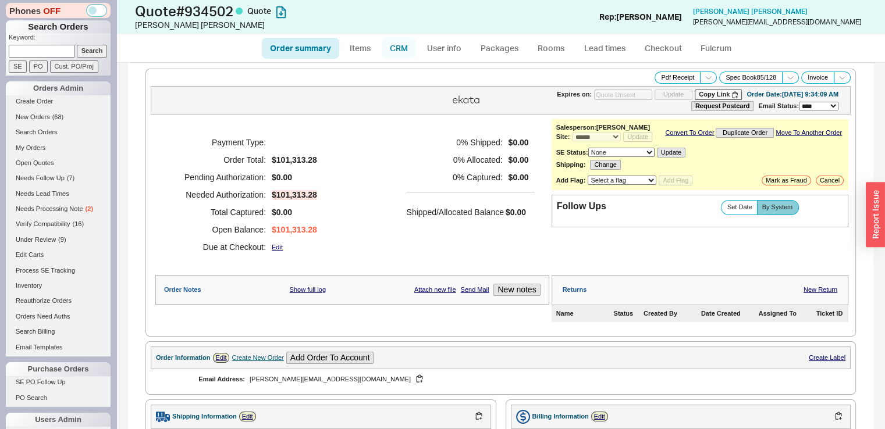
click at [400, 46] on link "CRM" at bounding box center [399, 48] width 34 height 21
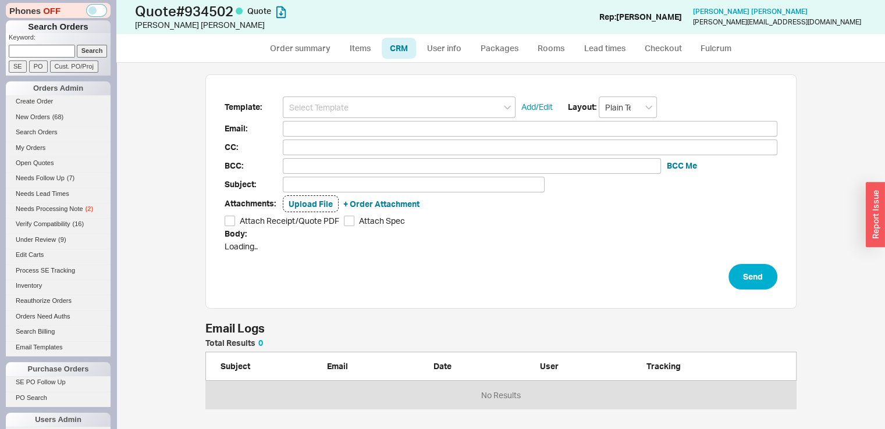
scroll to position [9, 9]
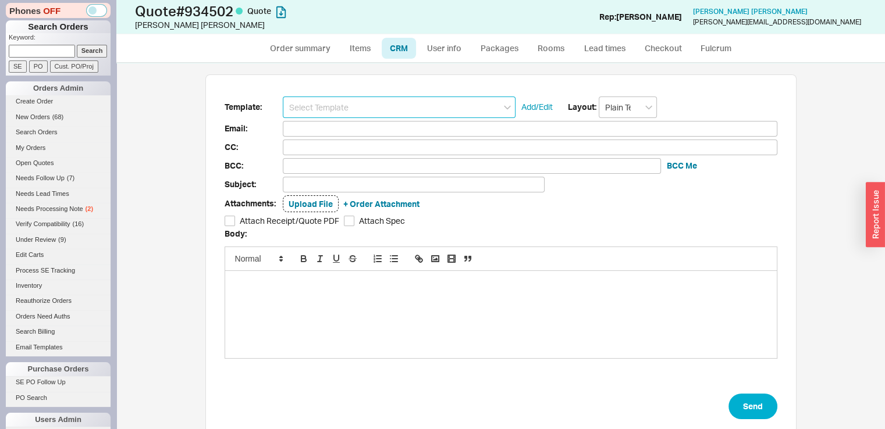
click at [368, 107] on input at bounding box center [399, 108] width 233 height 22
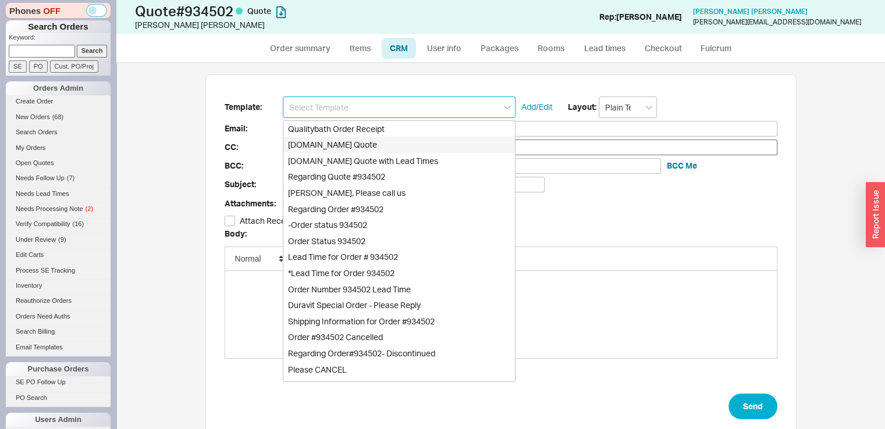
click at [355, 142] on div "[DOMAIN_NAME] Quote" at bounding box center [399, 145] width 232 height 16
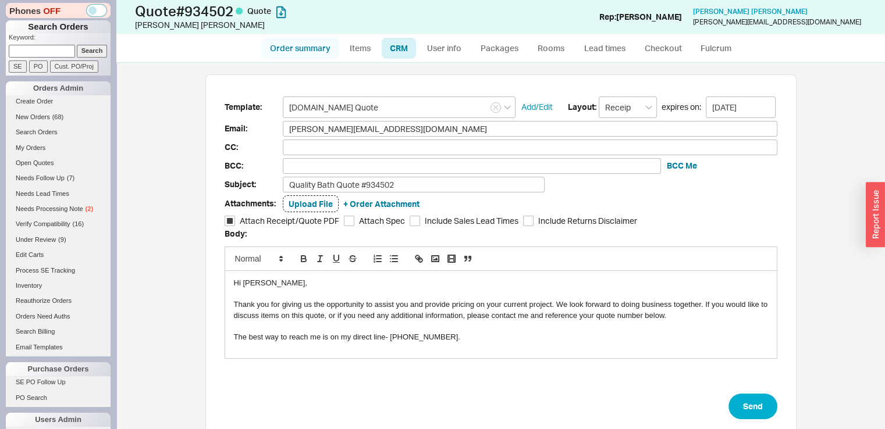
click at [324, 46] on link "Order summary" at bounding box center [300, 48] width 77 height 21
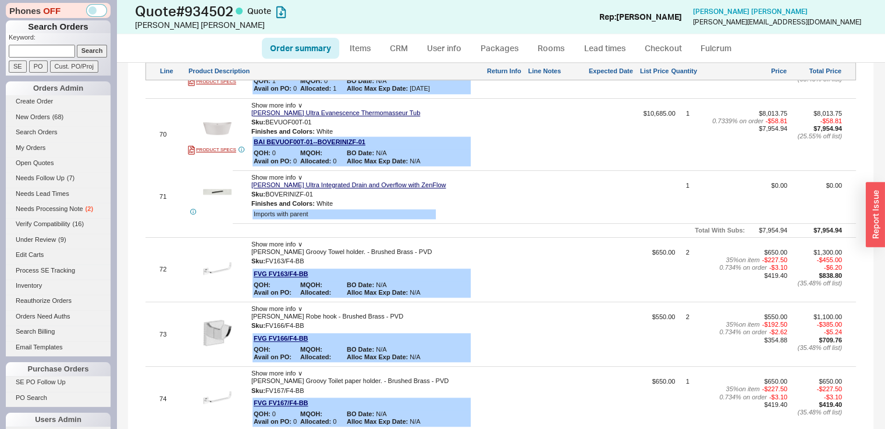
scroll to position [5429, 0]
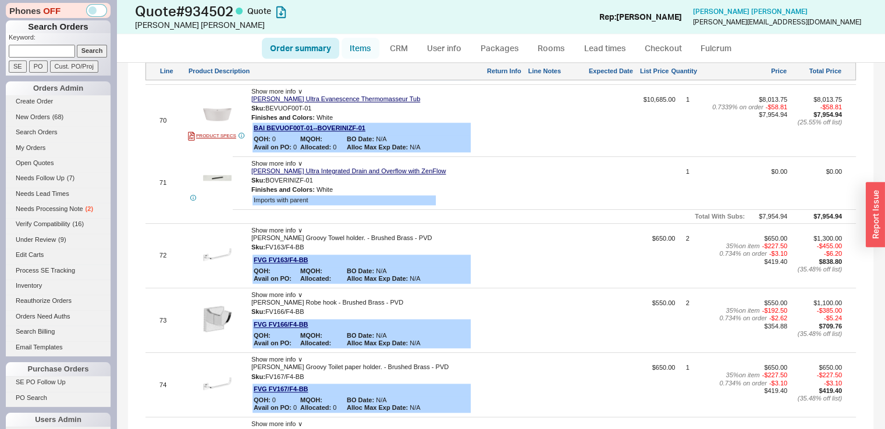
click at [361, 53] on link "Items" at bounding box center [361, 48] width 38 height 21
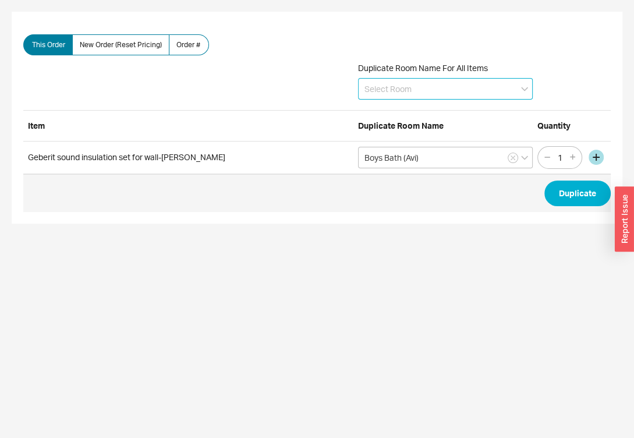
click input
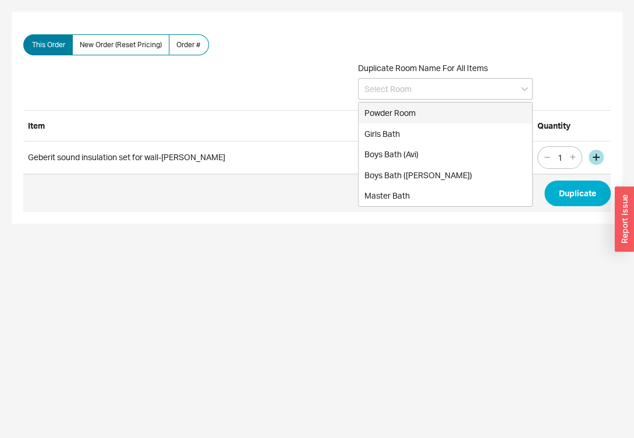
click div "This Order New Order (Reset Pricing) Order # Duplicate Room Name For All Items …"
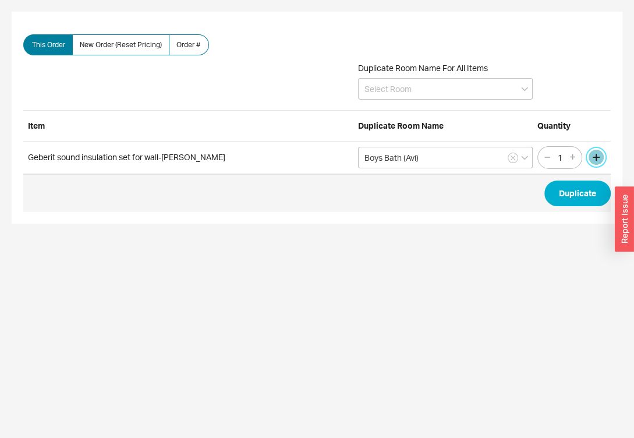
click button "button"
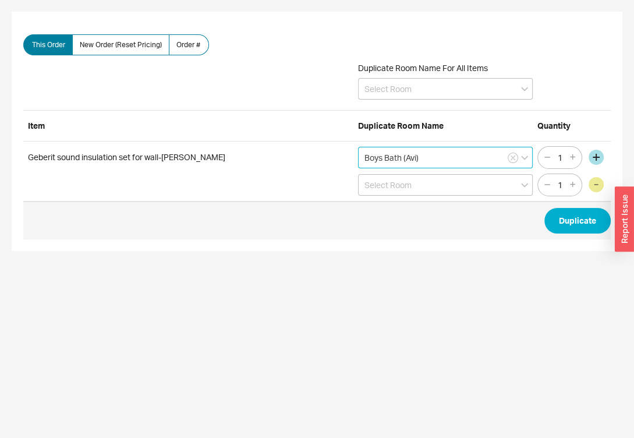
click input "Boys Bath (Avi)"
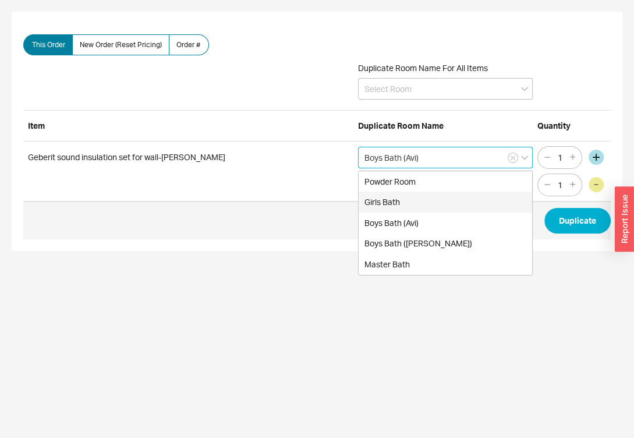
click div "Girls Bath"
type input "Girls Bath"
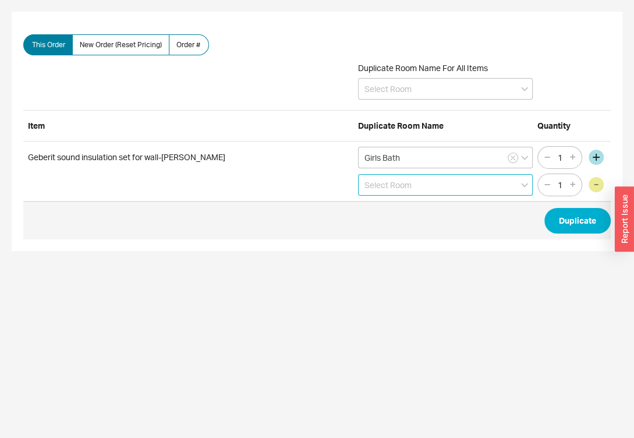
click input
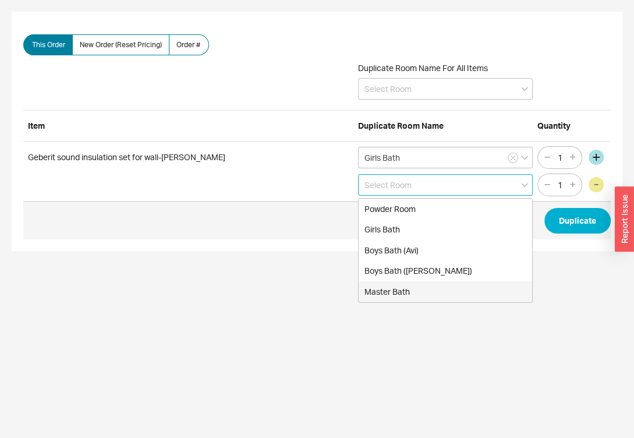
click div "Master Bath"
type input "Master Bath"
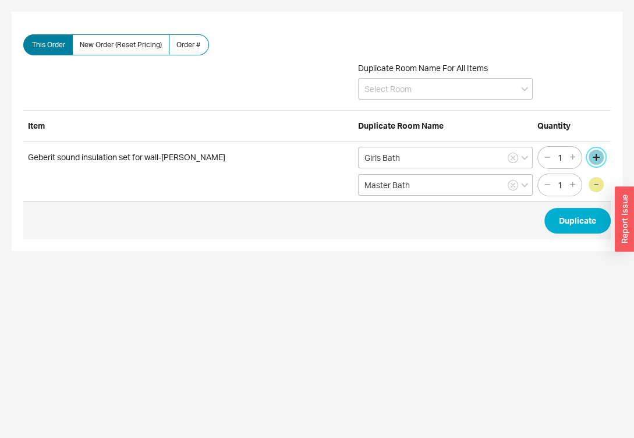
click button "button"
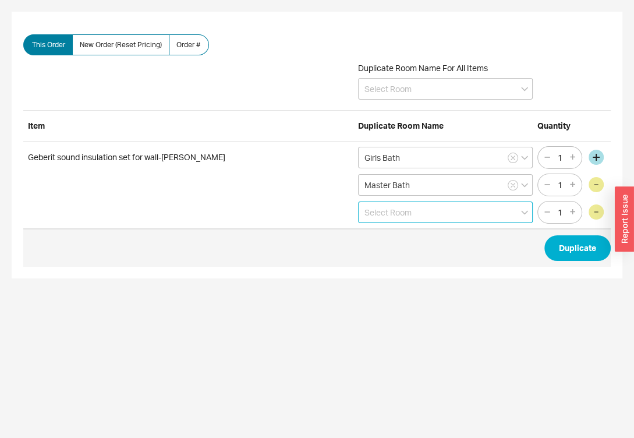
click input
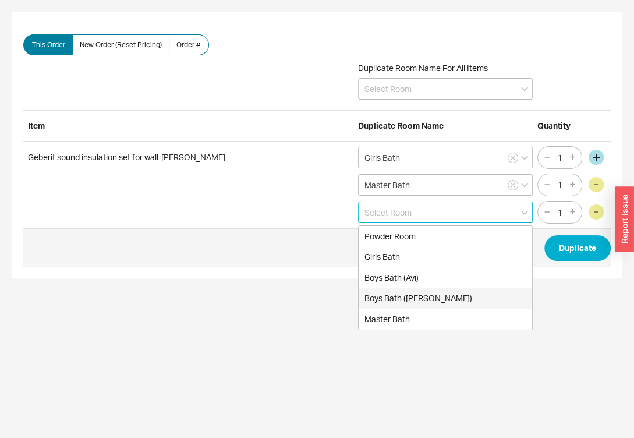
click div "Boys Bath ([PERSON_NAME])"
type input "Boys Bath ([PERSON_NAME])"
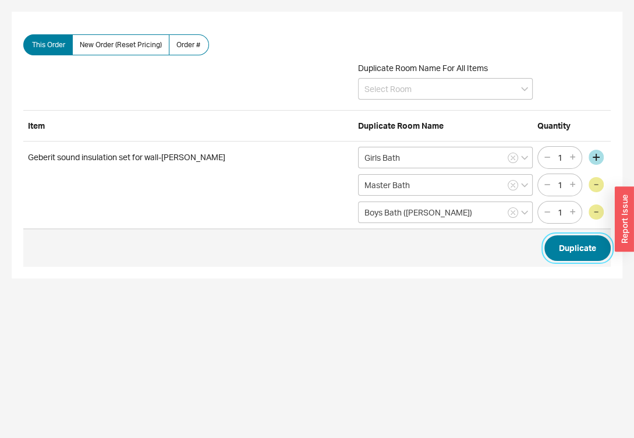
click button "Duplicate"
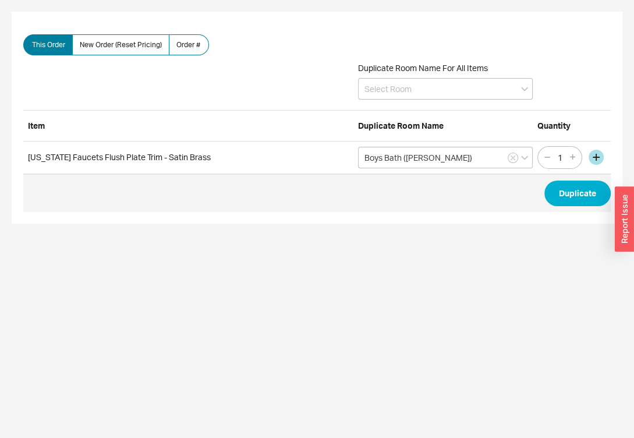
click at [388, 76] on div "Duplicate Room Name For All Items" at bounding box center [445, 81] width 175 height 37
click at [393, 91] on input at bounding box center [445, 89] width 175 height 22
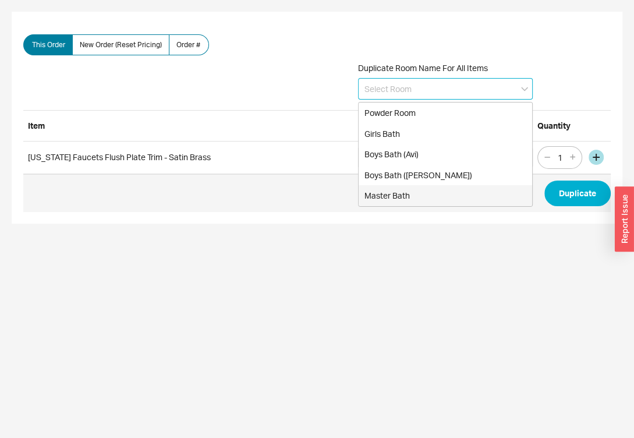
click at [404, 193] on div "Master Bath" at bounding box center [444, 195] width 173 height 21
type input "Master Bath"
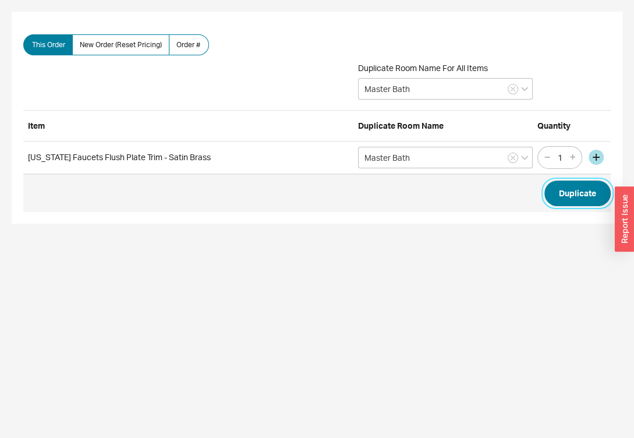
click at [562, 192] on button "Duplicate" at bounding box center [577, 193] width 66 height 26
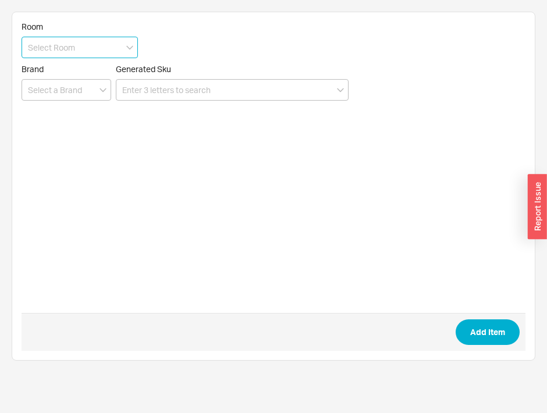
click at [60, 48] on input at bounding box center [80, 48] width 116 height 22
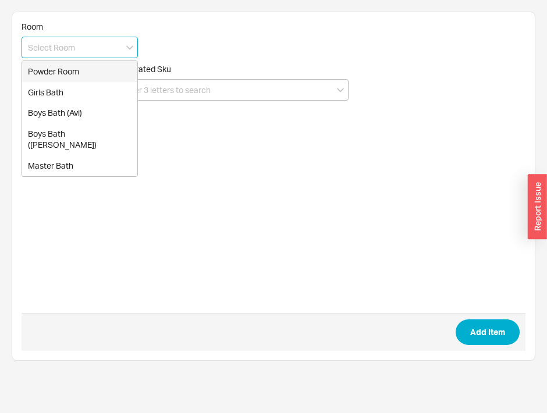
click at [60, 48] on input at bounding box center [80, 48] width 116 height 22
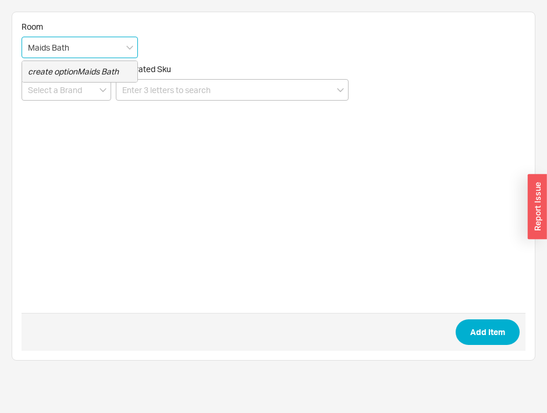
click at [105, 72] on icon "create option Maids Bath" at bounding box center [73, 71] width 91 height 10
type input "Maids Bath"
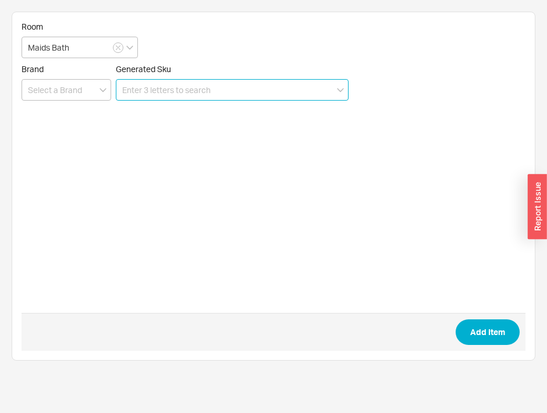
click at [143, 86] on input at bounding box center [232, 90] width 233 height 22
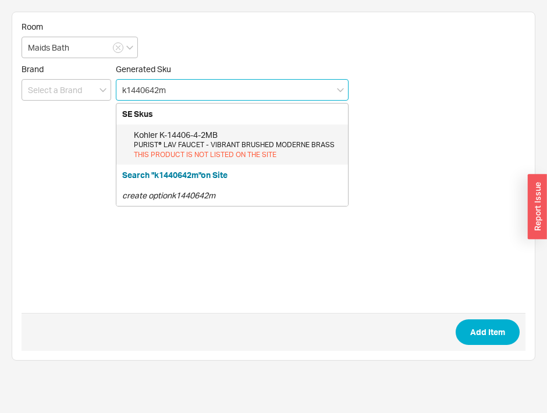
click at [203, 147] on div "PURIST® LAV FAUCET - VIBRANT BRUSHED MODERNE BRASS" at bounding box center [238, 145] width 208 height 10
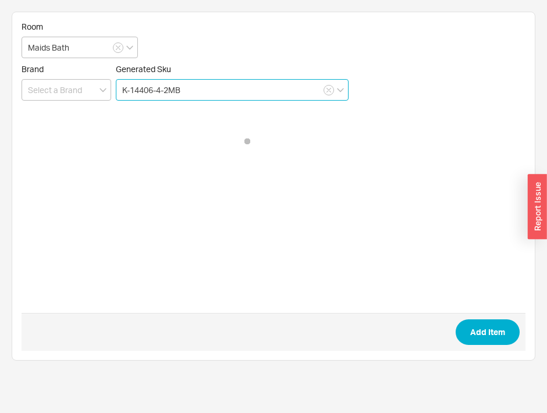
type input "K-14406-4-2MB"
click at [203, 147] on form "Room Maids Bath Brand Generated Sku K-14406-4-2MB Add Item" at bounding box center [274, 186] width 504 height 329
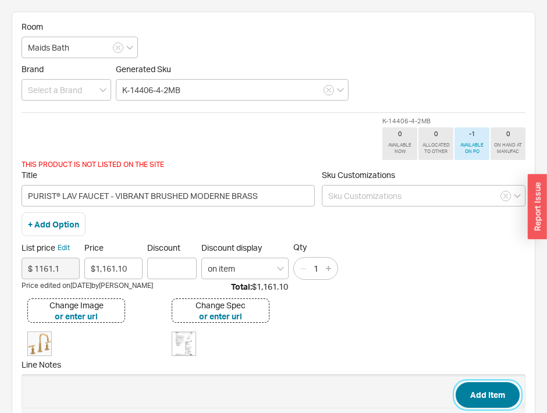
click at [471, 389] on button "Add Item" at bounding box center [488, 395] width 64 height 26
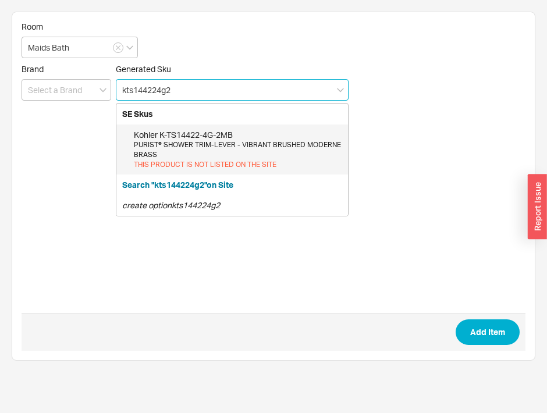
click at [302, 135] on div "Kohler K-TS14422-4G-2MB" at bounding box center [238, 135] width 208 height 12
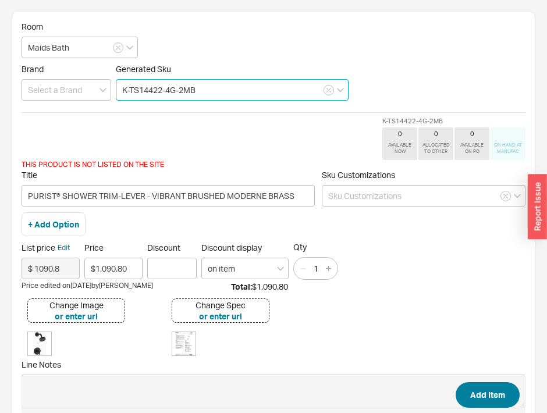
type input "K-TS14422-4G-2MB"
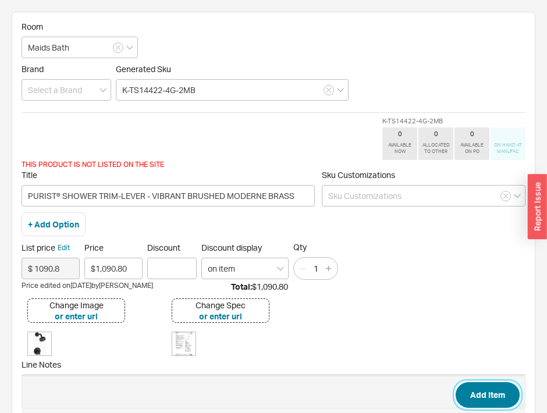
click at [477, 401] on button "Add Item" at bounding box center [488, 395] width 64 height 26
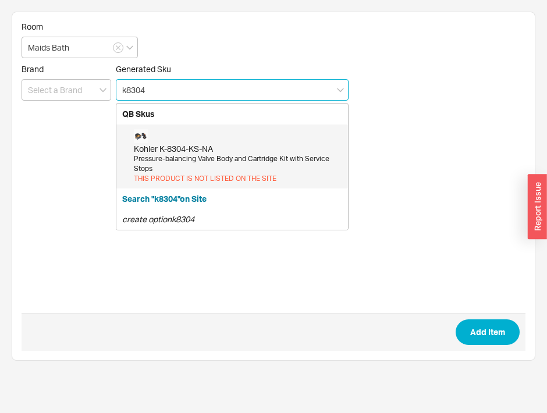
click at [243, 164] on div "Pressure-balancing Valve Body and Cartridge Kit with Service Stops" at bounding box center [238, 164] width 208 height 20
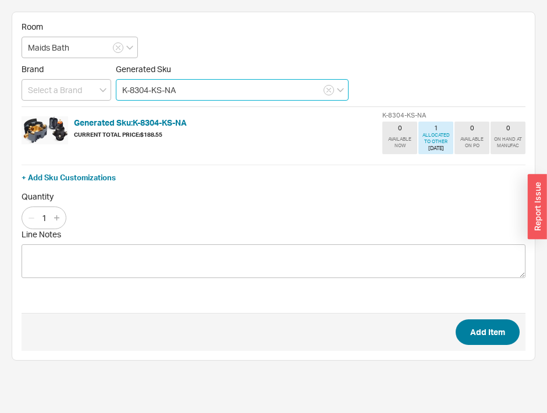
type input "K-8304-KS-NA"
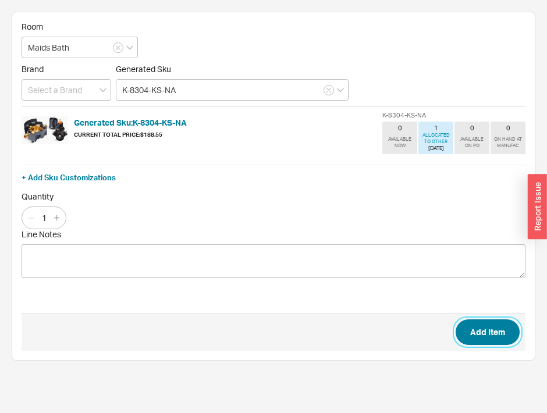
click at [503, 335] on button "Add Item" at bounding box center [488, 333] width 64 height 26
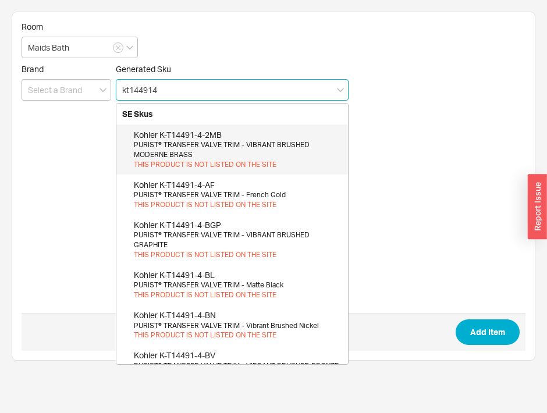
click at [247, 153] on div "PURIST® TRANSFER VALVE TRIM - VIBRANT BRUSHED MODERNE BRASS" at bounding box center [238, 150] width 208 height 20
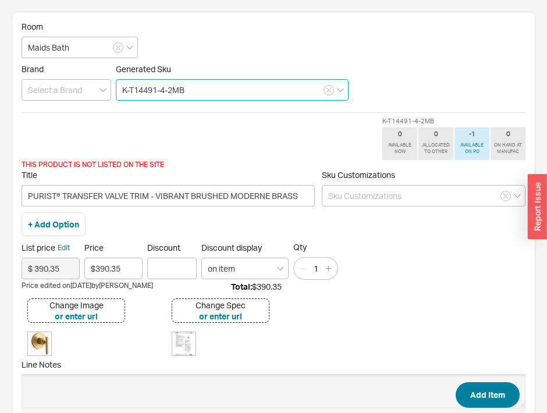
type input "K-T14491-4-2MB"
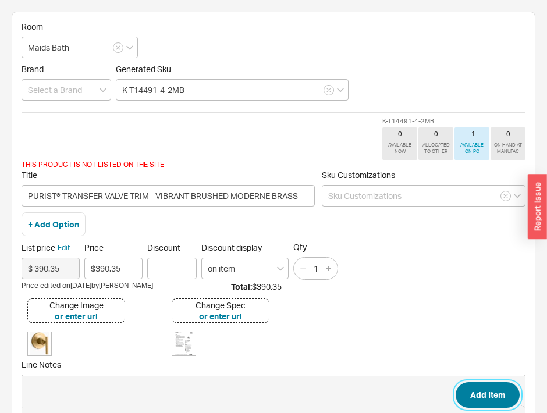
click at [468, 391] on button "Add Item" at bounding box center [488, 395] width 64 height 26
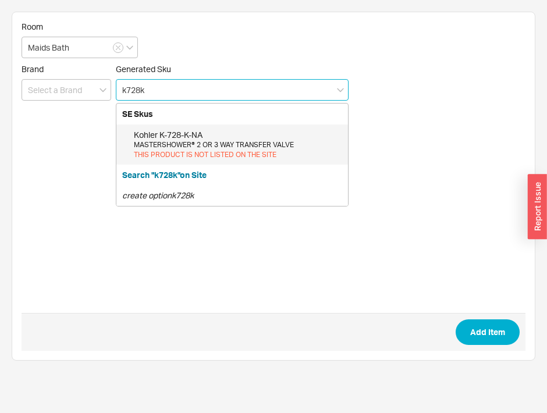
click at [282, 135] on div "Kohler K-728-K-NA" at bounding box center [238, 135] width 208 height 12
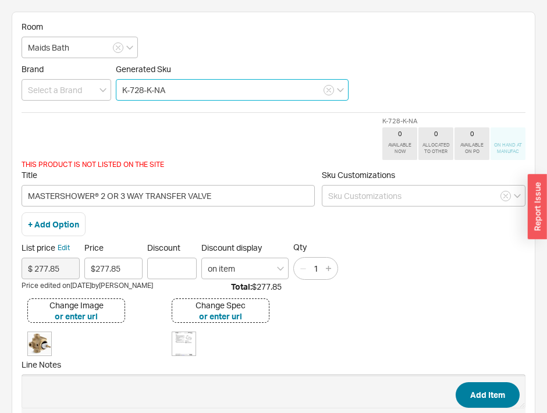
type input "K-728-K-NA"
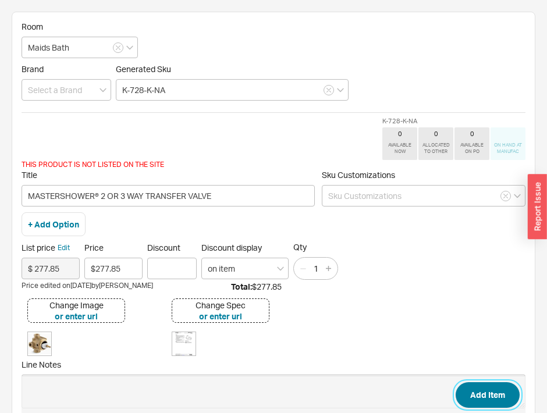
click at [475, 399] on button "Add Item" at bounding box center [488, 395] width 64 height 26
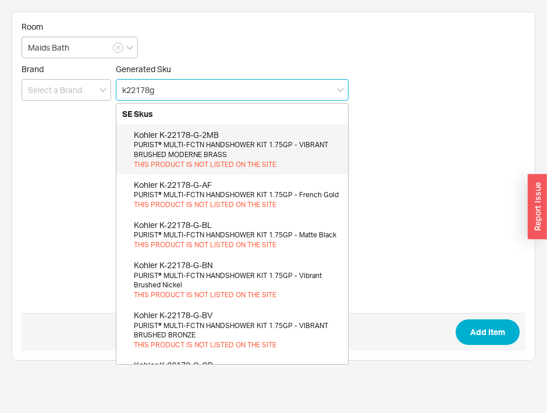
click at [285, 137] on div "Kohler K-22178-G-2MB" at bounding box center [238, 135] width 208 height 12
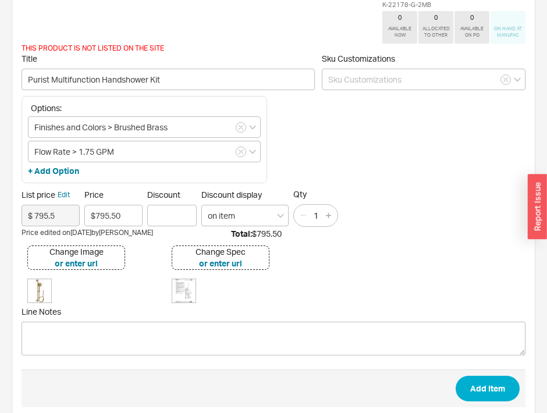
scroll to position [119, 0]
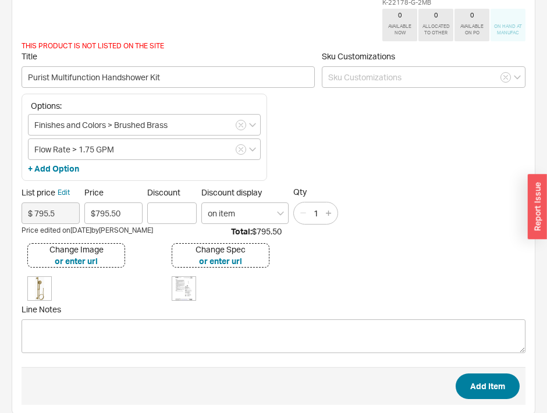
type input "K-22178-G-2MB"
click at [485, 381] on button "Add Item" at bounding box center [488, 387] width 64 height 26
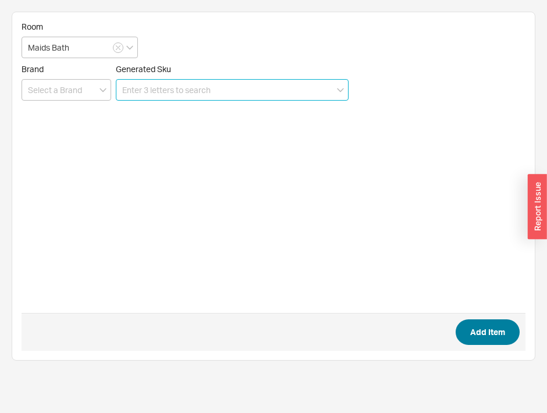
scroll to position [0, 0]
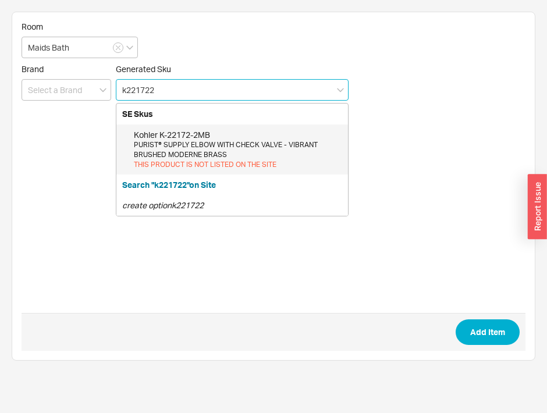
click at [219, 132] on div "Kohler K-22172-2MB" at bounding box center [238, 135] width 208 height 12
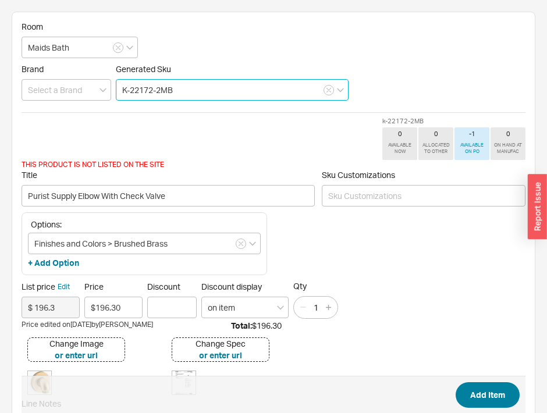
type input "K-22172-2MB"
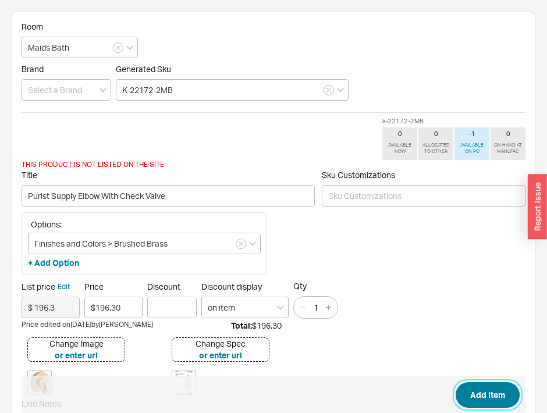
click at [485, 388] on button "Add Item" at bounding box center [488, 395] width 64 height 26
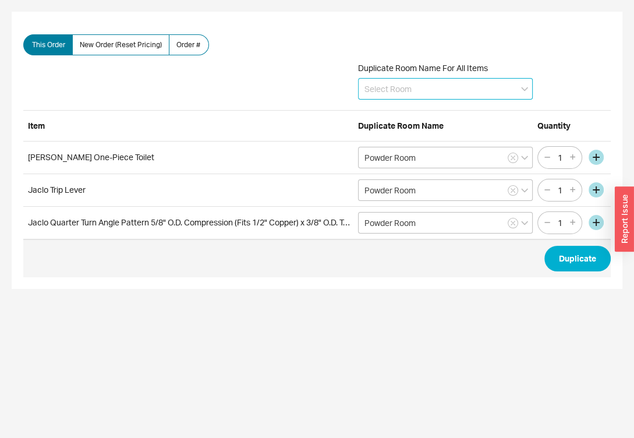
click at [491, 79] on input at bounding box center [445, 89] width 175 height 22
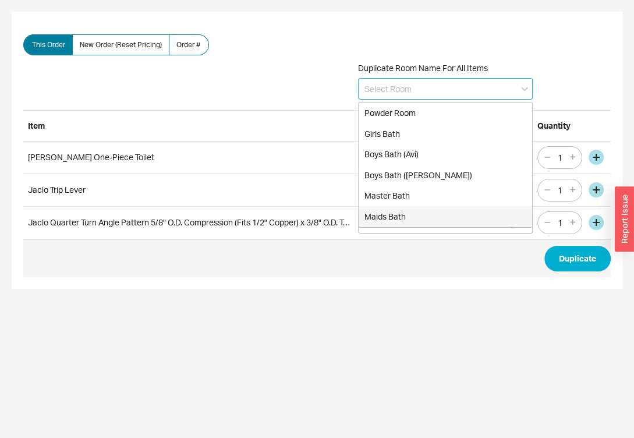
click at [446, 207] on div "Maids Bath" at bounding box center [444, 216] width 173 height 21
type input "Maids Bath"
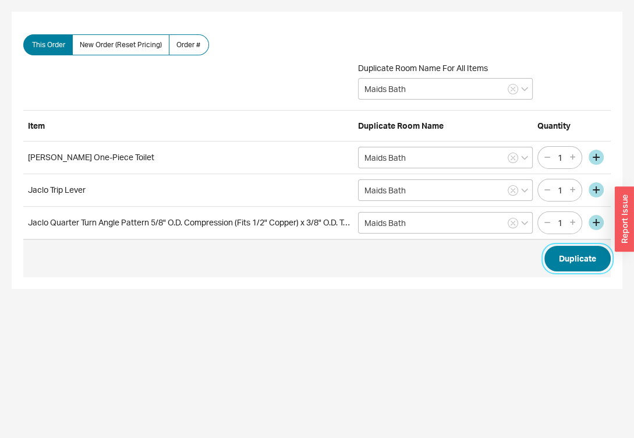
click at [572, 260] on button "Duplicate" at bounding box center [577, 259] width 66 height 26
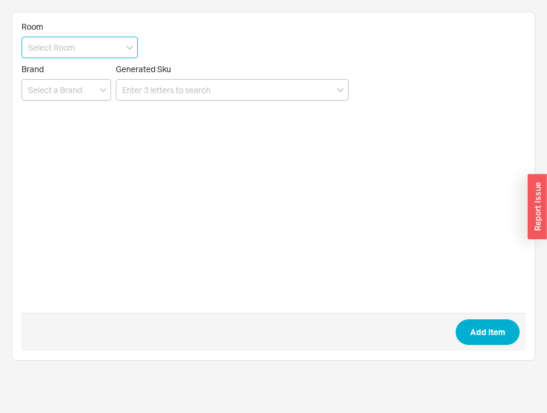
click at [51, 49] on input at bounding box center [80, 48] width 116 height 22
click at [83, 68] on icon "create option Pool Bath" at bounding box center [70, 71] width 85 height 10
type input "Pool Bath"
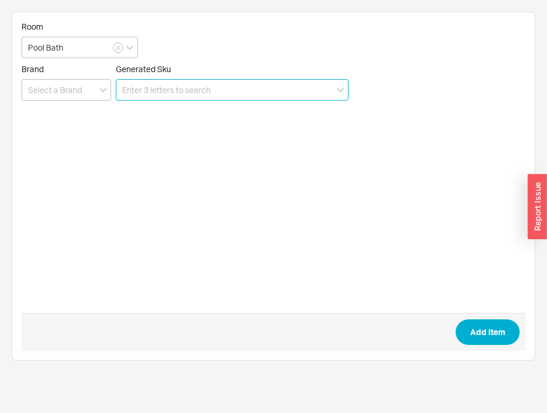
click at [148, 88] on input at bounding box center [232, 90] width 233 height 22
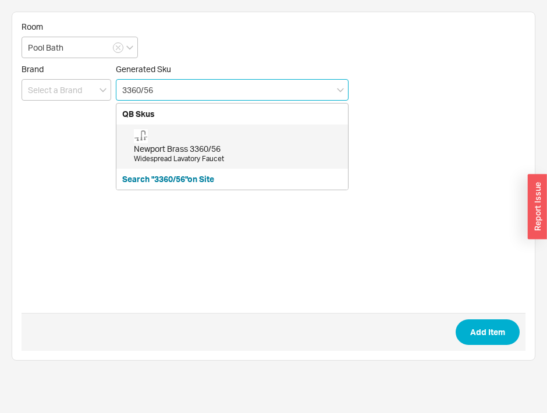
click at [177, 154] on div "Widespread Lavatory Faucet" at bounding box center [238, 159] width 208 height 10
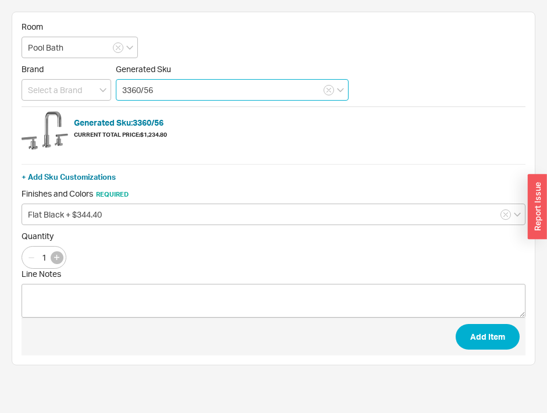
type input "3360/56"
click at [55, 255] on icon "button" at bounding box center [56, 257] width 5 height 5
type input "2"
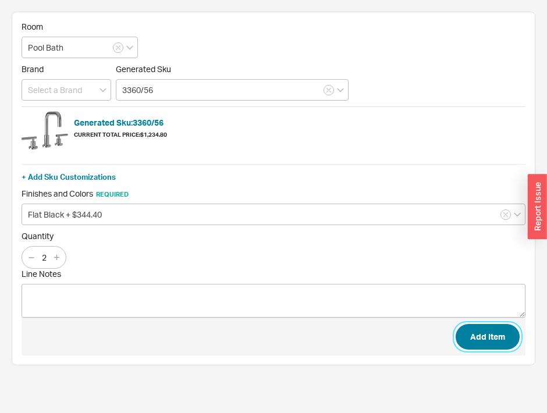
click at [473, 331] on button "Add Item" at bounding box center [488, 337] width 64 height 26
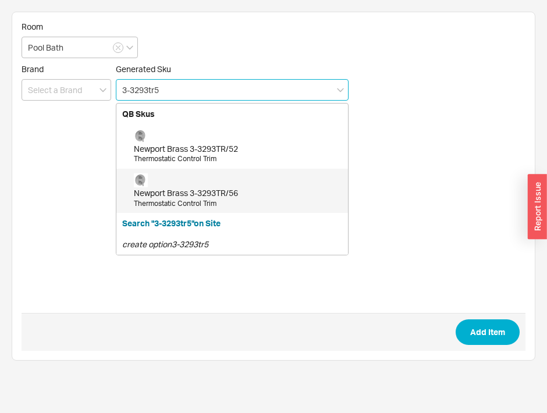
click at [222, 191] on div "Newport Brass 3-3293TR/56" at bounding box center [238, 193] width 208 height 12
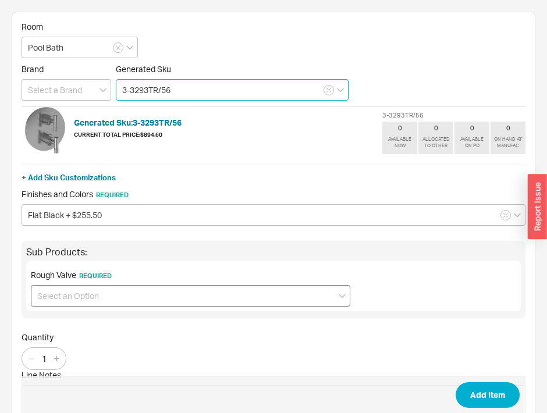
type input "3-3293TR/56"
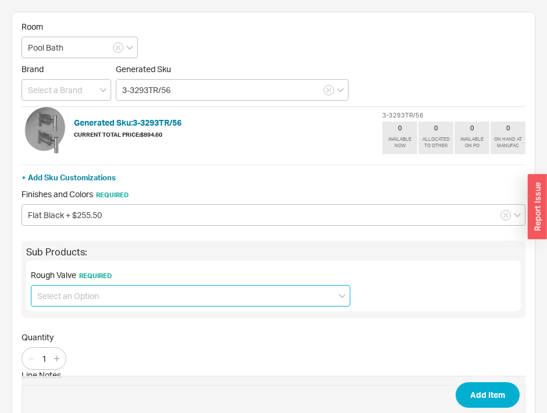
click at [95, 299] on input at bounding box center [191, 296] width 320 height 22
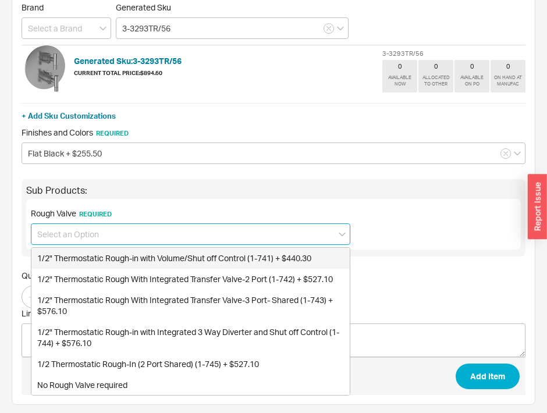
scroll to position [63, 0]
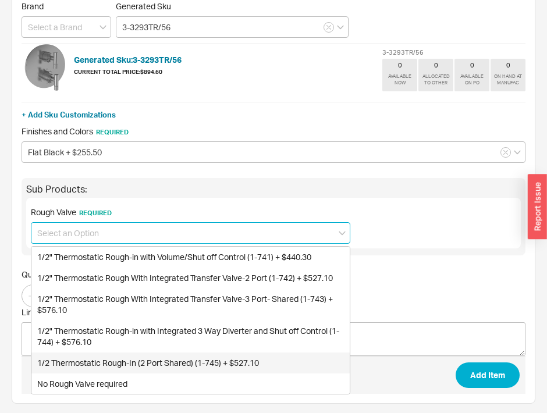
click at [214, 358] on div "1/2 Thermostatic Rough-In (2 Port Shared) (1-745) + $527.10" at bounding box center [190, 363] width 318 height 21
type input "1/2 Thermostatic Rough-In (2 Port Shared) (1-745) + $527.10"
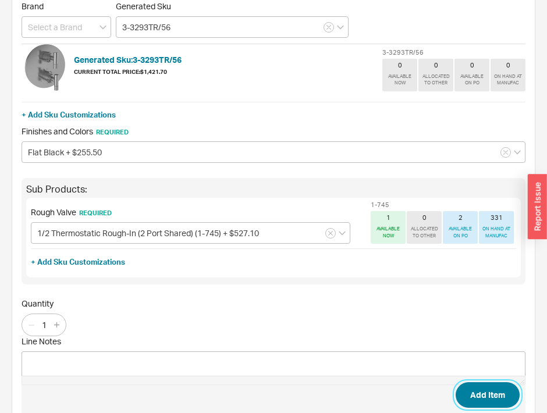
click at [475, 395] on button "Add Item" at bounding box center [488, 395] width 64 height 26
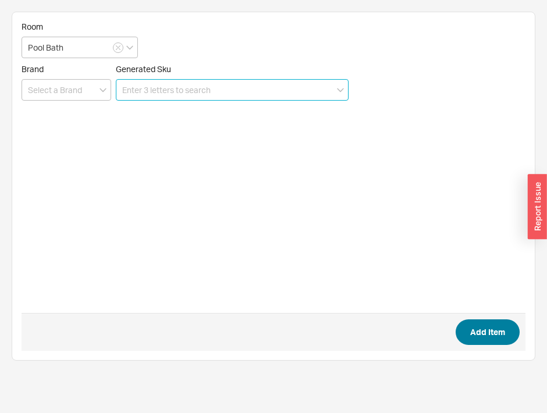
scroll to position [0, 0]
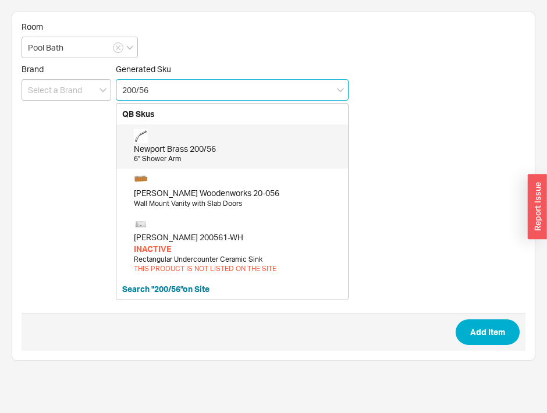
click at [289, 139] on div "Newport Brass 200/56 6" Shower Arm" at bounding box center [238, 146] width 208 height 35
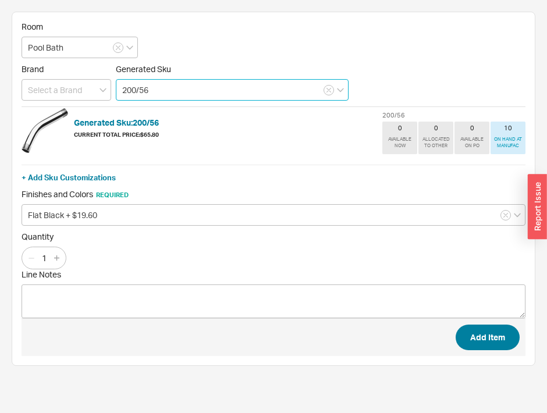
type input "200/56"
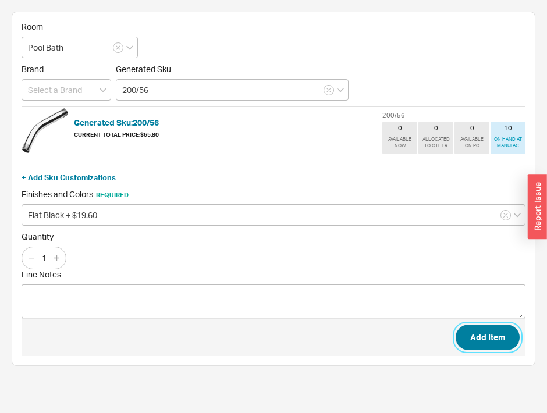
click at [485, 335] on button "Add Item" at bounding box center [488, 338] width 64 height 26
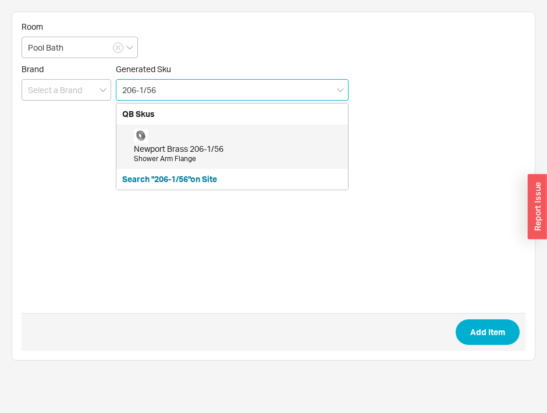
click at [253, 150] on div "Newport Brass 206-1/56" at bounding box center [238, 149] width 208 height 12
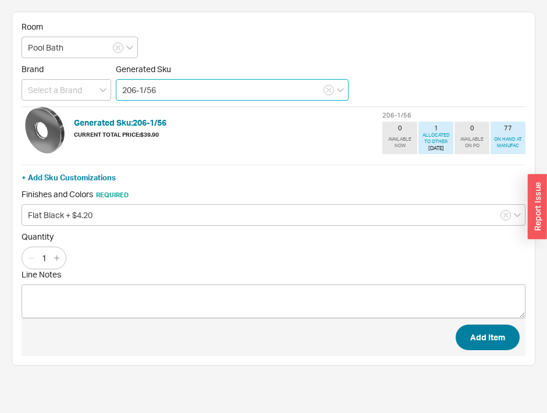
type input "206-1/56"
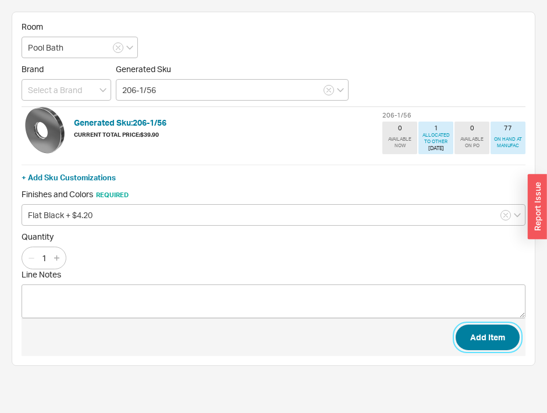
click at [487, 336] on button "Add Item" at bounding box center [488, 338] width 64 height 26
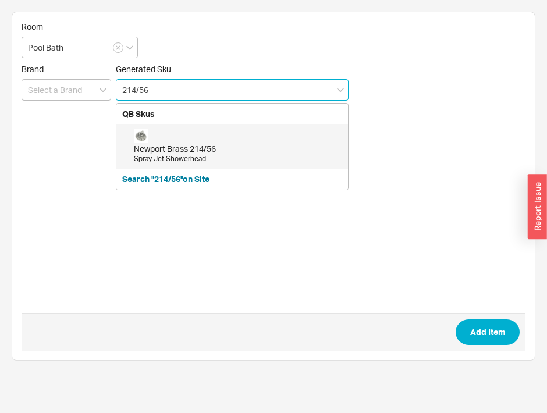
click at [261, 136] on div "Newport Brass 214/56 Spray Jet Showerhead" at bounding box center [238, 146] width 208 height 35
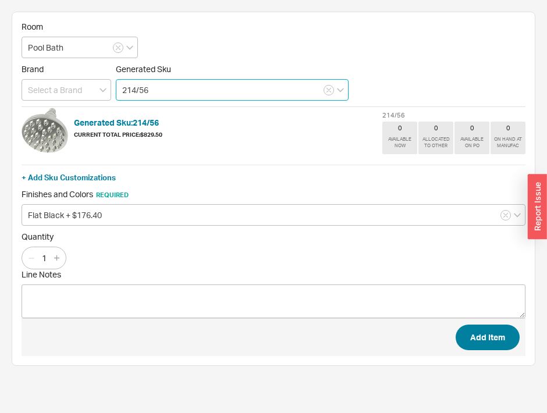
type input "214/56"
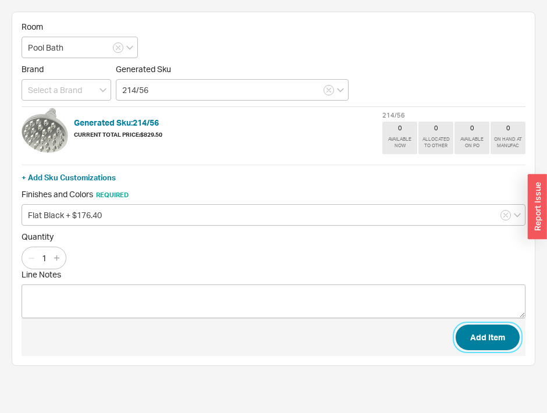
click at [482, 336] on button "Add Item" at bounding box center [488, 338] width 64 height 26
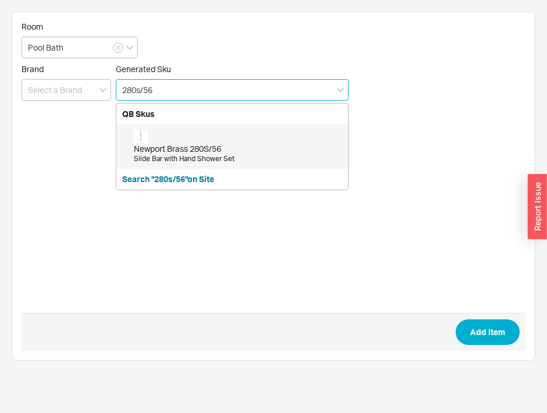
click at [226, 161] on div "Slide Bar with Hand Shower Set" at bounding box center [238, 159] width 208 height 10
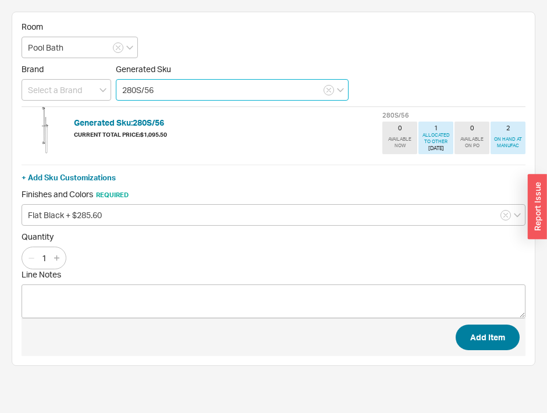
type input "280S/56"
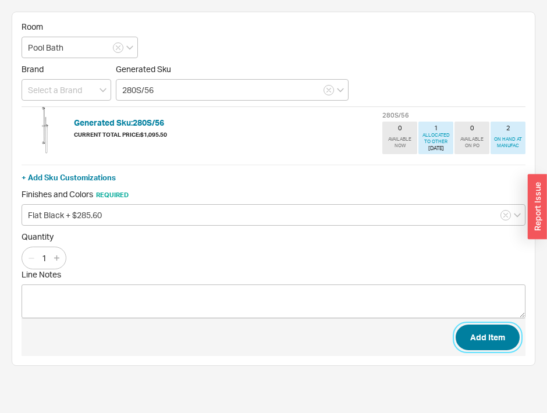
click at [472, 340] on button "Add Item" at bounding box center [488, 338] width 64 height 26
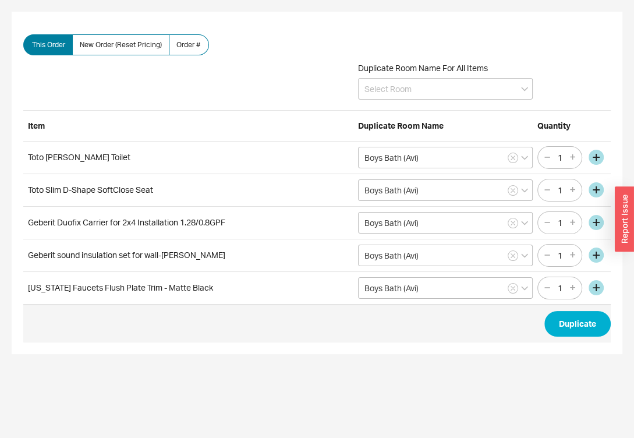
click at [437, 77] on div "Duplicate Room Name For All Items" at bounding box center [445, 81] width 175 height 37
click at [437, 80] on input at bounding box center [445, 89] width 175 height 22
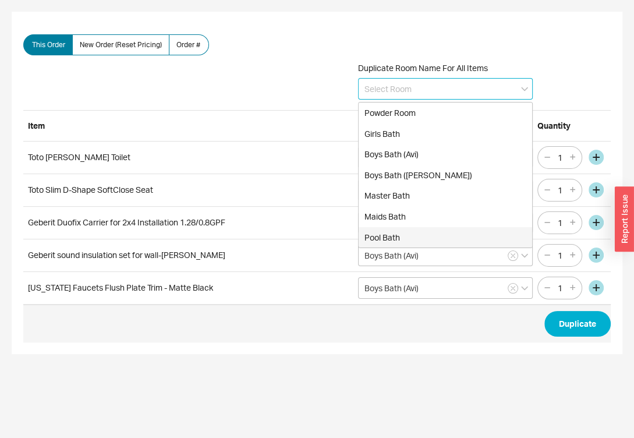
click at [406, 237] on div "Pool Bath" at bounding box center [444, 237] width 173 height 21
type input "Pool Bath"
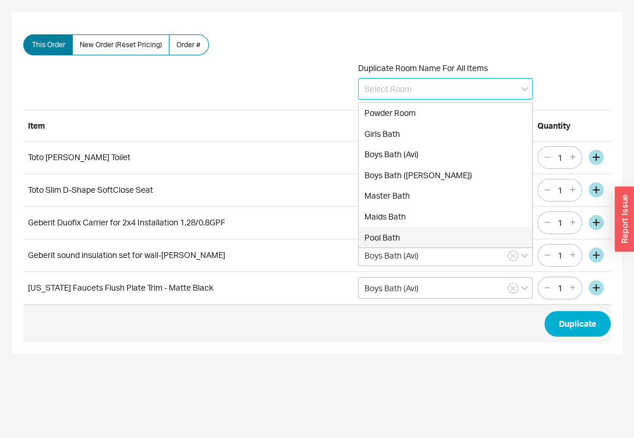
type input "Pool Bath"
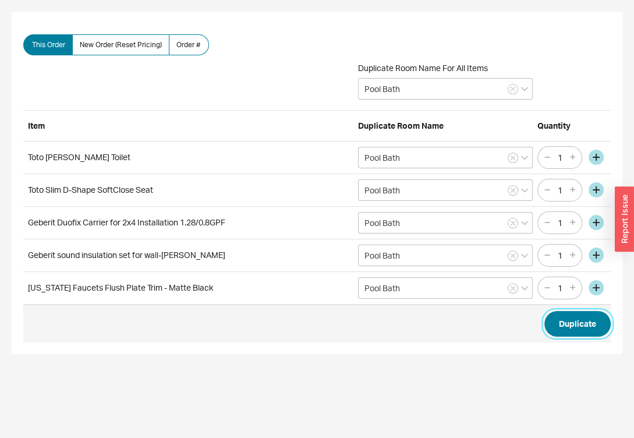
click at [578, 317] on button "Duplicate" at bounding box center [577, 324] width 66 height 26
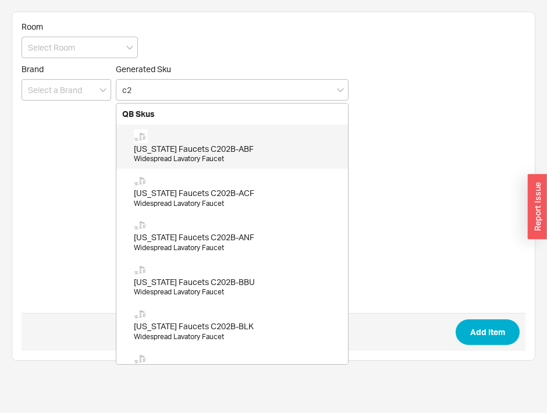
type input "c"
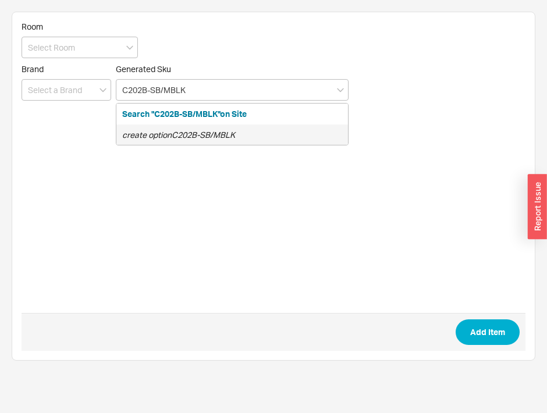
click at [229, 134] on icon "create option C202B-SB/MBLK" at bounding box center [178, 135] width 113 height 10
type input "C202B-SB/MBLK"
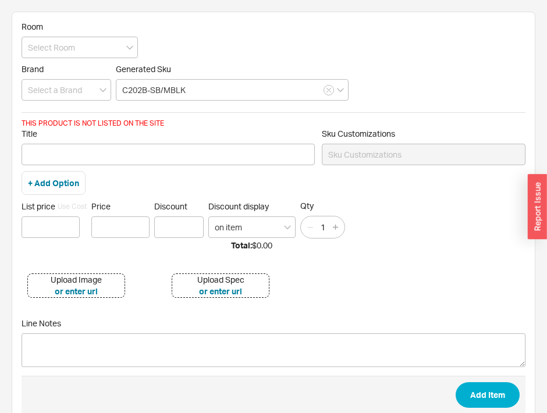
click at [229, 134] on span "Title" at bounding box center [168, 134] width 293 height 10
click at [229, 144] on input "Title" at bounding box center [168, 155] width 293 height 22
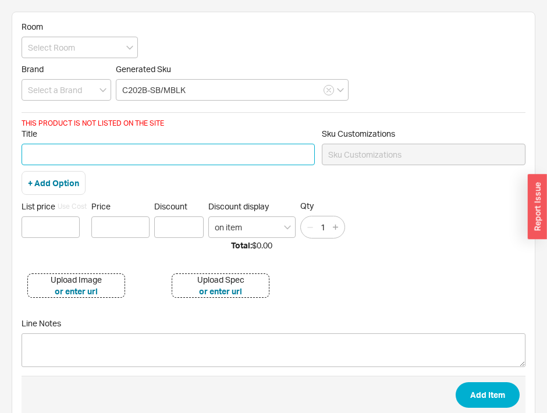
click at [157, 146] on input "Title" at bounding box center [168, 155] width 293 height 22
type input "CHRISTOPHER GRUBB WIDESPREAD IN SATIN BRASS WITH MATTE BLACK RIM ON HANDLE"
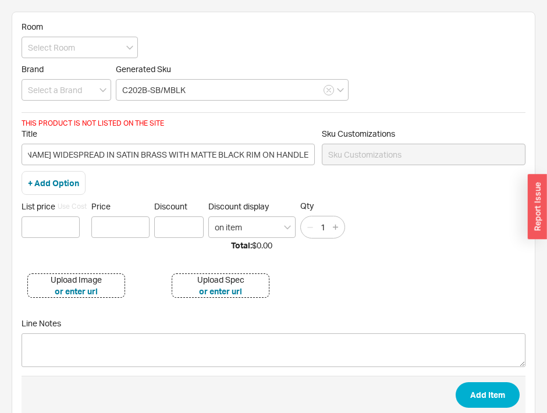
scroll to position [0, 0]
click at [94, 278] on div "Upload Image" at bounding box center [76, 280] width 51 height 12
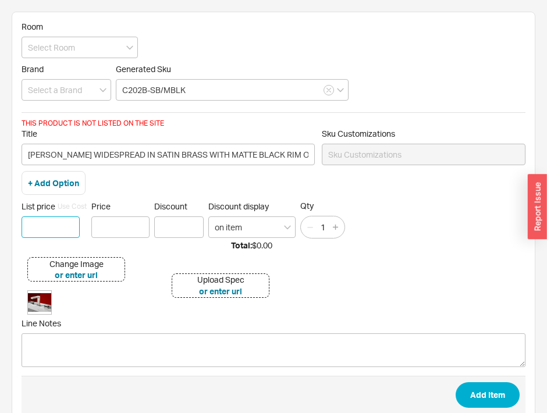
click at [72, 229] on input at bounding box center [51, 227] width 58 height 22
type input "$ 2638"
click at [126, 222] on input "Price" at bounding box center [120, 227] width 58 height 22
type input "$2,638.00"
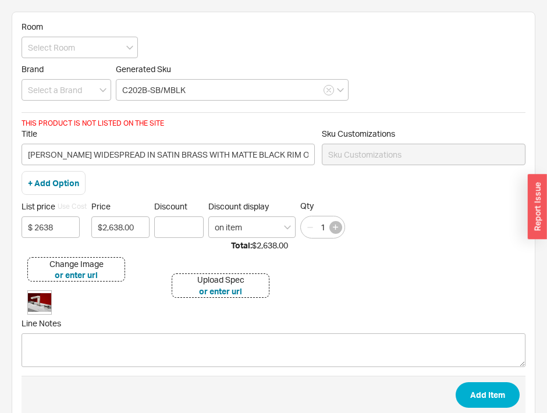
click at [335, 228] on icon "button" at bounding box center [335, 227] width 5 height 5
click at [311, 225] on icon "button" at bounding box center [310, 227] width 9 height 9
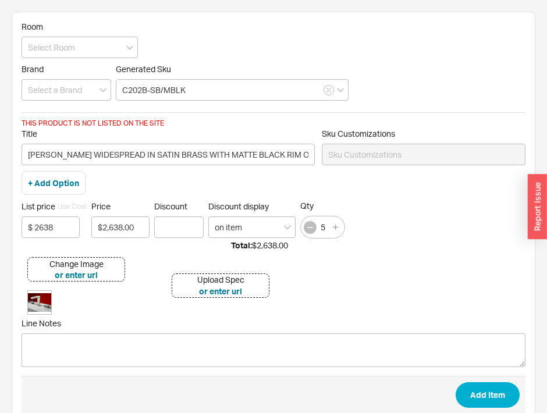
type input "4"
click at [61, 51] on input at bounding box center [80, 48] width 116 height 22
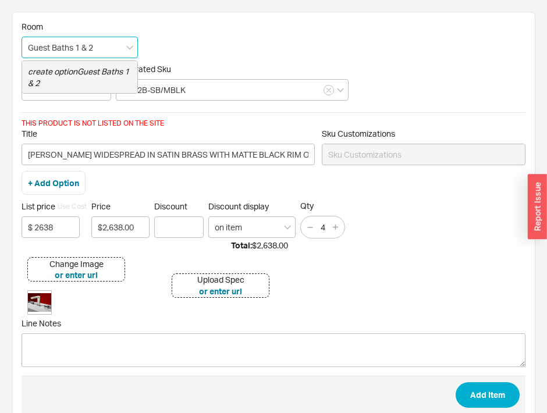
click at [68, 67] on icon "create option Guest Baths 1 & 2" at bounding box center [78, 77] width 101 height 22
type input "Guest Baths 1 & 2"
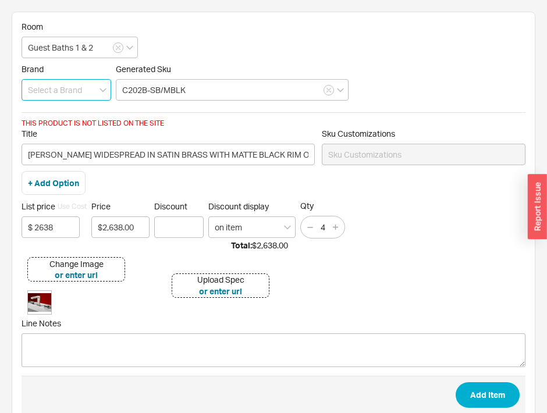
click at [51, 95] on input at bounding box center [67, 90] width 90 height 22
click at [50, 111] on div "California Faucets" at bounding box center [66, 114] width 88 height 21
type input "California Faucets"
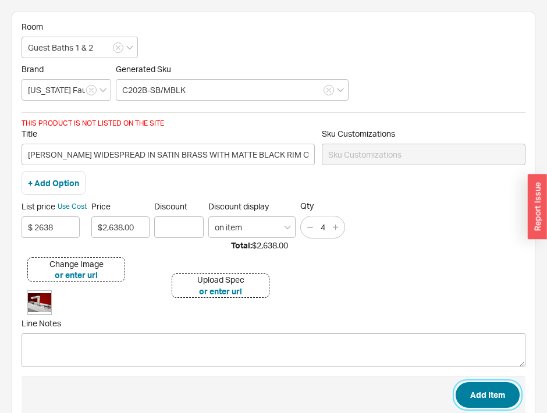
click at [494, 397] on button "Add Item" at bounding box center [488, 395] width 64 height 26
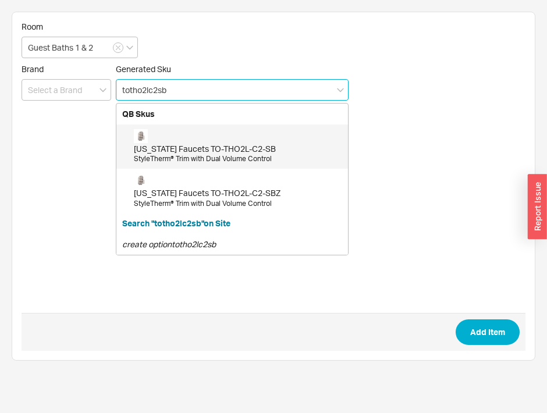
click at [274, 159] on div "StyleTherm® Trim with Dual Volume Control" at bounding box center [238, 159] width 208 height 10
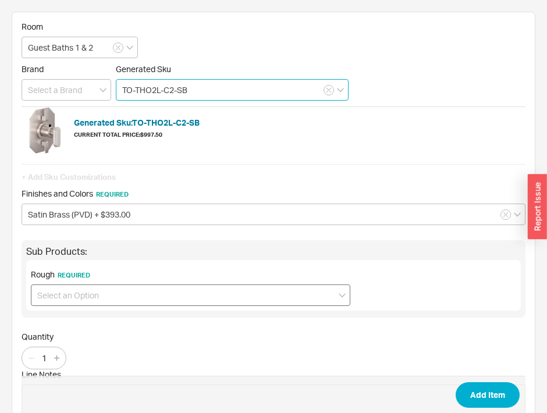
type input "TO-THO2L-C2-SB"
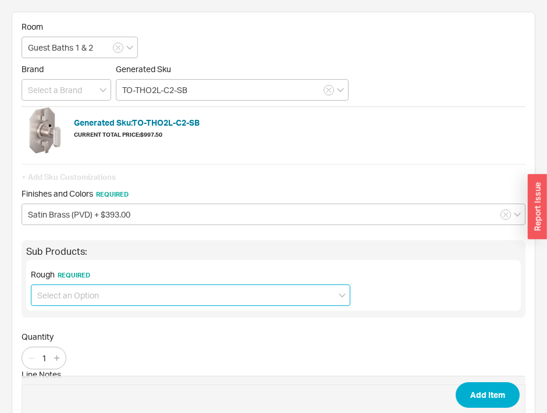
click at [157, 294] on input at bounding box center [191, 296] width 320 height 22
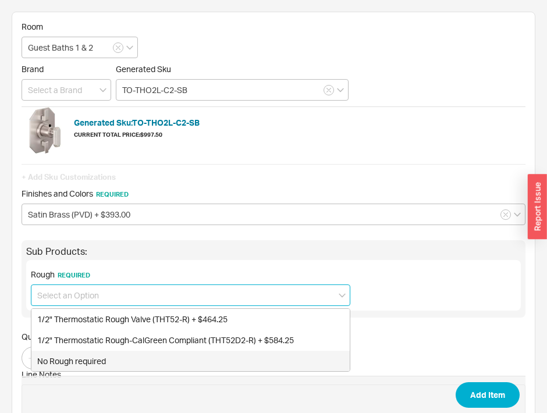
click at [114, 351] on div "No Rough required" at bounding box center [190, 361] width 318 height 21
type input "No Rough required"
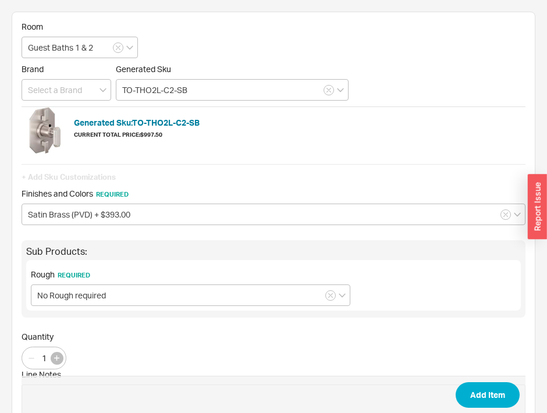
click at [58, 360] on button "button" at bounding box center [57, 358] width 13 height 13
type input "2"
click at [473, 389] on button "Add Item" at bounding box center [488, 395] width 64 height 26
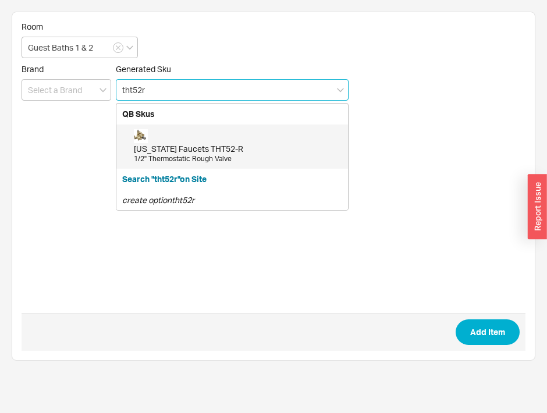
click at [200, 167] on div "California Faucets THT52-R 1/2" Thermostatic Rough Valve" at bounding box center [232, 147] width 232 height 44
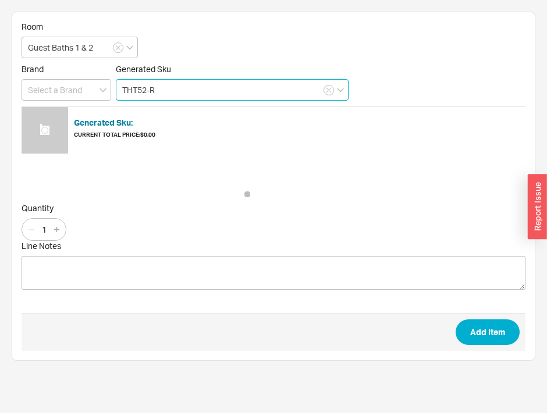
type input "THT52-R"
click at [200, 167] on form "Room Guest Baths 1 & 2 Brand Generated Sku THT52-R Generated Sku: Current Total…" at bounding box center [274, 186] width 504 height 329
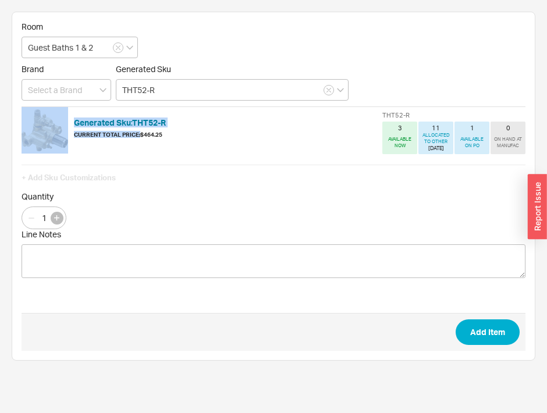
click at [59, 216] on button "button" at bounding box center [57, 218] width 13 height 13
type input "2"
click at [491, 328] on button "Add Item" at bounding box center [488, 333] width 64 height 26
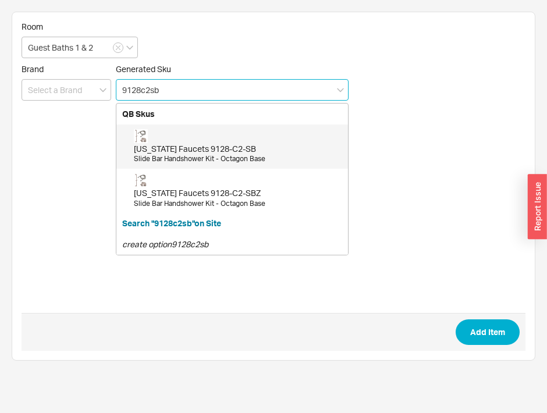
click at [221, 151] on div "California Faucets 9128-C2-SB" at bounding box center [238, 149] width 208 height 12
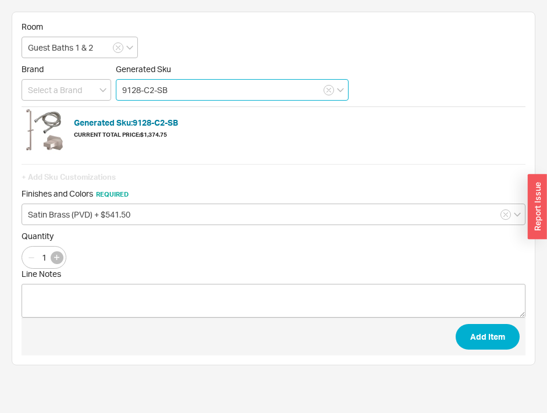
type input "9128-C2-SB"
click at [61, 258] on button "button" at bounding box center [57, 257] width 13 height 13
type input "2"
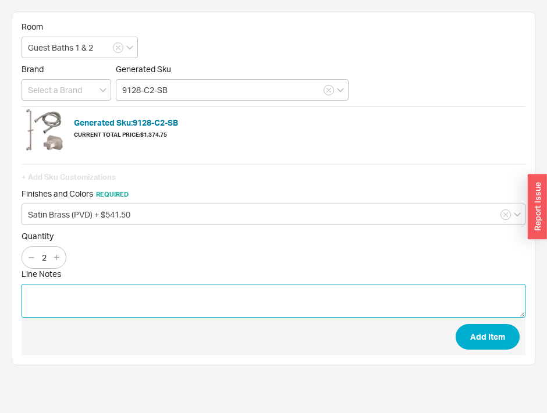
click at [487, 313] on textarea "Line Notes" at bounding box center [274, 301] width 504 height 34
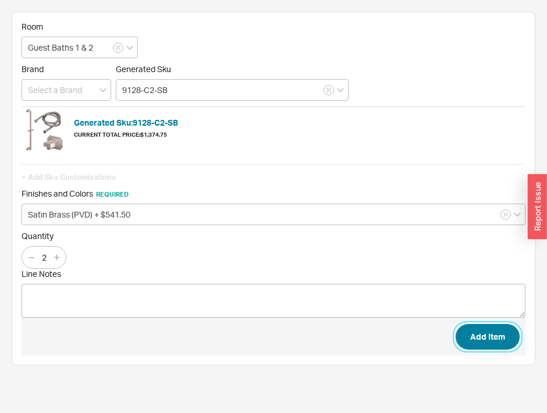
click at [475, 328] on button "Add Item" at bounding box center [488, 337] width 64 height 26
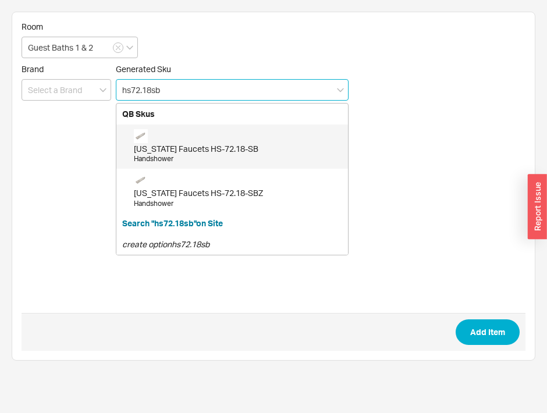
click at [154, 148] on div "California Faucets HS-72.18-SB" at bounding box center [238, 149] width 208 height 12
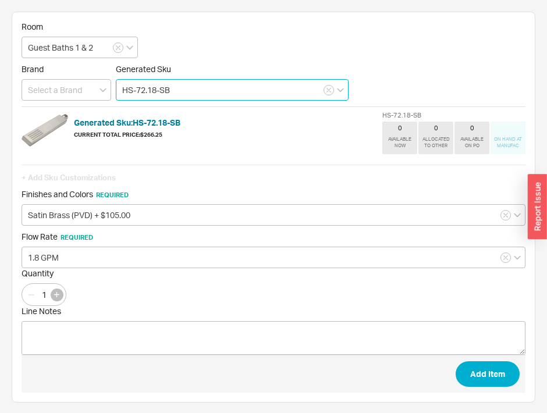
type input "HS-72.18-SB"
click at [59, 295] on button "button" at bounding box center [57, 295] width 13 height 13
type input "2"
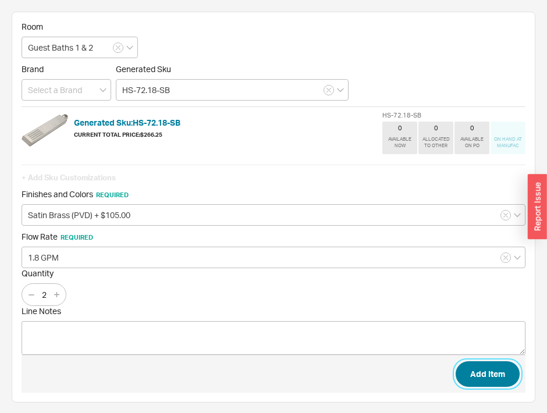
click at [502, 372] on button "Add Item" at bounding box center [488, 374] width 64 height 26
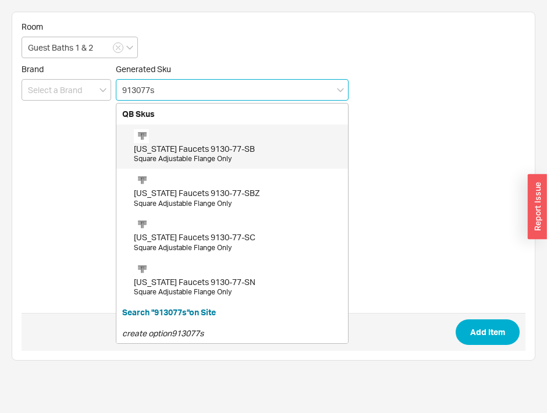
click at [212, 150] on div "California Faucets 9130-77-SB" at bounding box center [238, 149] width 208 height 12
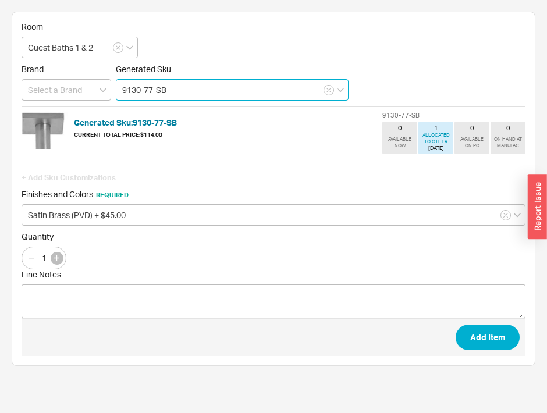
type input "9130-77-SB"
click at [55, 253] on button "button" at bounding box center [57, 258] width 13 height 13
type input "2"
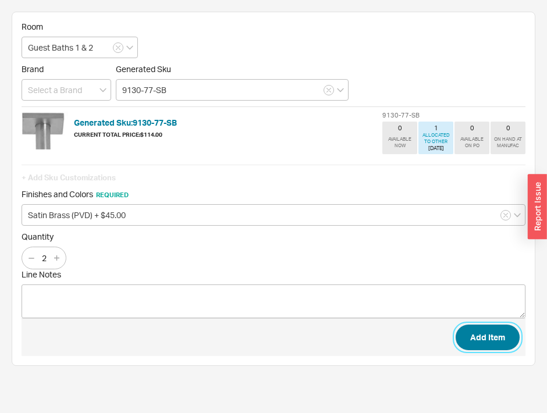
click at [481, 343] on button "Add Item" at bounding box center [488, 338] width 64 height 26
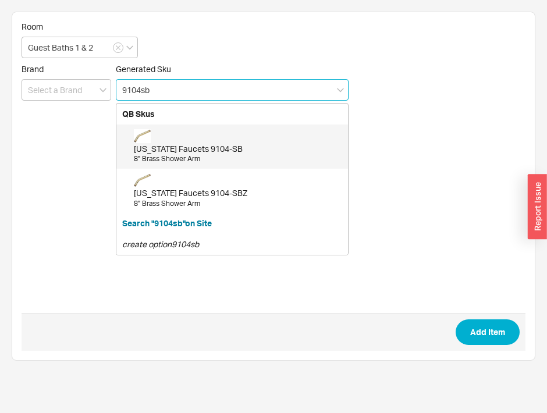
click at [227, 130] on div "California Faucets 9104-SB 8" Brass Shower Arm" at bounding box center [238, 146] width 208 height 35
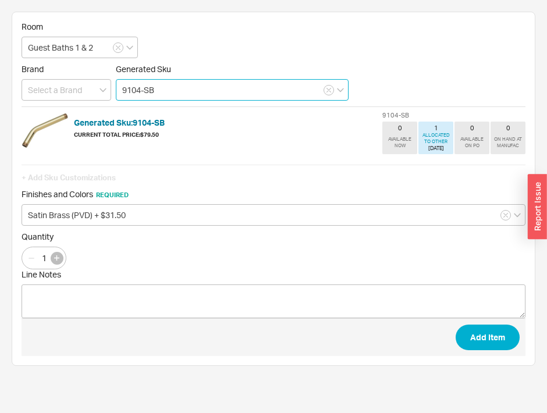
type input "9104-SB"
click at [56, 258] on icon "button" at bounding box center [56, 257] width 5 height 5
type input "2"
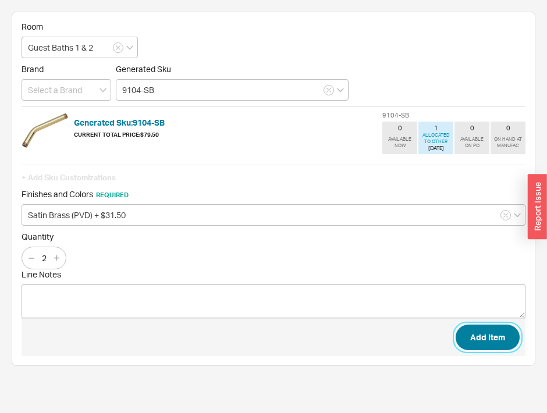
click at [459, 329] on button "Add Item" at bounding box center [488, 338] width 64 height 26
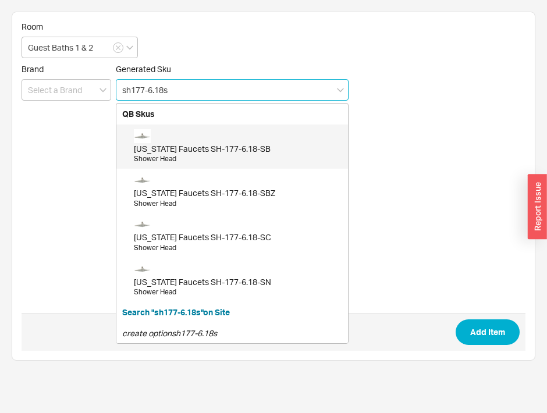
click at [282, 145] on div "California Faucets SH-177-6.18-SB" at bounding box center [238, 149] width 208 height 12
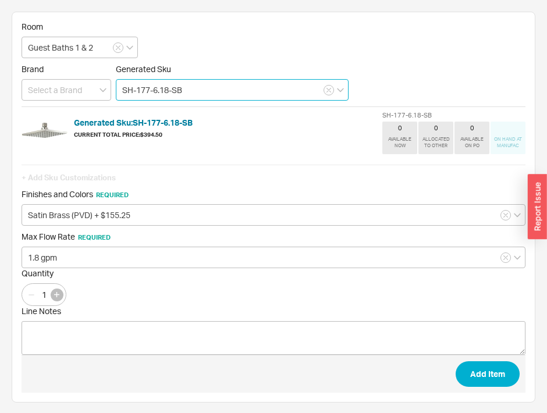
type input "SH-177-6.18-SB"
click at [58, 292] on icon "button" at bounding box center [56, 294] width 5 height 5
type input "2"
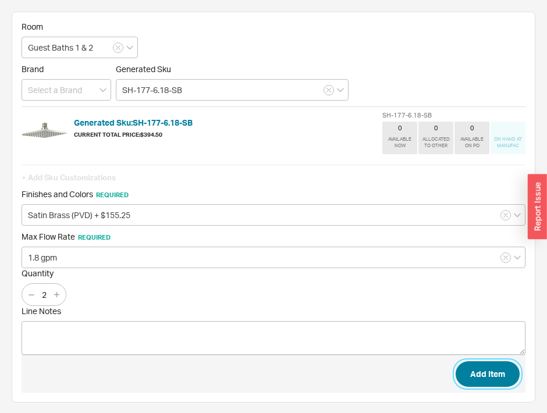
click at [491, 361] on button "Add Item" at bounding box center [488, 374] width 64 height 26
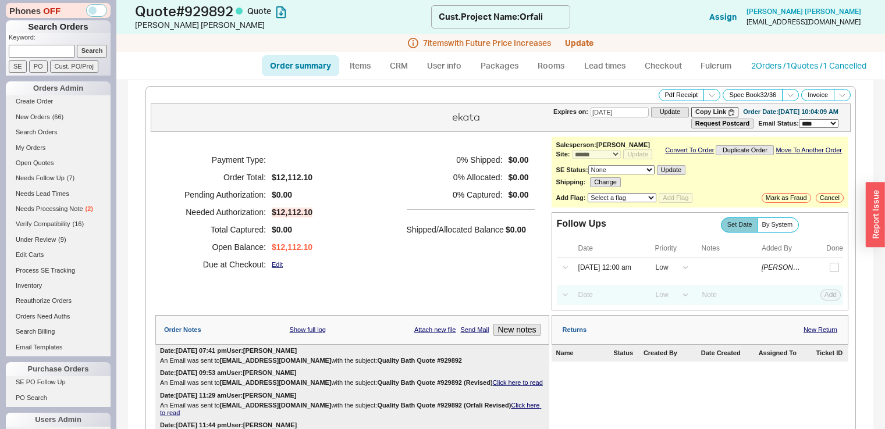
select select "*"
select select "LOW"
select select "3"
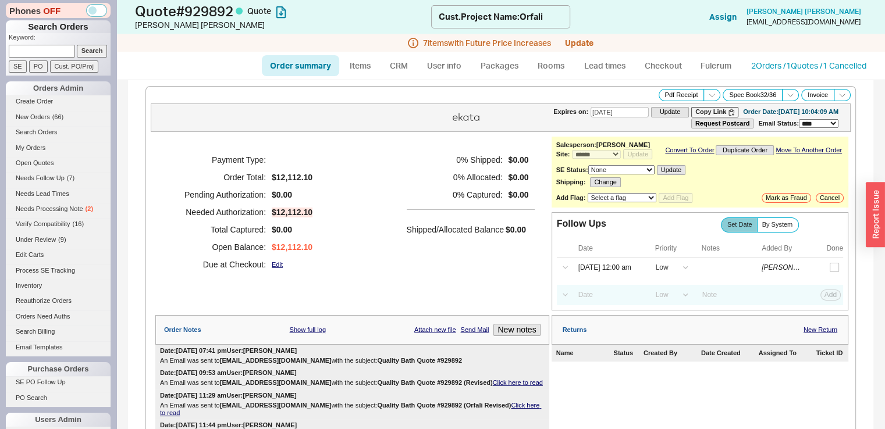
scroll to position [572, 0]
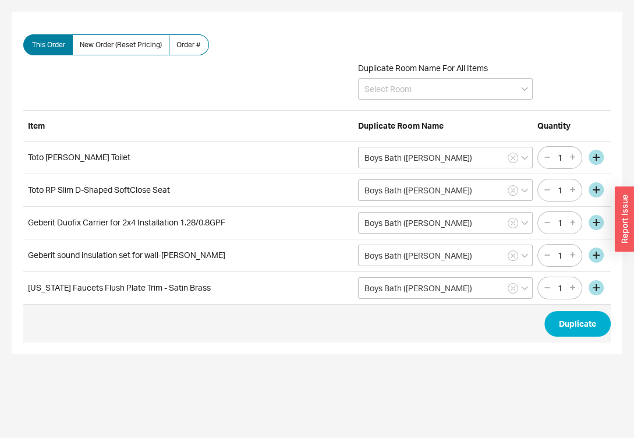
click at [440, 61] on div "Duplicate Room Name For All Items" at bounding box center [316, 84] width 587 height 52
click at [425, 88] on input at bounding box center [445, 89] width 175 height 22
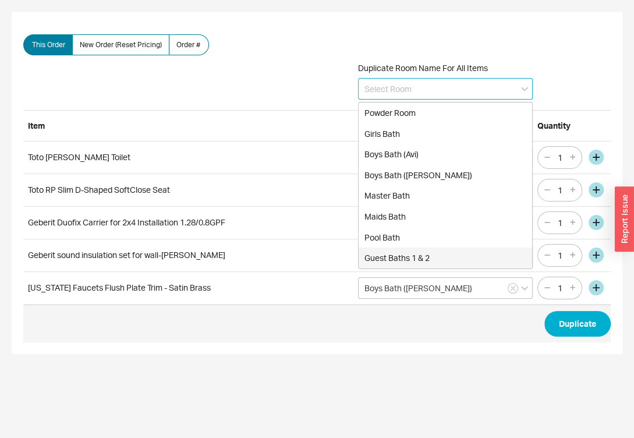
click at [412, 250] on div "Guest Baths 1 & 2" at bounding box center [444, 257] width 173 height 21
type input "Guest Baths 1 & 2"
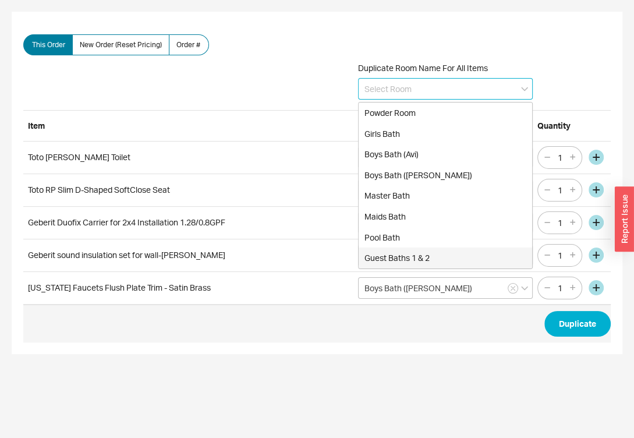
type input "Guest Baths 1 & 2"
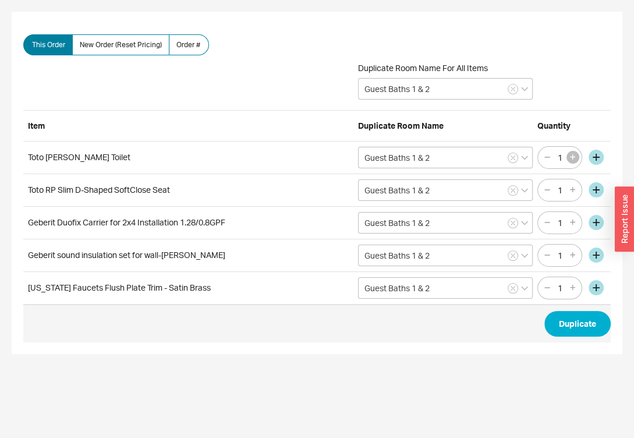
click at [575, 153] on button "button" at bounding box center [572, 157] width 13 height 13
type input "2"
drag, startPoint x: 572, startPoint y: 183, endPoint x: 572, endPoint y: 194, distance: 10.5
click at [572, 183] on button "button" at bounding box center [572, 189] width 13 height 13
type input "2"
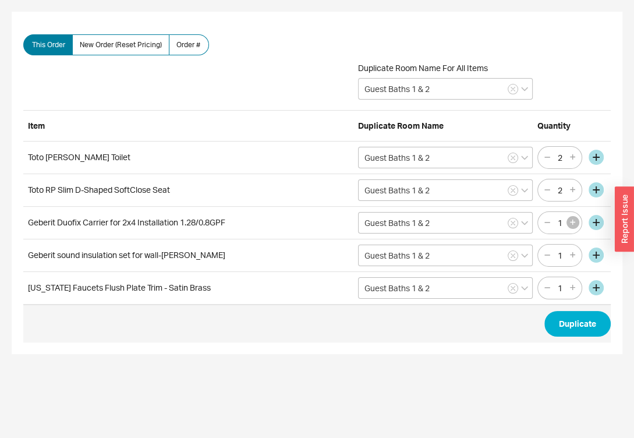
click at [573, 221] on icon "button" at bounding box center [572, 221] width 5 height 5
type input "2"
click at [573, 253] on icon "button" at bounding box center [572, 254] width 5 height 5
type input "2"
click at [572, 285] on icon "button" at bounding box center [572, 287] width 5 height 5
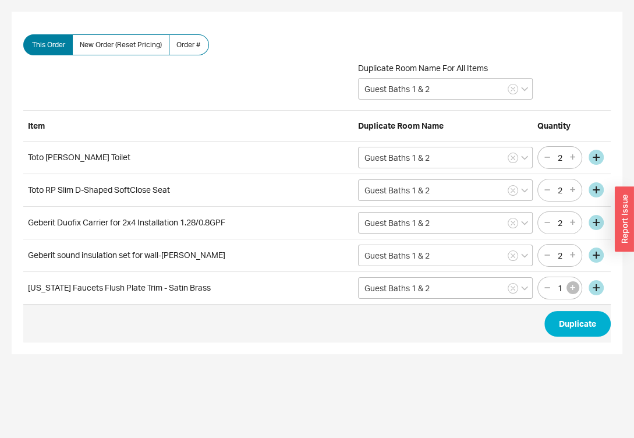
type input "2"
click at [567, 321] on button "Duplicate" at bounding box center [577, 324] width 66 height 26
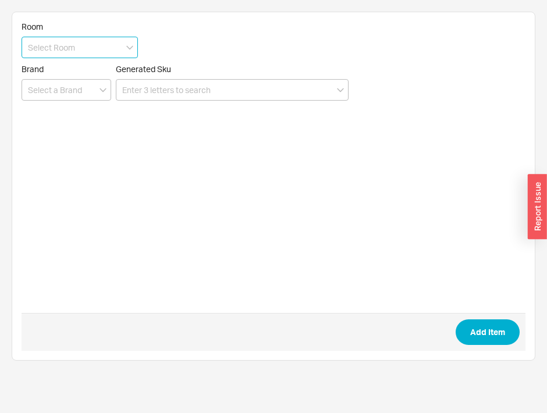
click at [70, 56] on input at bounding box center [80, 48] width 116 height 22
click at [68, 69] on icon "create option Laundry Room" at bounding box center [79, 71] width 103 height 10
type input "Laundry Room"
click at [60, 88] on input at bounding box center [67, 90] width 90 height 22
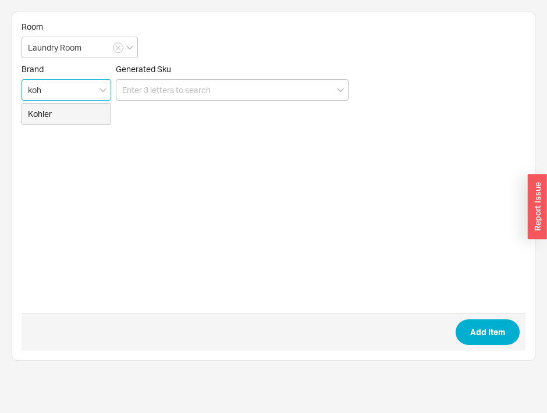
click at [51, 111] on div "Kohler" at bounding box center [66, 114] width 88 height 21
type input "Kohler"
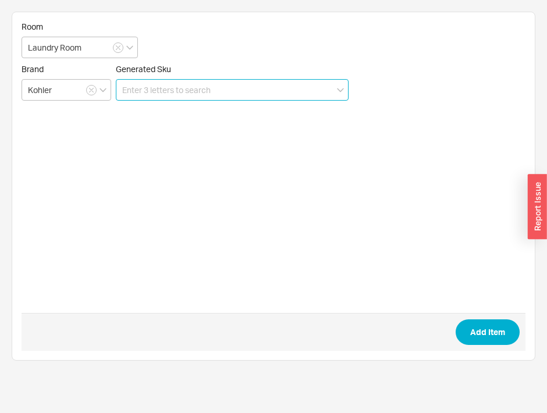
click at [143, 98] on input at bounding box center [232, 90] width 233 height 22
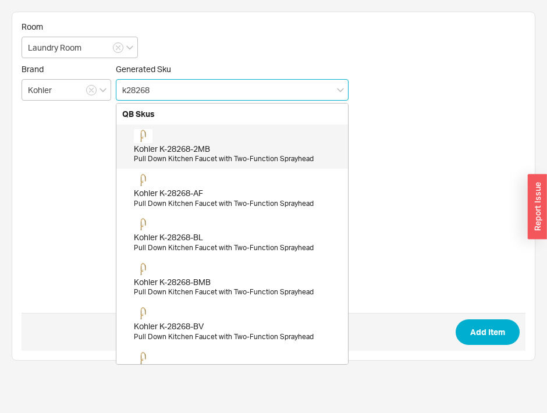
click at [179, 147] on div "Kohler K-28268-2MB" at bounding box center [238, 149] width 208 height 12
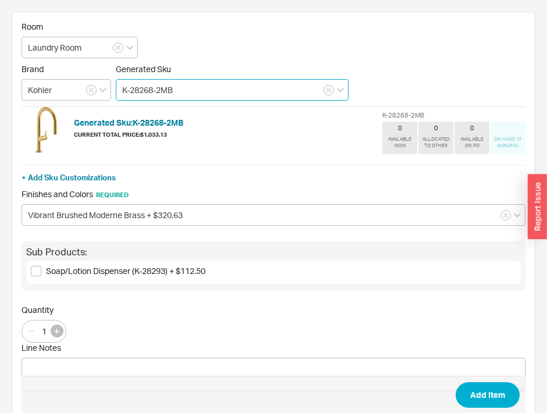
type input "K-28268-2MB"
click at [62, 331] on button "button" at bounding box center [57, 331] width 13 height 13
type input "2"
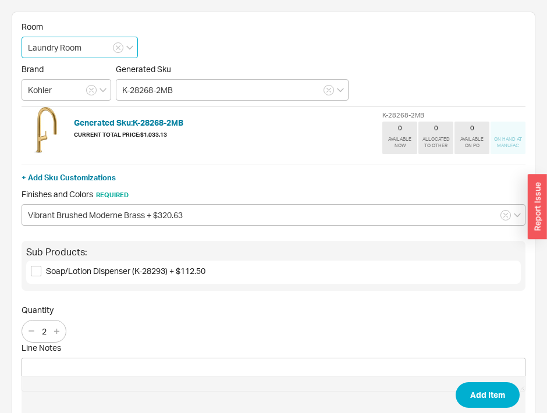
click at [96, 48] on input "Laundry Room" at bounding box center [80, 48] width 116 height 22
click at [83, 81] on div "create option Laundry Room (2)" at bounding box center [79, 77] width 115 height 32
type input "Laundry Room (2)"
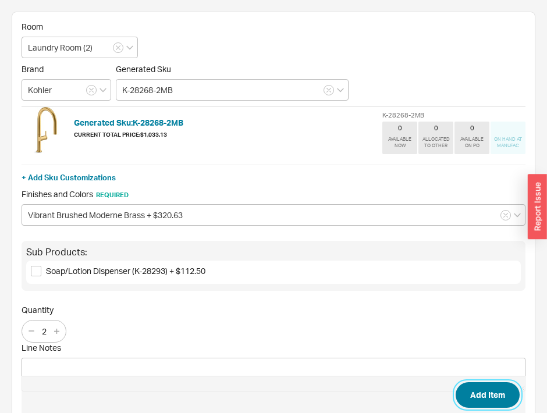
click at [485, 391] on button "Add Item" at bounding box center [488, 395] width 64 height 26
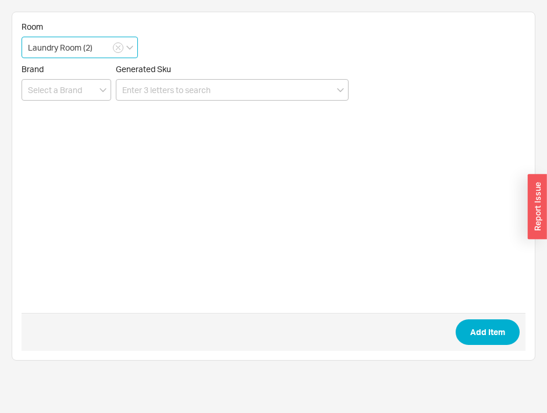
click at [97, 51] on input "Laundry Room (2)" at bounding box center [80, 48] width 116 height 22
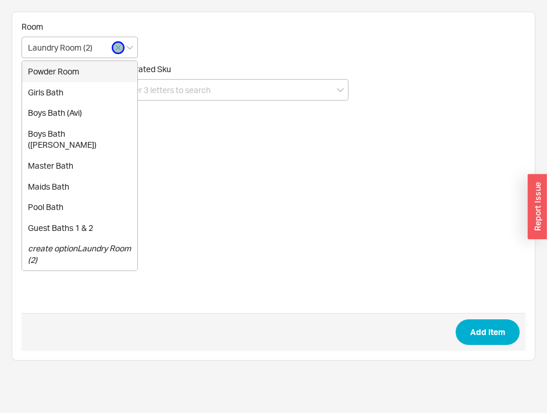
click at [122, 48] on button "button" at bounding box center [118, 47] width 10 height 10
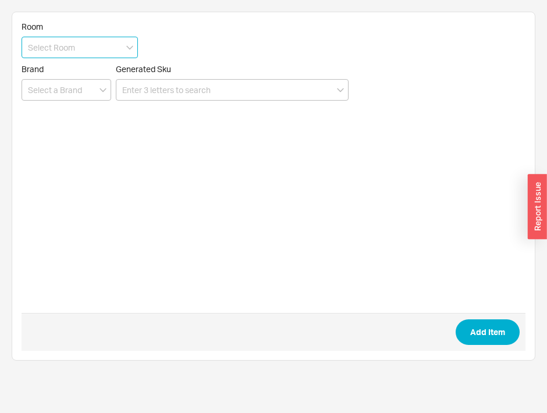
click at [74, 41] on input at bounding box center [80, 48] width 116 height 22
click at [63, 74] on icon "create option Kitchen Powder Room" at bounding box center [67, 77] width 78 height 22
type input "Kitchen Powder Room"
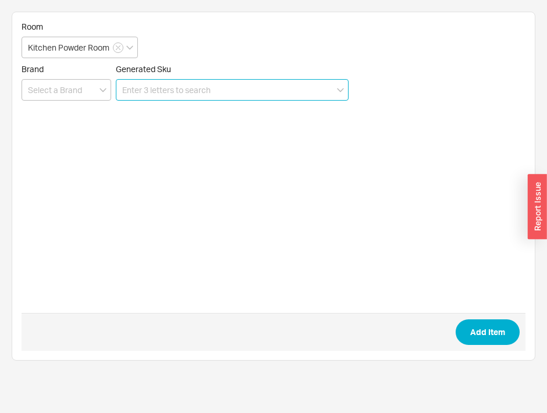
click at [164, 90] on input at bounding box center [232, 90] width 233 height 22
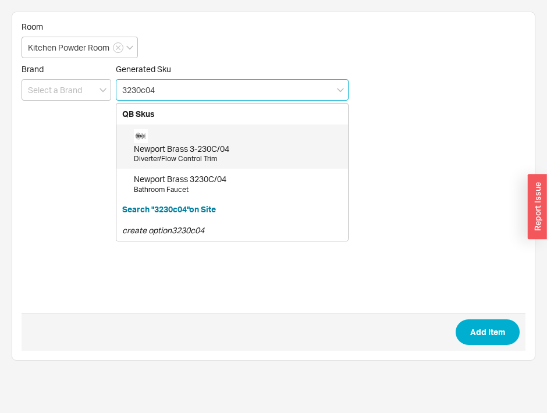
click at [187, 148] on div "Newport Brass 3-230C/04" at bounding box center [238, 149] width 208 height 12
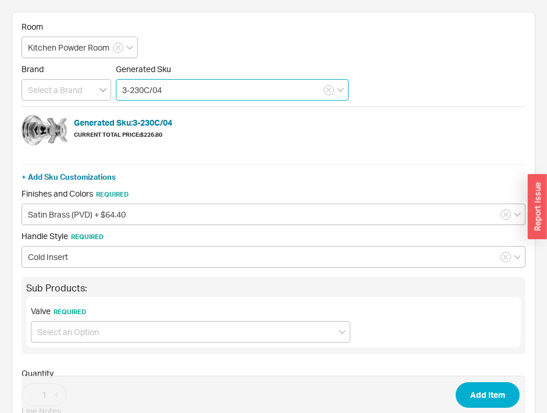
drag, startPoint x: 166, startPoint y: 87, endPoint x: 106, endPoint y: 91, distance: 60.1
click at [106, 91] on div "Brand Generated Sku 3-230C/04" at bounding box center [274, 82] width 504 height 37
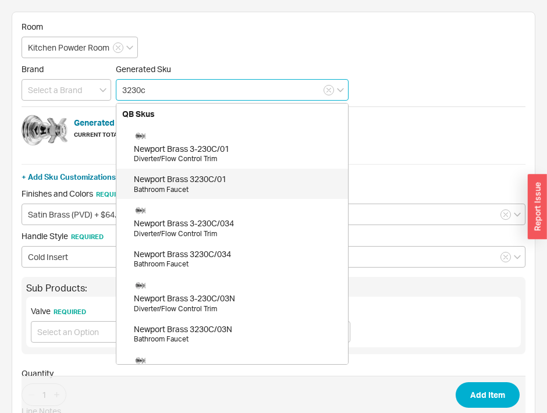
click at [173, 190] on div "Bathroom Faucet" at bounding box center [238, 190] width 208 height 10
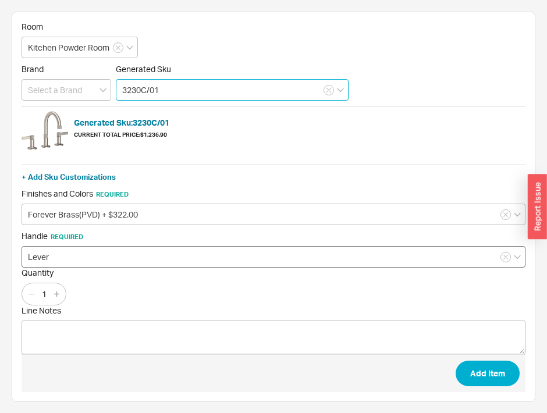
type input "3230C/01"
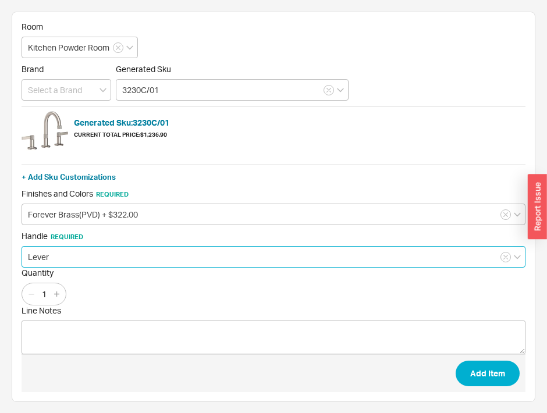
click at [91, 263] on input "Lever" at bounding box center [274, 257] width 504 height 22
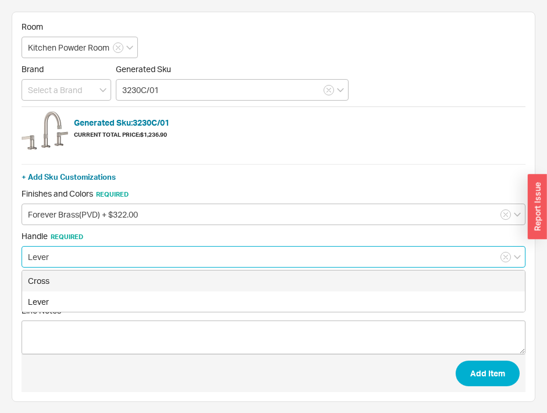
click at [91, 262] on input "Lever" at bounding box center [274, 257] width 504 height 22
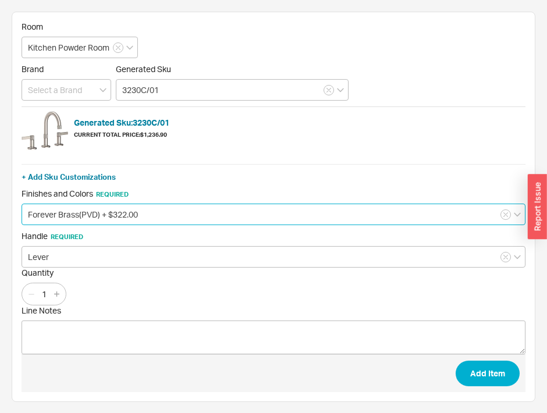
click at [109, 216] on input "Forever Brass(PVD) + $322.00" at bounding box center [274, 215] width 504 height 22
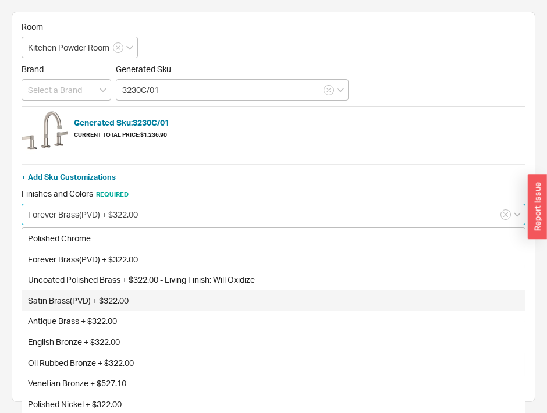
click at [164, 294] on div "Satin Brass(PVD) + $322.00" at bounding box center [273, 300] width 503 height 21
type input "Satin Brass(PVD) + $322.00"
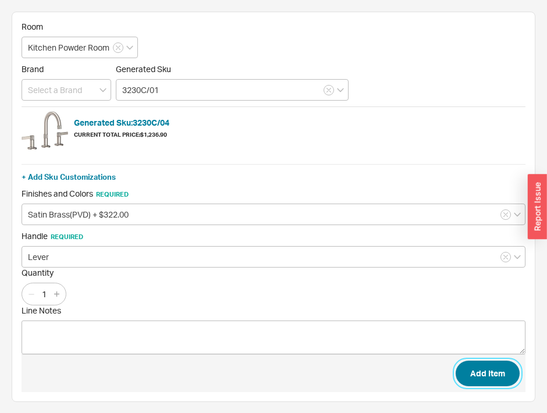
click at [478, 370] on button "Add Item" at bounding box center [488, 374] width 64 height 26
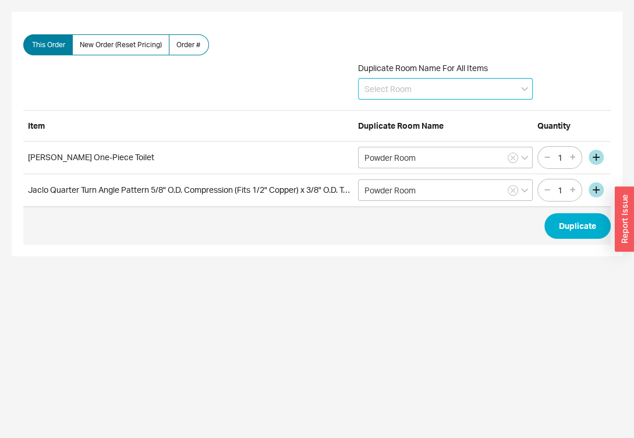
click at [450, 91] on input at bounding box center [445, 89] width 175 height 22
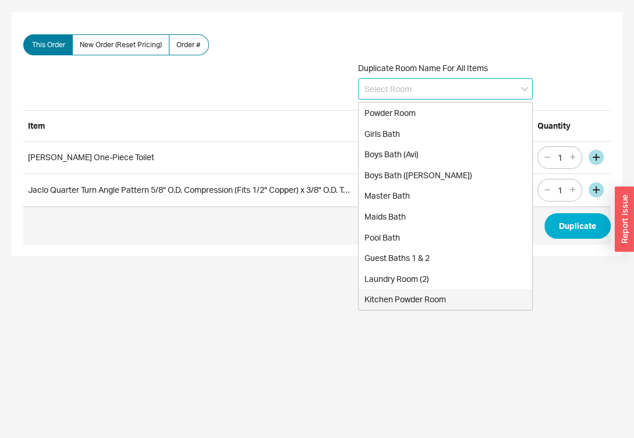
click at [411, 305] on div "Kitchen Powder Room" at bounding box center [444, 299] width 173 height 21
type input "Kitchen Powder Room"
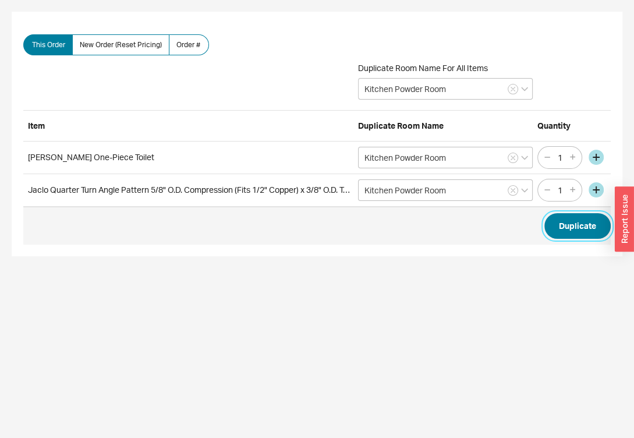
click at [563, 225] on button "Duplicate" at bounding box center [577, 226] width 66 height 26
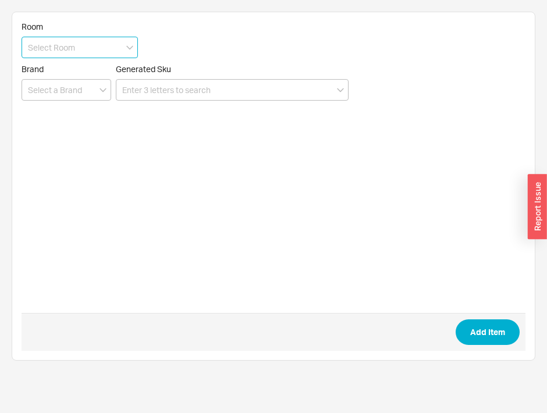
click at [61, 55] on input at bounding box center [80, 48] width 116 height 22
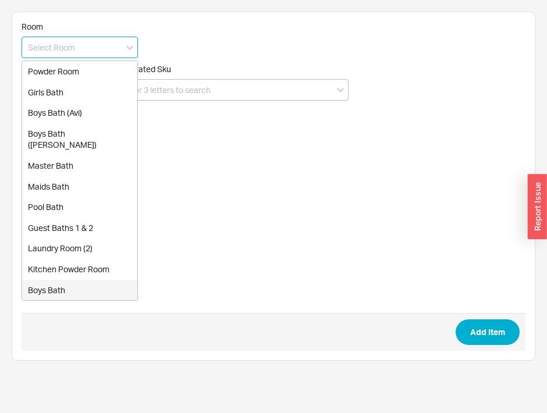
click at [85, 280] on div "Boys Bath" at bounding box center [79, 290] width 115 height 21
type input "Boys Bath"
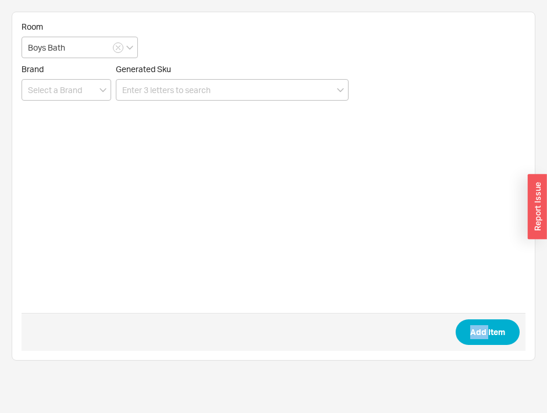
click at [85, 271] on form "Room Boys Bath Brand Generated Sku Add Item" at bounding box center [274, 186] width 504 height 329
click at [182, 86] on input at bounding box center [232, 90] width 233 height 22
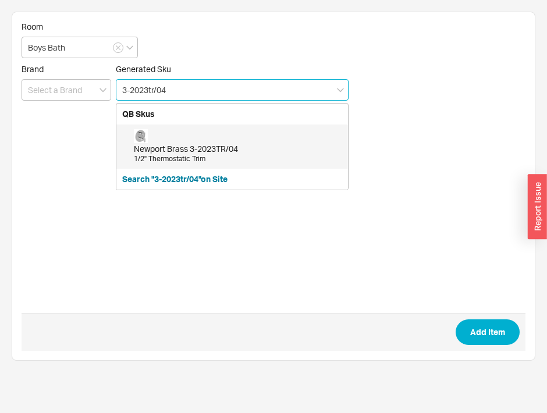
click at [158, 158] on div "1/2" Thermostatic Trim" at bounding box center [238, 159] width 208 height 10
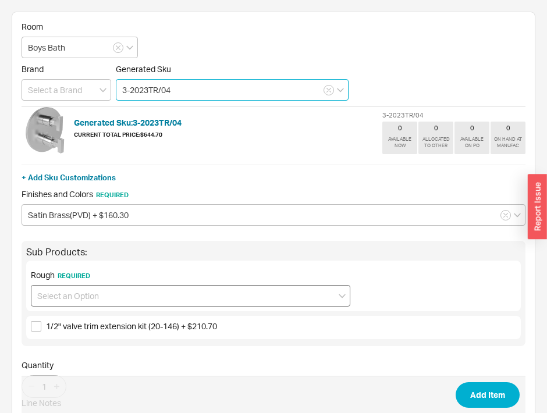
type input "3-2023TR/04"
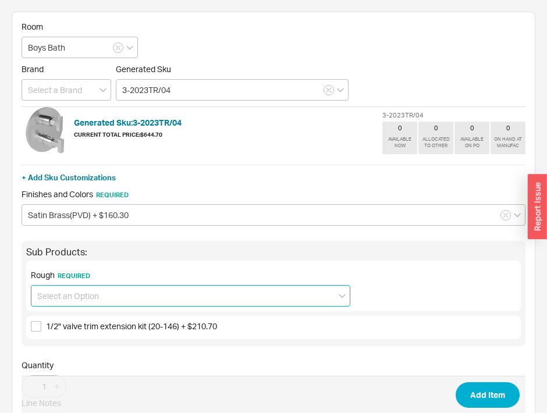
click at [139, 299] on input at bounding box center [191, 296] width 320 height 22
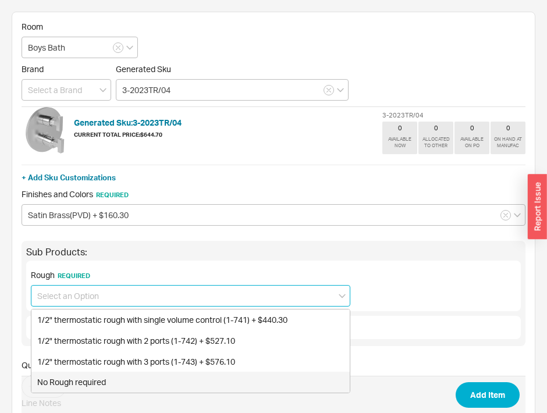
click at [102, 376] on div "No Rough required" at bounding box center [190, 382] width 318 height 21
type input "No Rough required"
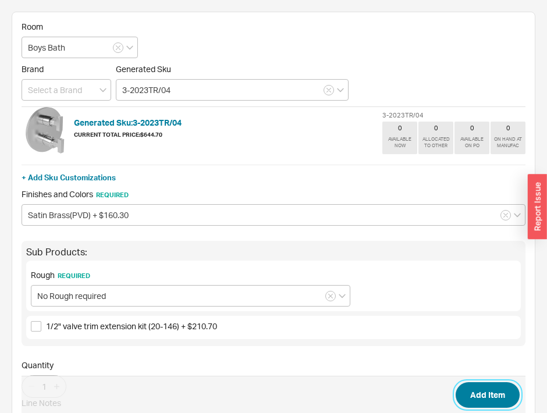
click at [499, 395] on button "Add Item" at bounding box center [488, 395] width 64 height 26
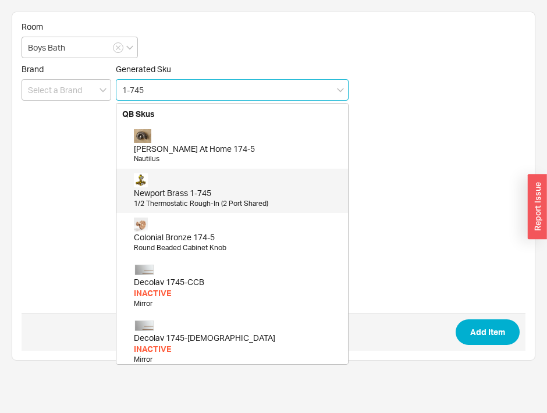
click at [221, 199] on div "1/2 Thermostatic Rough-In (2 Port Shared)" at bounding box center [238, 204] width 208 height 10
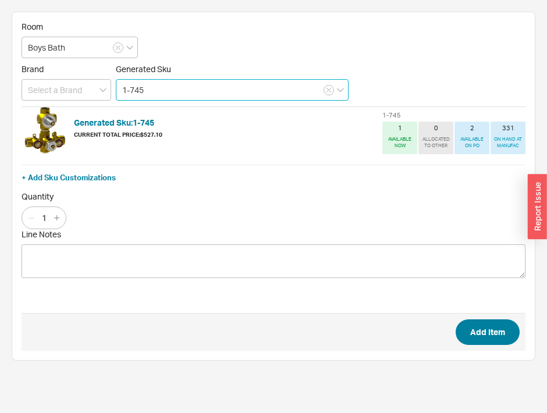
type input "1-745"
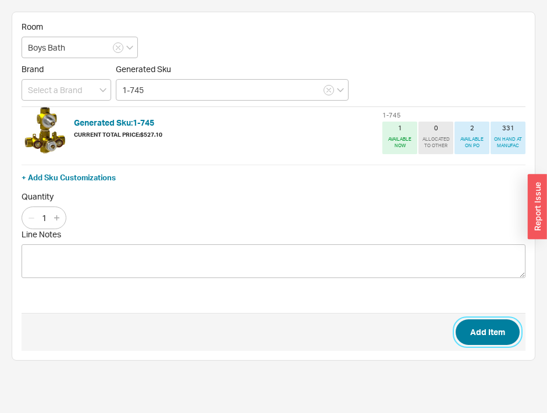
click at [488, 340] on button "Add Item" at bounding box center [488, 333] width 64 height 26
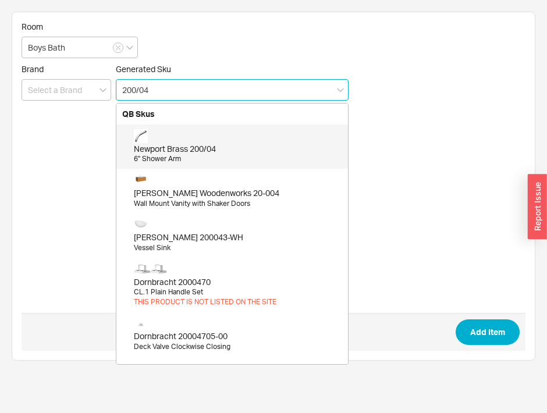
click at [205, 151] on div "Newport Brass 200/04" at bounding box center [238, 149] width 208 height 12
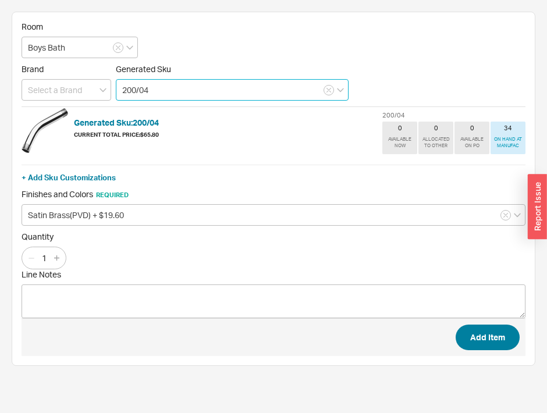
type input "200/04"
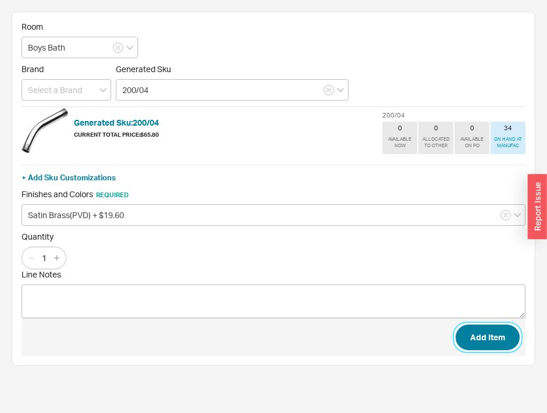
click at [484, 339] on button "Add Item" at bounding box center [488, 338] width 64 height 26
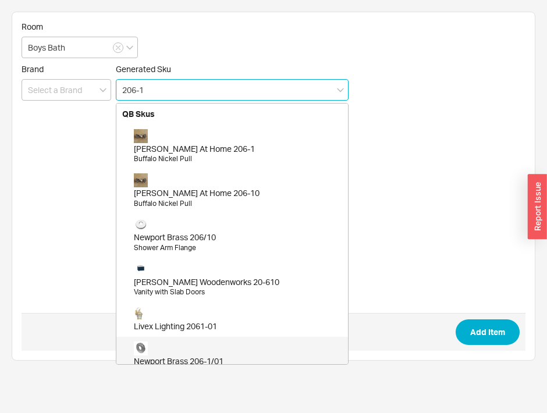
click at [233, 350] on div "Newport Brass 206-1/01 Shower Arm Flange" at bounding box center [238, 359] width 208 height 35
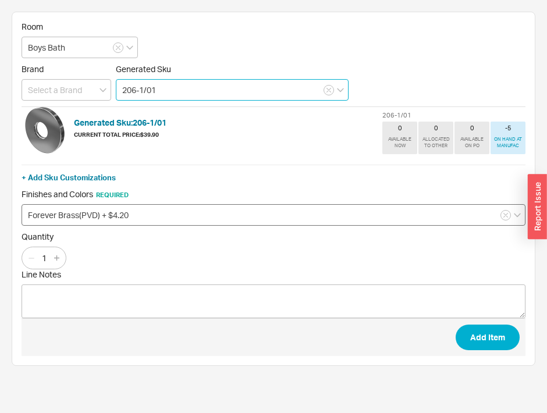
type input "206-1/01"
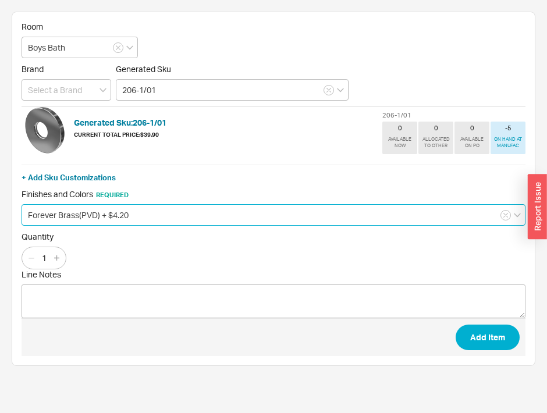
click at [158, 215] on input "Forever Brass(PVD) + $4.20" at bounding box center [274, 215] width 504 height 22
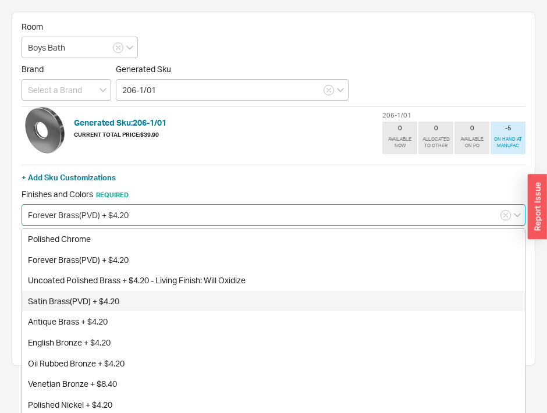
click at [133, 299] on div "Satin Brass(PVD) + $4.20" at bounding box center [273, 301] width 503 height 21
type input "Satin Brass(PVD) + $4.20"
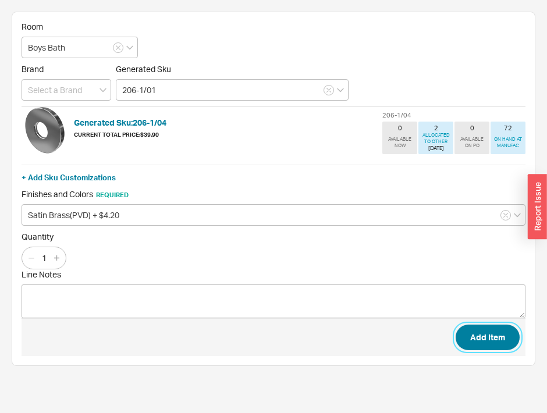
click at [484, 333] on button "Add Item" at bounding box center [488, 338] width 64 height 26
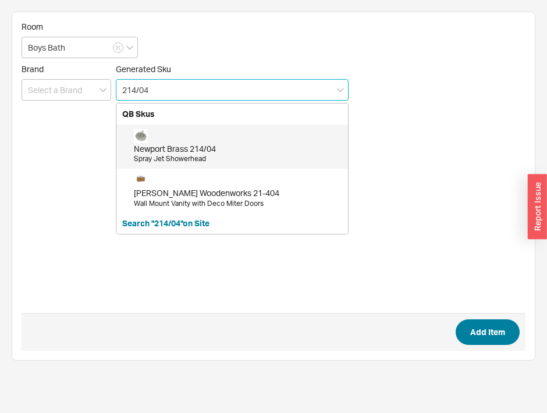
click at [275, 136] on div "Newport Brass 214/04 Spray Jet Showerhead" at bounding box center [238, 146] width 208 height 35
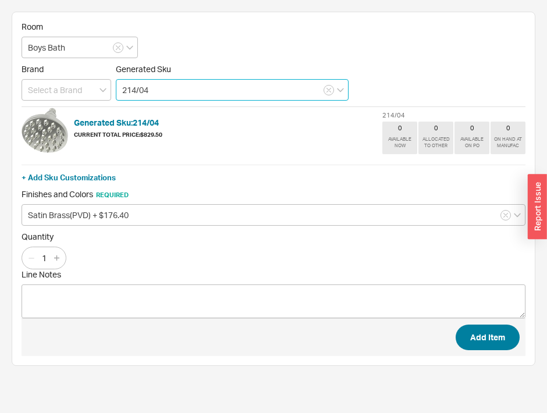
type input "214/04"
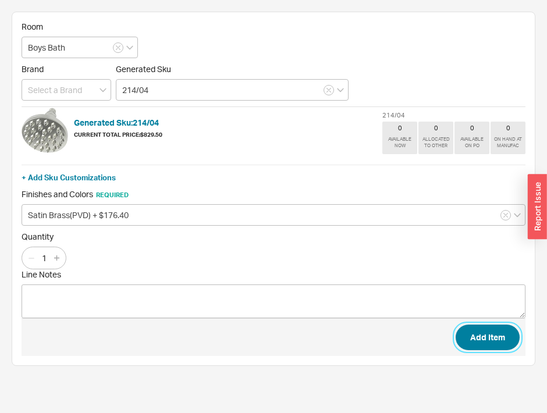
click at [493, 328] on button "Add Item" at bounding box center [488, 338] width 64 height 26
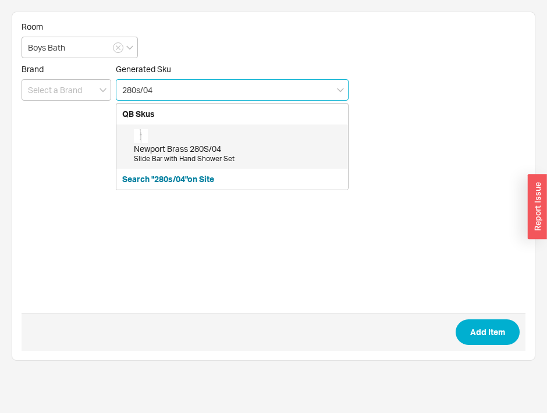
click at [231, 140] on div "Newport Brass 280S/04 Slide Bar with Hand Shower Set" at bounding box center [238, 146] width 208 height 35
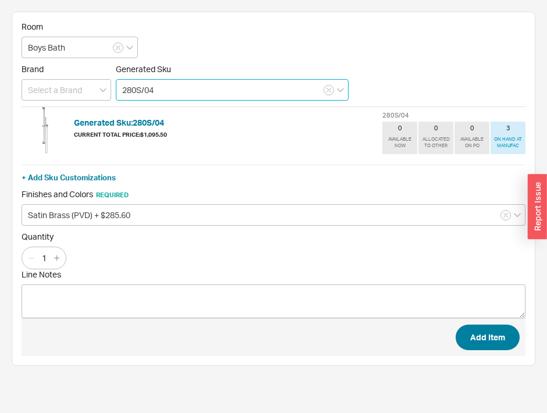
type input "280S/04"
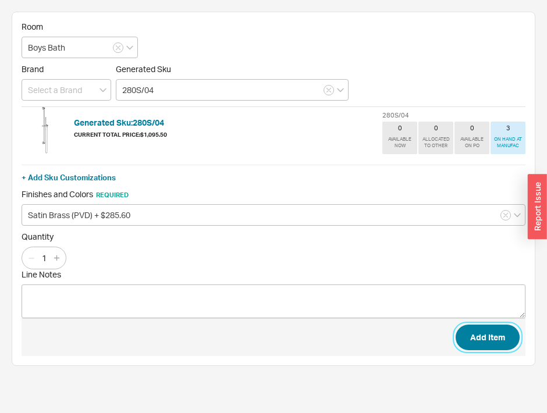
click at [470, 325] on button "Add Item" at bounding box center [488, 338] width 64 height 26
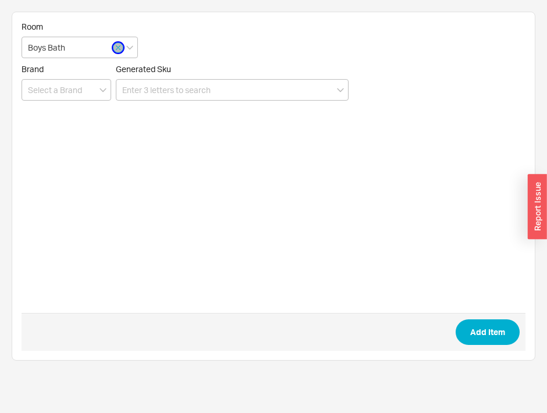
click at [116, 48] on icon "button" at bounding box center [118, 47] width 5 height 7
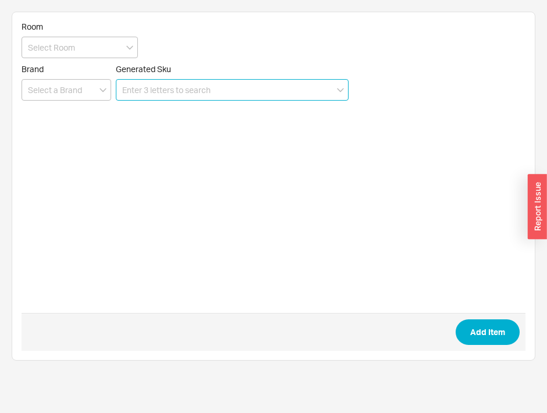
click at [163, 83] on input at bounding box center [232, 90] width 233 height 22
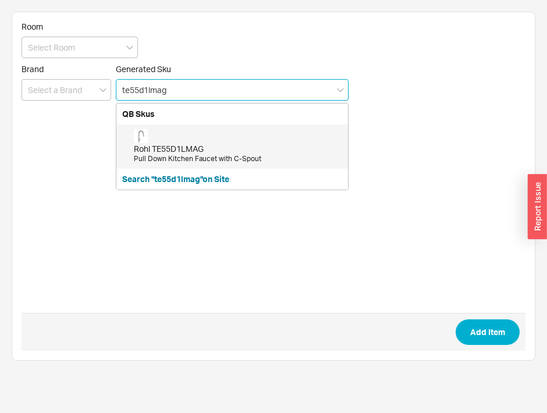
click at [162, 154] on div "Pull Down Kitchen Faucet with C-Spout" at bounding box center [238, 159] width 208 height 10
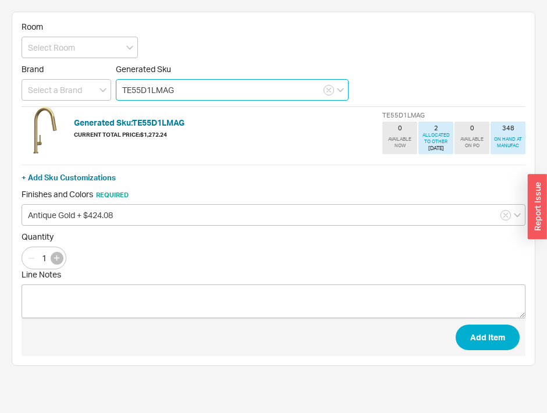
type input "TE55D1LMAG"
click at [61, 253] on button "button" at bounding box center [57, 258] width 13 height 13
type input "3"
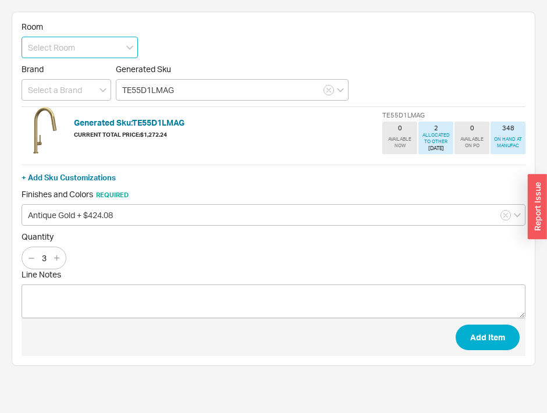
click at [95, 54] on input at bounding box center [80, 48] width 116 height 22
click at [77, 88] on icon "create option Kitchen" at bounding box center [67, 92] width 78 height 10
type input "Kitchen"
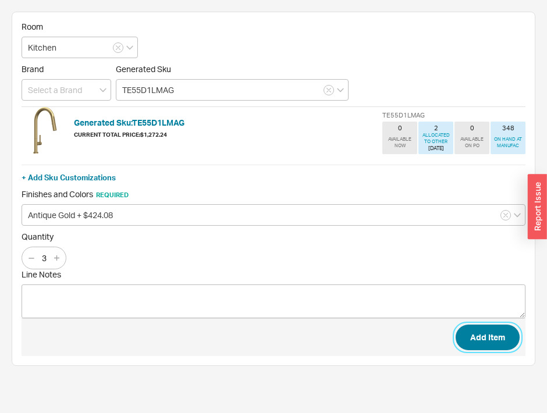
click at [492, 337] on button "Add Item" at bounding box center [488, 338] width 64 height 26
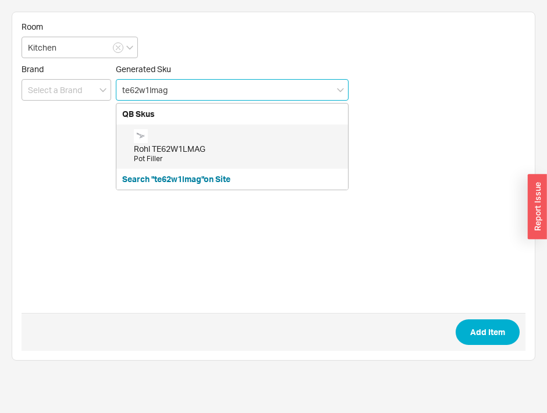
click at [272, 151] on div "Rohl TE62W1LMAG" at bounding box center [238, 149] width 208 height 12
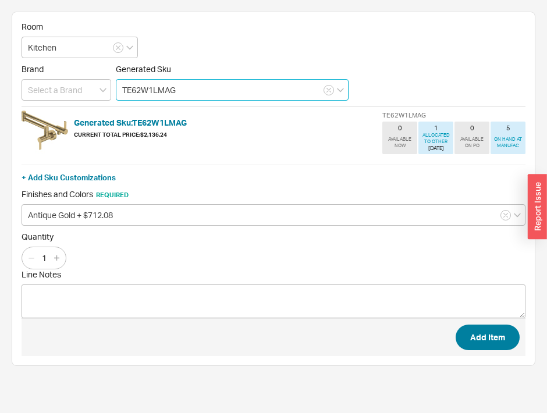
type input "TE62W1LMAG"
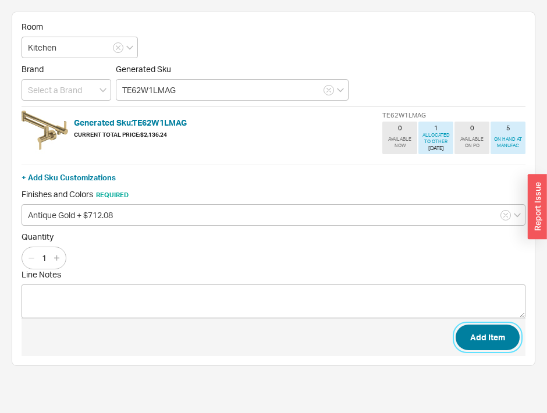
click at [477, 333] on button "Add Item" at bounding box center [488, 338] width 64 height 26
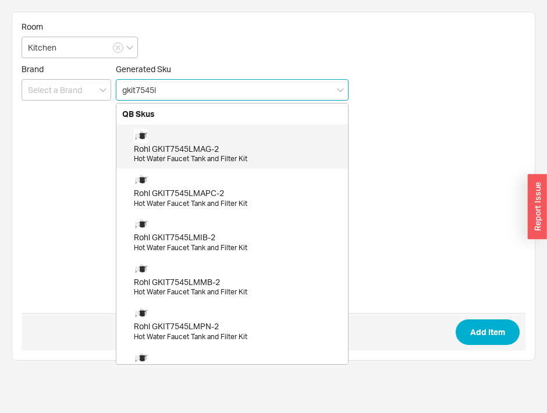
click at [262, 143] on div "Rohl GKIT7545LMAG-2" at bounding box center [238, 149] width 208 height 12
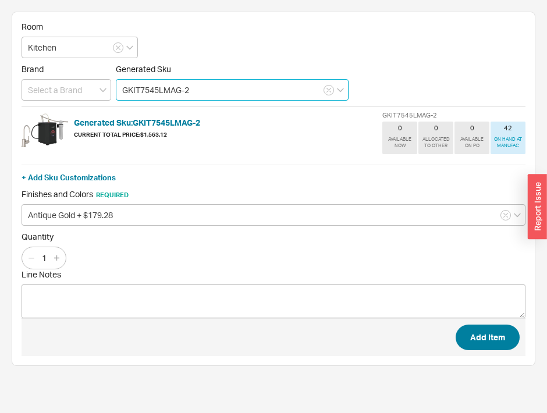
type input "GKIT7545LMAG-2"
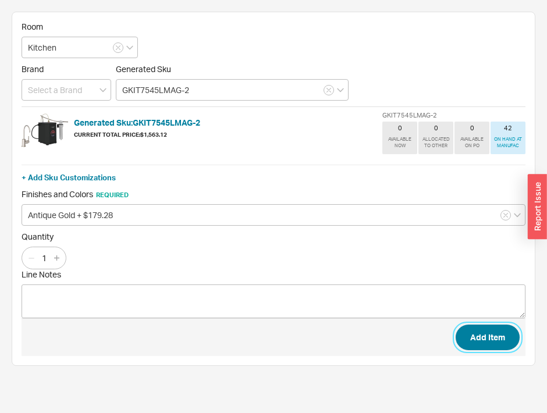
click at [477, 334] on button "Add Item" at bounding box center [488, 338] width 64 height 26
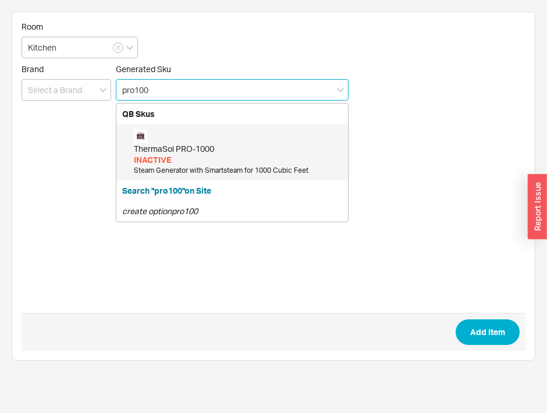
type input "pro1000"
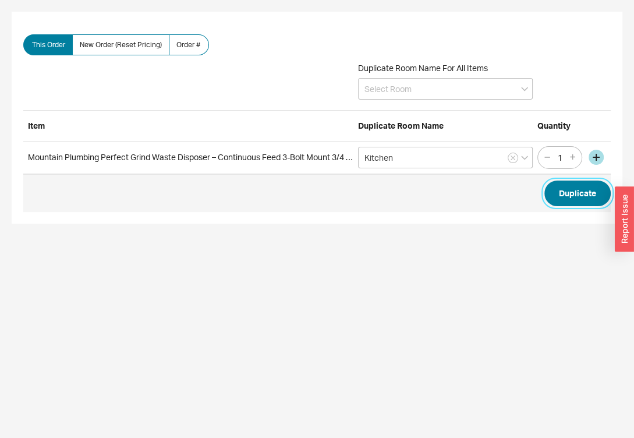
click at [585, 191] on button "Duplicate" at bounding box center [577, 193] width 66 height 26
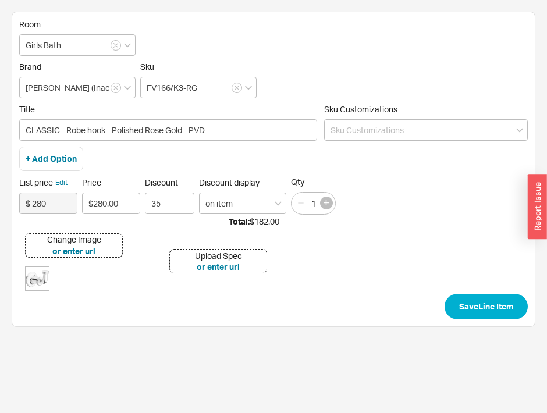
click at [331, 201] on button "button" at bounding box center [326, 203] width 13 height 13
type input "2"
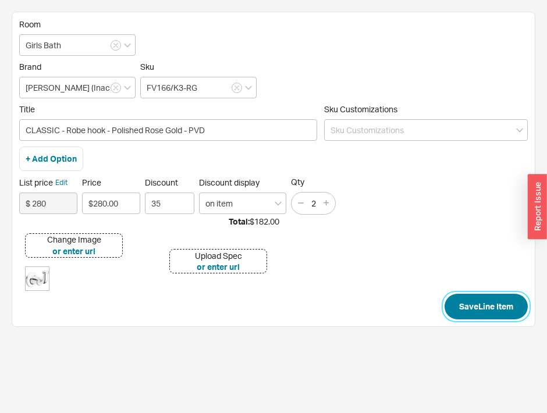
click at [468, 306] on button "Save Line Item" at bounding box center [486, 307] width 83 height 26
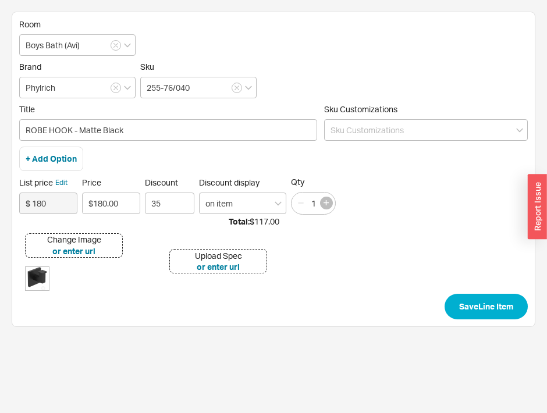
click at [325, 201] on icon "button" at bounding box center [326, 202] width 5 height 5
type input "2"
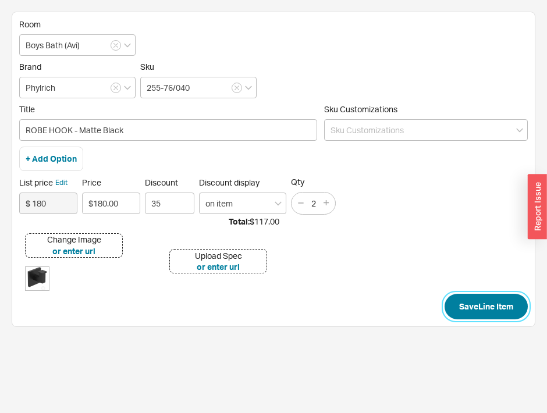
click at [486, 296] on button "Save Line Item" at bounding box center [486, 307] width 83 height 26
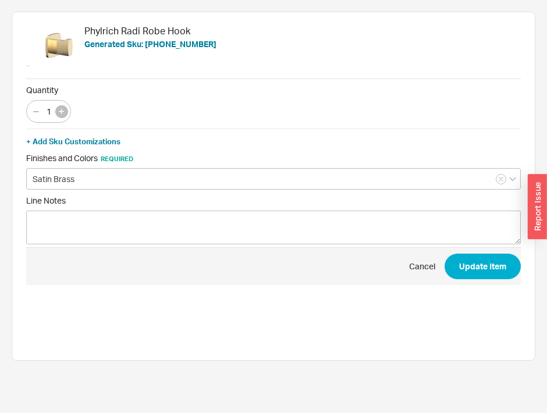
click at [63, 107] on button "button" at bounding box center [61, 111] width 13 height 13
click at [37, 112] on icon "button" at bounding box center [35, 111] width 9 height 9
type input "2"
click at [482, 258] on button "Update Item" at bounding box center [483, 267] width 76 height 26
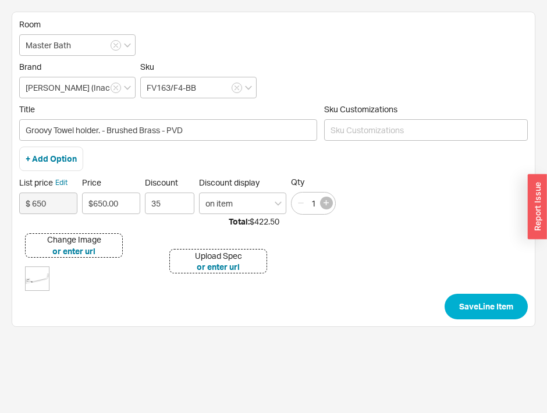
click at [326, 203] on icon "button" at bounding box center [326, 202] width 5 height 5
type input "2"
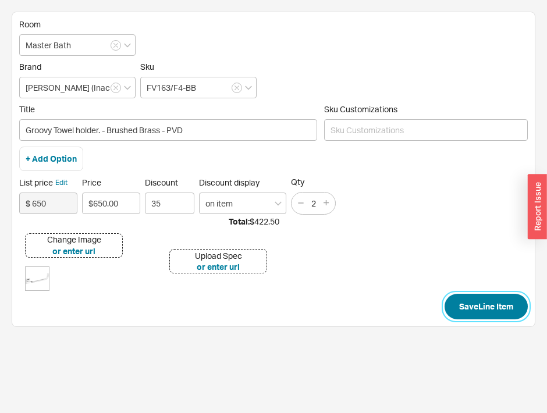
click at [467, 308] on button "Save Line Item" at bounding box center [486, 307] width 83 height 26
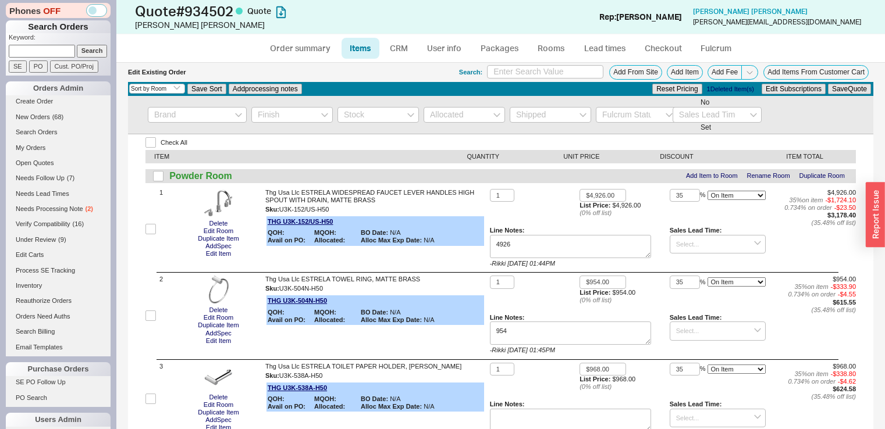
select select "3"
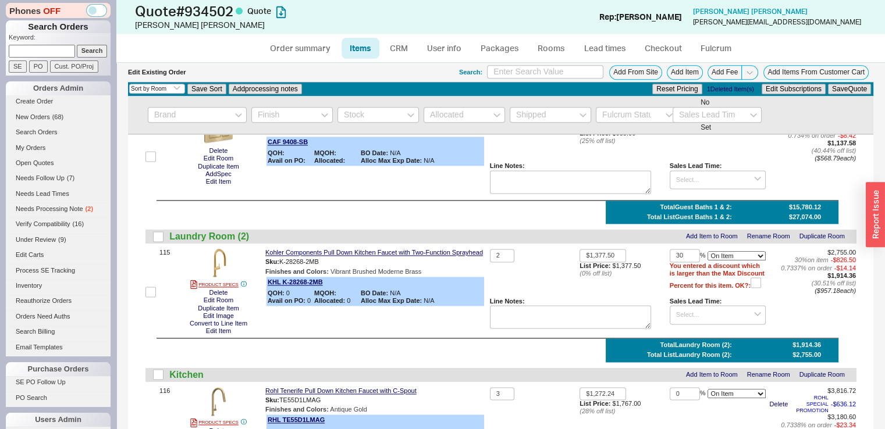
scroll to position [10455, 0]
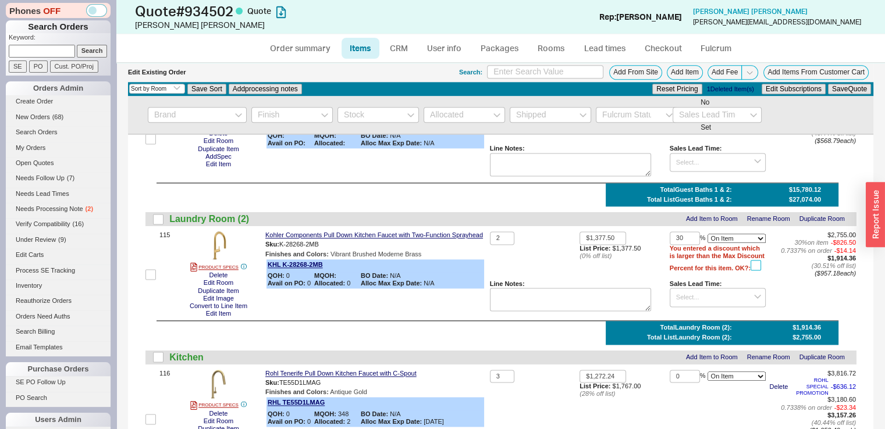
click at [751, 271] on input "checkbox" at bounding box center [756, 265] width 10 height 10
checkbox input "false"
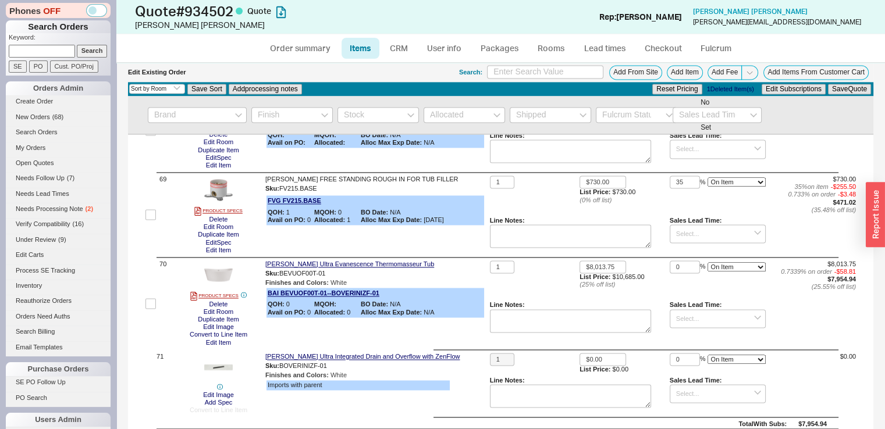
scroll to position [6311, 0]
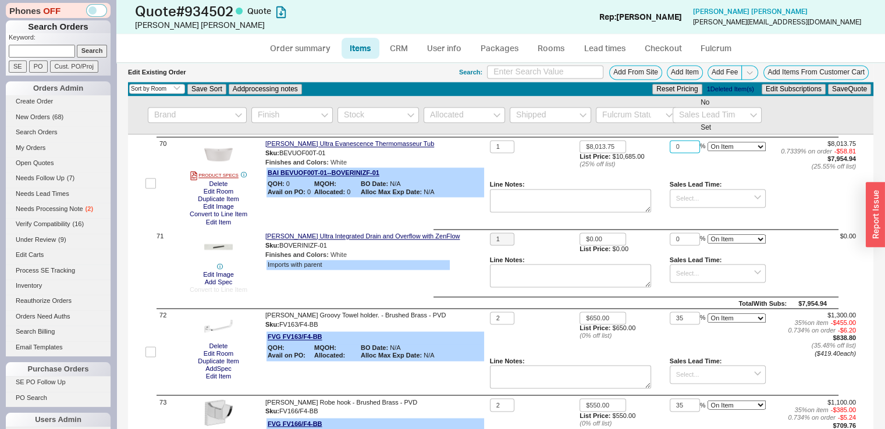
drag, startPoint x: 673, startPoint y: 176, endPoint x: 662, endPoint y: 176, distance: 10.5
click at [670, 154] on input "0" at bounding box center [685, 146] width 30 height 13
type input "13"
click at [833, 91] on button "Save Quote" at bounding box center [849, 89] width 43 height 10
click at [303, 51] on link "Order summary" at bounding box center [300, 48] width 77 height 21
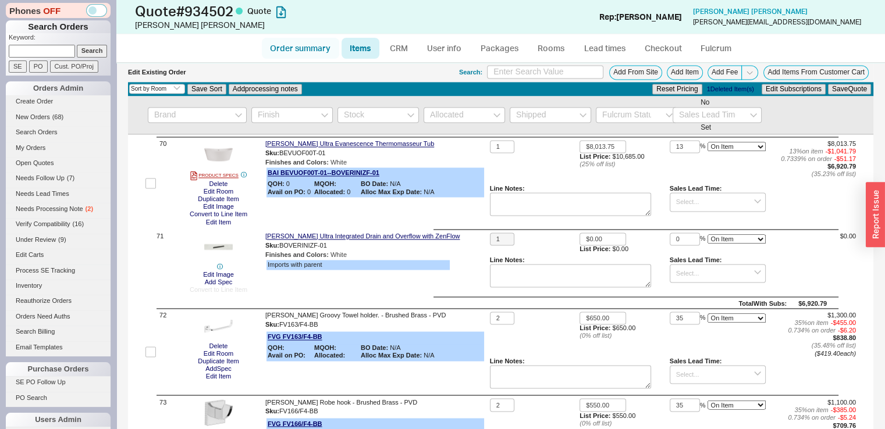
select select "*"
select select "3"
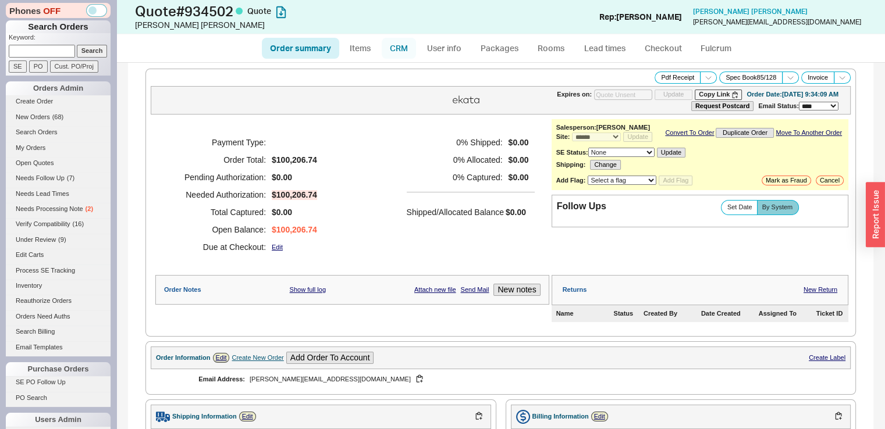
click at [409, 49] on link "CRM" at bounding box center [399, 48] width 34 height 21
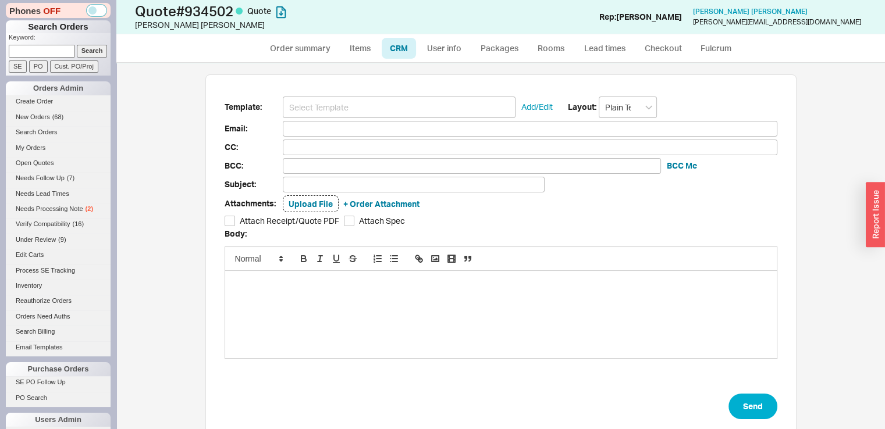
scroll to position [62, 582]
click at [396, 104] on input at bounding box center [399, 108] width 233 height 22
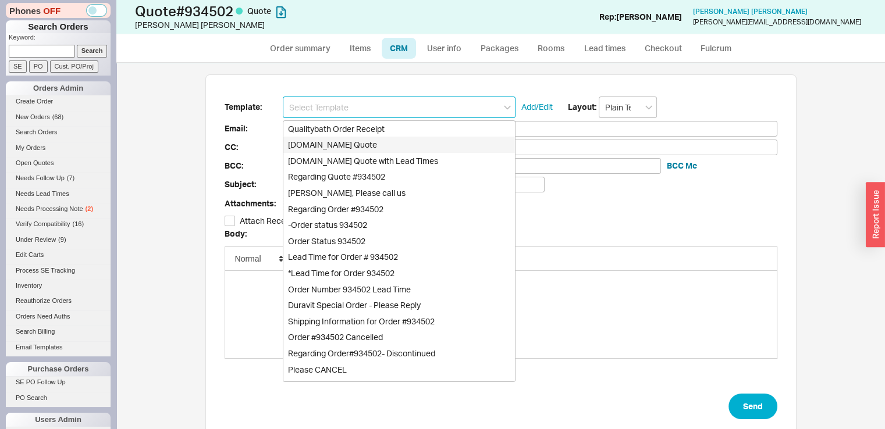
click at [385, 151] on div "[DOMAIN_NAME] Quote" at bounding box center [399, 145] width 232 height 16
type input "Receipt"
type input "[PERSON_NAME][EMAIL_ADDRESS][DOMAIN_NAME]"
type input "Quality Bath Quote #934502"
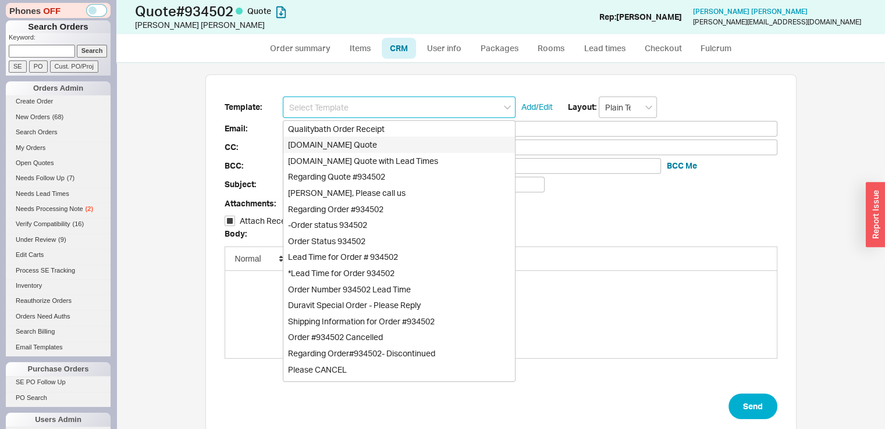
checkbox input "true"
type input "[DOMAIN_NAME] Quote"
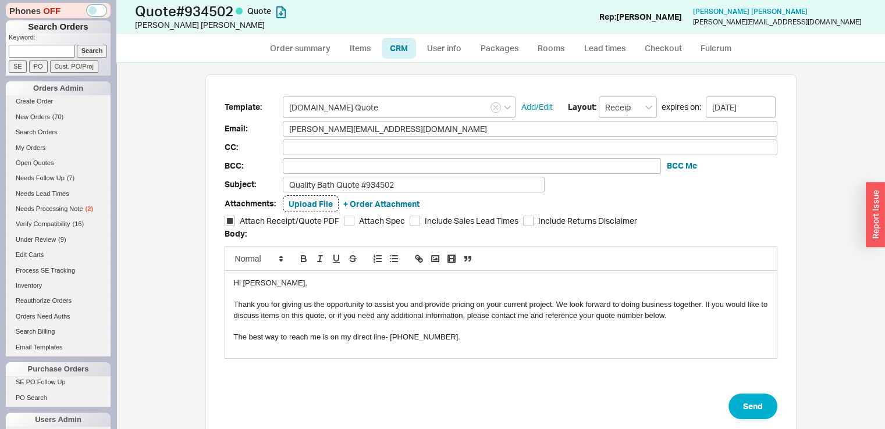
click at [341, 339] on div "The best way to reach me is on my direct line- [PHONE_NUMBER]." at bounding box center [501, 337] width 534 height 10
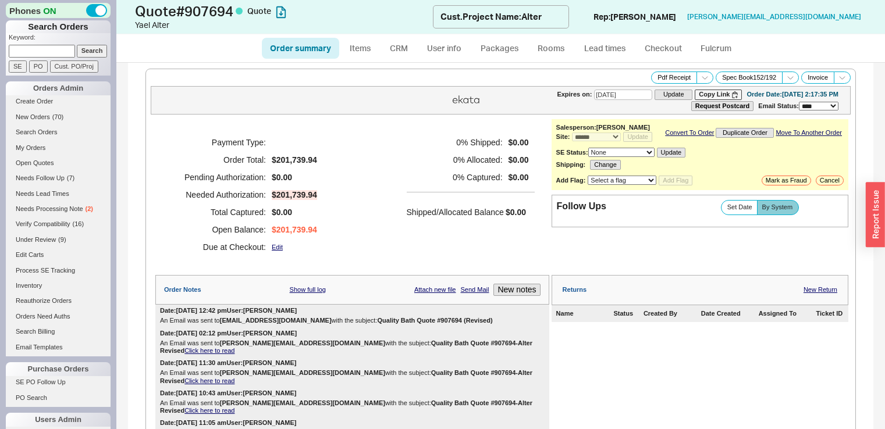
select select "*"
select select "3"
click at [47, 164] on link "Open Quotes" at bounding box center [58, 163] width 105 height 12
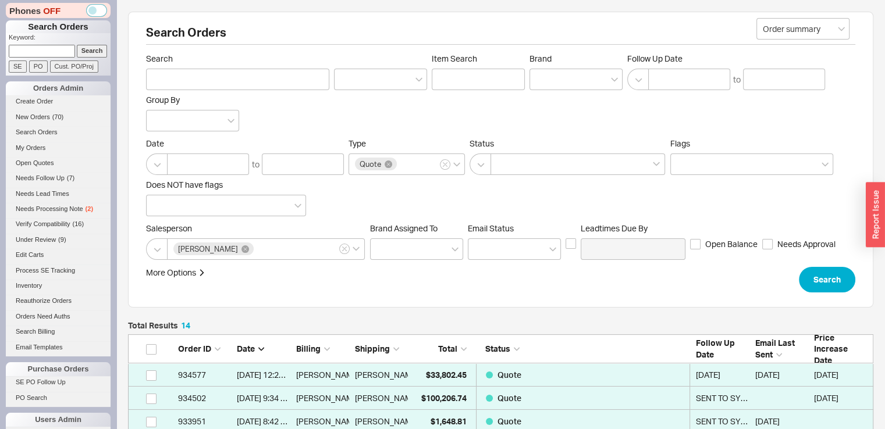
scroll to position [346, 736]
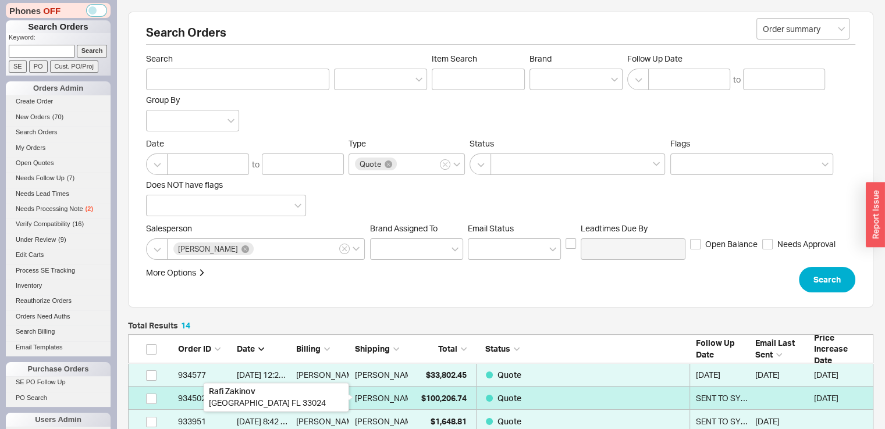
click at [380, 401] on div "Rafi Zakinov" at bounding box center [387, 398] width 64 height 23
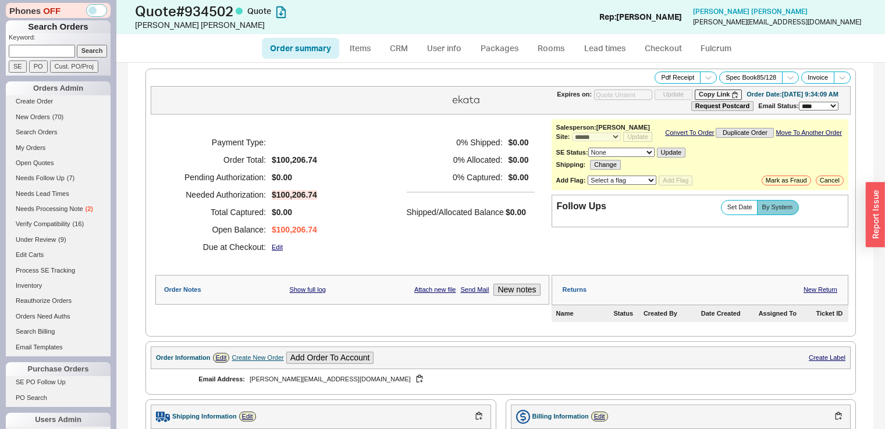
select select "*"
select select "3"
click at [399, 51] on link "CRM" at bounding box center [399, 48] width 34 height 21
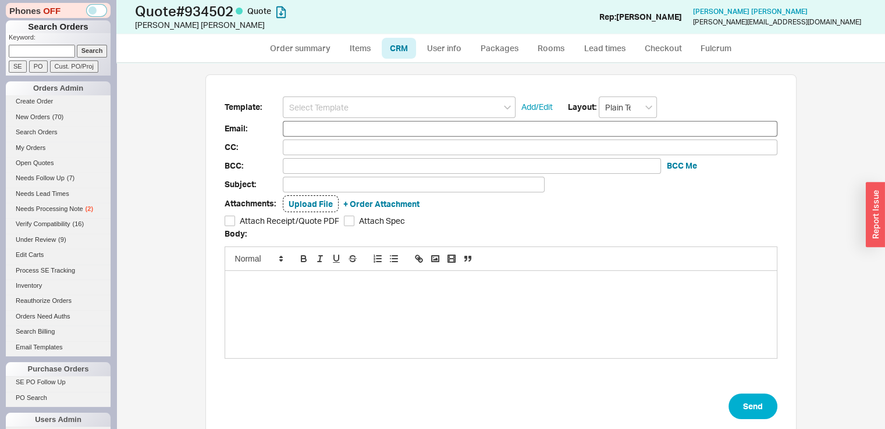
scroll to position [62, 582]
click at [373, 108] on input at bounding box center [399, 108] width 233 height 22
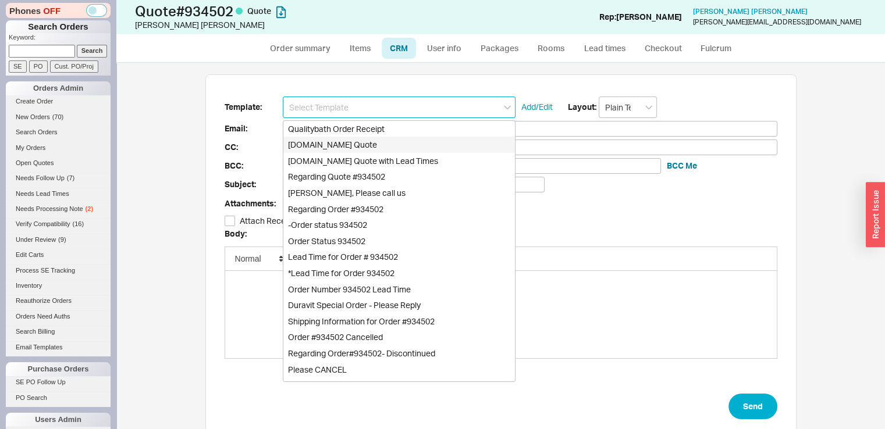
click at [363, 150] on div "[DOMAIN_NAME] Quote" at bounding box center [399, 145] width 232 height 16
type input "Receipt"
type input "[PERSON_NAME][EMAIL_ADDRESS][DOMAIN_NAME]"
type input "Quality Bath Quote #934502"
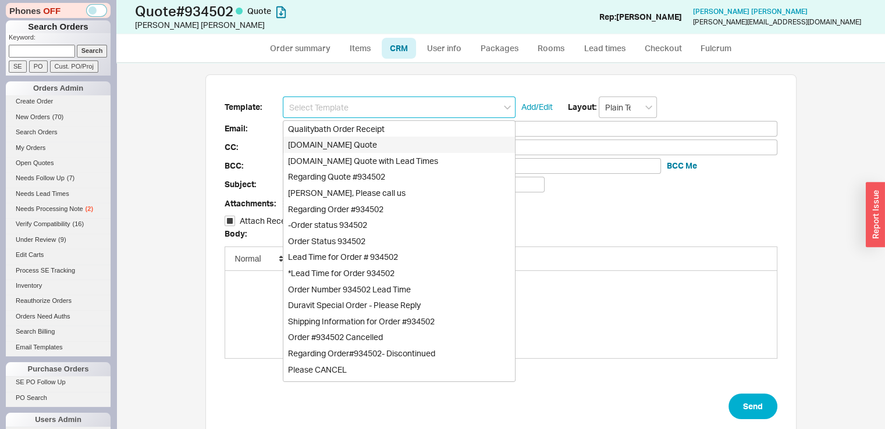
checkbox input "true"
type input "[DOMAIN_NAME] Quote"
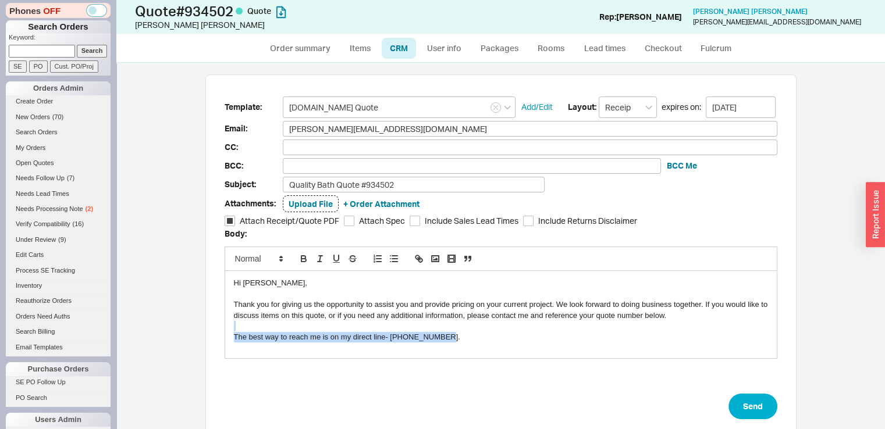
drag, startPoint x: 435, startPoint y: 336, endPoint x: 316, endPoint y: 326, distance: 119.7
click at [316, 326] on div "Hi [PERSON_NAME], Thank you for giving us the opportunity to assist you and pro…" at bounding box center [501, 314] width 552 height 87
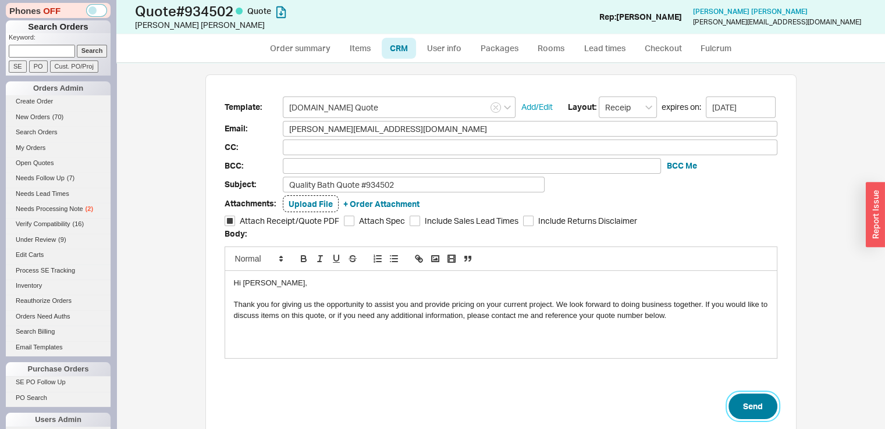
click at [733, 402] on button "Send" at bounding box center [753, 407] width 49 height 26
select select "*"
select select "3"
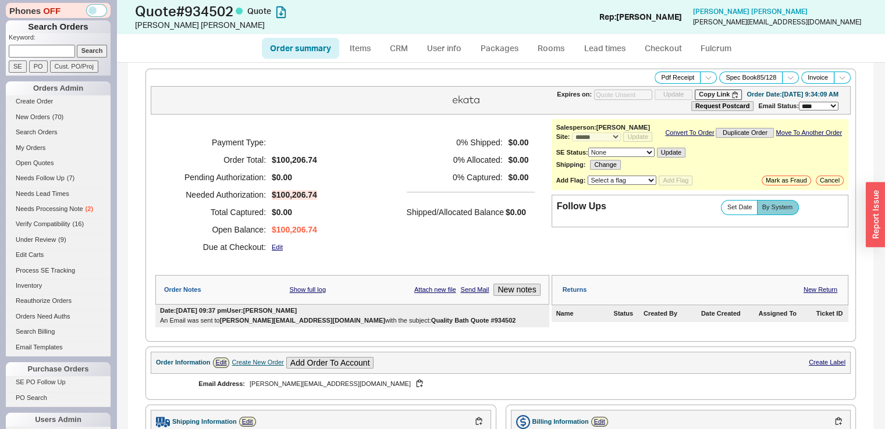
type input "[DATE]"
